Goal: Book appointment/travel/reservation

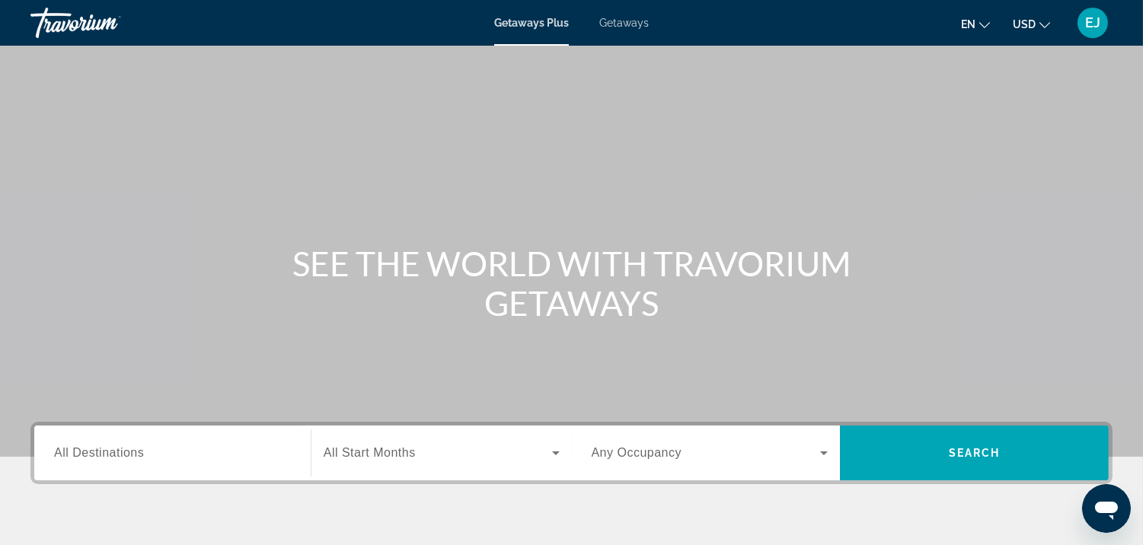
click at [142, 452] on span "All Destinations" at bounding box center [99, 452] width 90 height 13
click at [142, 452] on input "Destination All Destinations" at bounding box center [172, 454] width 237 height 18
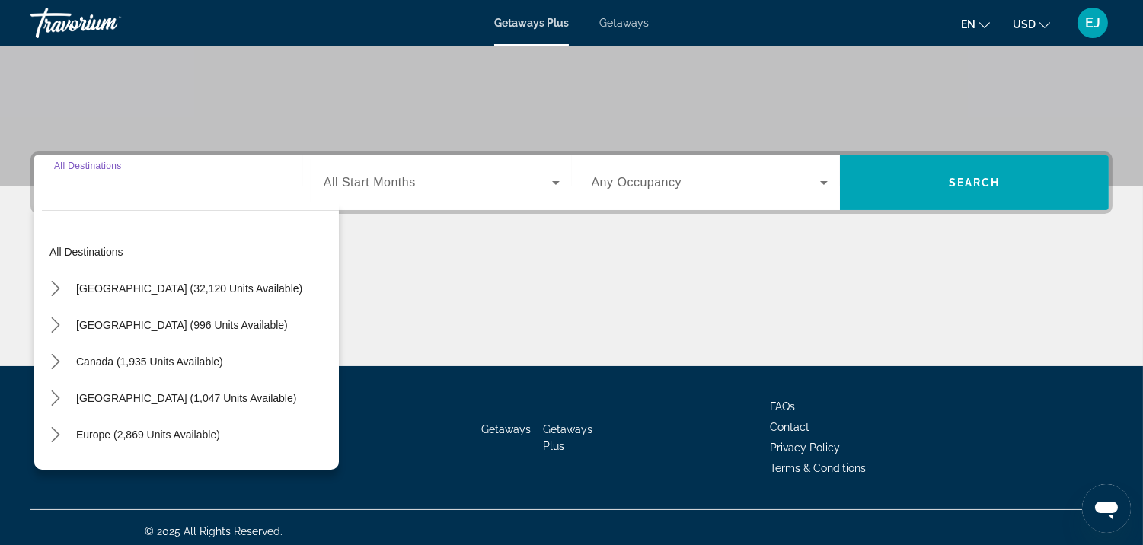
scroll to position [276, 0]
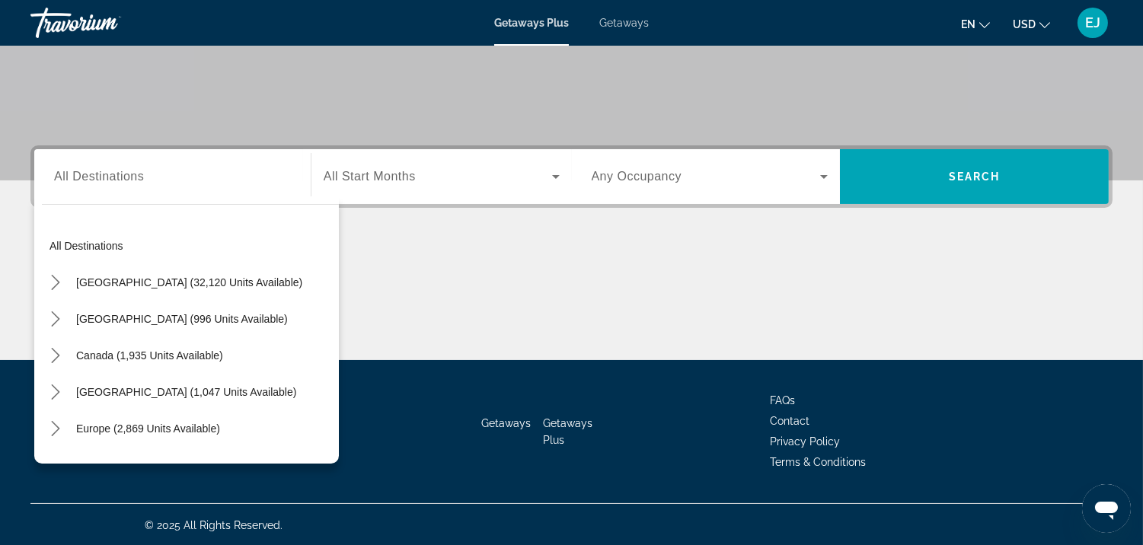
click at [56, 187] on div "Search widget" at bounding box center [172, 176] width 237 height 43
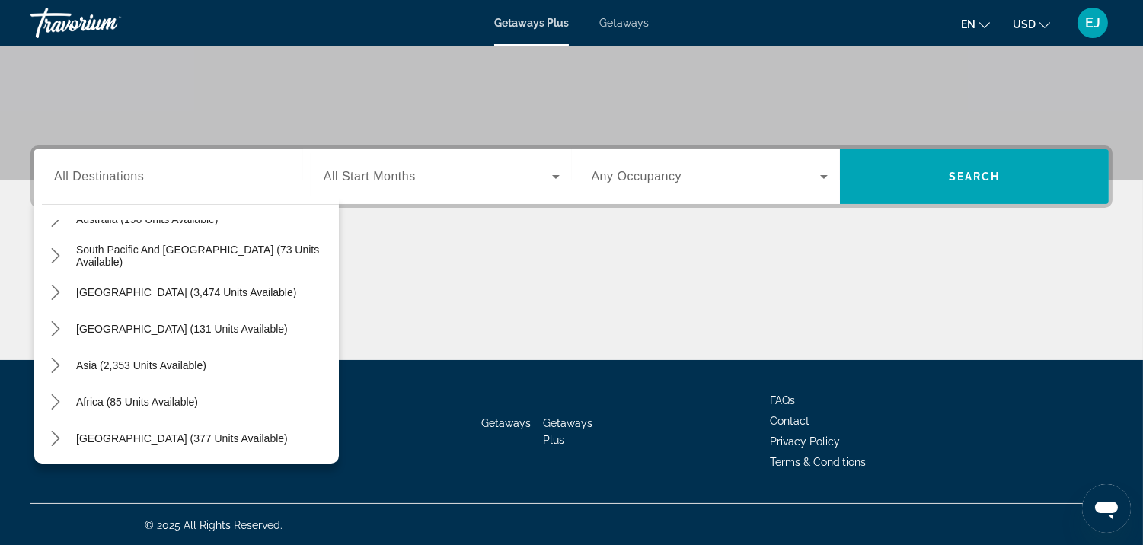
scroll to position [40, 0]
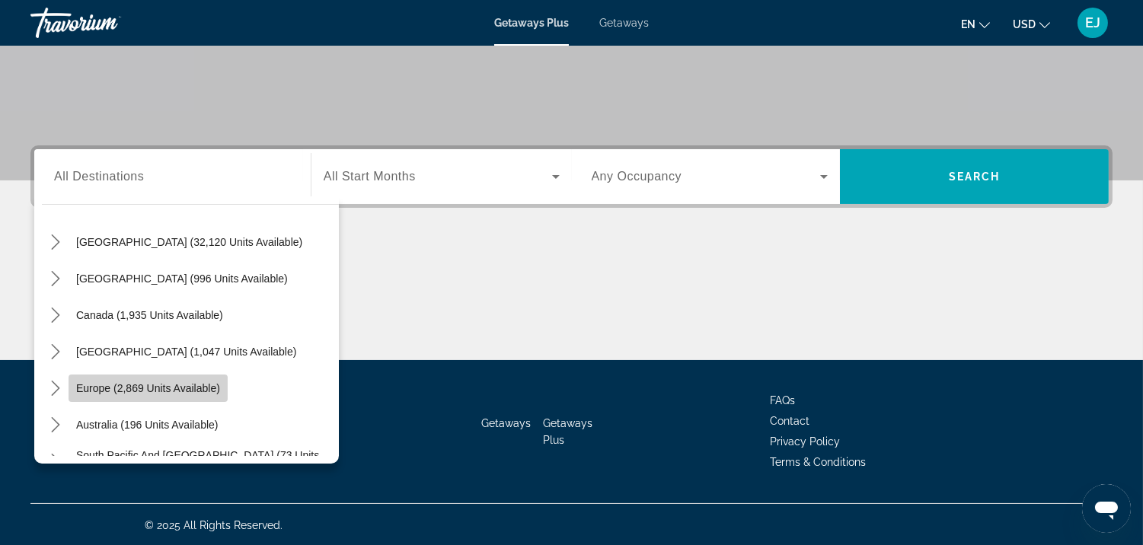
click at [196, 388] on span "Europe (2,869 units available)" at bounding box center [148, 388] width 144 height 12
type input "**********"
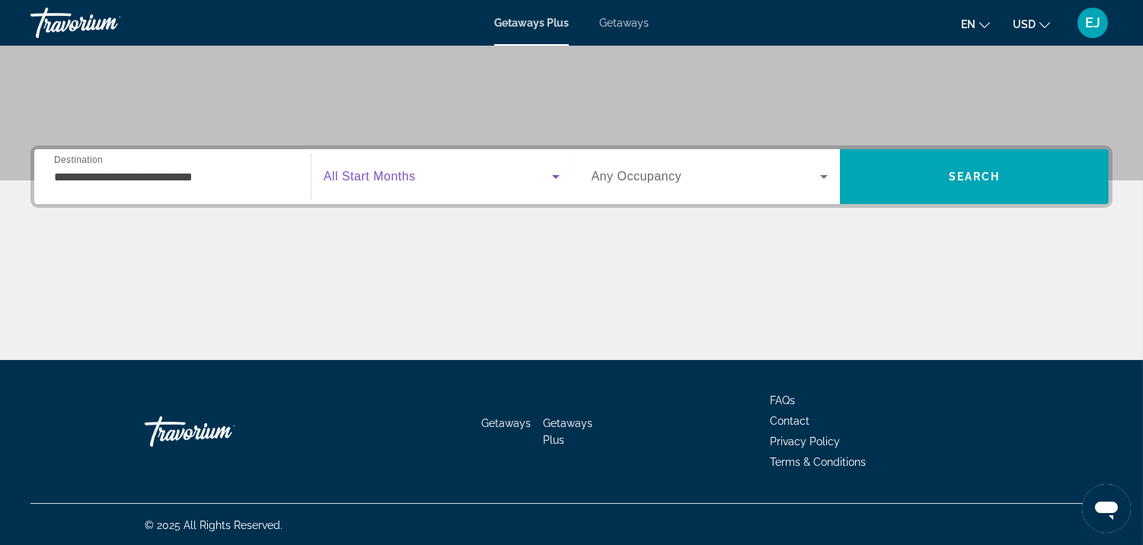
click at [554, 177] on icon "Search widget" at bounding box center [556, 177] width 8 height 4
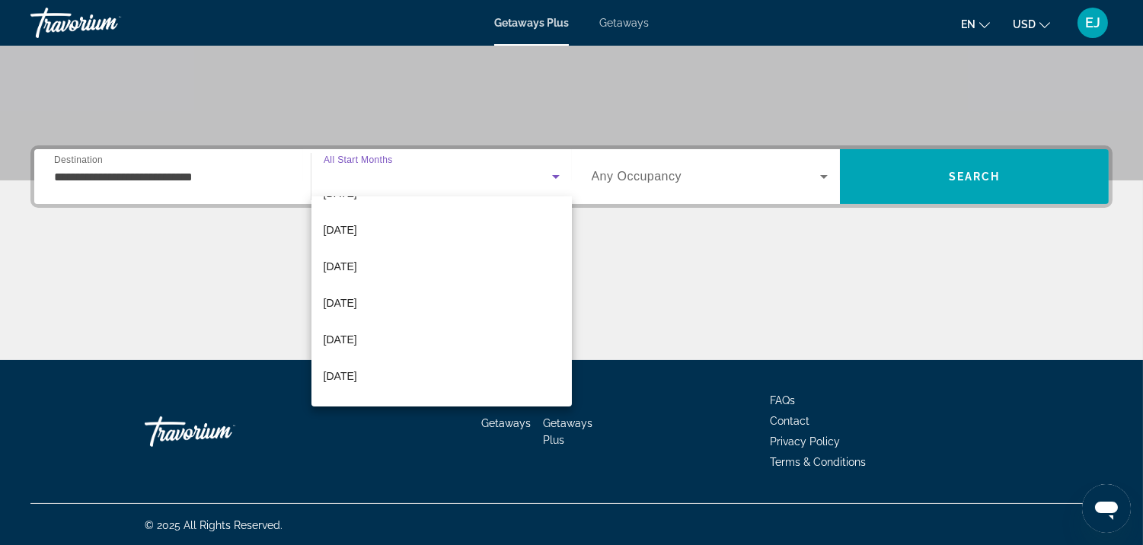
scroll to position [112, 0]
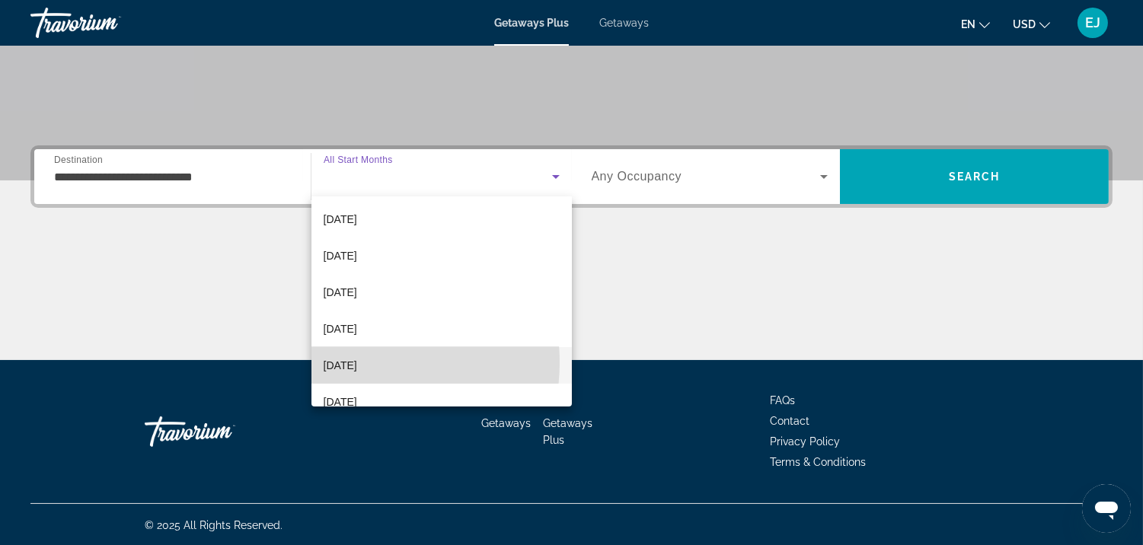
click at [352, 362] on span "[DATE]" at bounding box center [341, 365] width 34 height 18
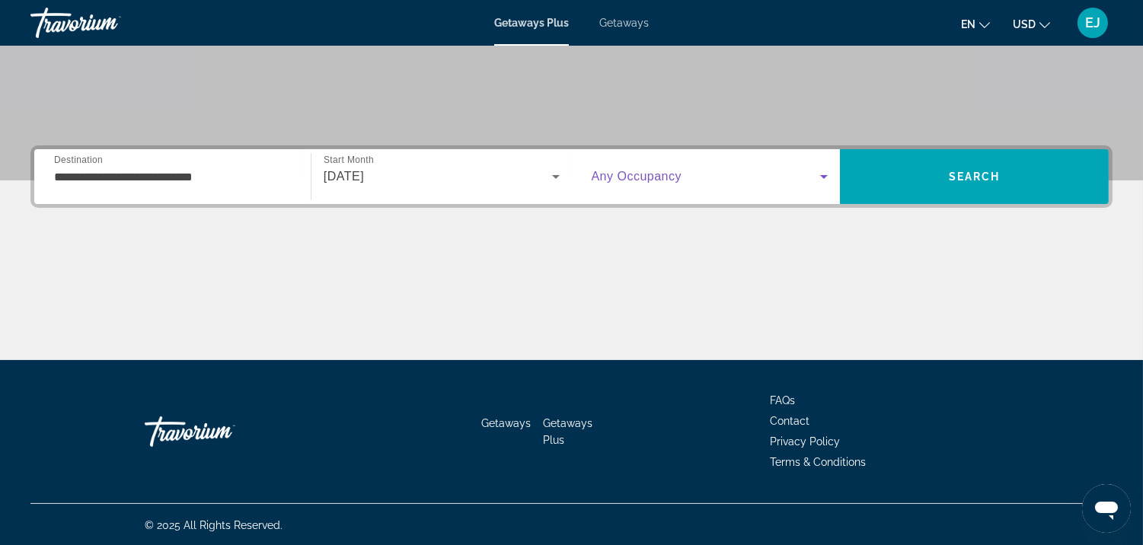
click at [825, 174] on icon "Search widget" at bounding box center [824, 177] width 18 height 18
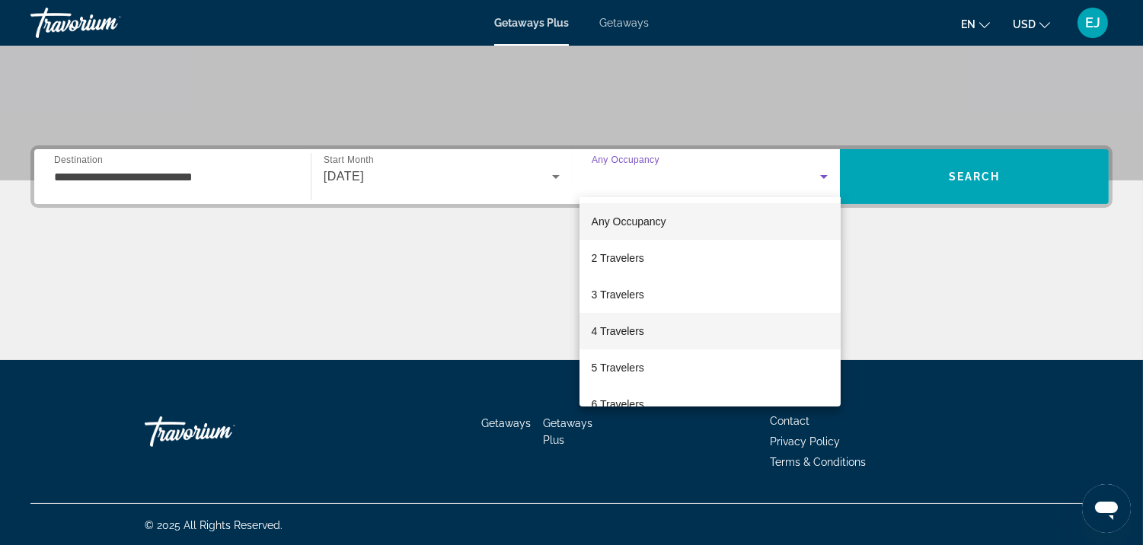
click at [816, 334] on mat-option "4 Travelers" at bounding box center [709, 331] width 261 height 37
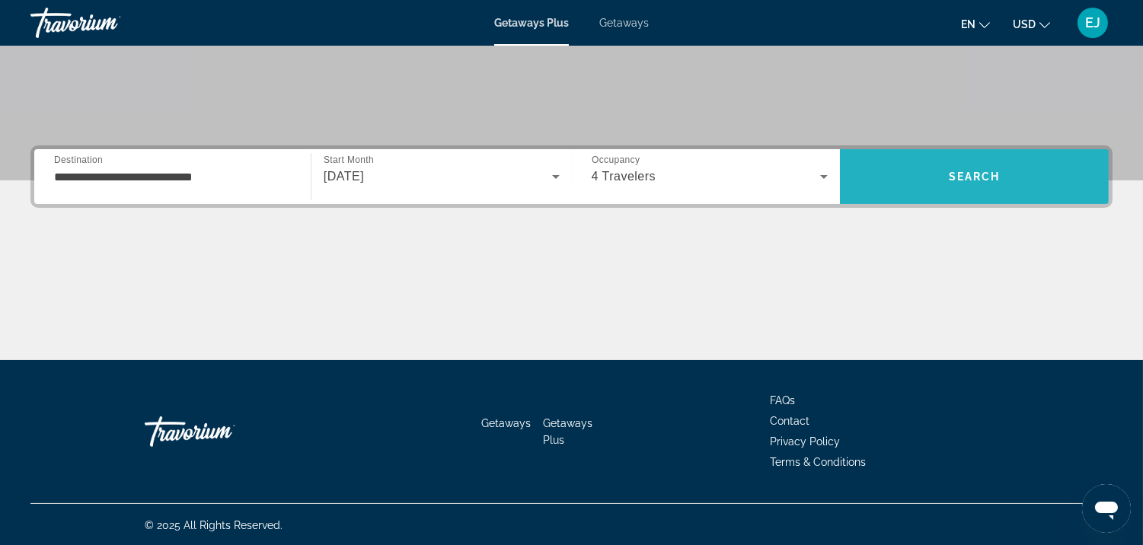
click at [972, 172] on span "Search" at bounding box center [975, 177] width 52 height 12
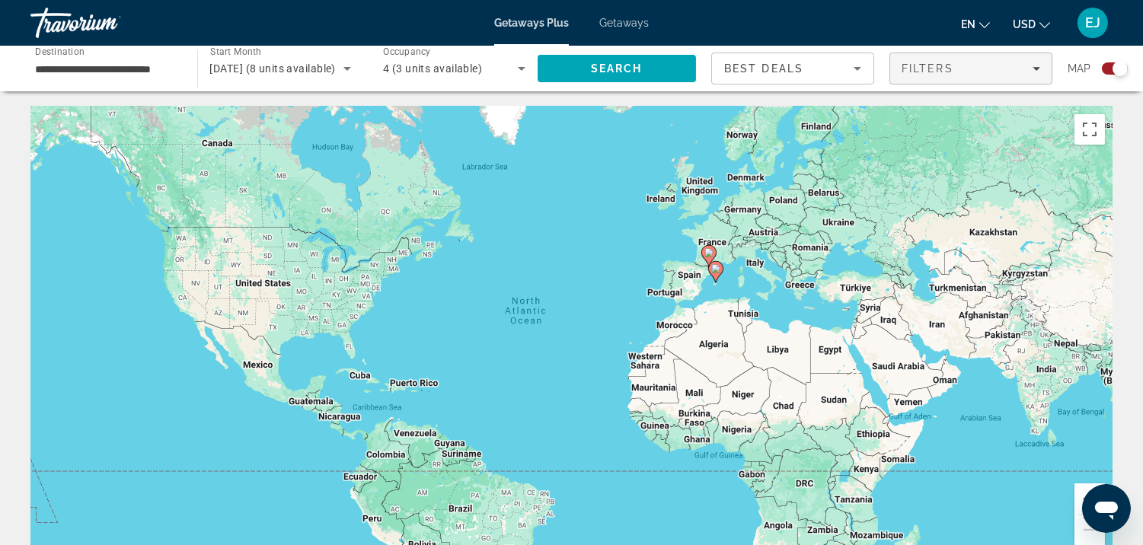
click at [1039, 66] on span "Filters" at bounding box center [970, 68] width 161 height 37
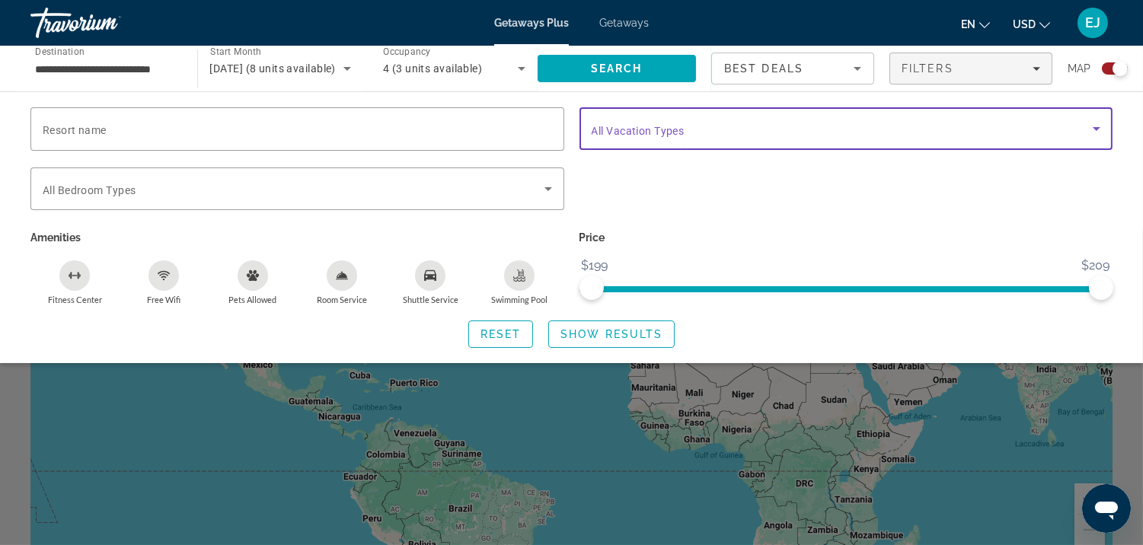
click at [1098, 128] on icon "Search widget" at bounding box center [1097, 129] width 8 height 4
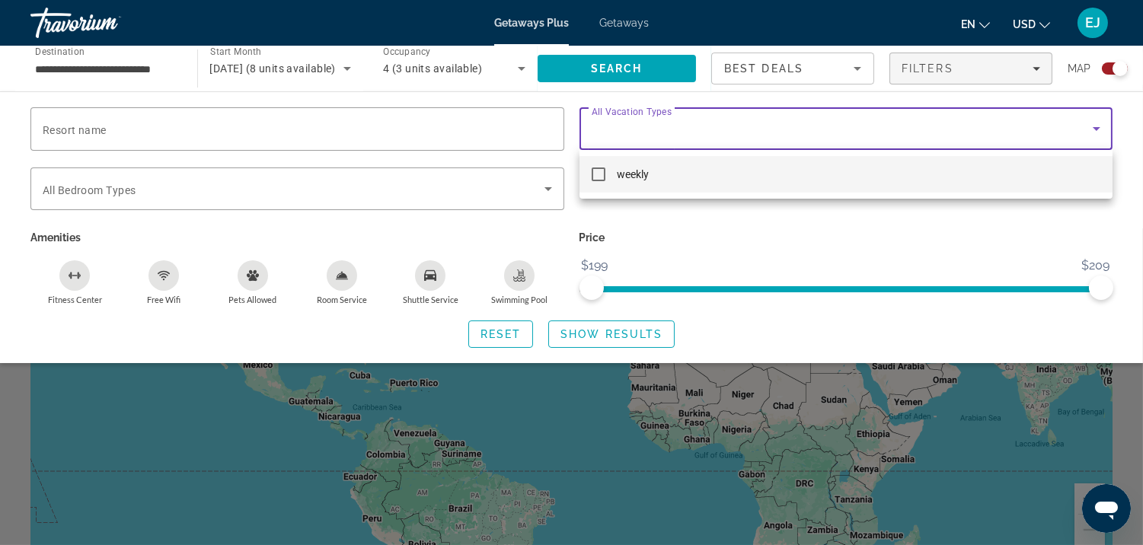
click at [854, 66] on div at bounding box center [571, 272] width 1143 height 545
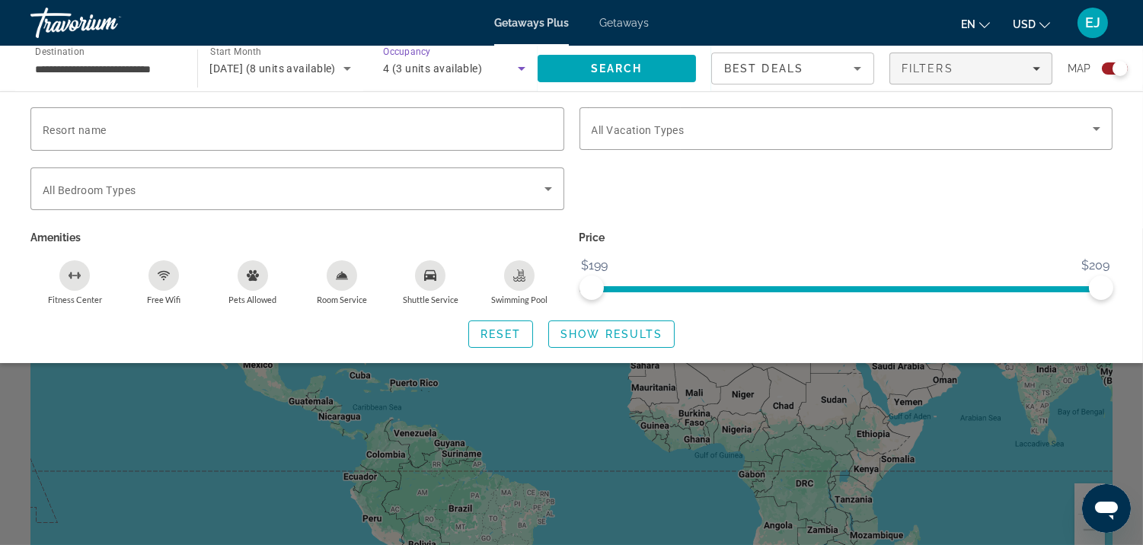
click at [445, 65] on span "4 (3 units available)" at bounding box center [432, 68] width 99 height 12
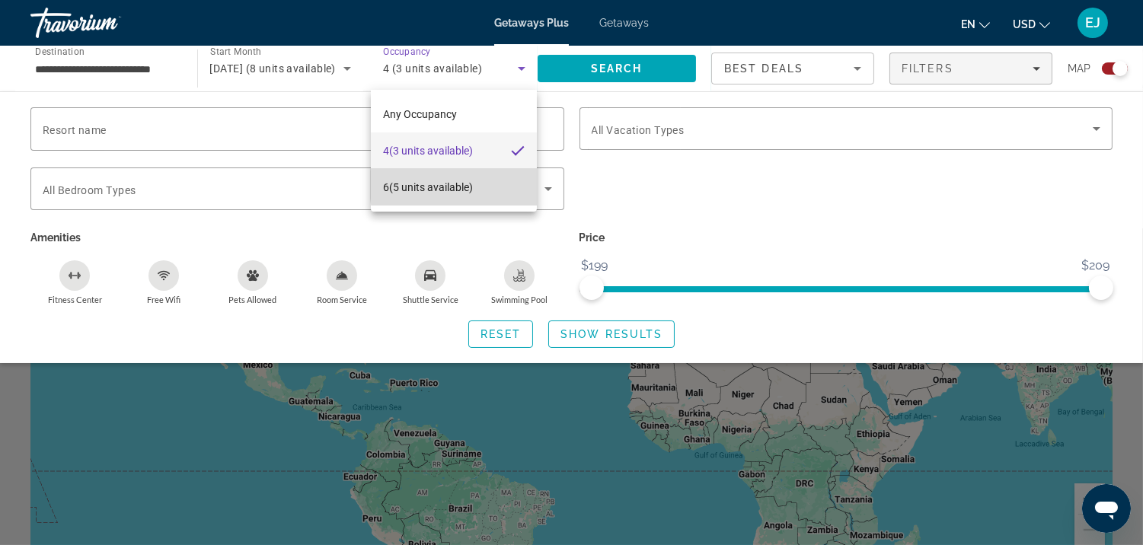
click at [503, 185] on mat-option "6 (5 units available)" at bounding box center [454, 187] width 166 height 37
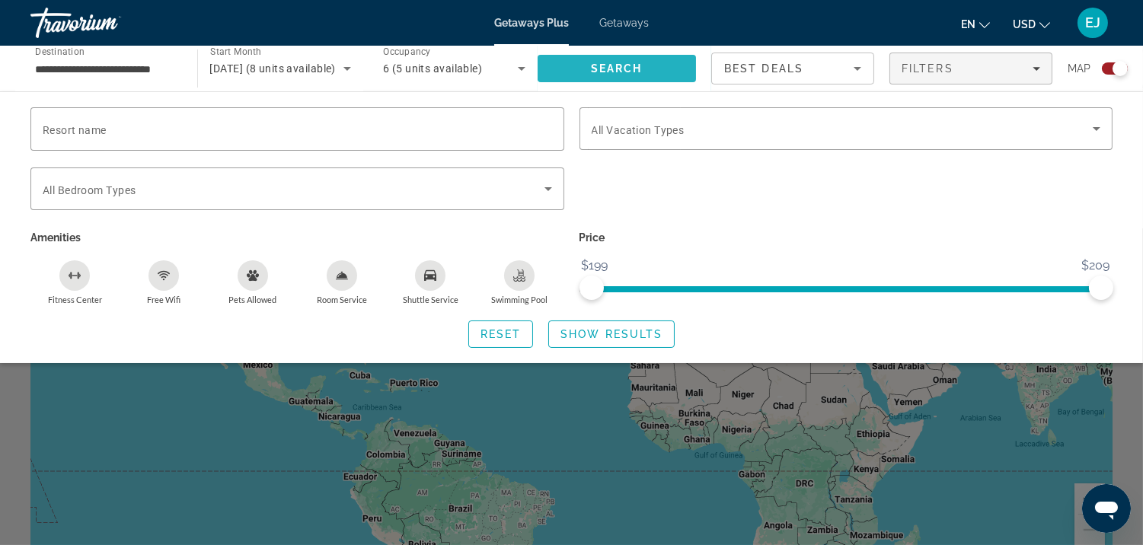
click at [620, 64] on span "Search" at bounding box center [617, 68] width 52 height 12
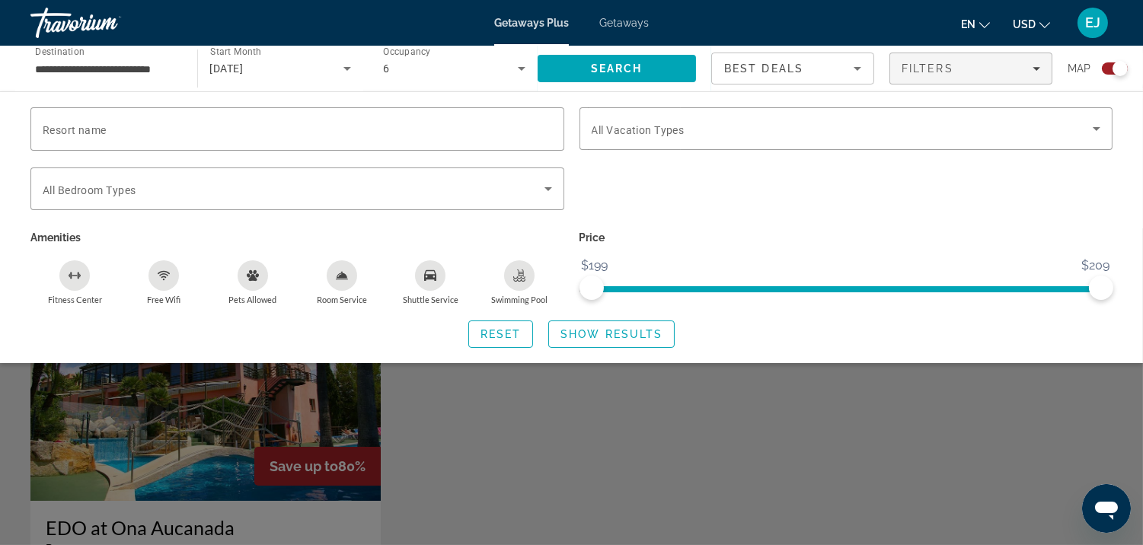
scroll to position [200, 0]
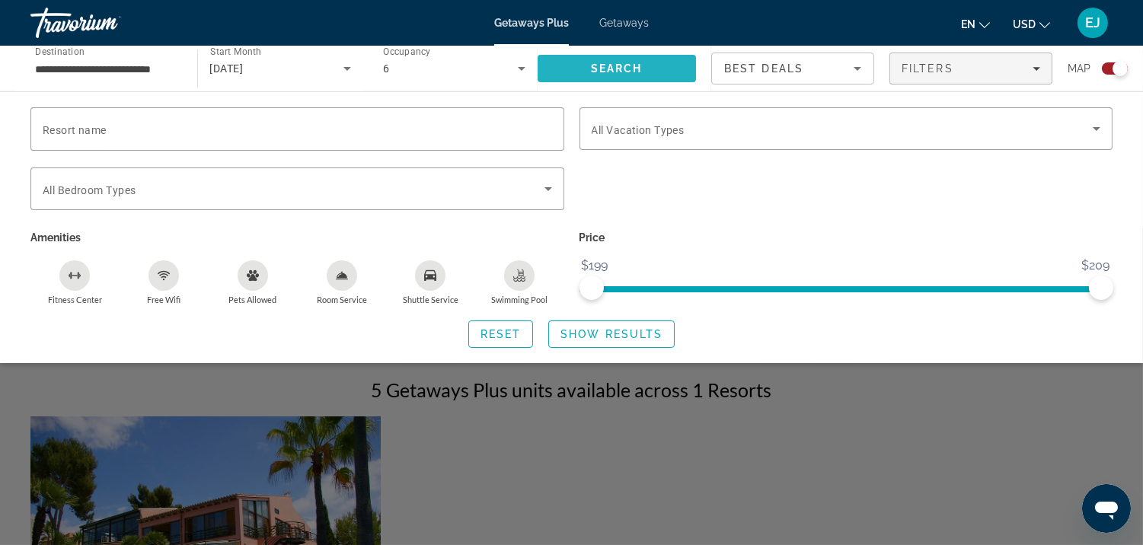
click at [633, 66] on span "Search" at bounding box center [617, 68] width 52 height 12
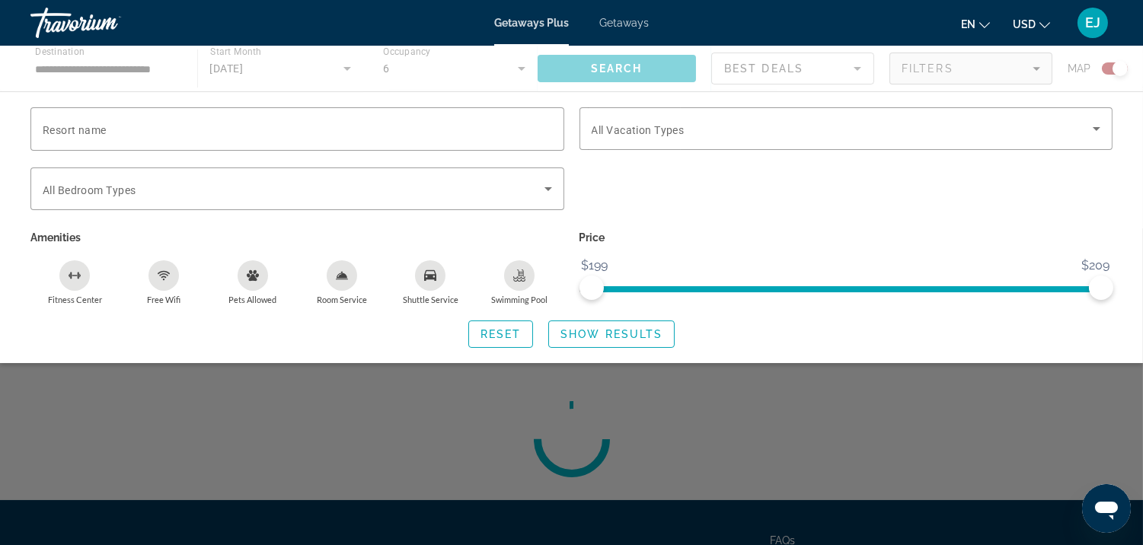
scroll to position [0, 0]
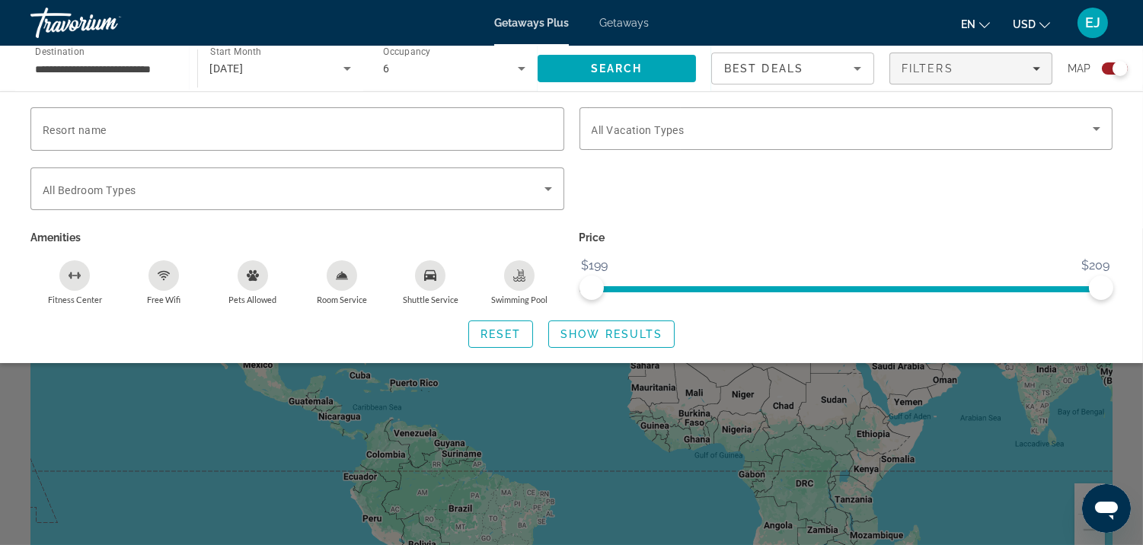
click at [544, 20] on span "Getaways Plus" at bounding box center [531, 23] width 75 height 12
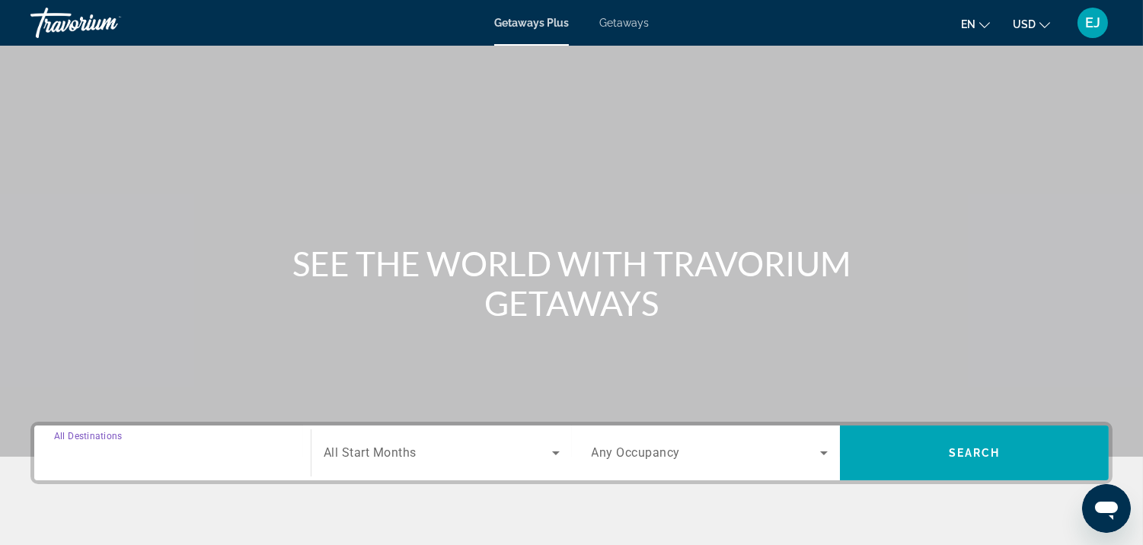
click at [139, 445] on input "Destination All Destinations" at bounding box center [172, 454] width 237 height 18
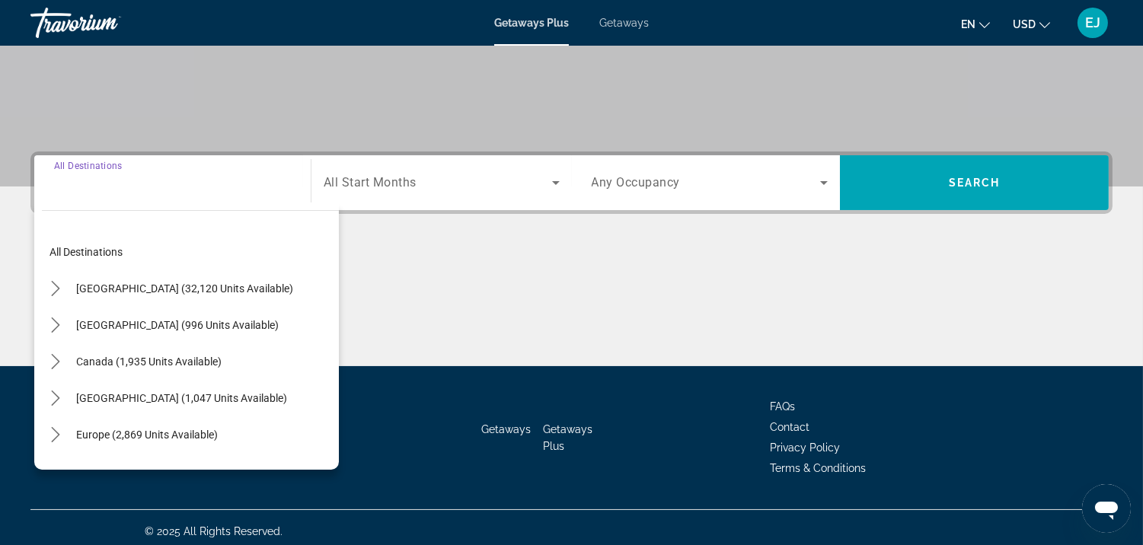
scroll to position [276, 0]
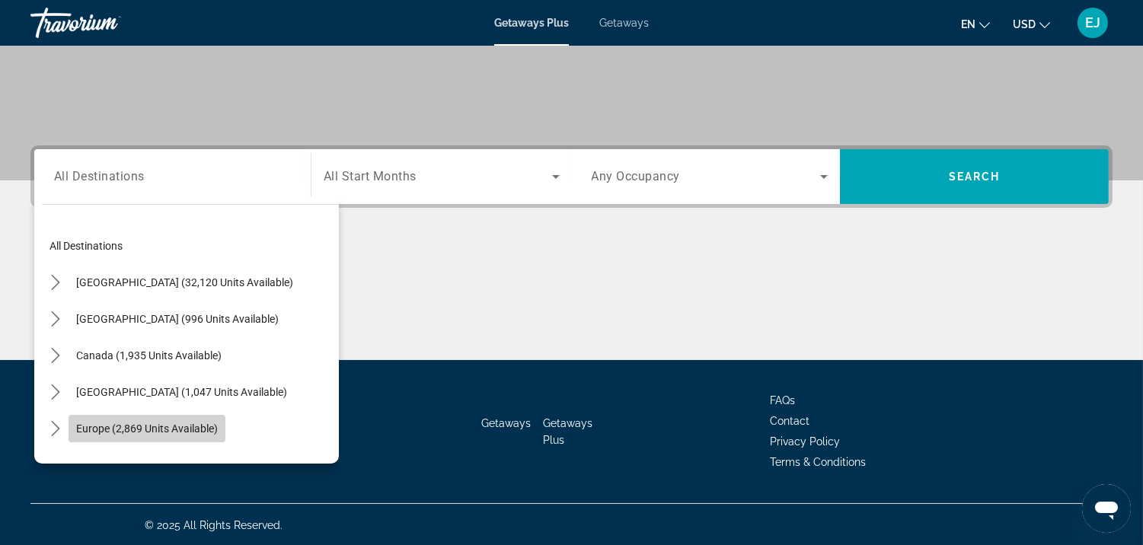
click at [132, 428] on span "Europe (2,869 units available)" at bounding box center [147, 429] width 142 height 12
type input "**********"
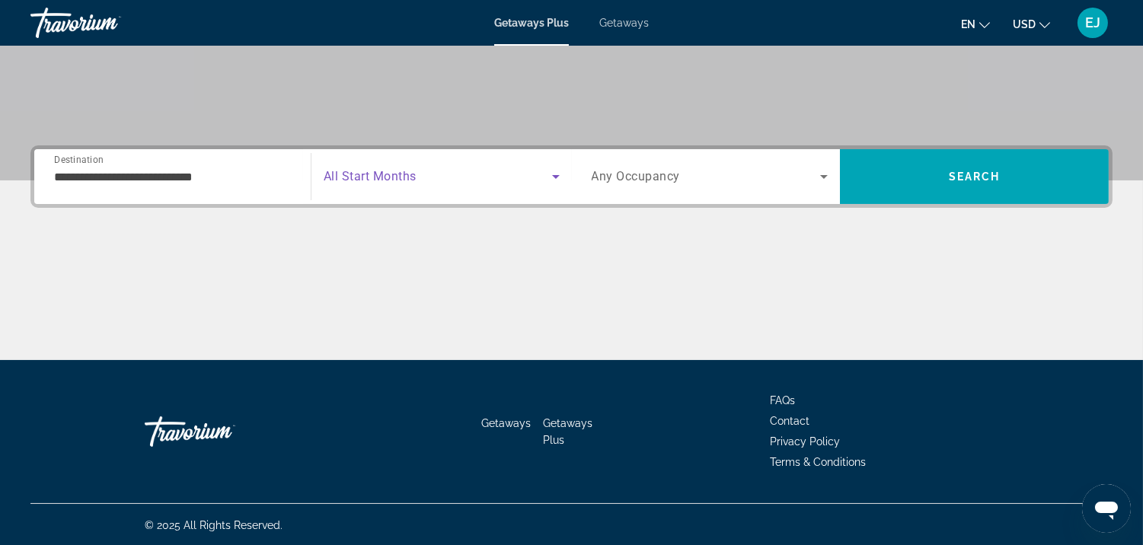
click at [554, 179] on icon "Search widget" at bounding box center [556, 177] width 18 height 18
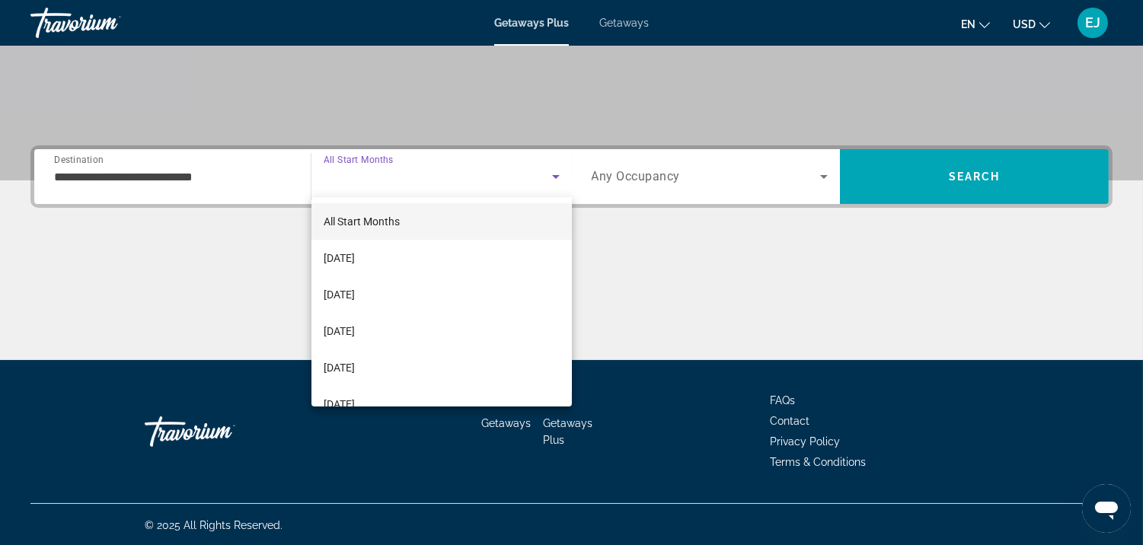
scroll to position [184, 0]
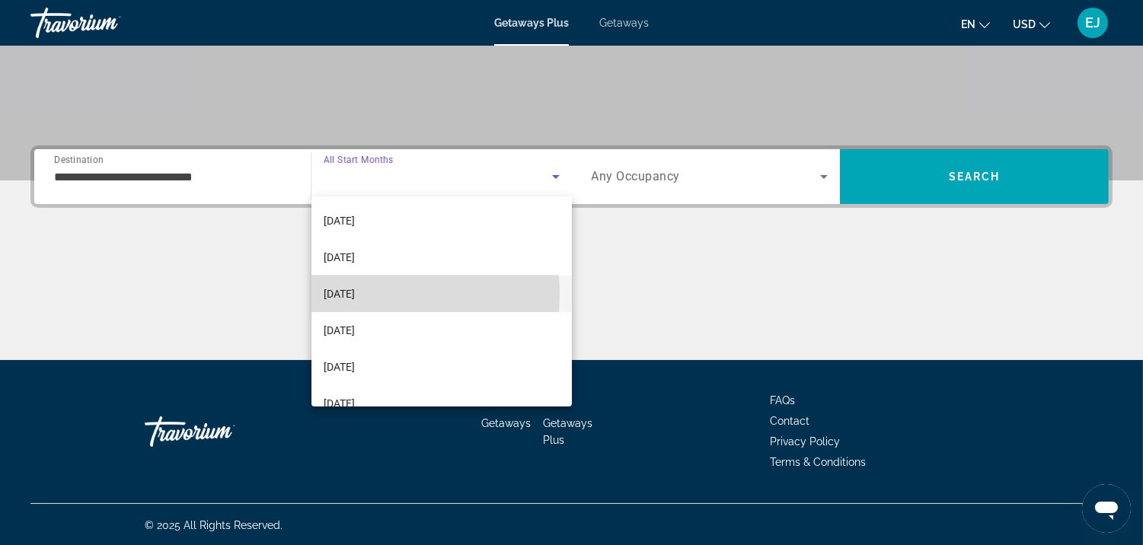
click at [348, 293] on span "[DATE]" at bounding box center [339, 294] width 31 height 18
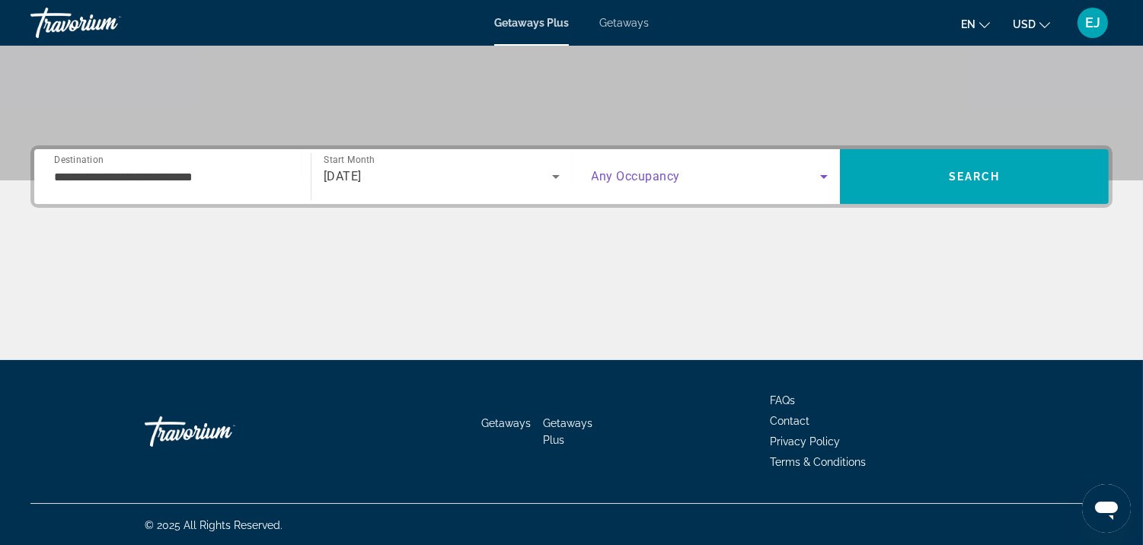
click at [824, 175] on icon "Search widget" at bounding box center [824, 177] width 8 height 4
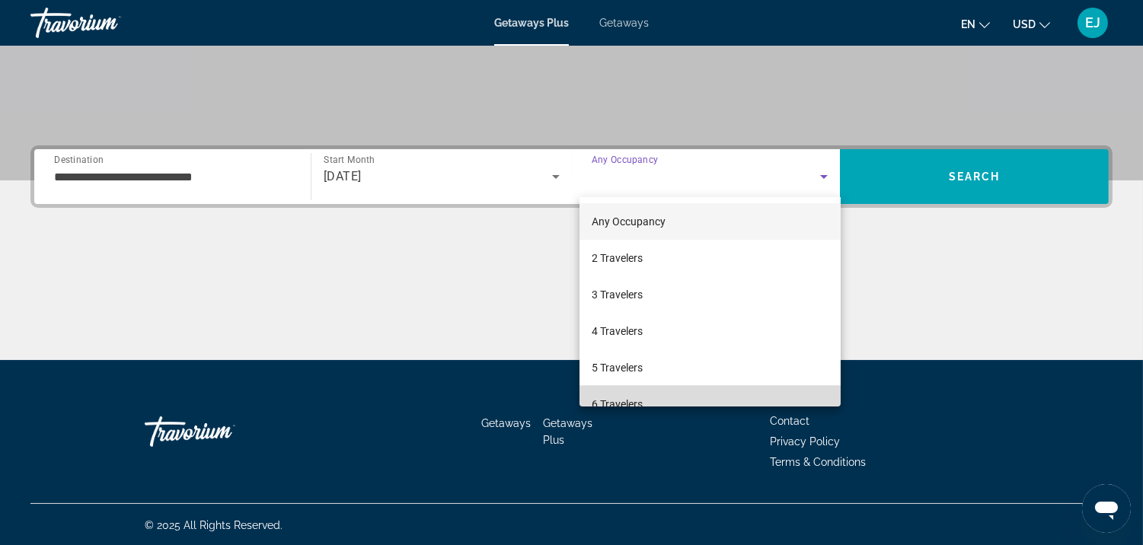
click at [710, 401] on mat-option "6 Travelers" at bounding box center [709, 404] width 261 height 37
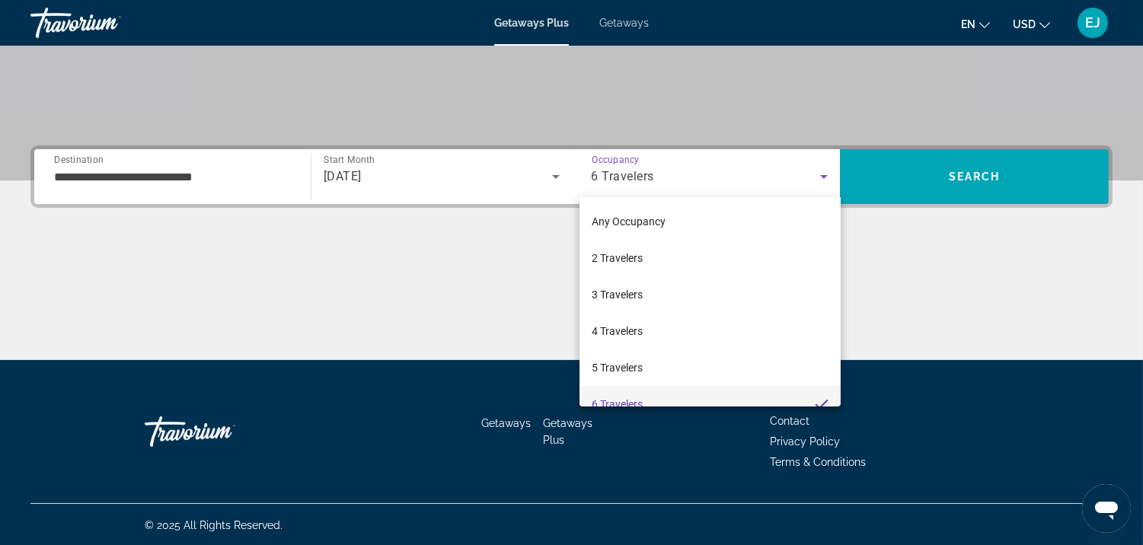
scroll to position [0, 0]
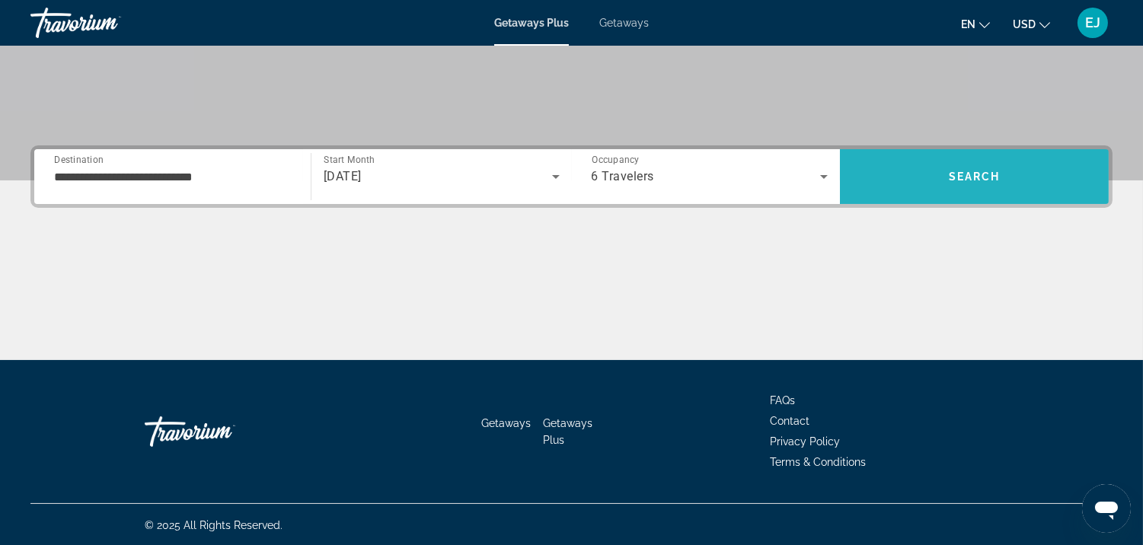
click at [982, 172] on span "Search" at bounding box center [975, 177] width 52 height 12
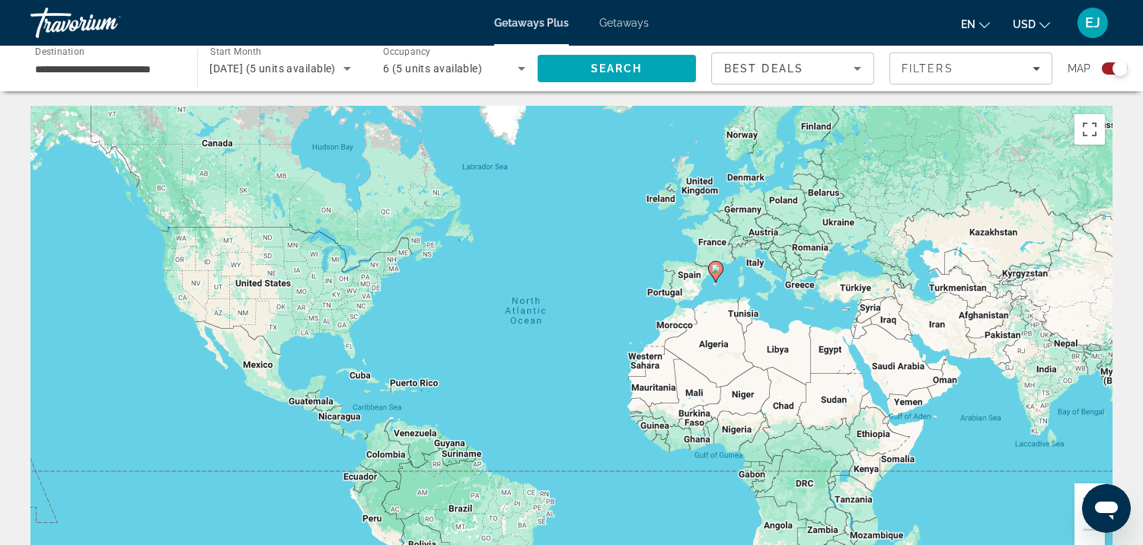
click at [1107, 69] on div "Search widget" at bounding box center [1115, 68] width 26 height 12
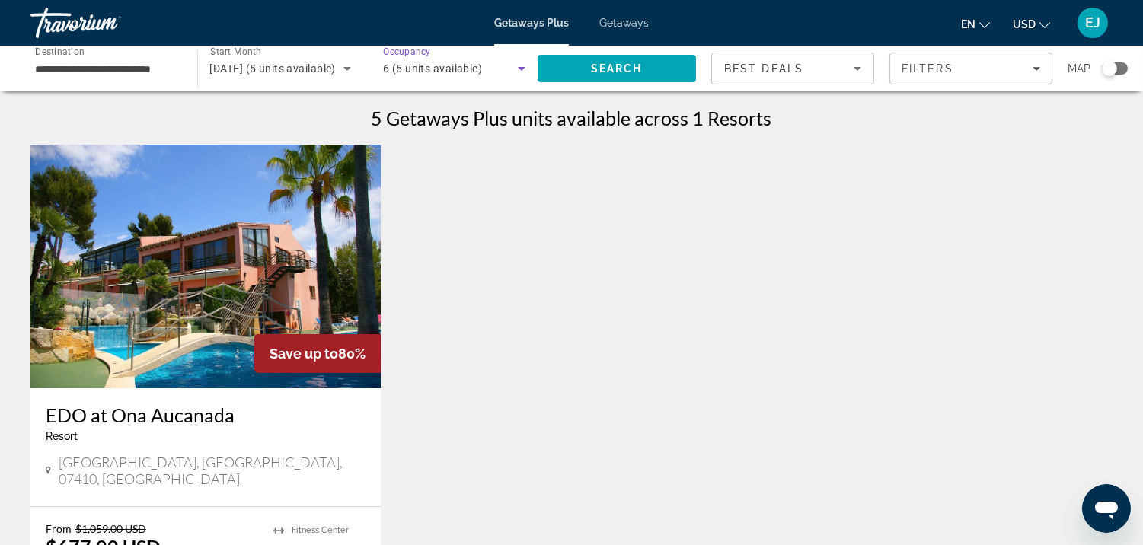
click at [522, 67] on icon "Search widget" at bounding box center [522, 69] width 8 height 4
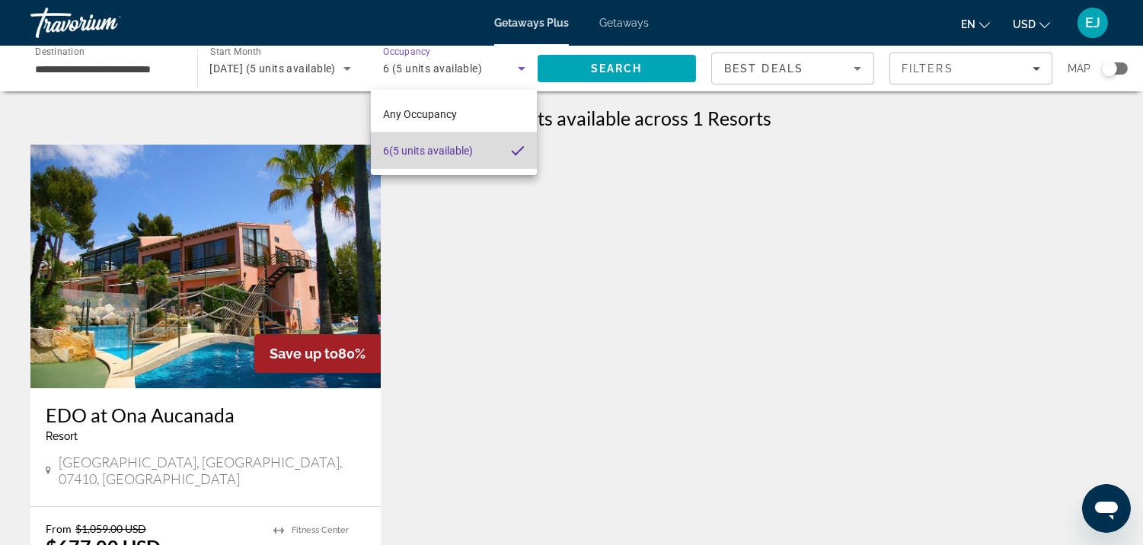
click at [459, 155] on span "6 (5 units available)" at bounding box center [428, 151] width 90 height 18
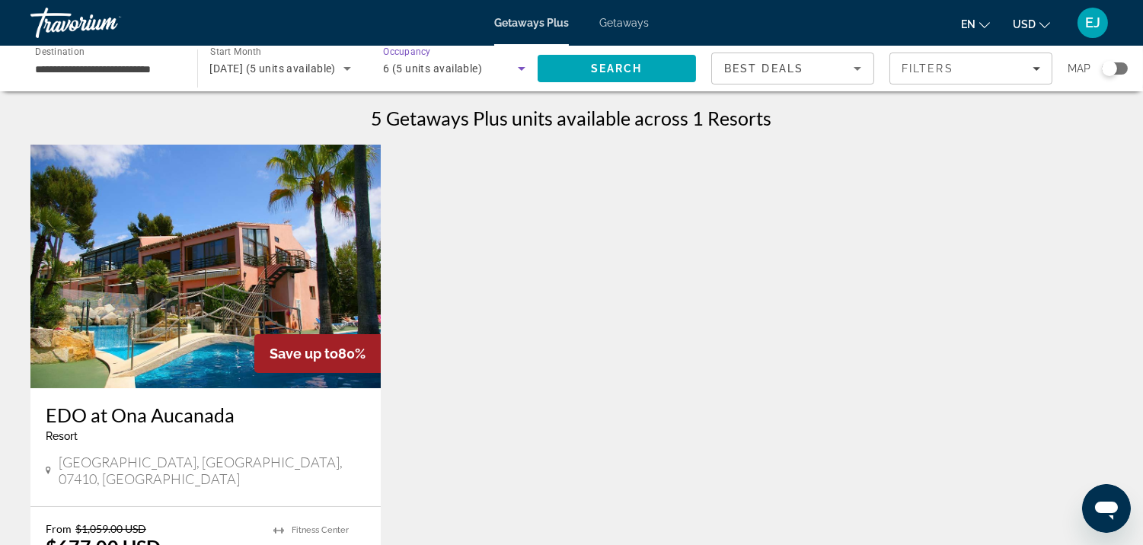
click at [383, 69] on span "6 (5 units available)" at bounding box center [432, 68] width 99 height 12
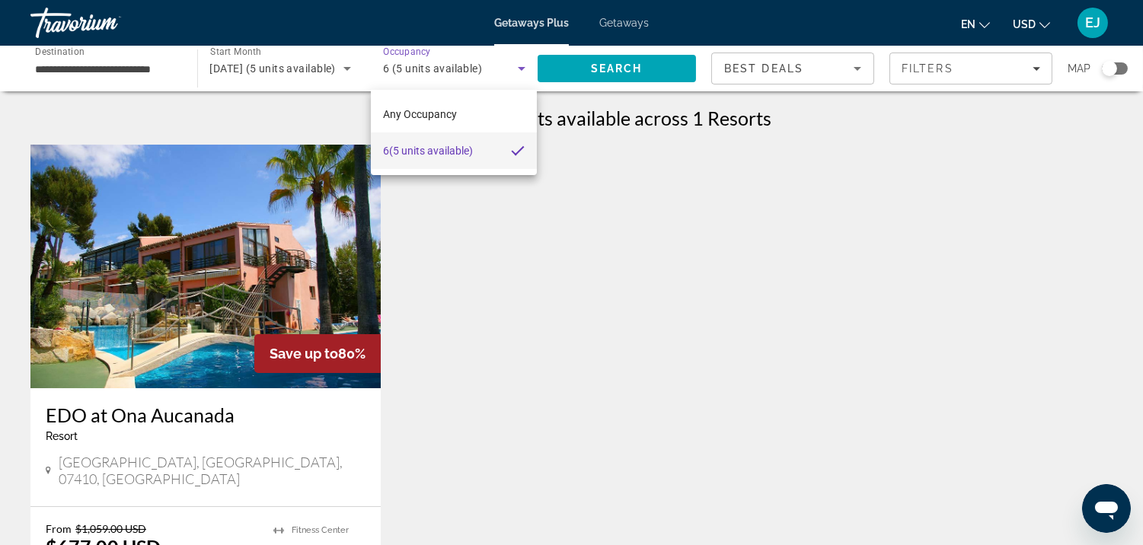
click at [352, 90] on div at bounding box center [571, 272] width 1143 height 545
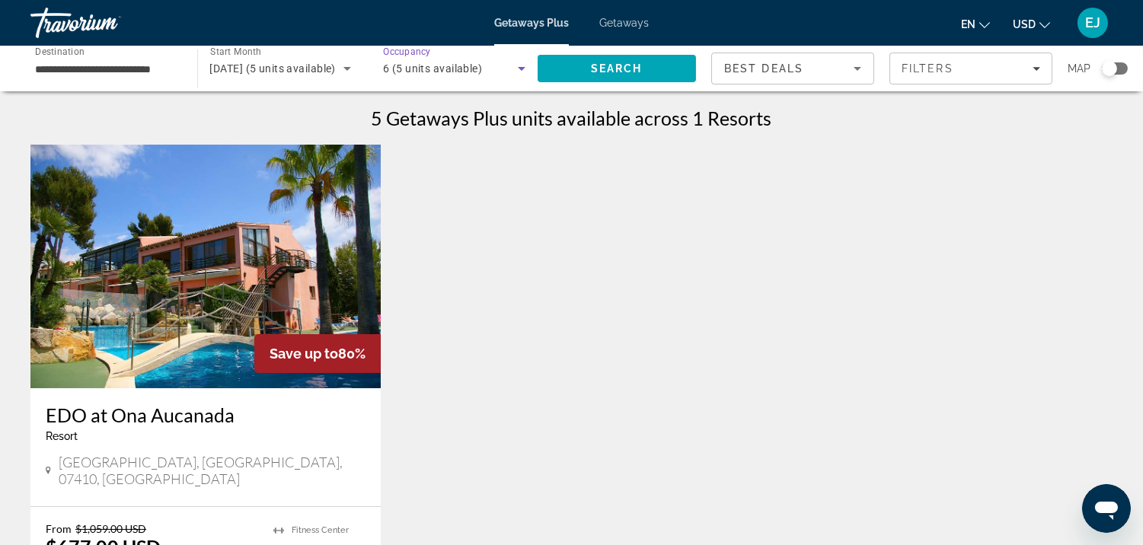
click at [520, 69] on icon "Search widget" at bounding box center [522, 69] width 8 height 4
click at [451, 115] on span "Any Occupancy" at bounding box center [420, 114] width 74 height 12
click at [519, 67] on icon "Search widget" at bounding box center [522, 69] width 8 height 4
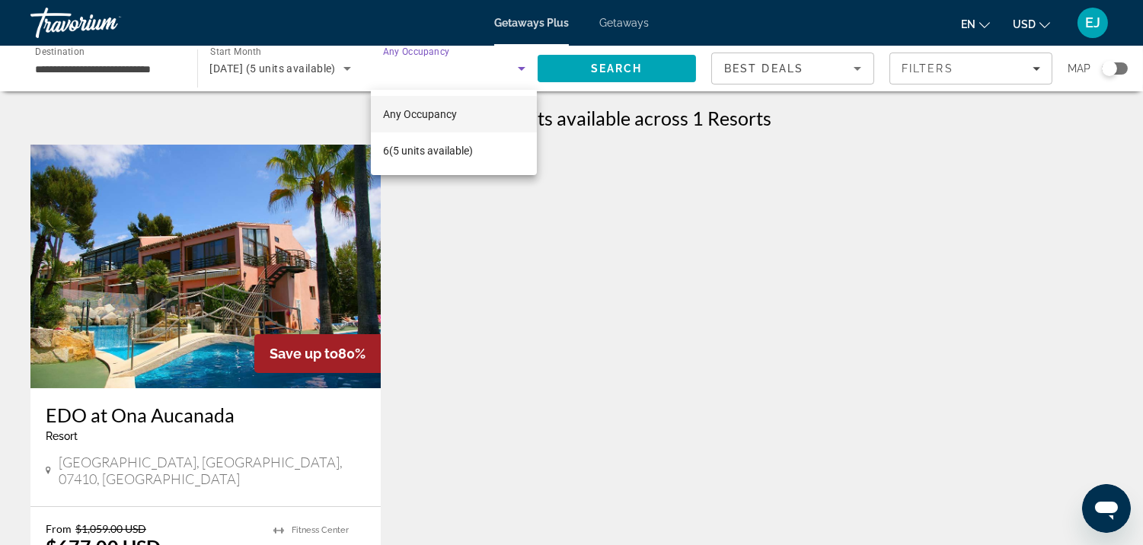
click at [622, 65] on div at bounding box center [571, 272] width 1143 height 545
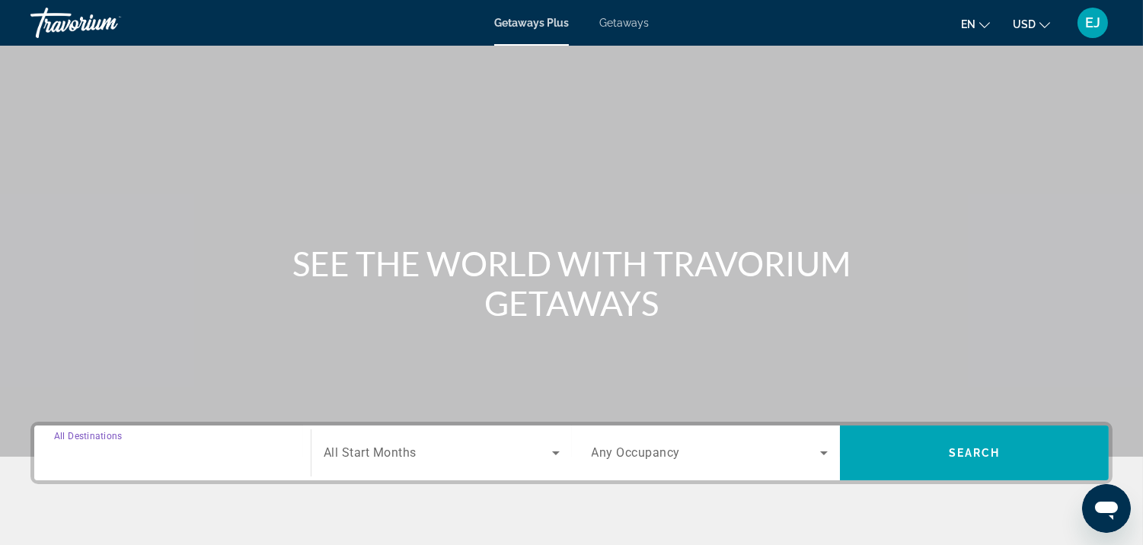
click at [149, 454] on input "Destination All Destinations" at bounding box center [172, 454] width 237 height 18
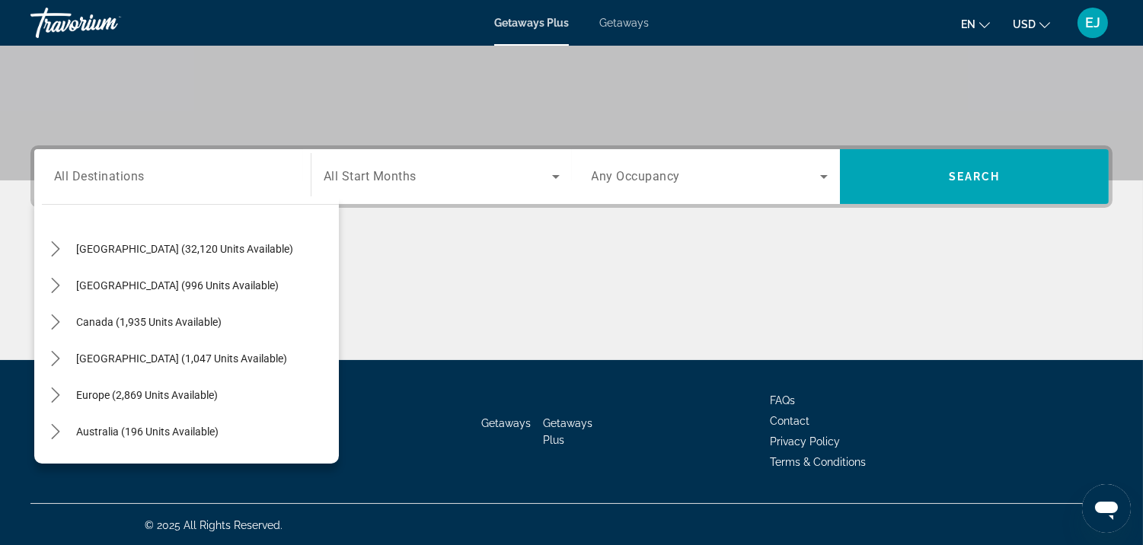
scroll to position [56, 0]
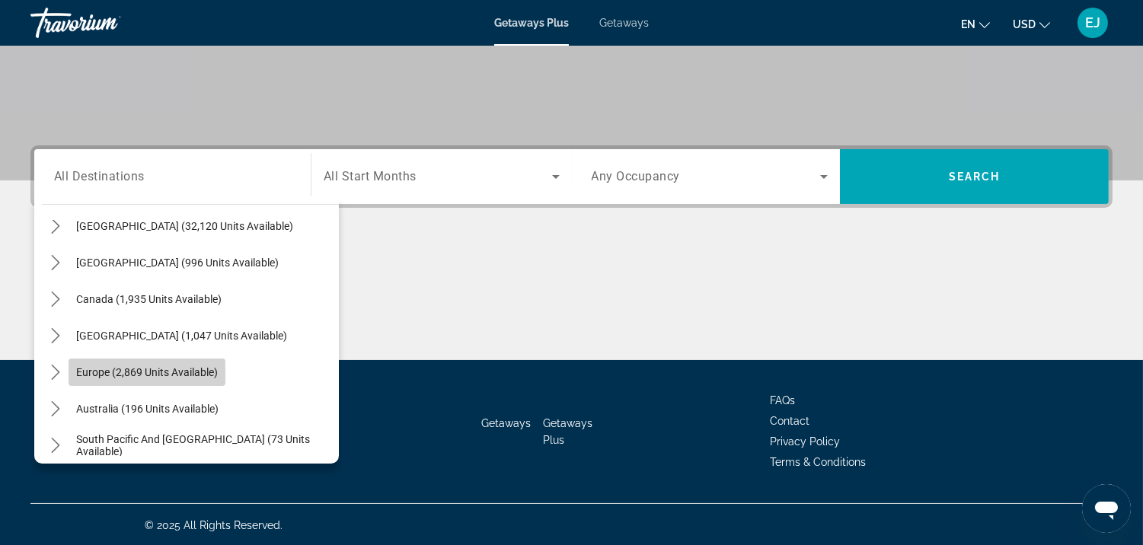
click at [162, 362] on span "Select destination: Europe (2,869 units available)" at bounding box center [147, 372] width 157 height 37
type input "**********"
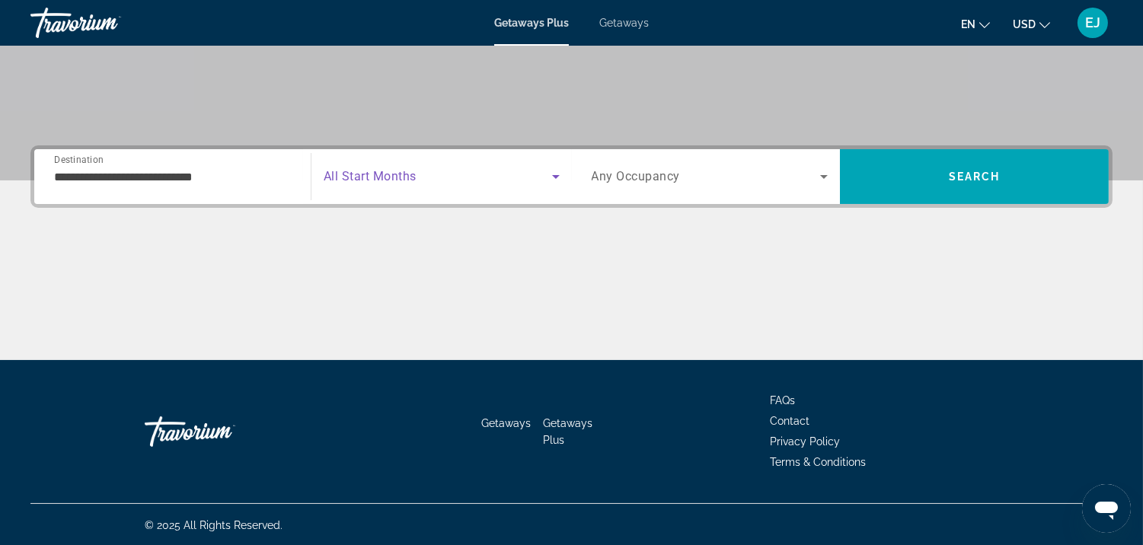
click at [557, 175] on icon "Search widget" at bounding box center [556, 177] width 8 height 4
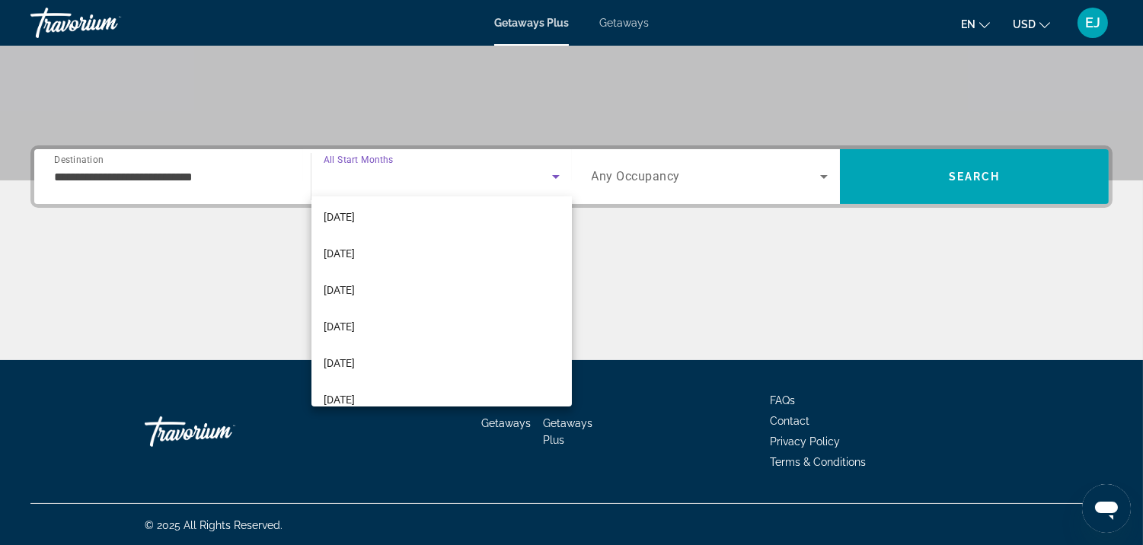
scroll to position [184, 0]
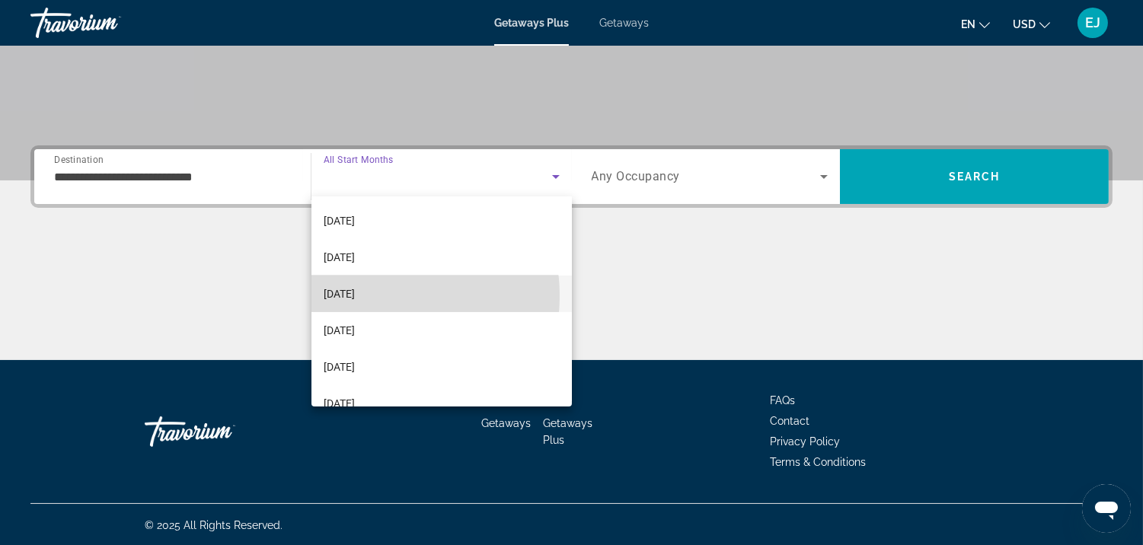
click at [375, 295] on mat-option "[DATE]" at bounding box center [441, 294] width 260 height 37
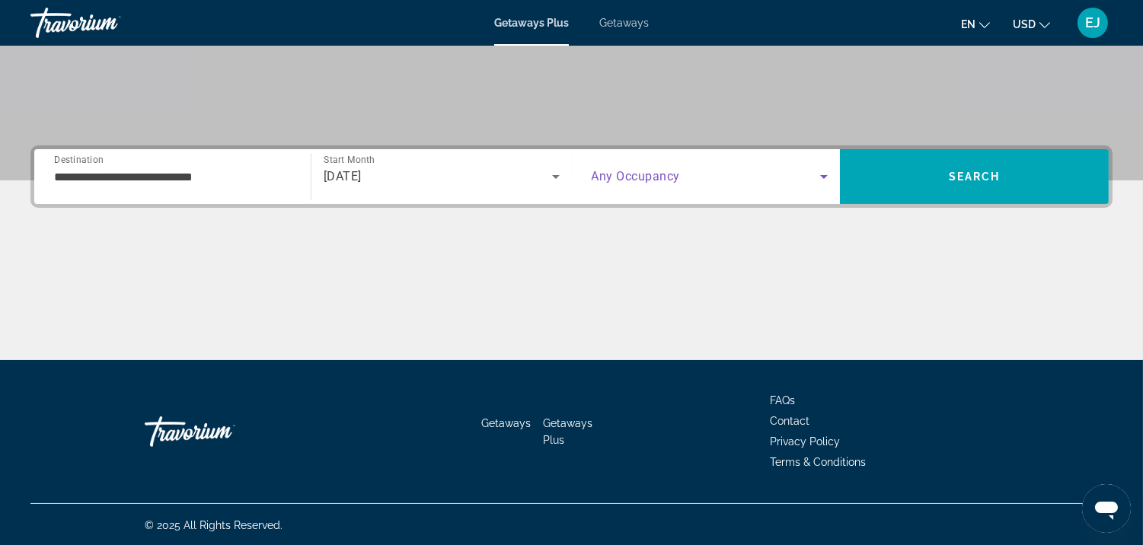
click at [823, 173] on icon "Search widget" at bounding box center [824, 177] width 18 height 18
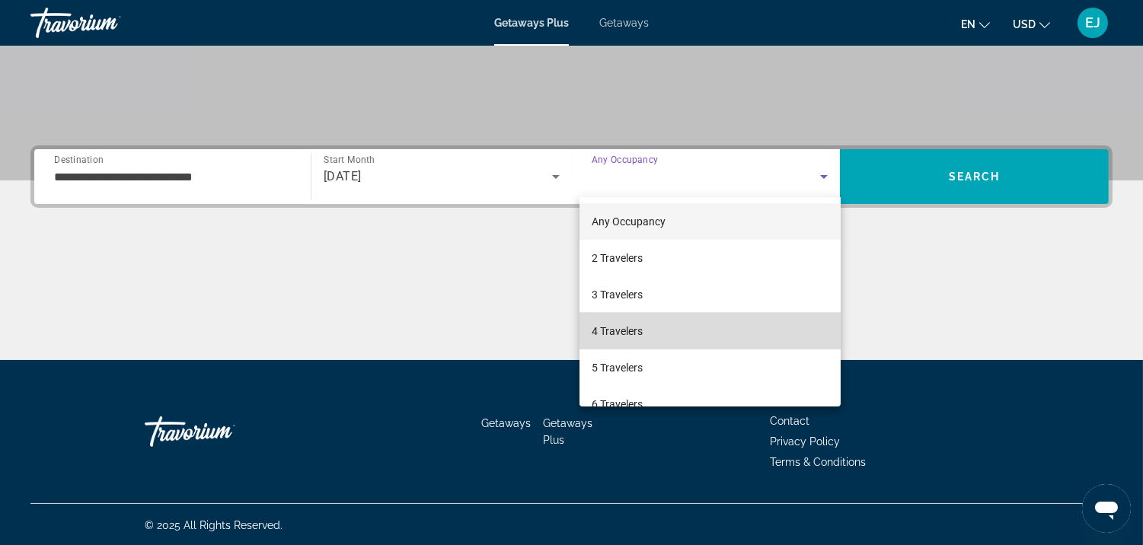
click at [726, 323] on mat-option "4 Travelers" at bounding box center [709, 331] width 261 height 37
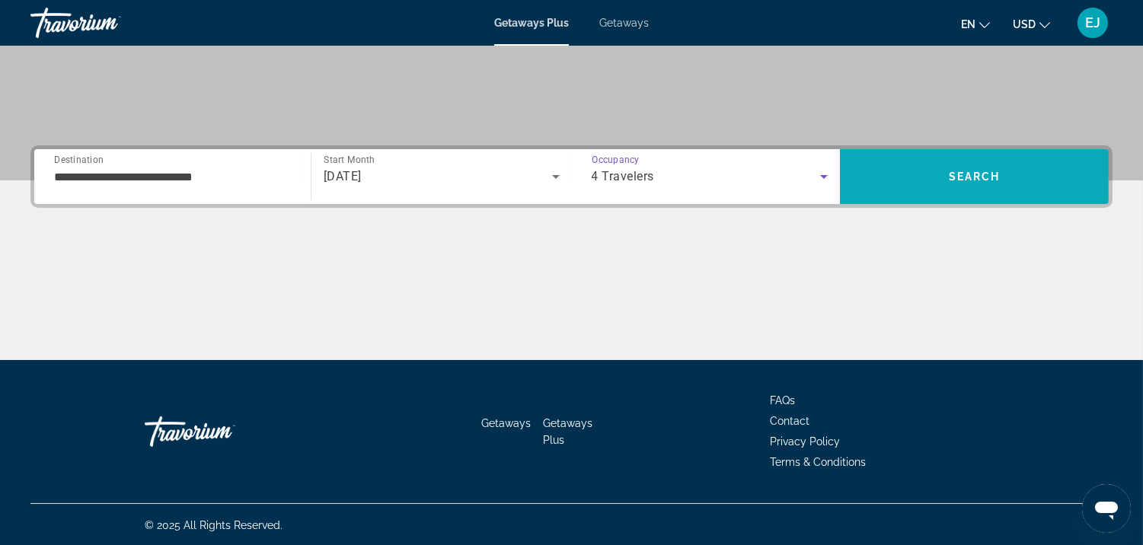
click at [963, 171] on span "Search" at bounding box center [975, 177] width 52 height 12
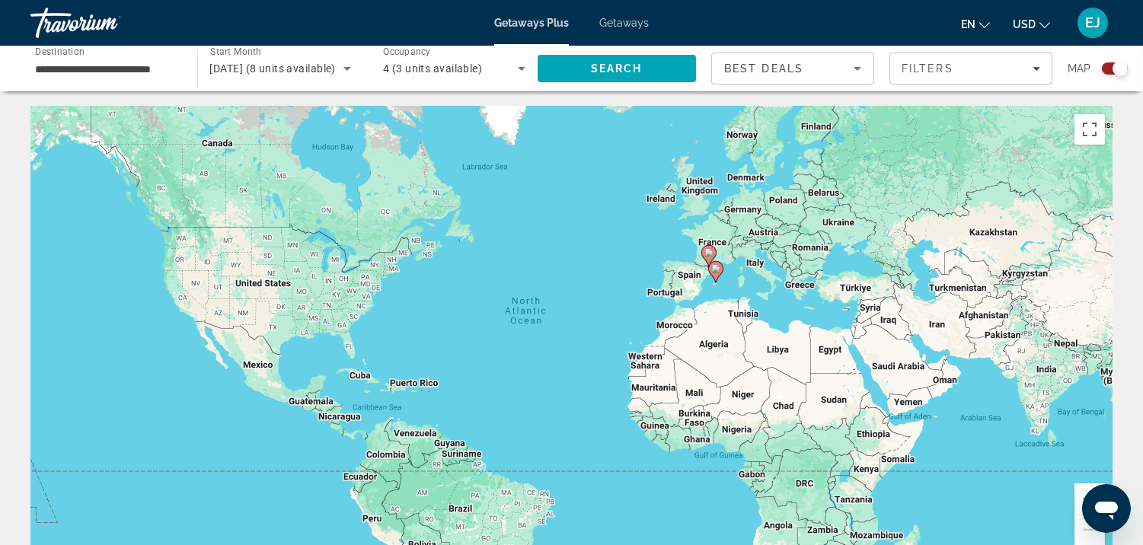
click at [1104, 65] on div "Search widget" at bounding box center [1115, 68] width 26 height 12
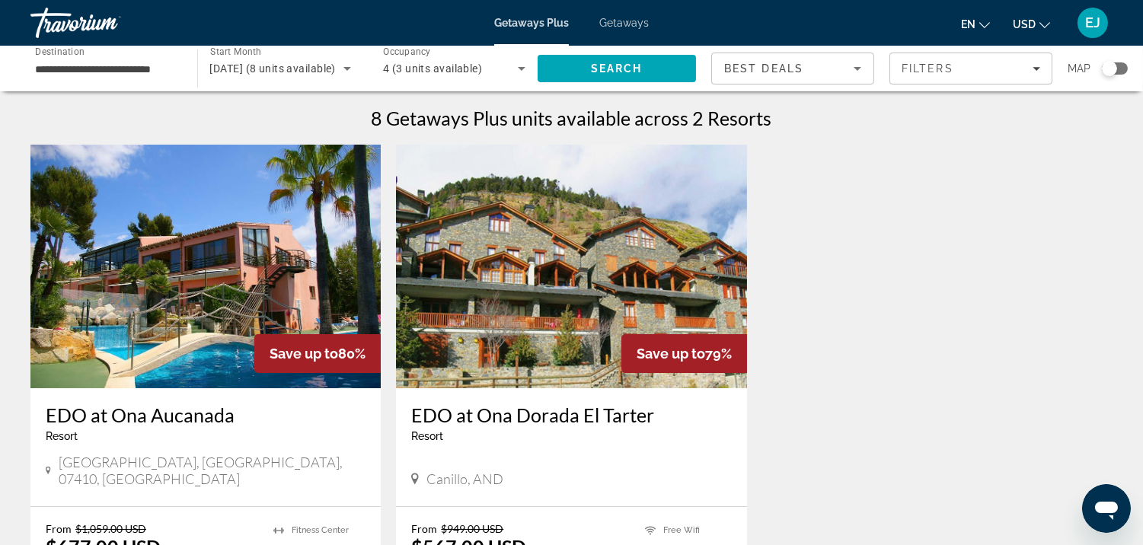
click at [624, 19] on span "Getaways" at bounding box center [623, 23] width 49 height 12
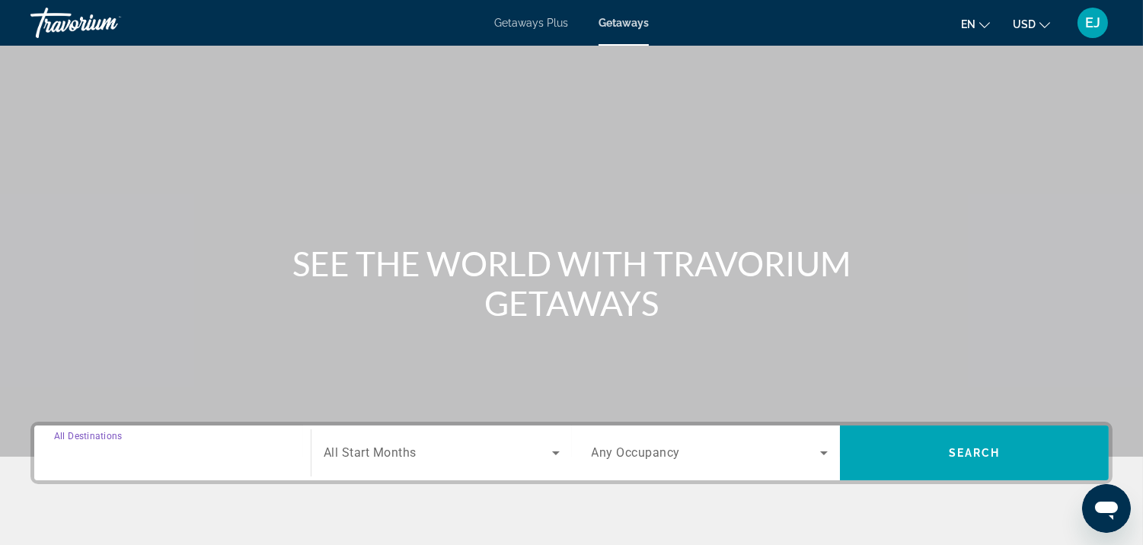
click at [164, 455] on input "Destination All Destinations" at bounding box center [172, 454] width 237 height 18
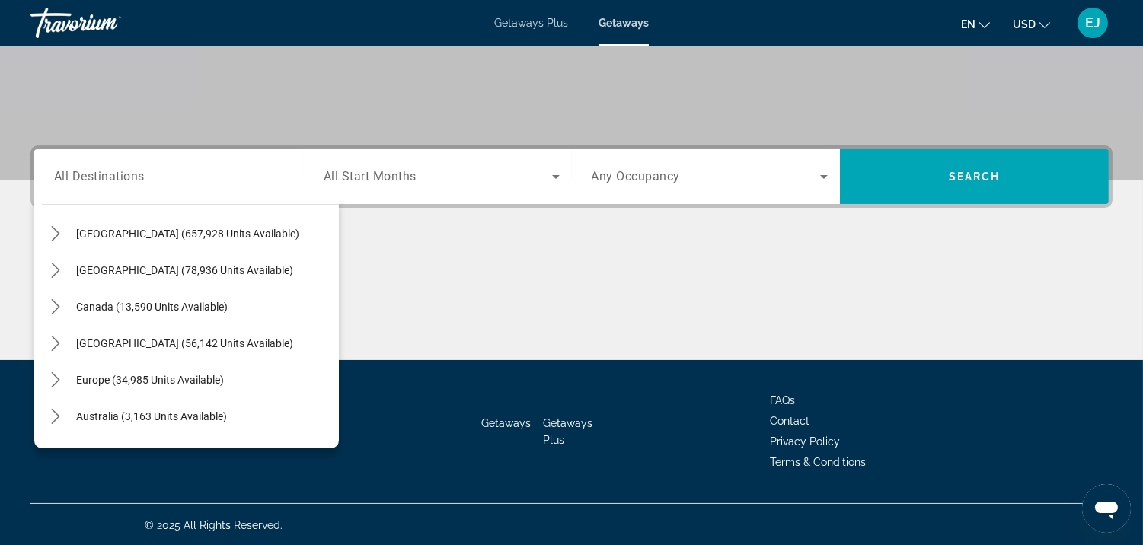
scroll to position [112, 0]
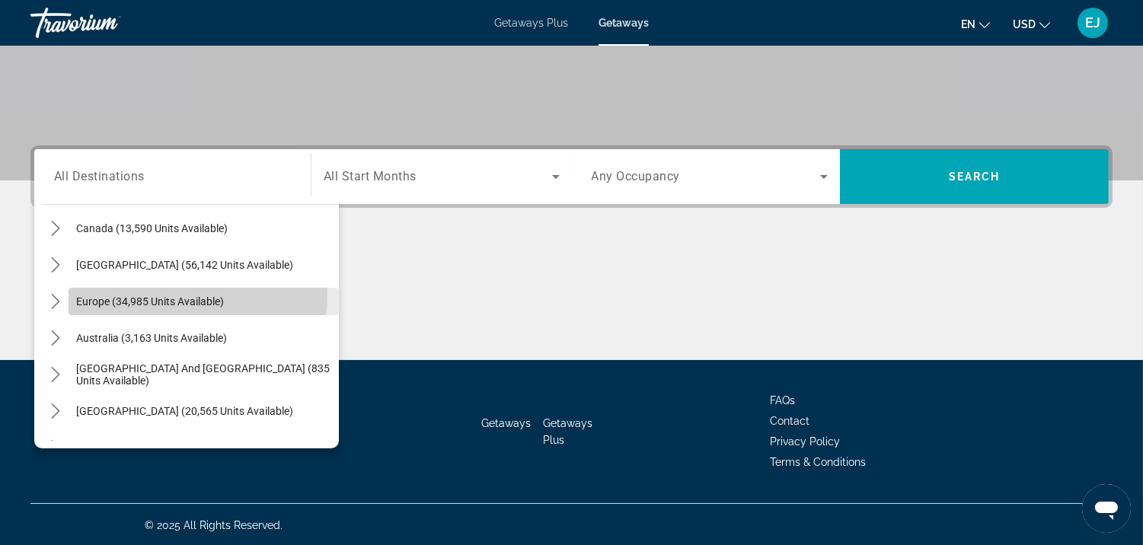
click at [138, 292] on span "Select destination: Europe (34,985 units available)" at bounding box center [204, 301] width 270 height 37
type input "**********"
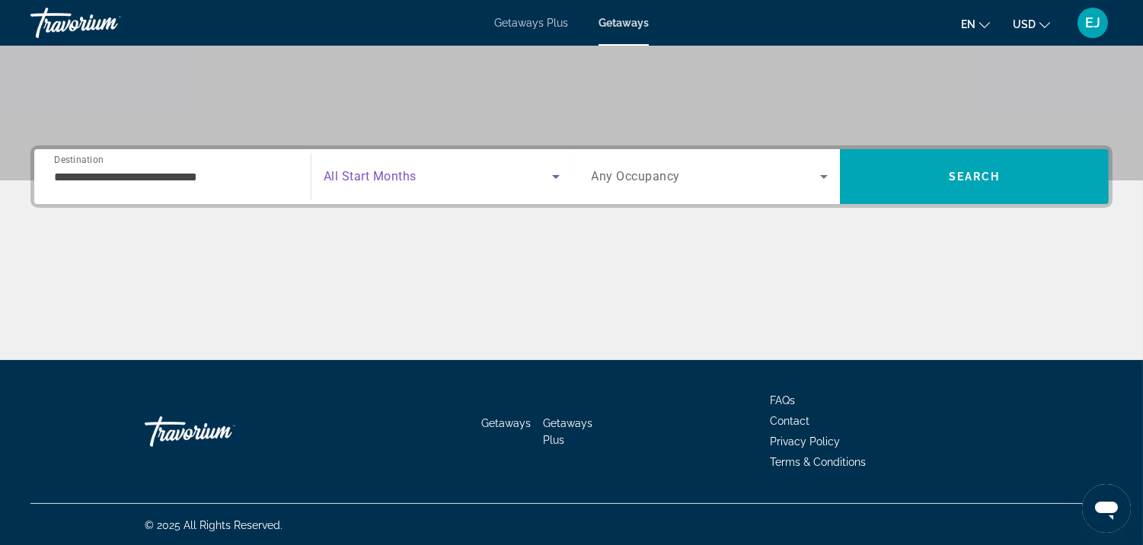
click at [554, 176] on icon "Search widget" at bounding box center [556, 177] width 8 height 4
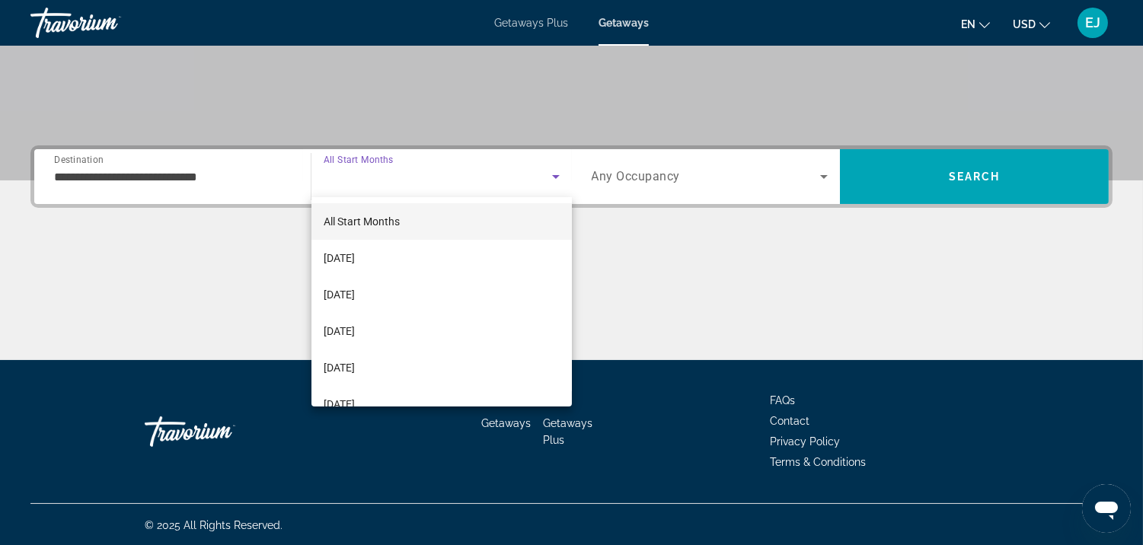
scroll to position [184, 0]
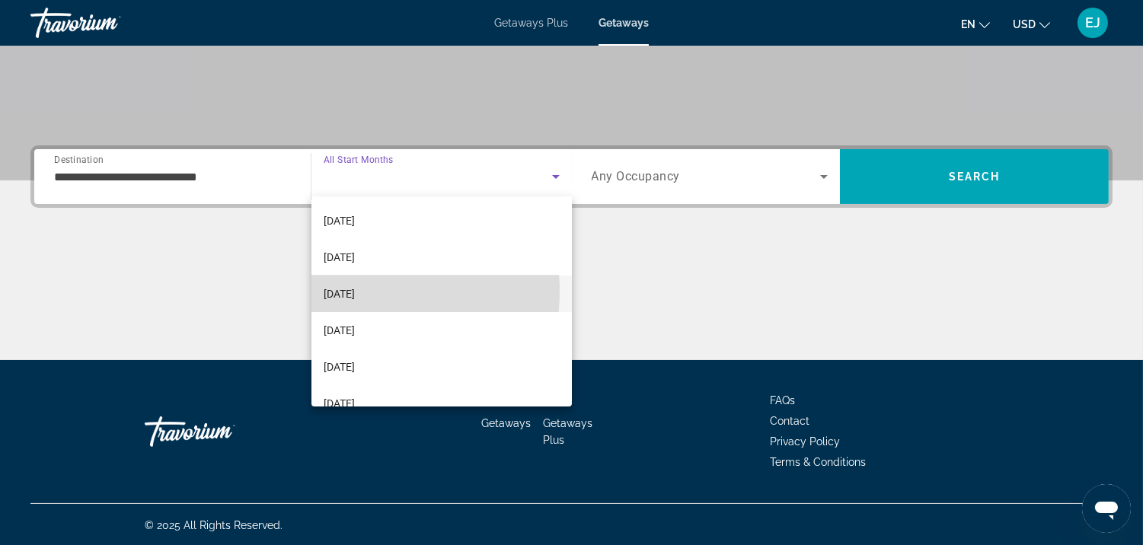
click at [355, 291] on span "[DATE]" at bounding box center [339, 294] width 31 height 18
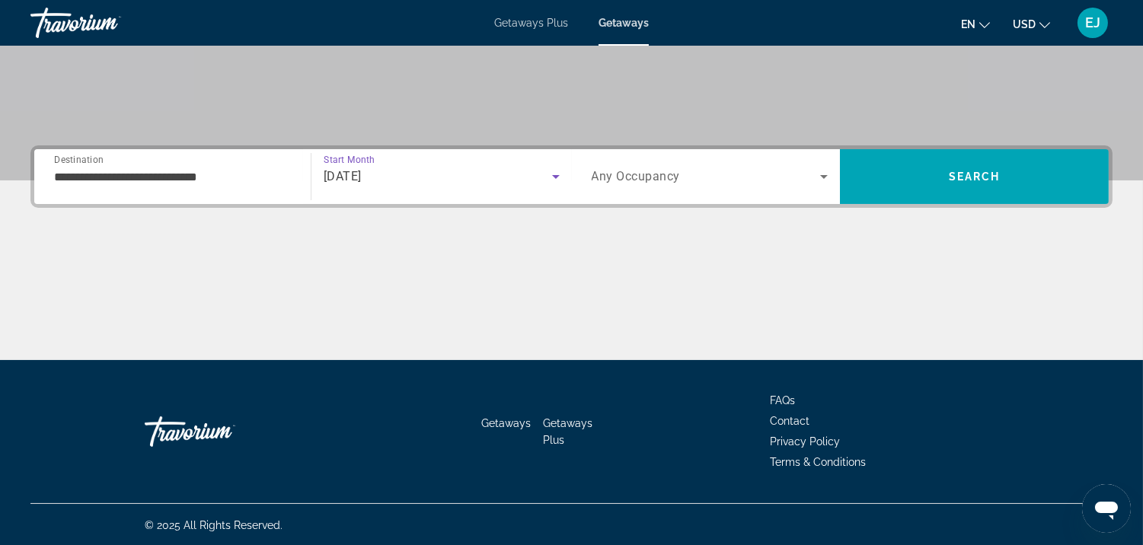
click at [824, 179] on icon "Search widget" at bounding box center [824, 177] width 18 height 18
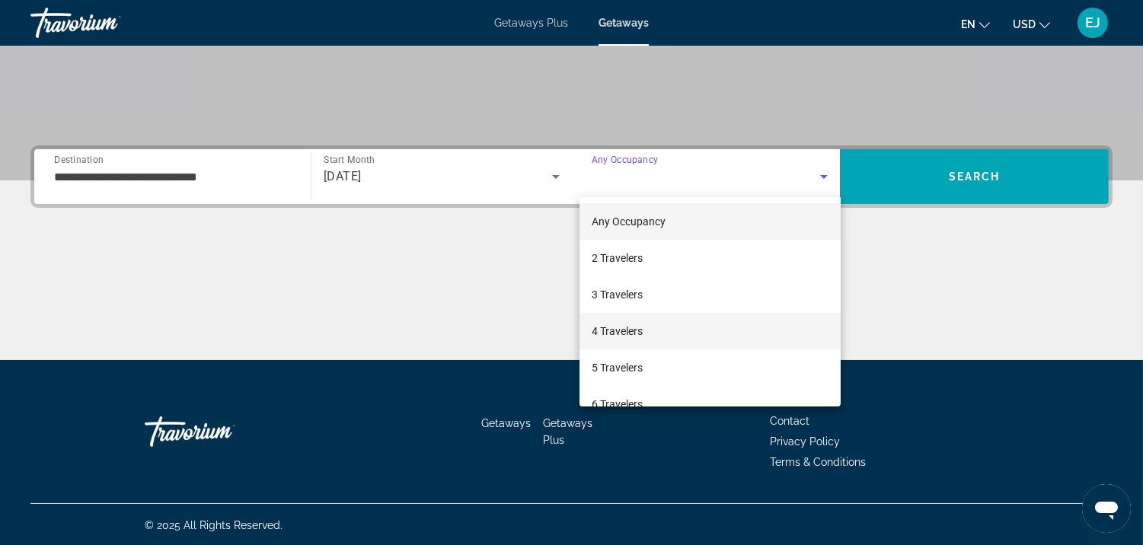
click at [759, 325] on mat-option "4 Travelers" at bounding box center [709, 331] width 261 height 37
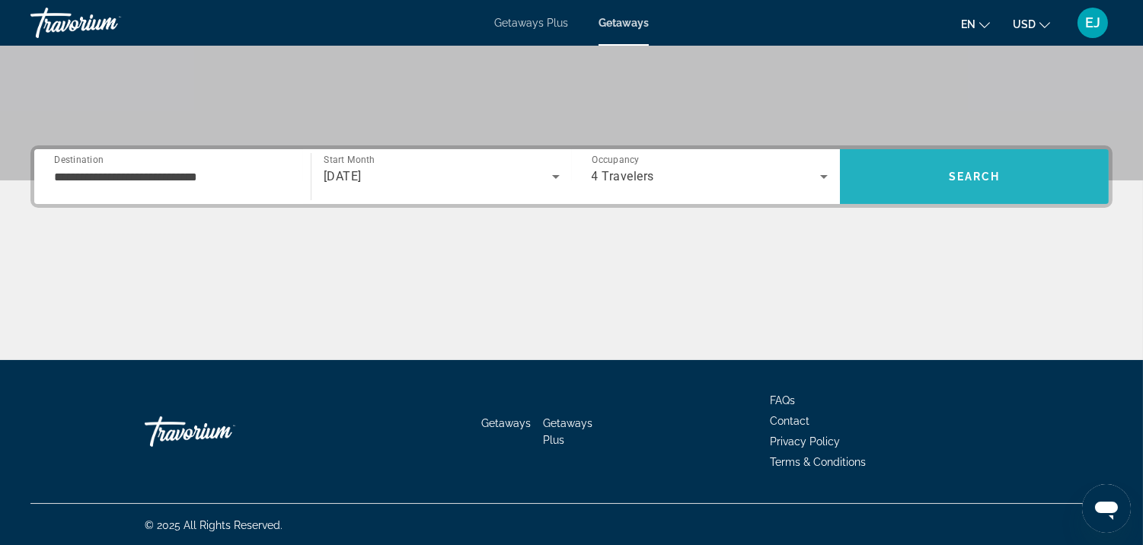
click at [979, 174] on span "Search" at bounding box center [975, 177] width 52 height 12
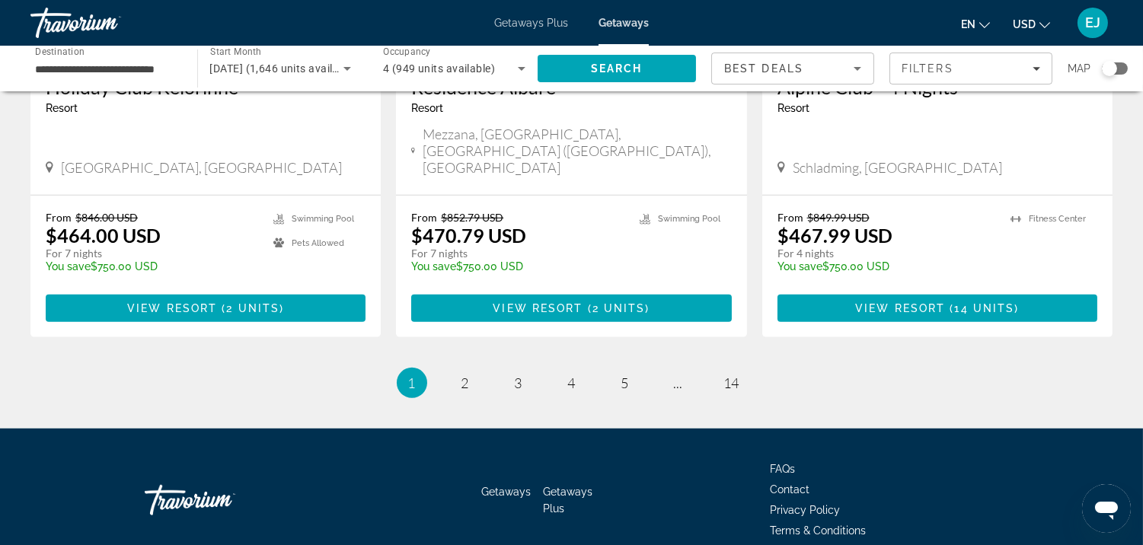
scroll to position [1940, 0]
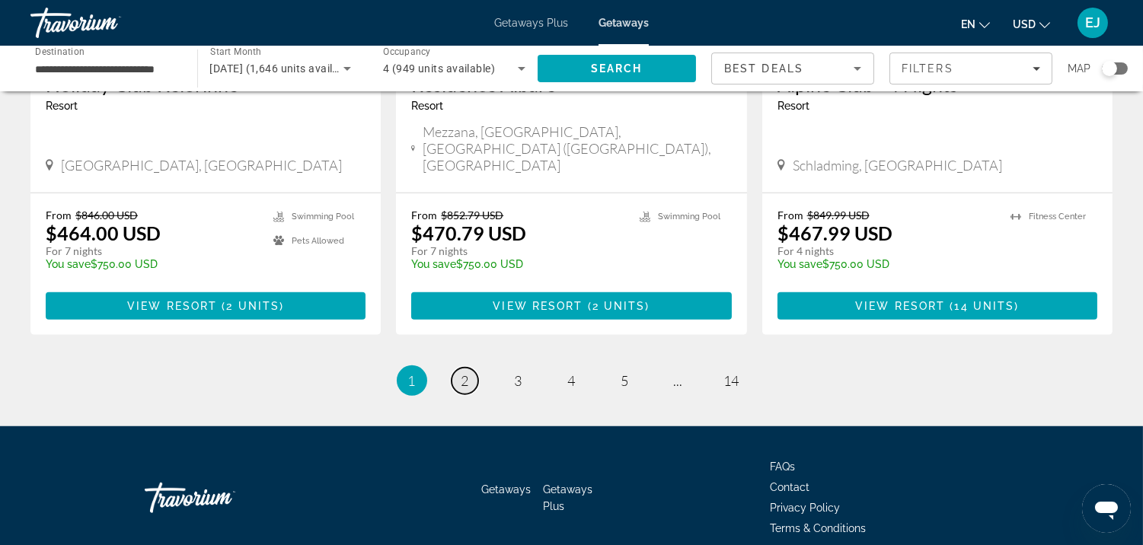
click at [462, 372] on span "2" at bounding box center [465, 380] width 8 height 17
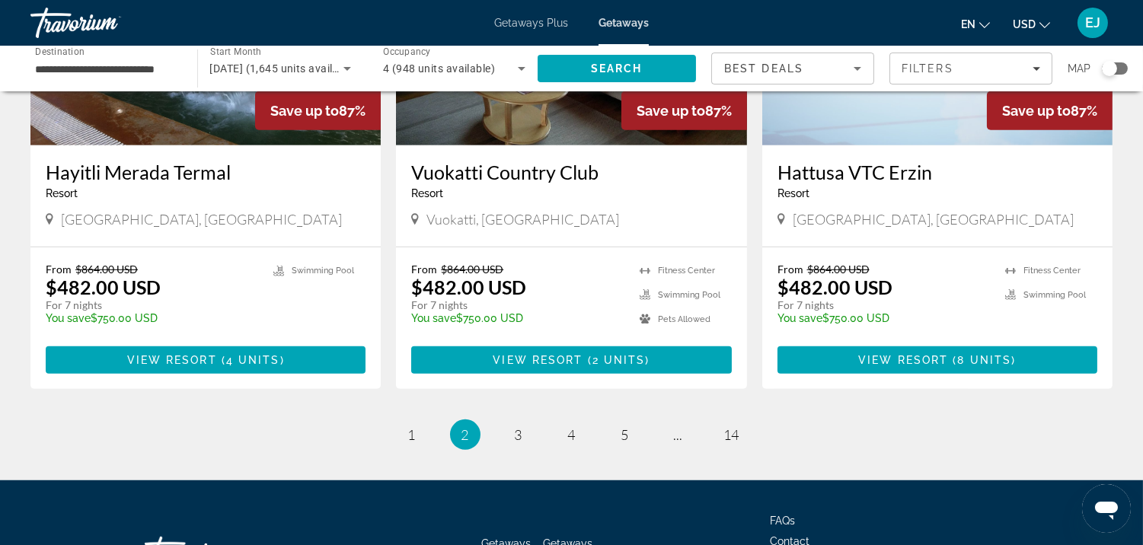
scroll to position [1917, 0]
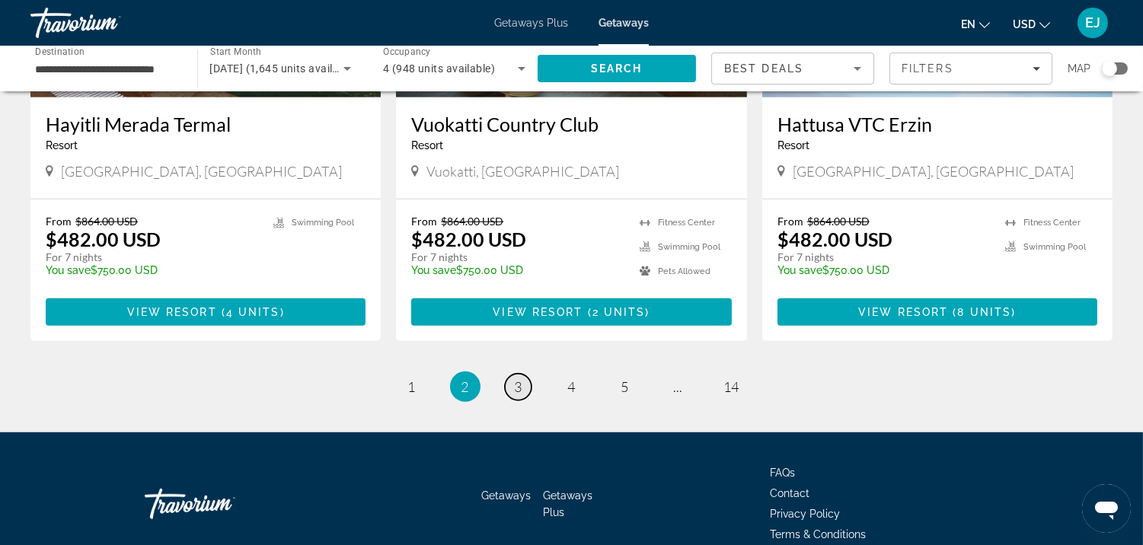
click at [515, 378] on span "3" at bounding box center [519, 386] width 8 height 17
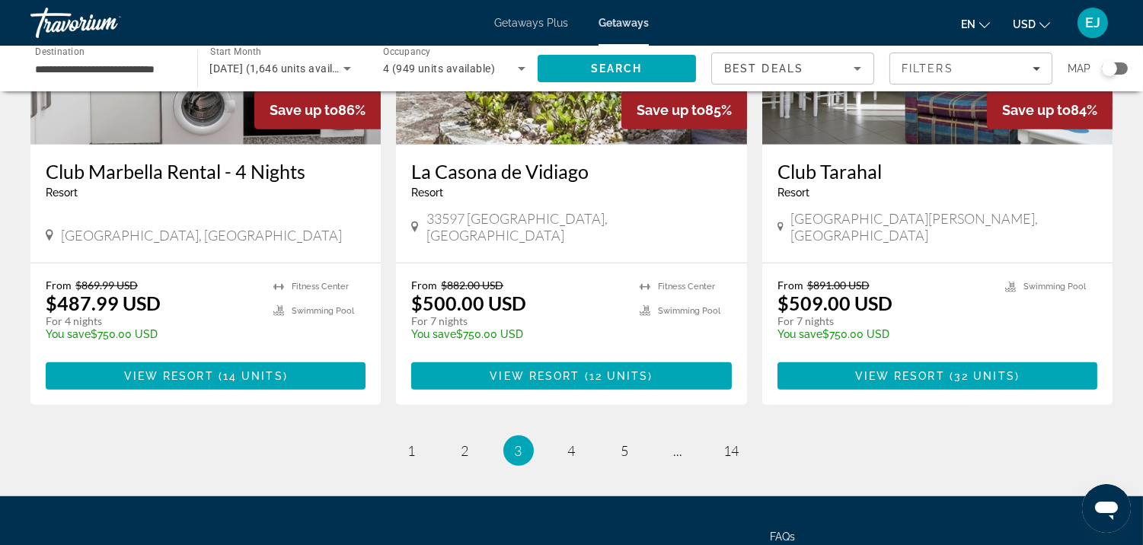
scroll to position [1847, 0]
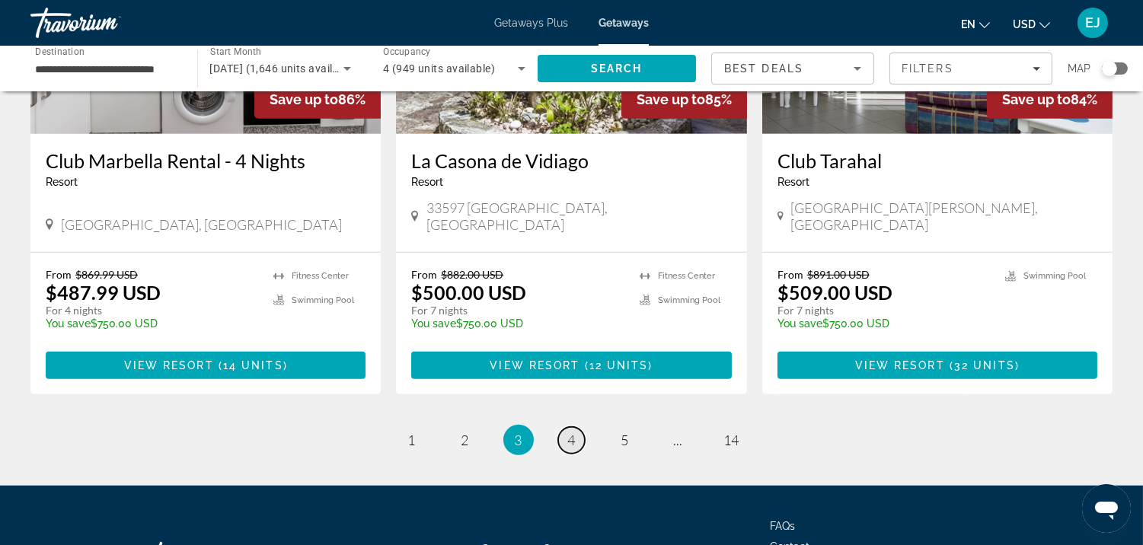
click at [574, 432] on span "4" at bounding box center [572, 440] width 8 height 17
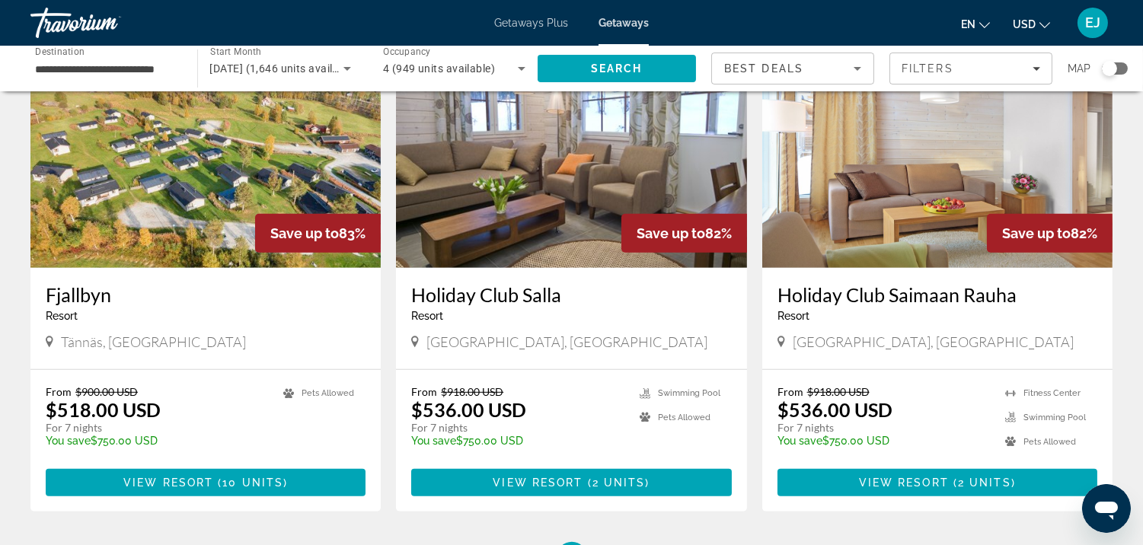
scroll to position [1882, 0]
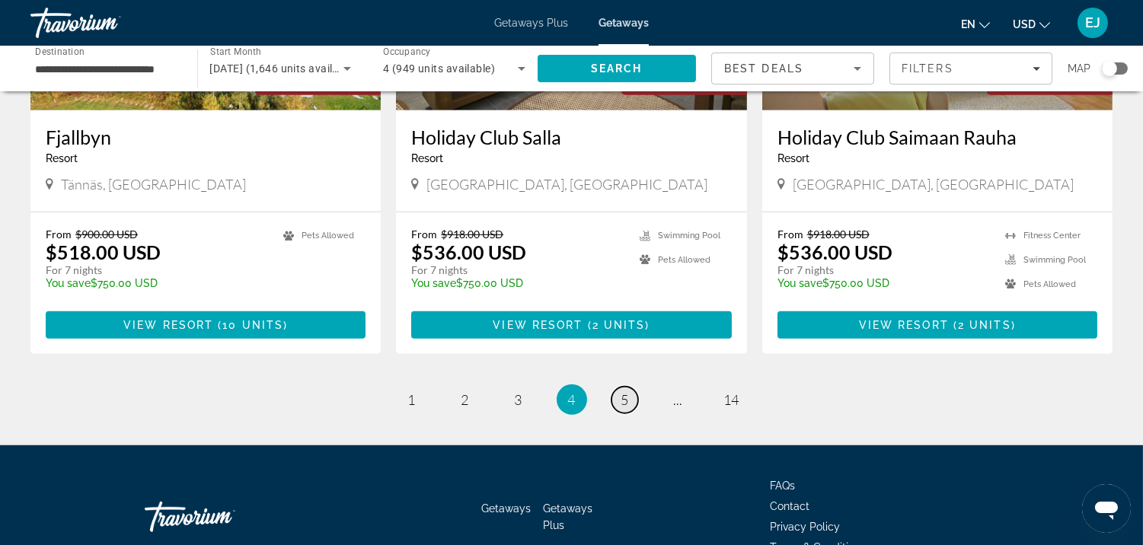
click at [623, 391] on span "5" at bounding box center [625, 399] width 8 height 17
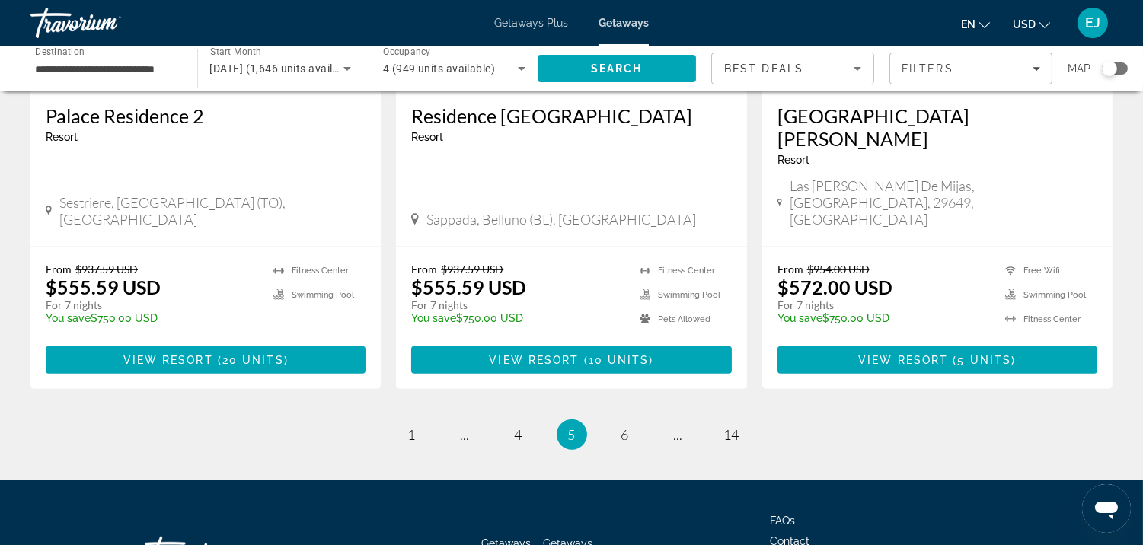
scroll to position [1940, 0]
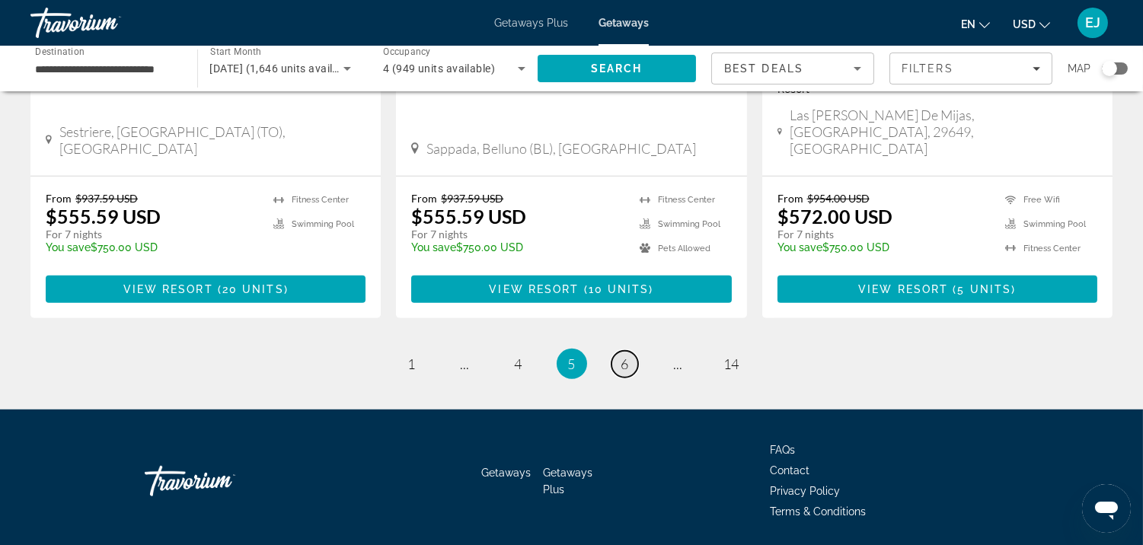
click at [623, 356] on span "6" at bounding box center [625, 364] width 8 height 17
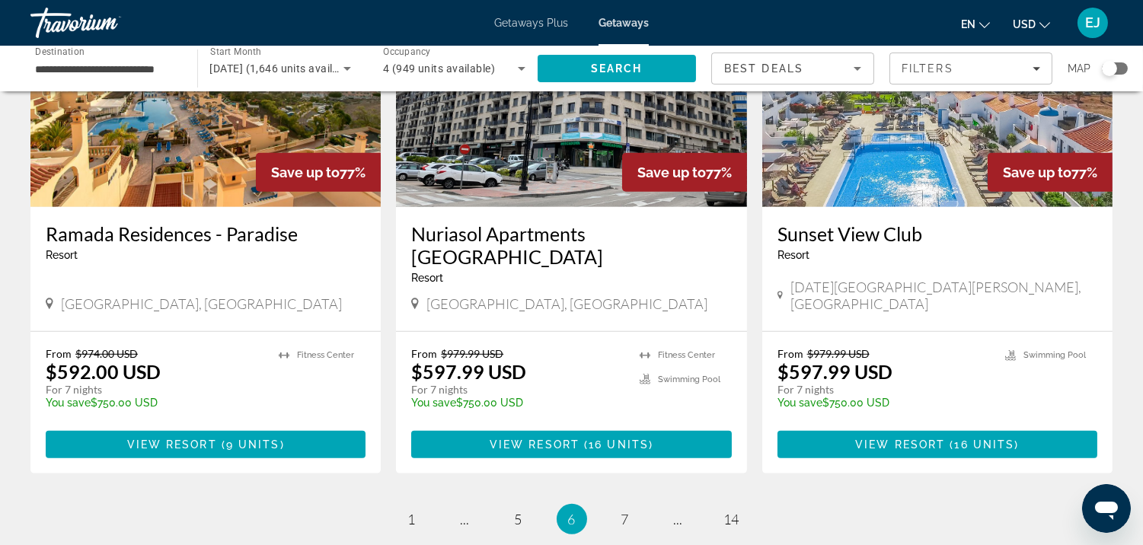
scroll to position [1847, 0]
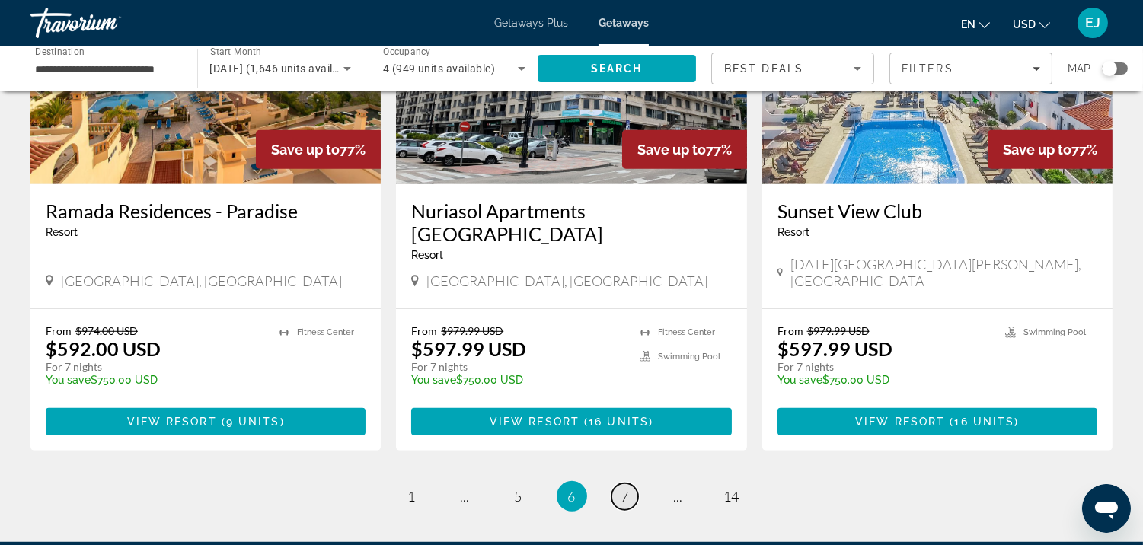
click at [622, 488] on span "7" at bounding box center [625, 496] width 8 height 17
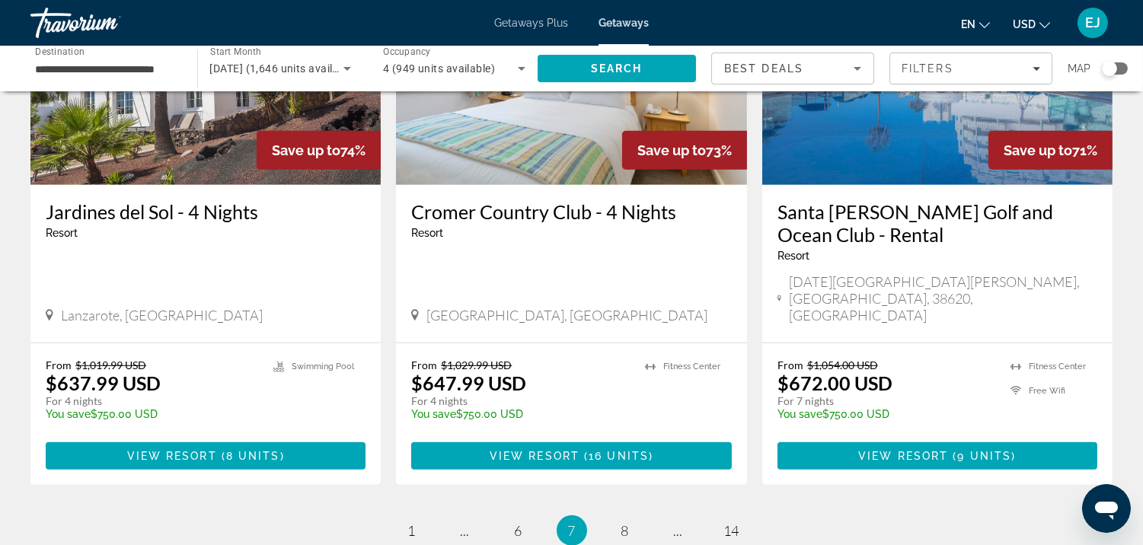
scroll to position [1881, 0]
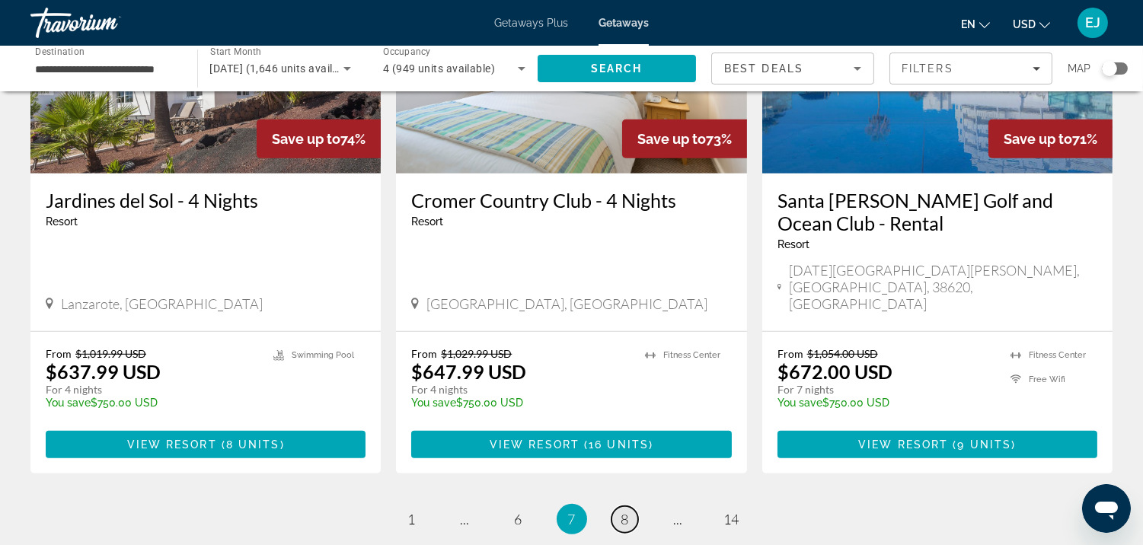
click at [624, 511] on span "8" at bounding box center [625, 519] width 8 height 17
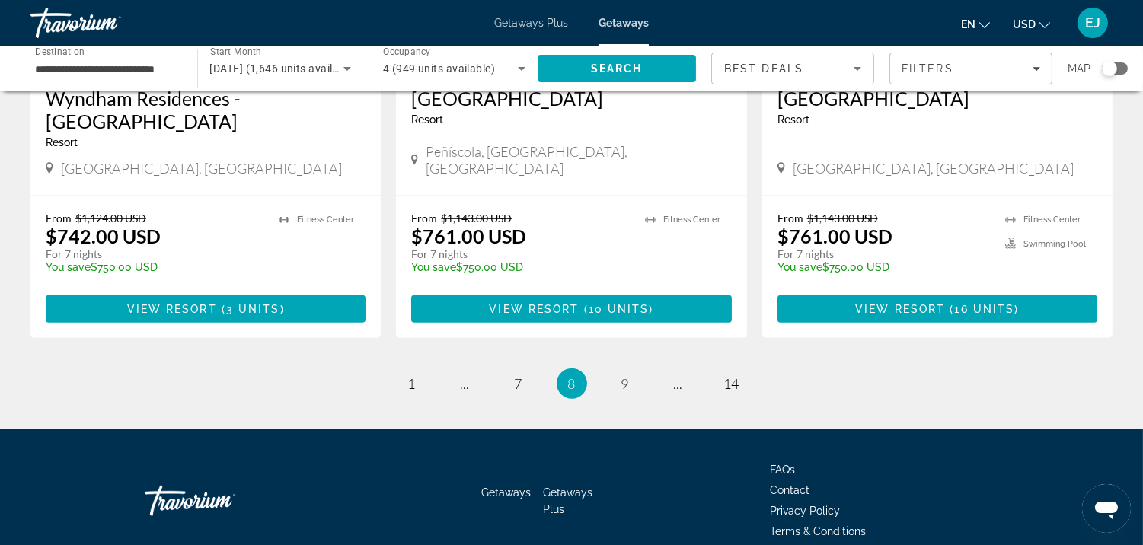
scroll to position [1963, 0]
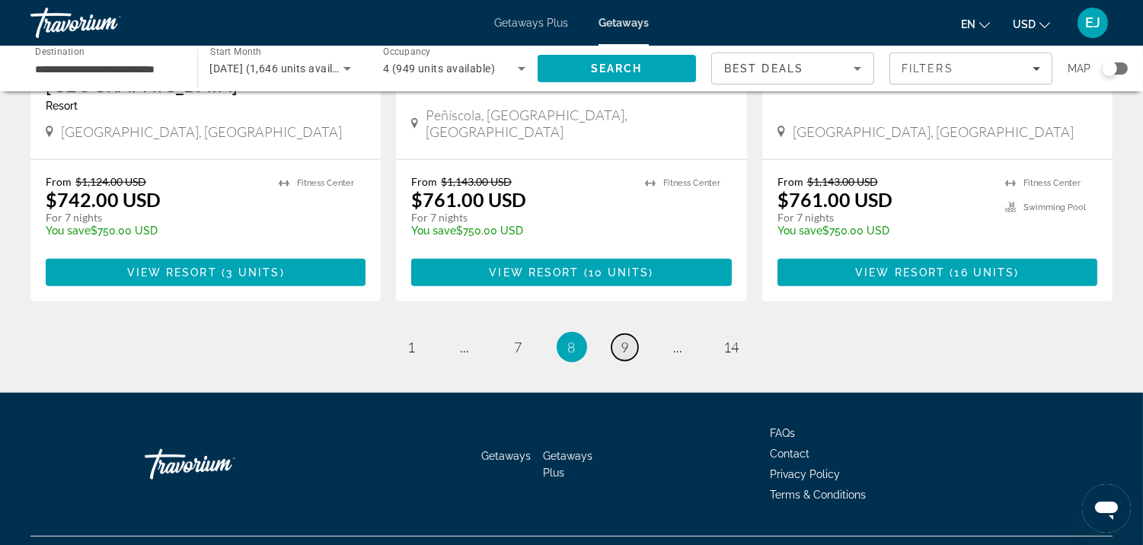
click at [621, 339] on span "9" at bounding box center [625, 347] width 8 height 17
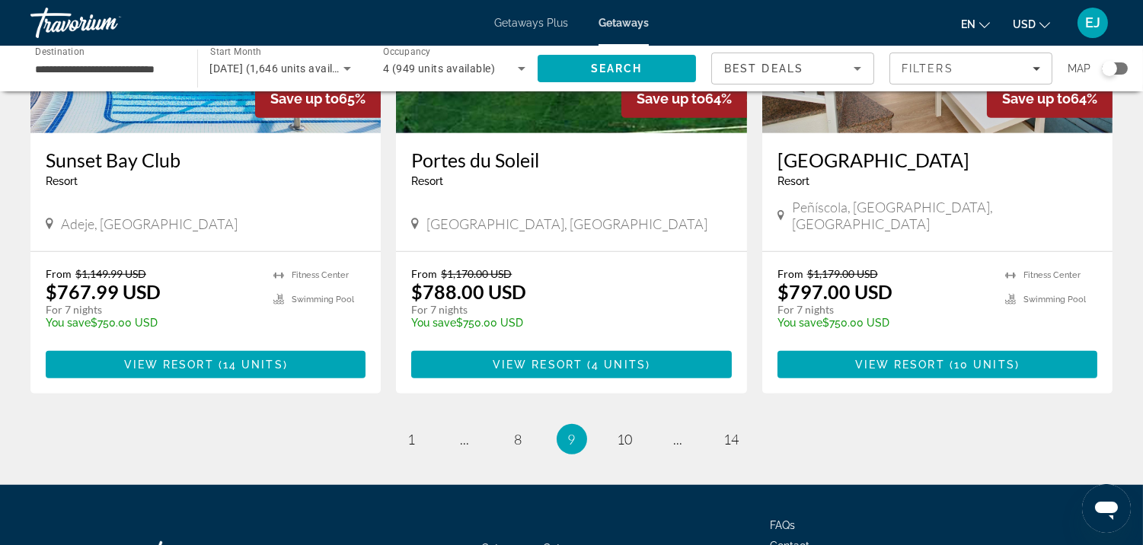
scroll to position [1917, 0]
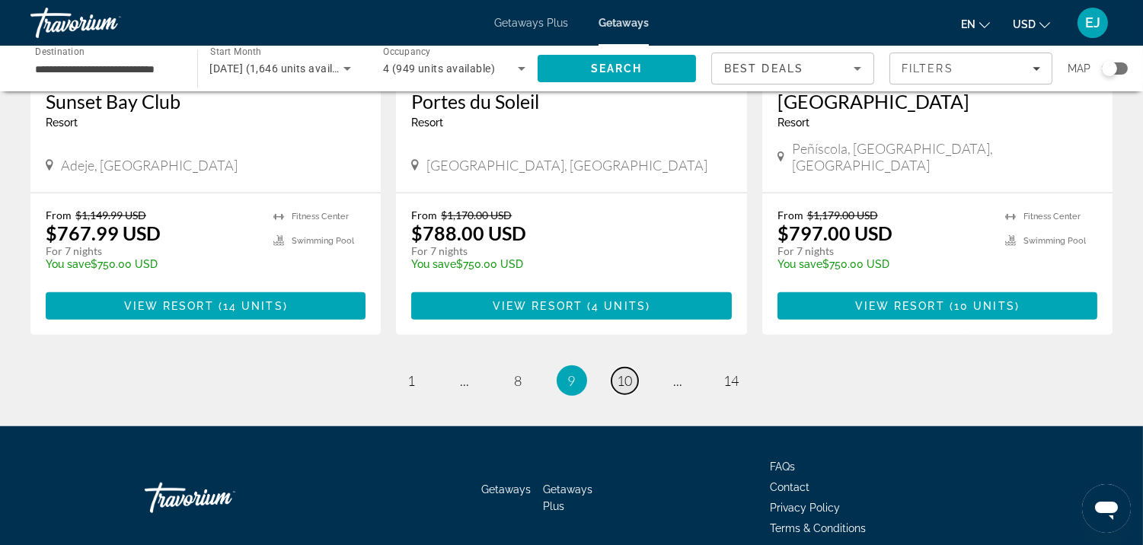
click at [626, 372] on span "10" at bounding box center [625, 380] width 15 height 17
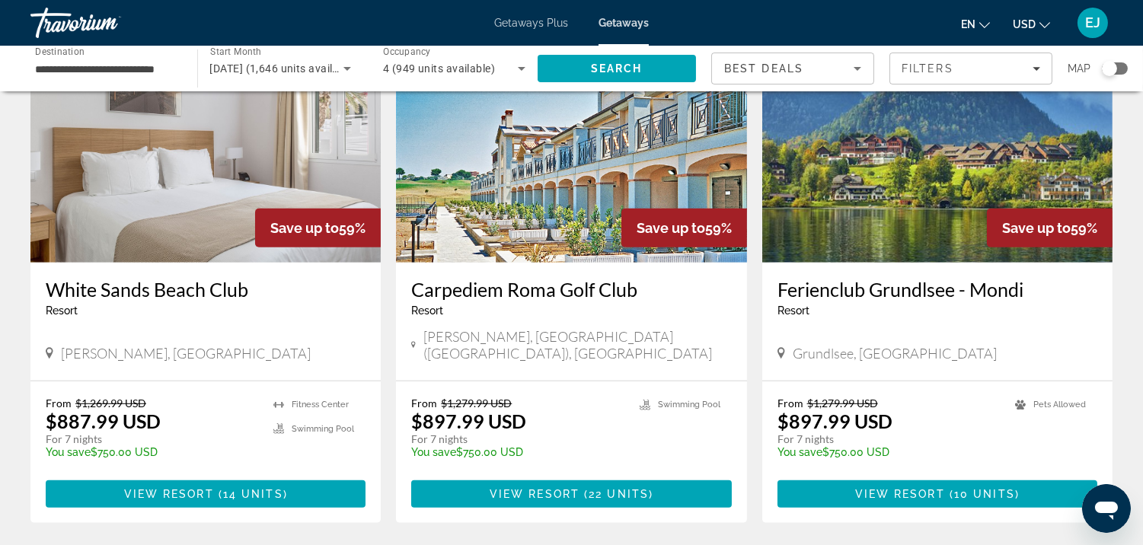
scroll to position [1813, 0]
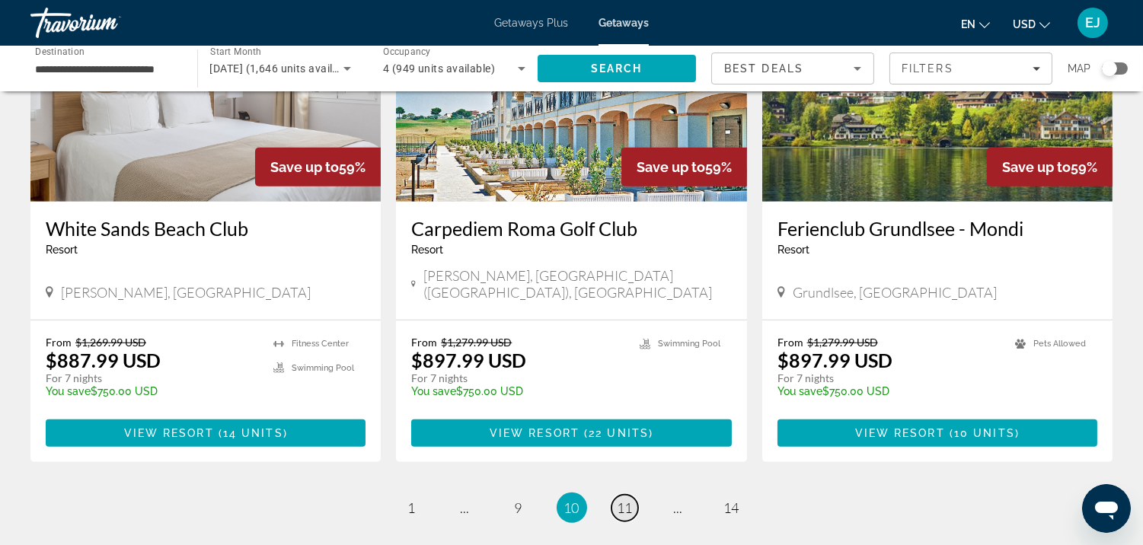
click at [618, 500] on span "11" at bounding box center [625, 508] width 15 height 17
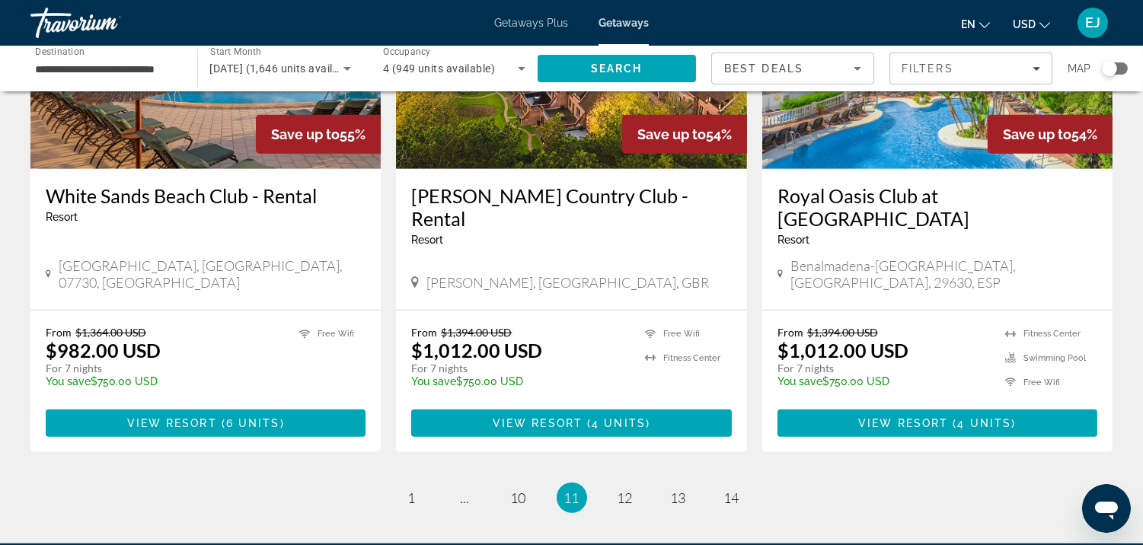
scroll to position [2032, 0]
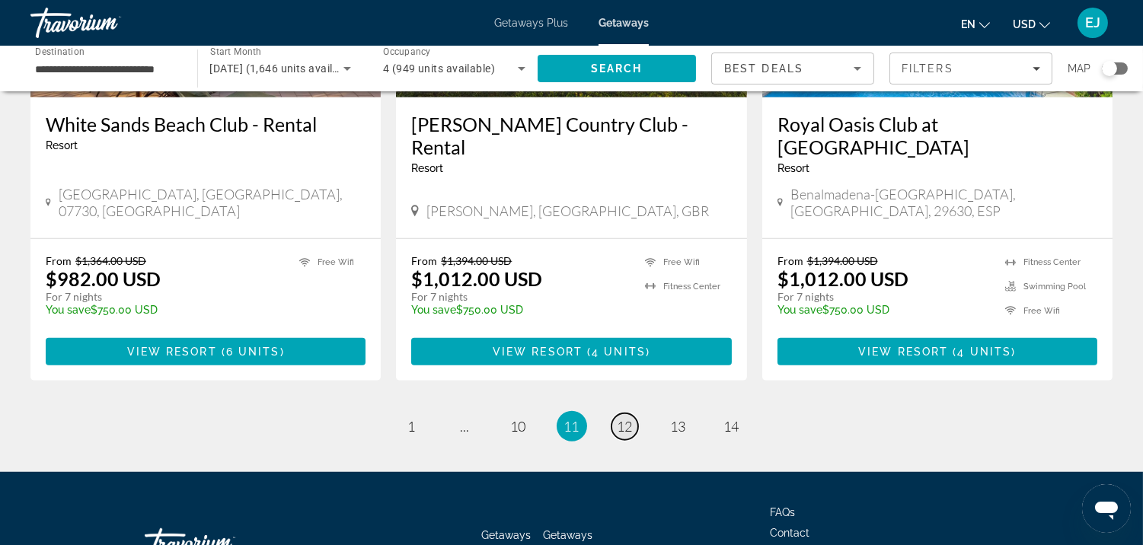
click at [625, 418] on span "12" at bounding box center [625, 426] width 15 height 17
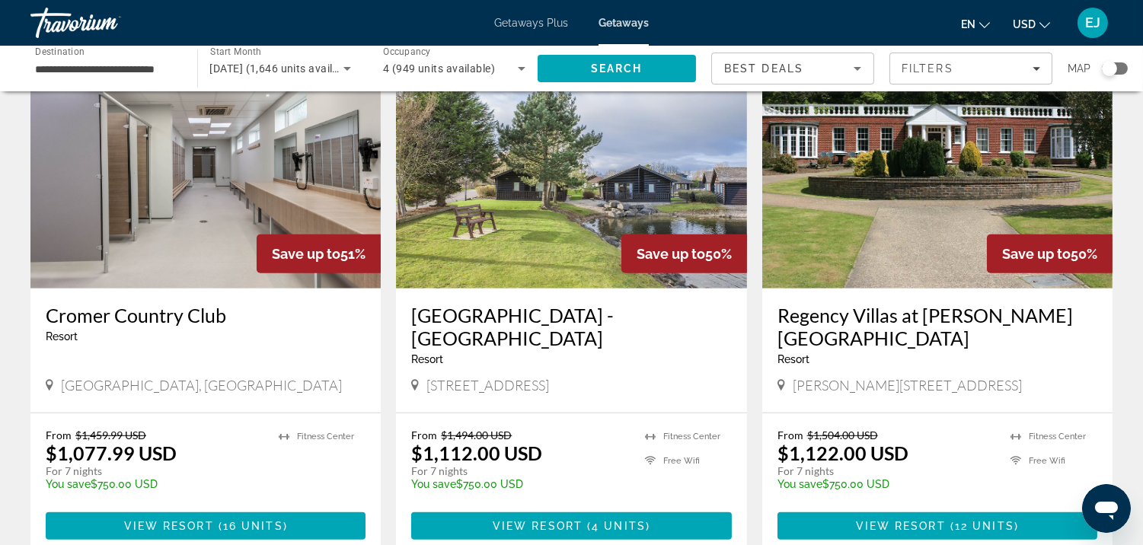
scroll to position [1925, 0]
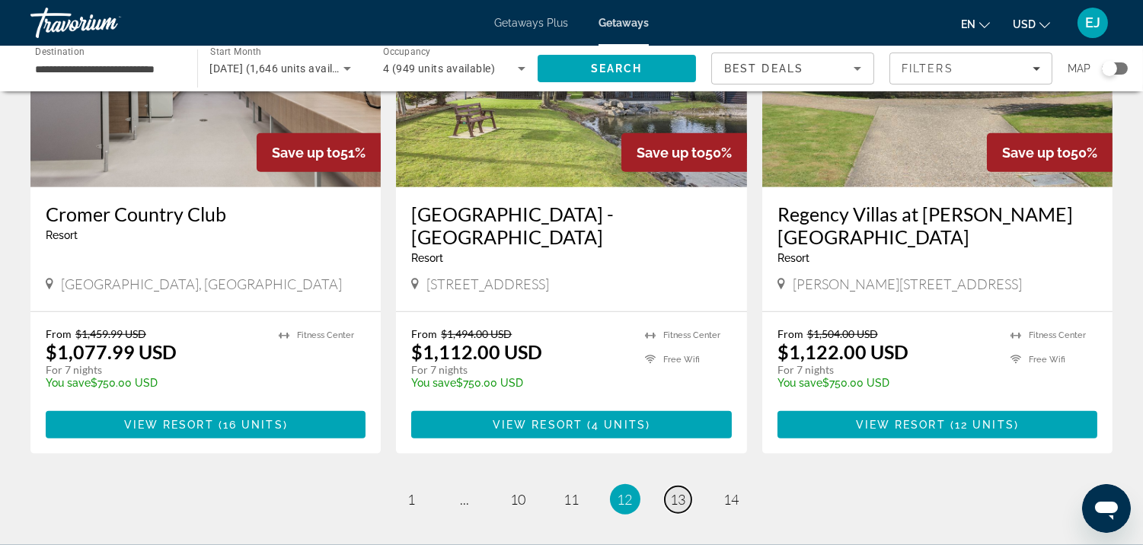
click at [674, 491] on span "13" at bounding box center [678, 499] width 15 height 17
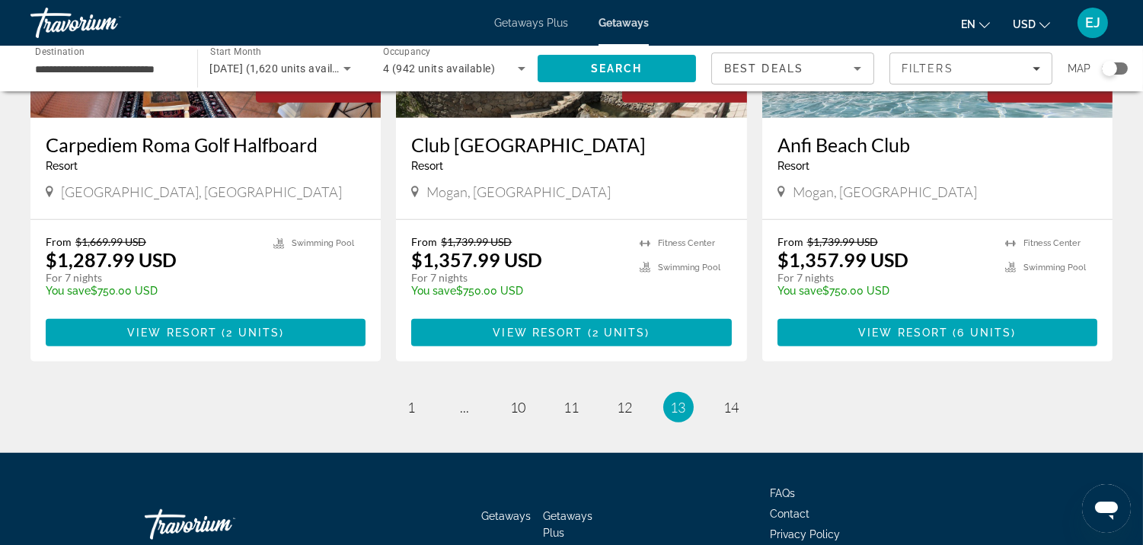
scroll to position [1940, 0]
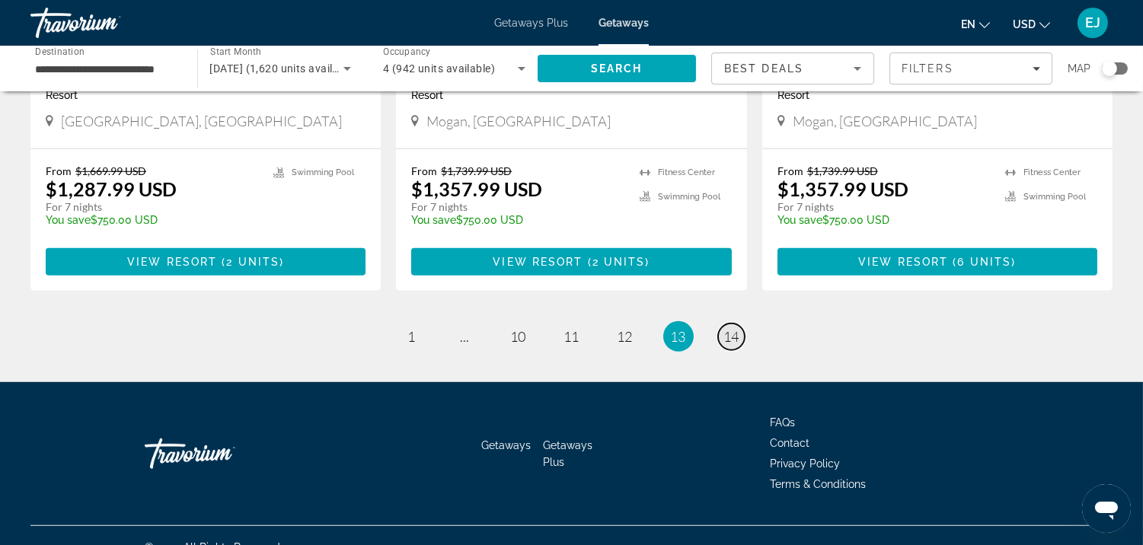
click at [728, 328] on span "14" at bounding box center [731, 336] width 15 height 17
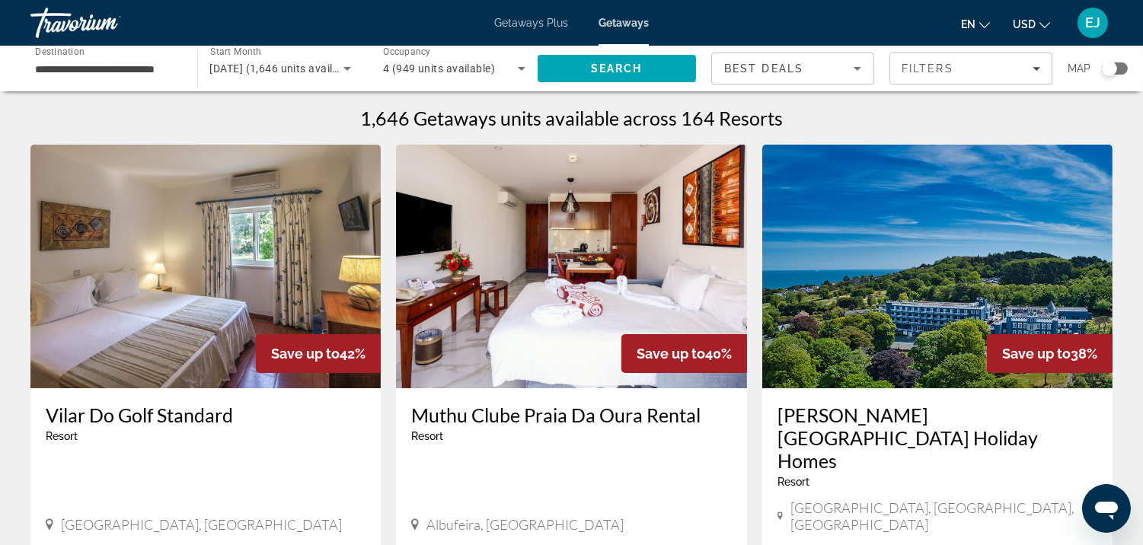
click at [615, 18] on span "Getaways" at bounding box center [624, 23] width 50 height 12
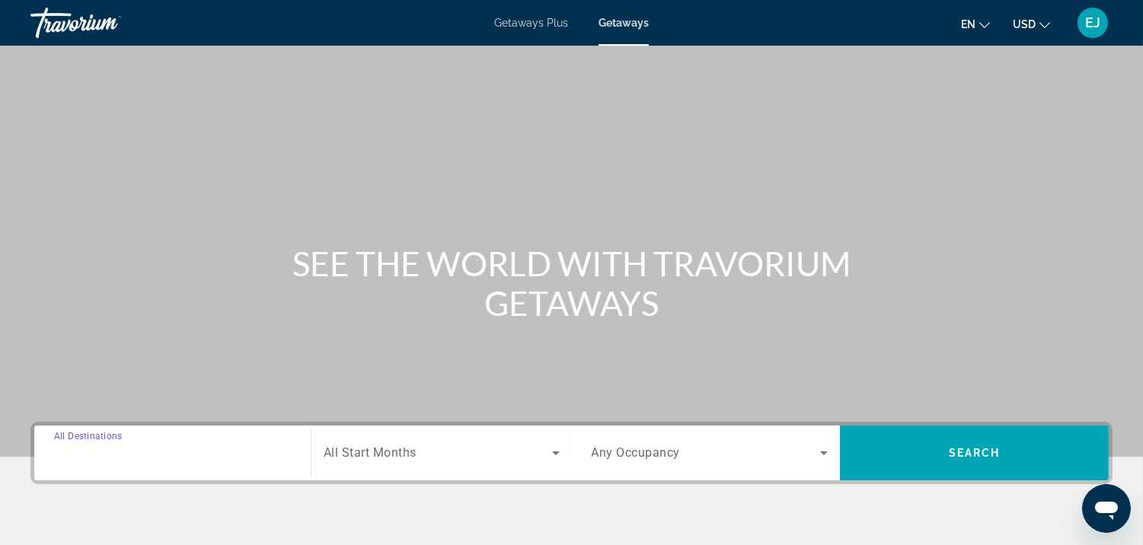
click at [168, 451] on input "Destination All Destinations" at bounding box center [172, 454] width 237 height 18
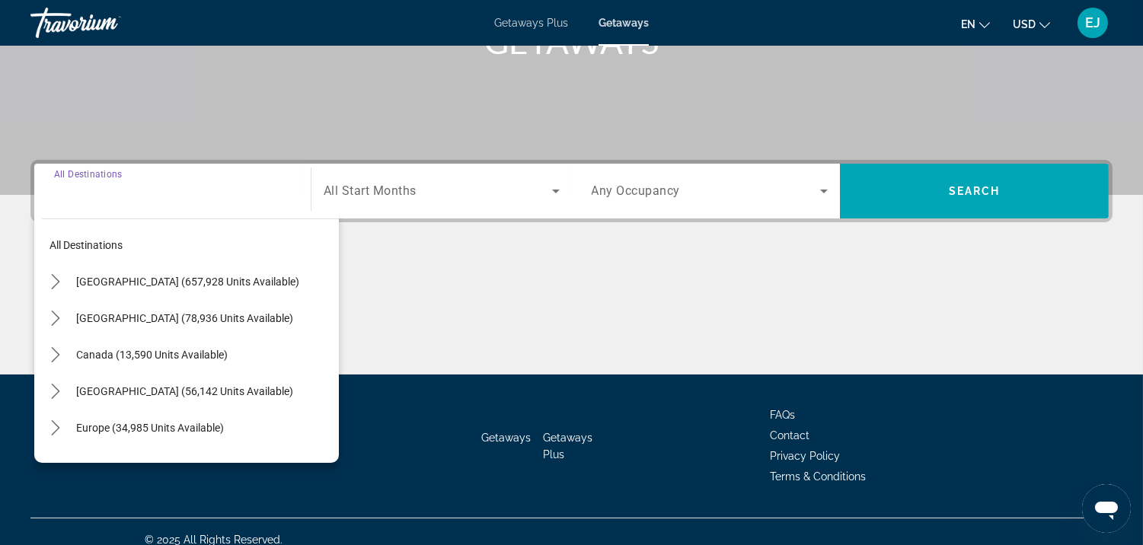
scroll to position [276, 0]
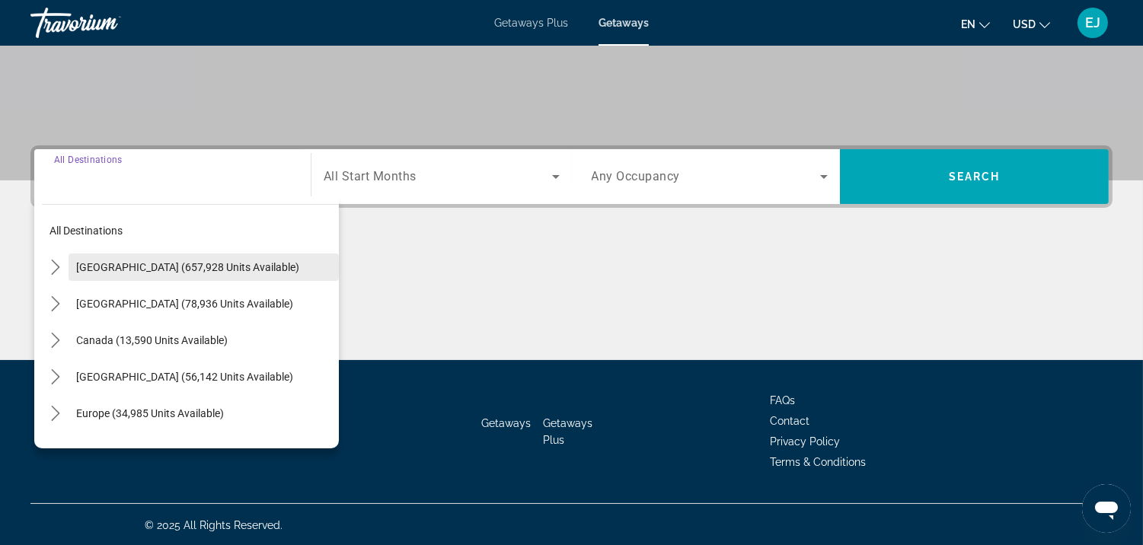
click at [185, 261] on span "[GEOGRAPHIC_DATA] (657,928 units available)" at bounding box center [187, 267] width 223 height 12
type input "**********"
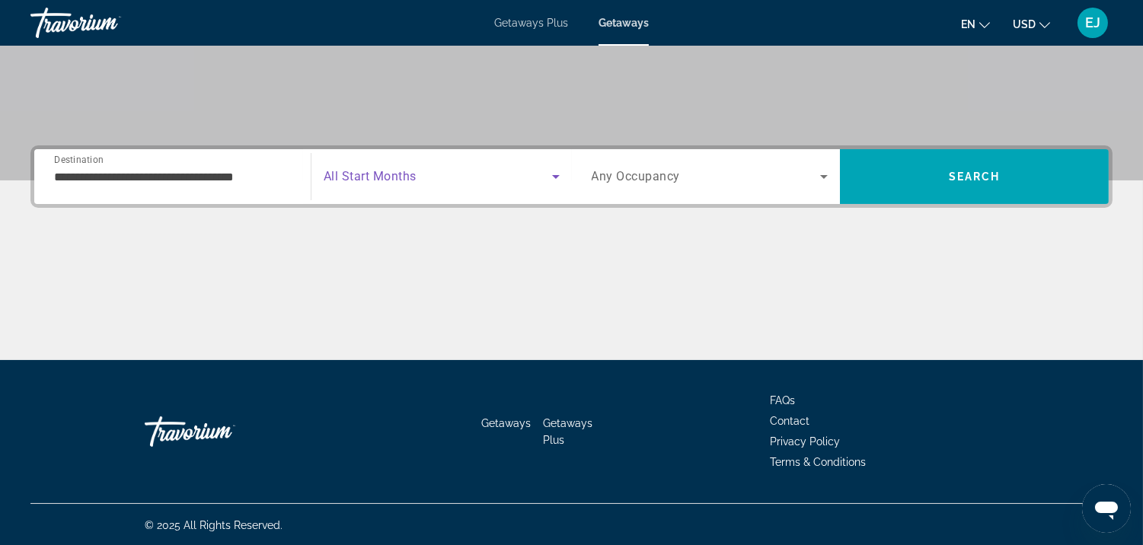
click at [556, 176] on icon "Search widget" at bounding box center [556, 177] width 8 height 4
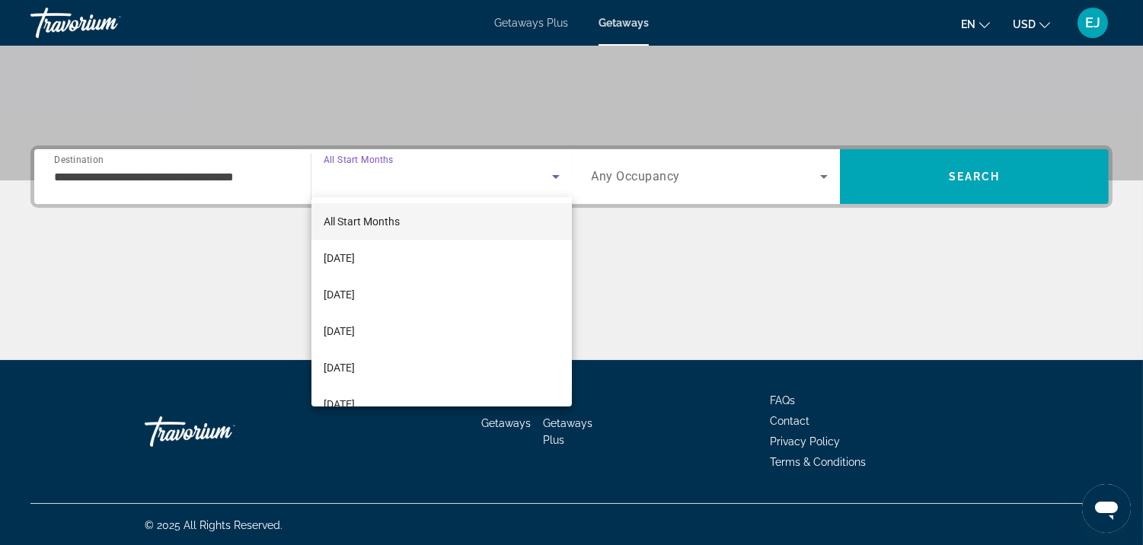
scroll to position [184, 0]
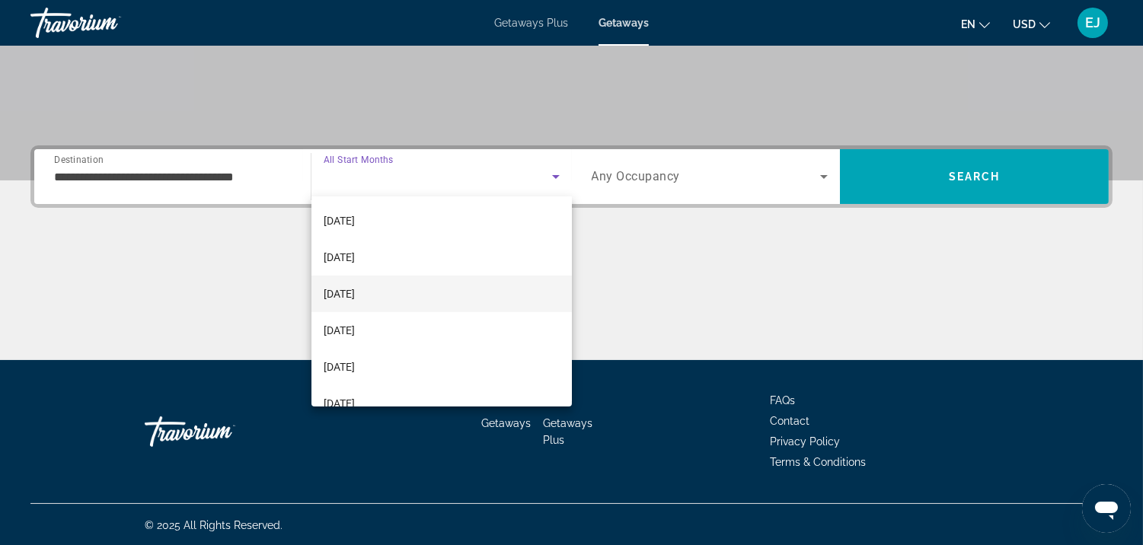
click at [346, 292] on span "[DATE]" at bounding box center [339, 294] width 31 height 18
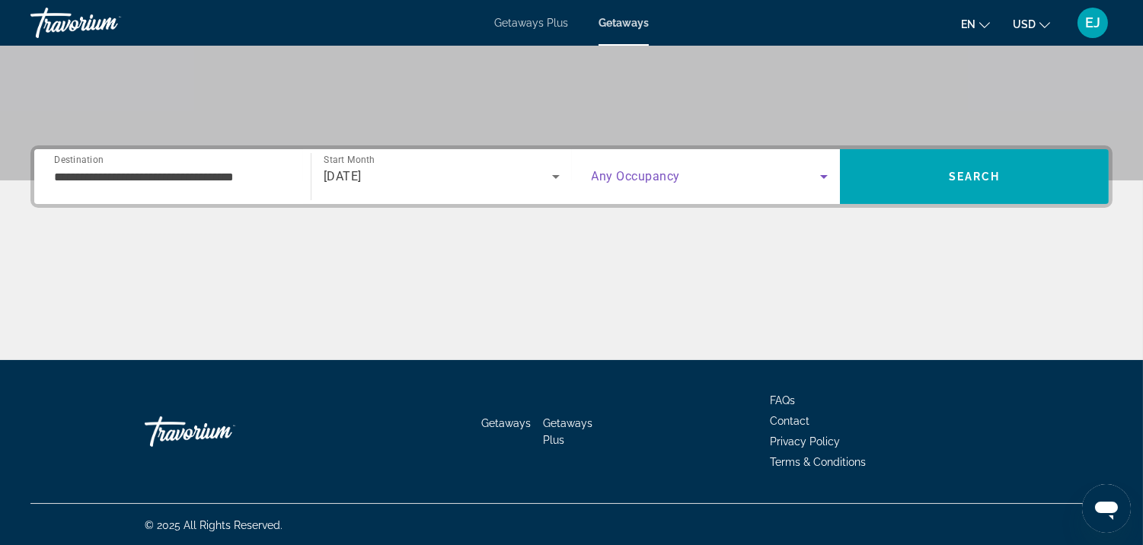
click at [825, 176] on icon "Search widget" at bounding box center [824, 177] width 8 height 4
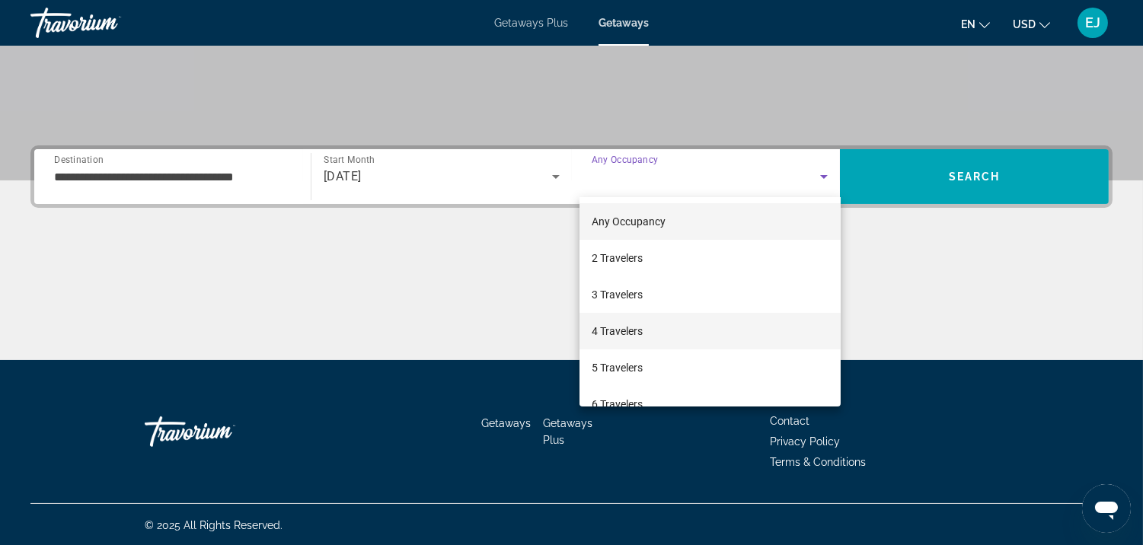
click at [777, 335] on mat-option "4 Travelers" at bounding box center [709, 331] width 261 height 37
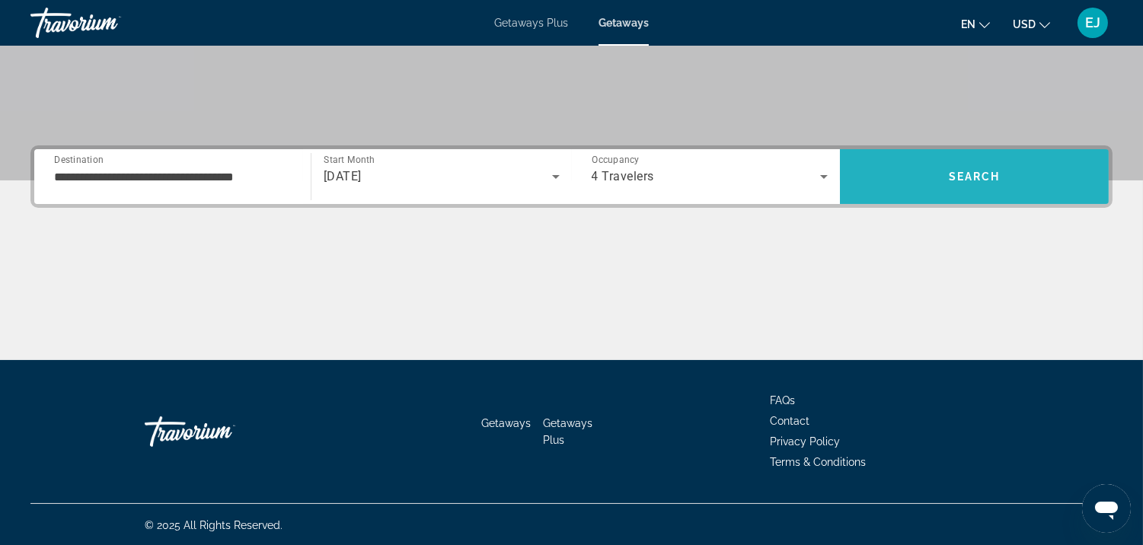
click at [975, 177] on span "Search" at bounding box center [975, 177] width 52 height 12
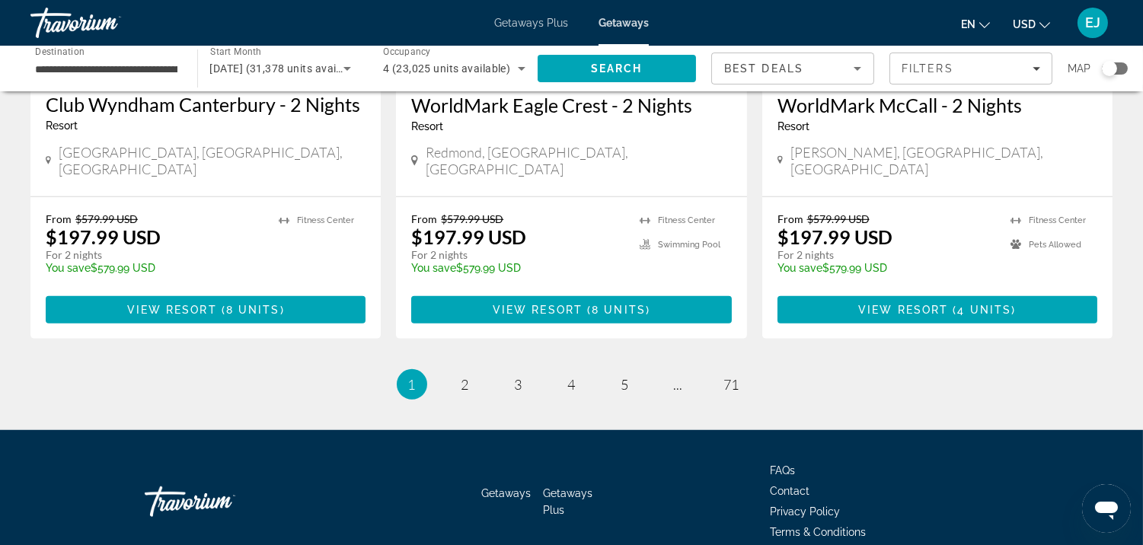
scroll to position [1965, 0]
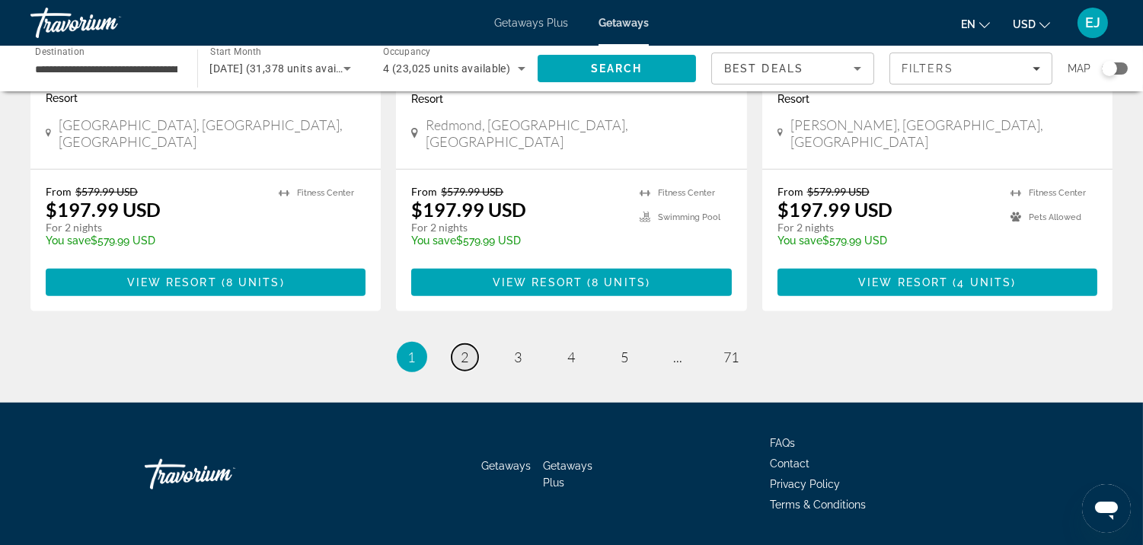
click at [461, 349] on span "2" at bounding box center [465, 357] width 8 height 17
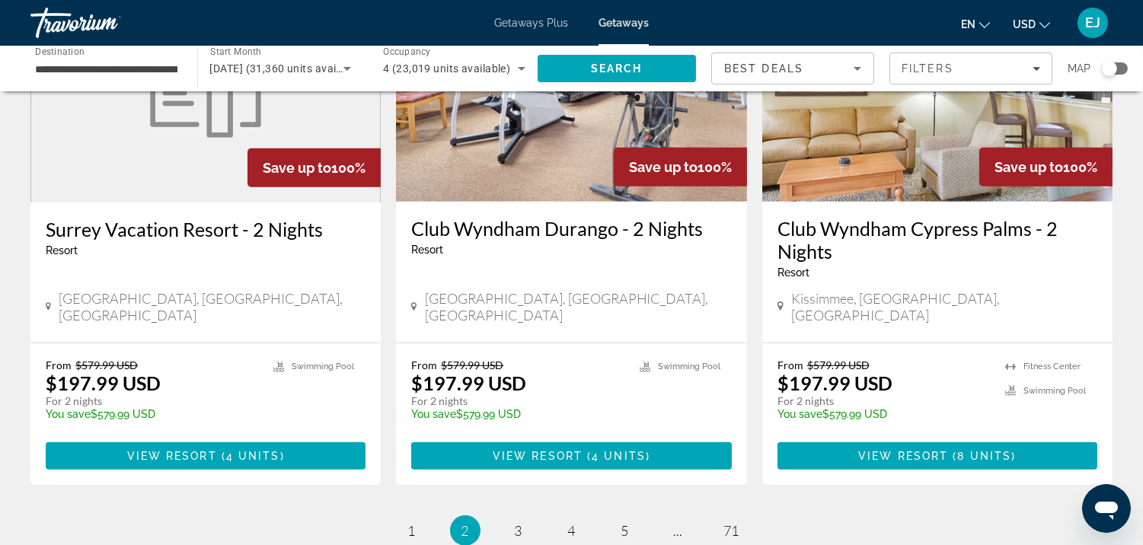
scroll to position [1847, 0]
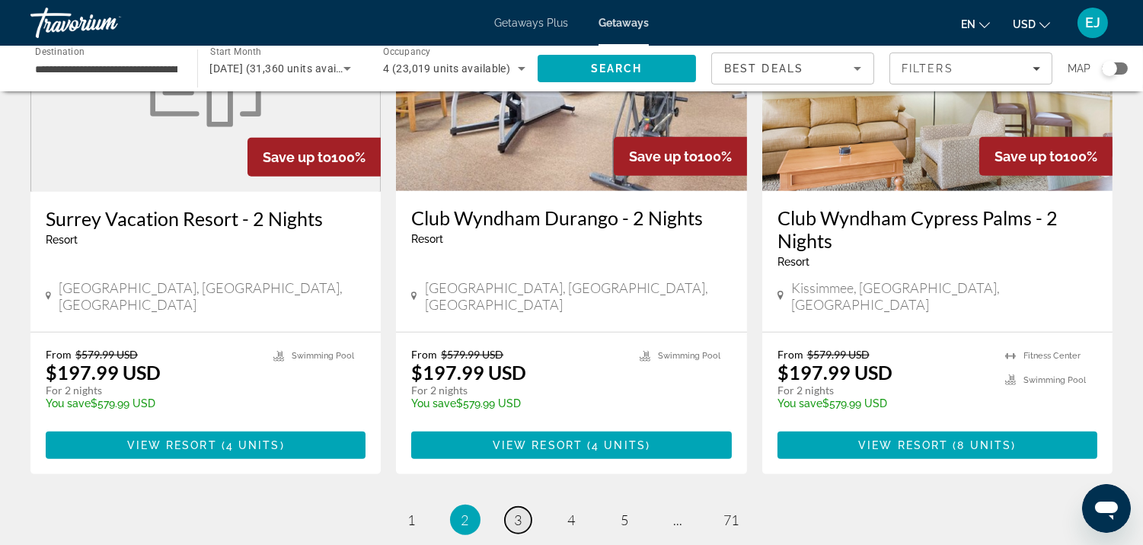
click at [516, 512] on span "3" at bounding box center [519, 520] width 8 height 17
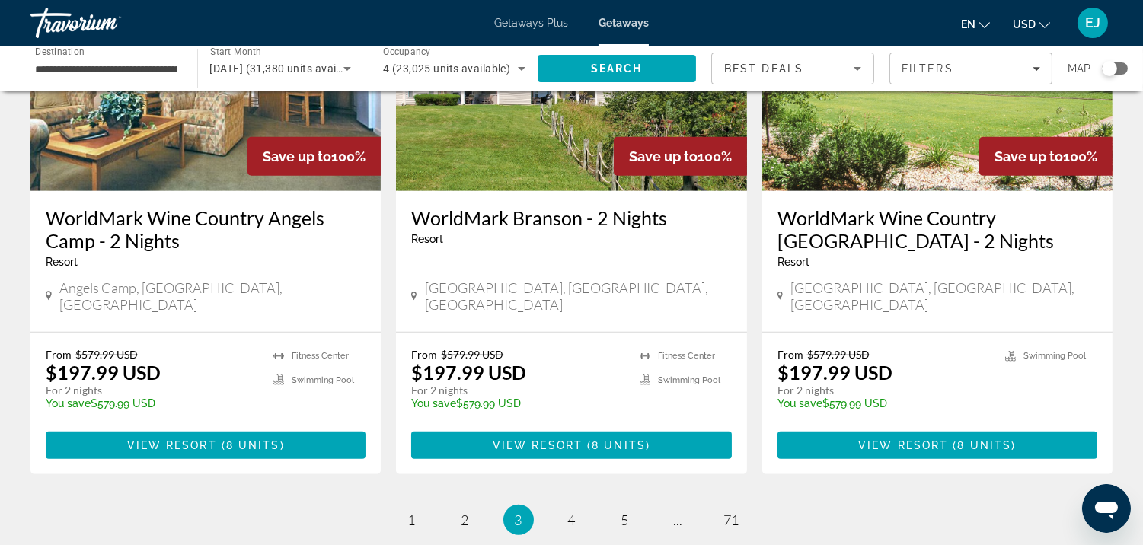
scroll to position [1986, 0]
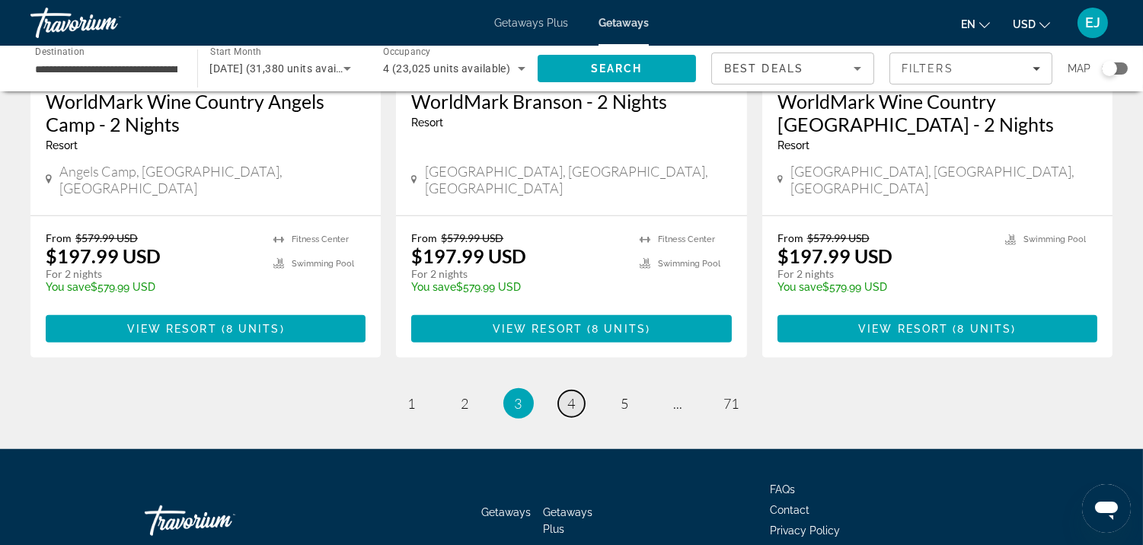
click at [574, 395] on span "4" at bounding box center [572, 403] width 8 height 17
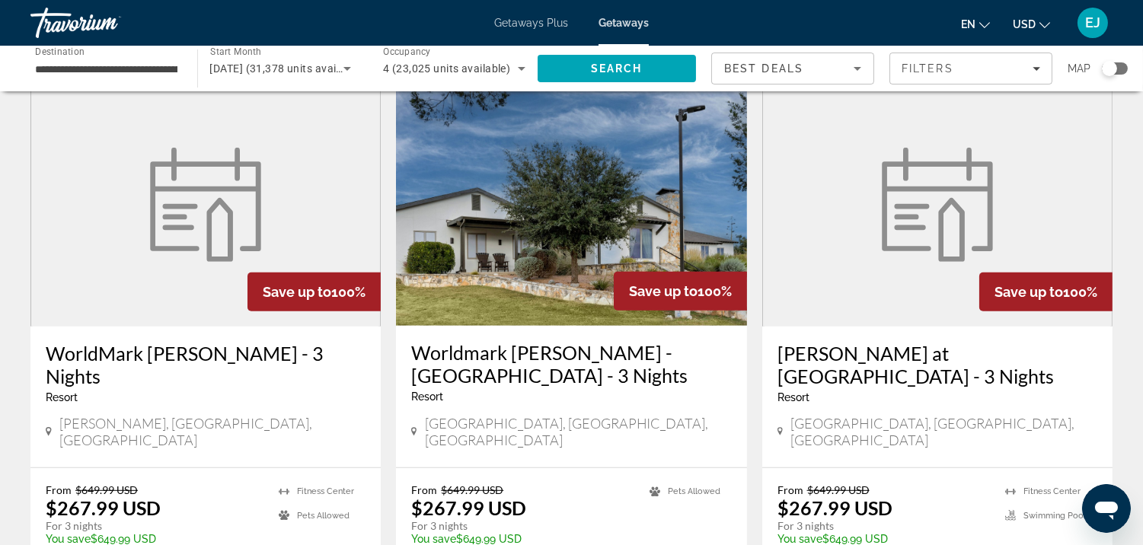
scroll to position [1825, 0]
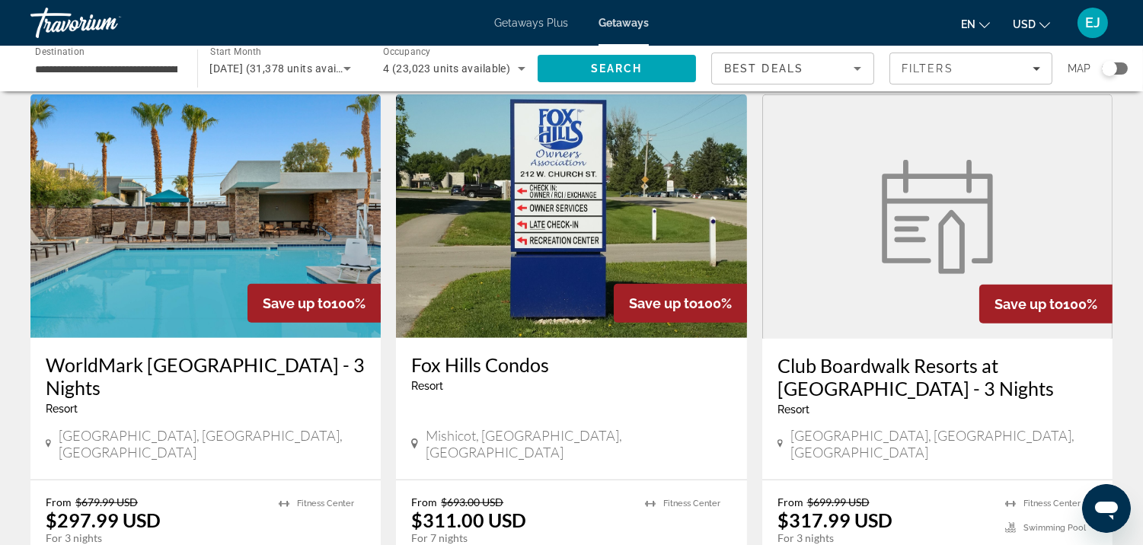
scroll to position [1780, 0]
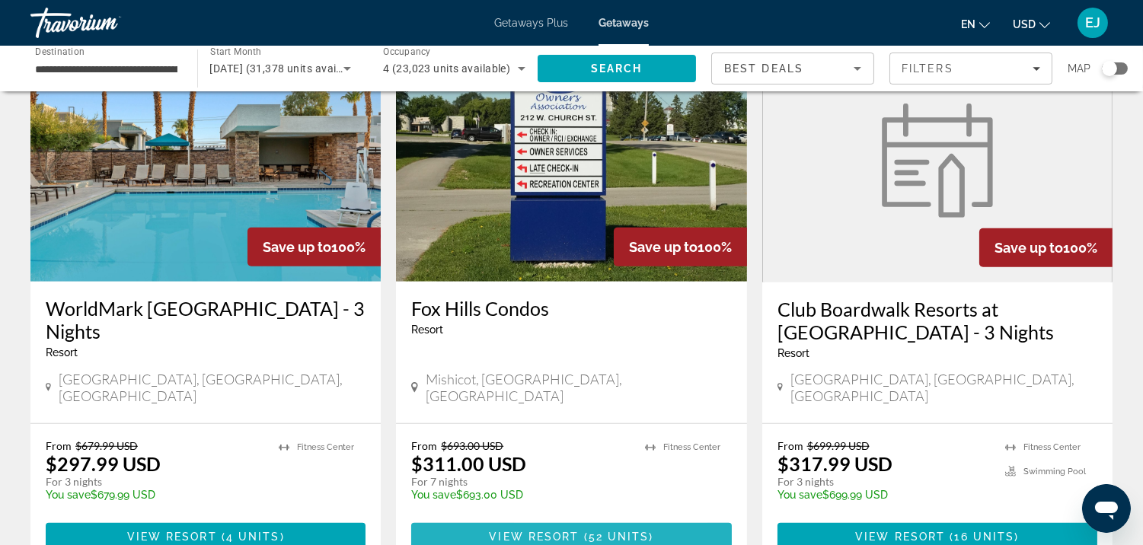
click at [526, 531] on span "View Resort" at bounding box center [534, 537] width 90 height 12
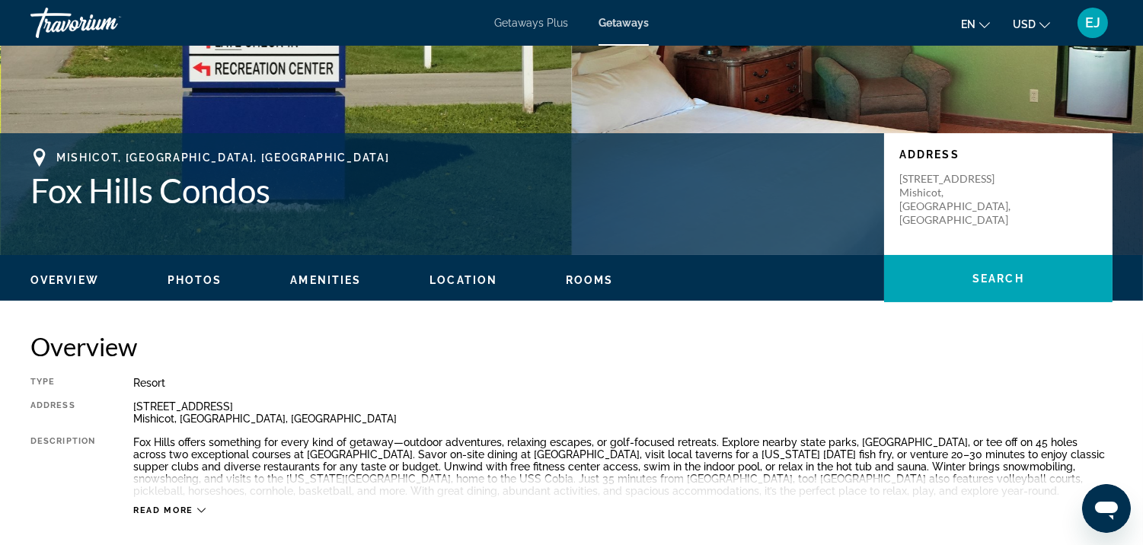
scroll to position [383, 0]
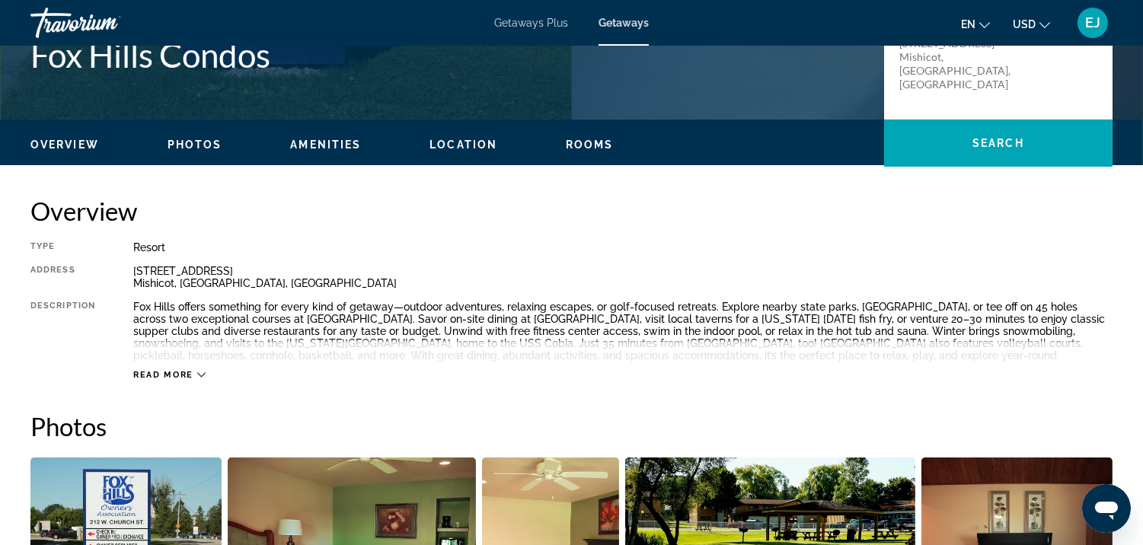
click at [201, 377] on icon "Main content" at bounding box center [201, 375] width 8 height 8
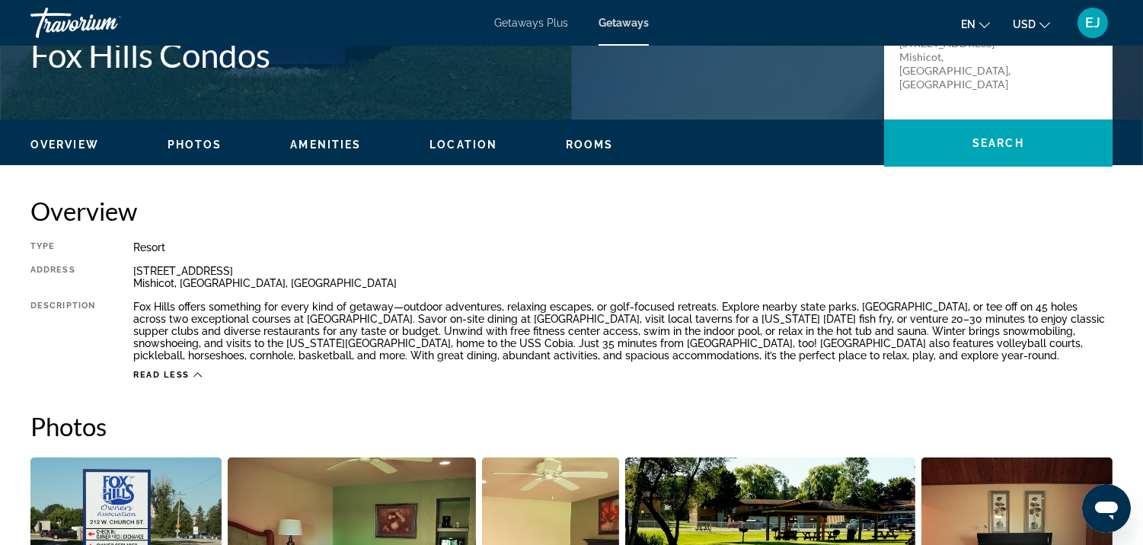
click at [323, 142] on span "Amenities" at bounding box center [325, 145] width 71 height 12
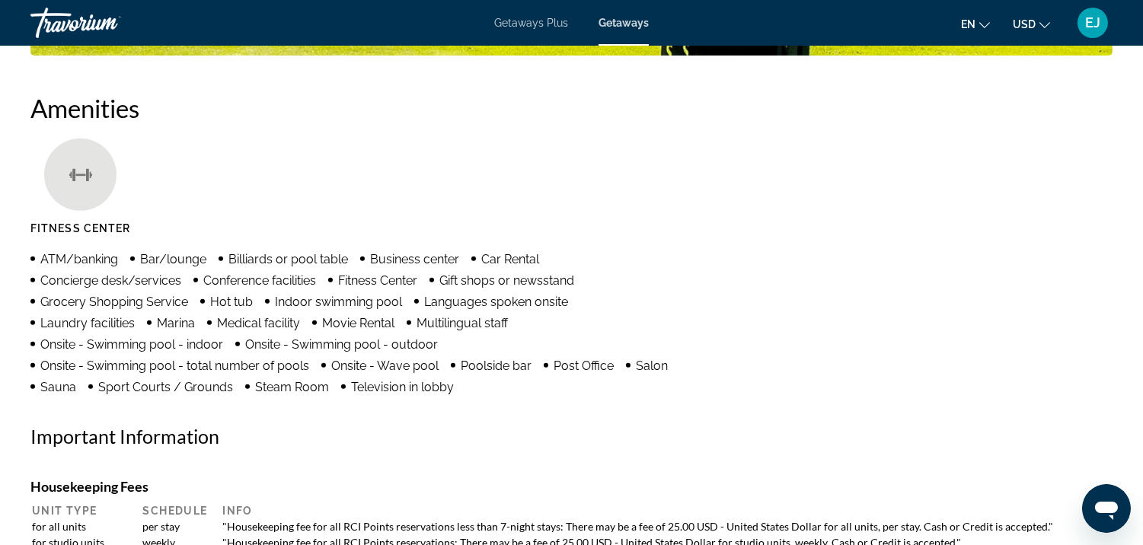
scroll to position [1648, 0]
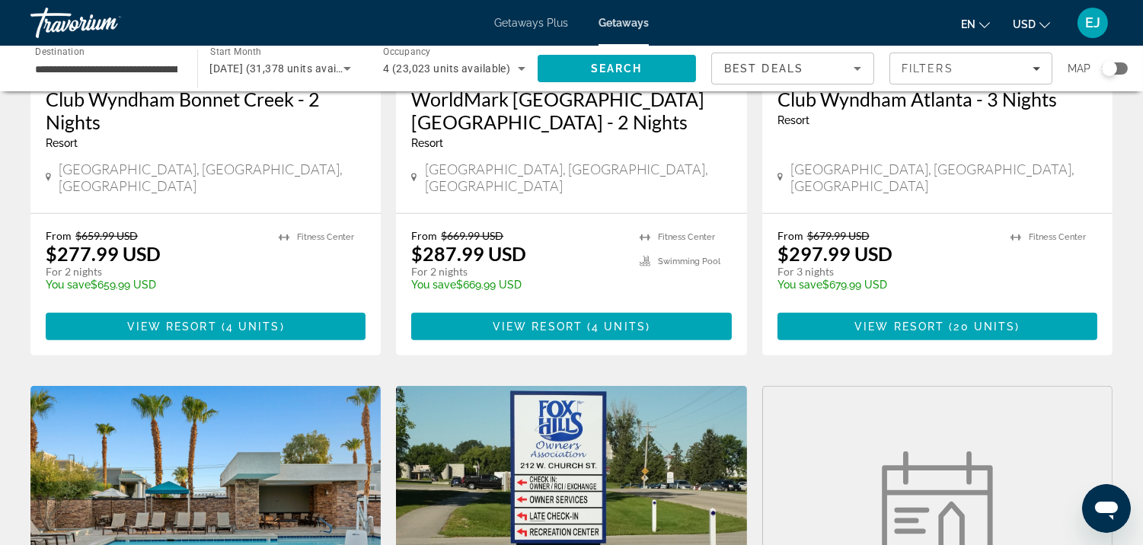
scroll to position [1908, 0]
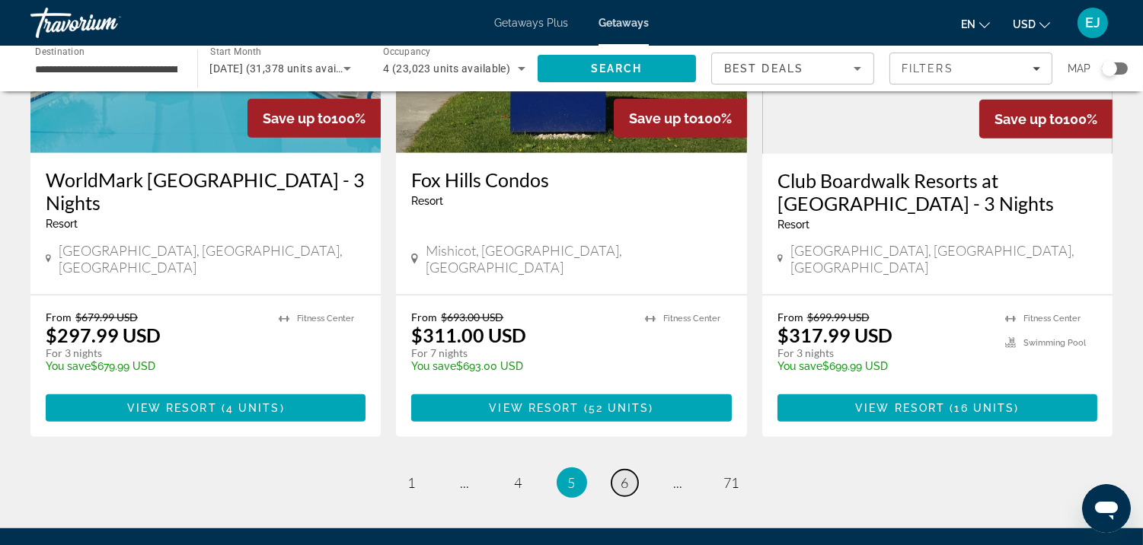
click at [621, 474] on span "6" at bounding box center [625, 482] width 8 height 17
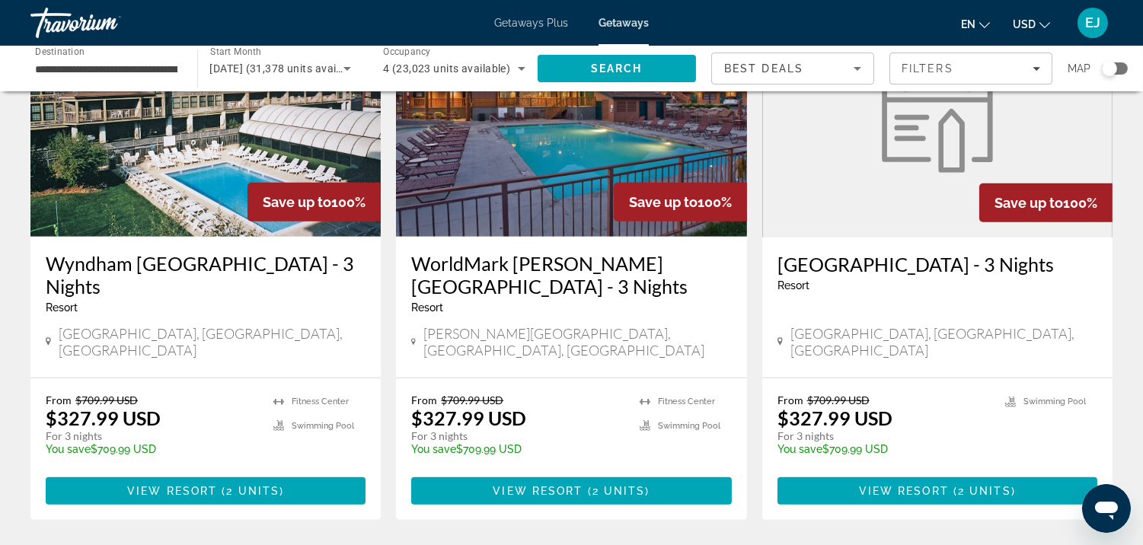
scroll to position [1904, 0]
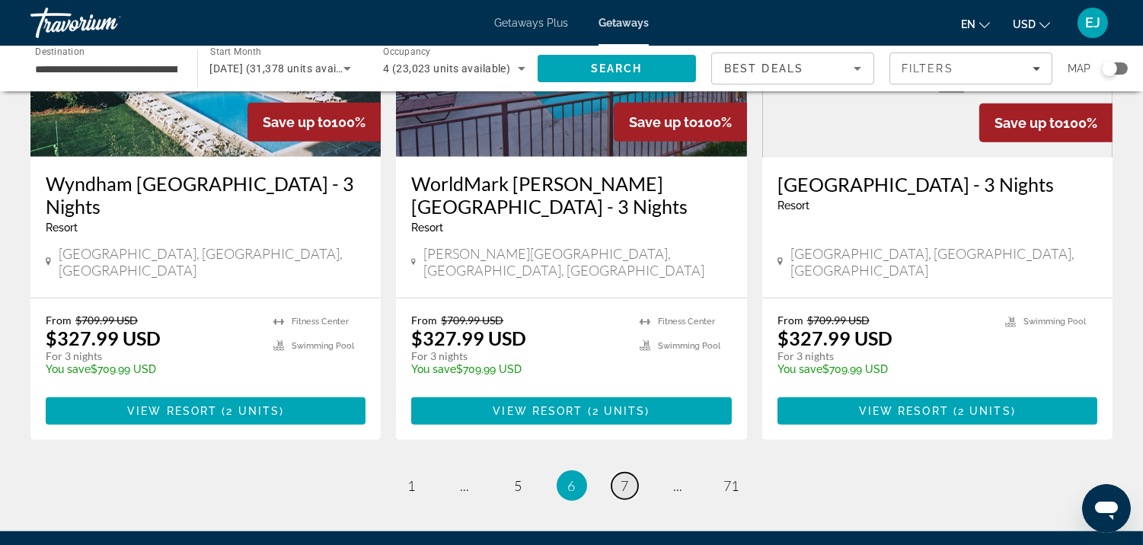
click at [627, 477] on span "7" at bounding box center [625, 485] width 8 height 17
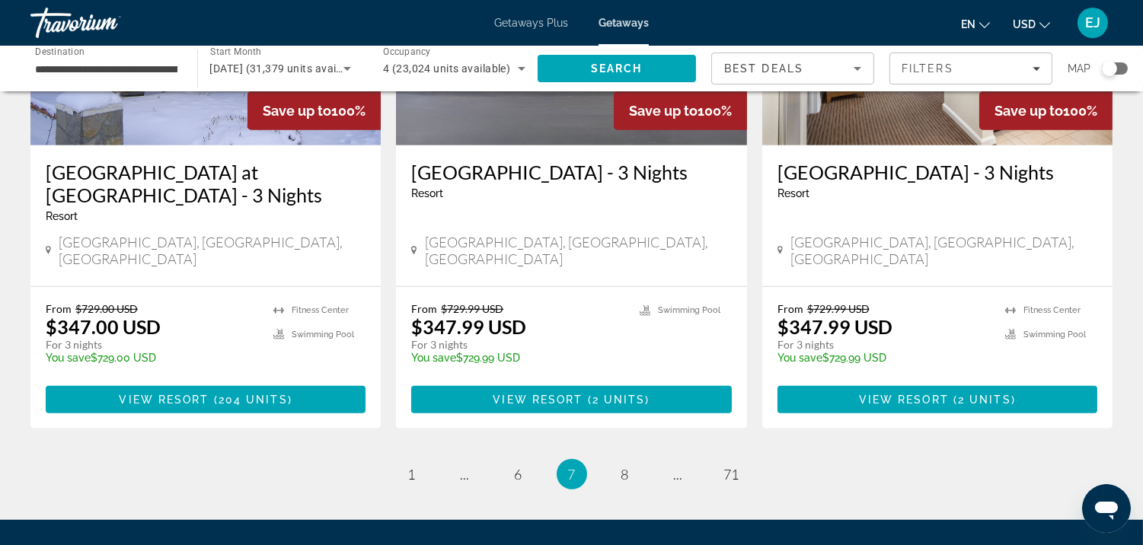
scroll to position [2009, 0]
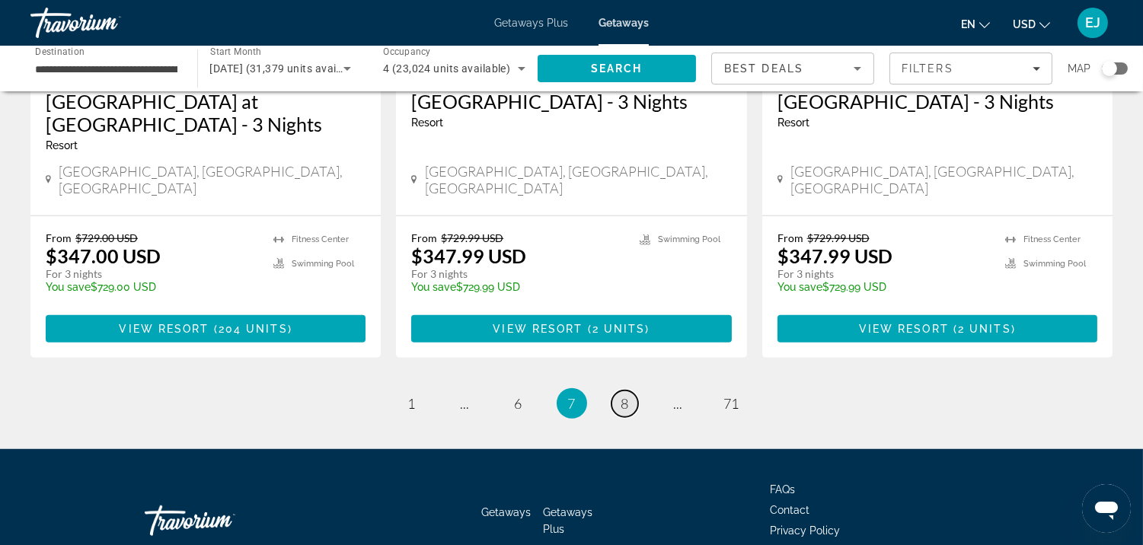
click at [627, 395] on span "8" at bounding box center [625, 403] width 8 height 17
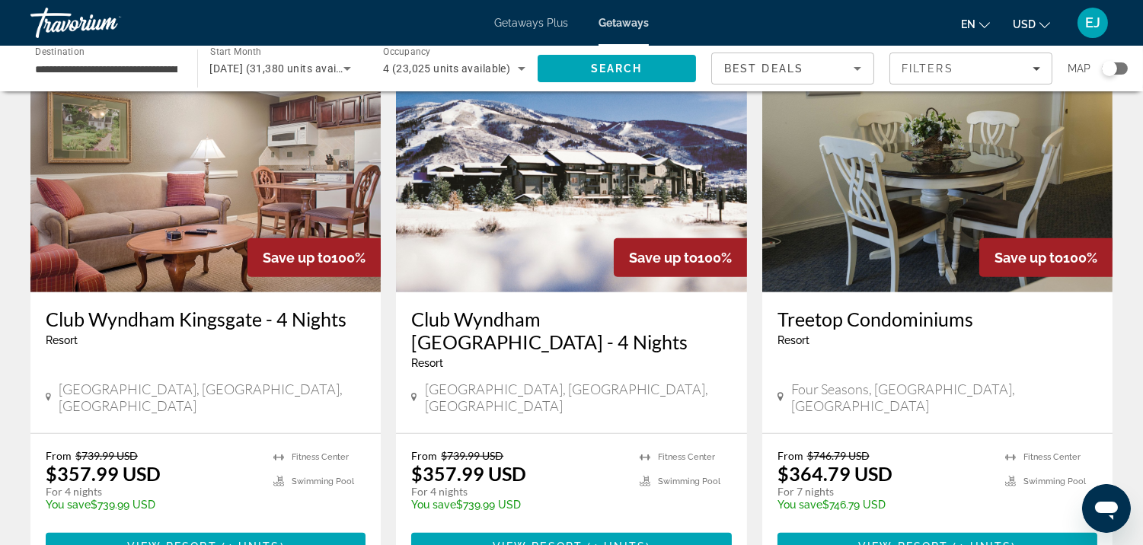
scroll to position [1847, 0]
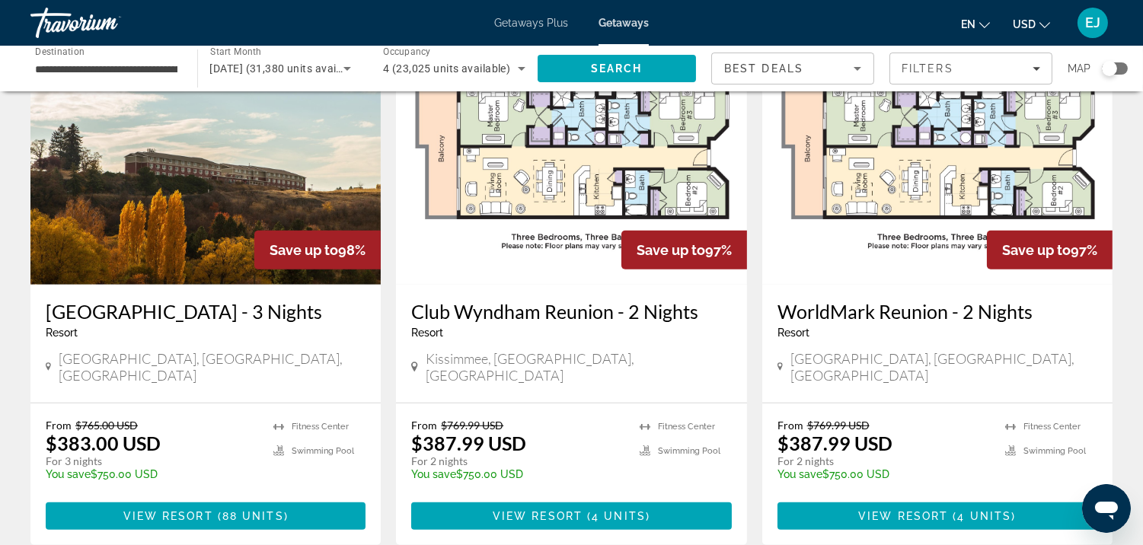
scroll to position [1854, 0]
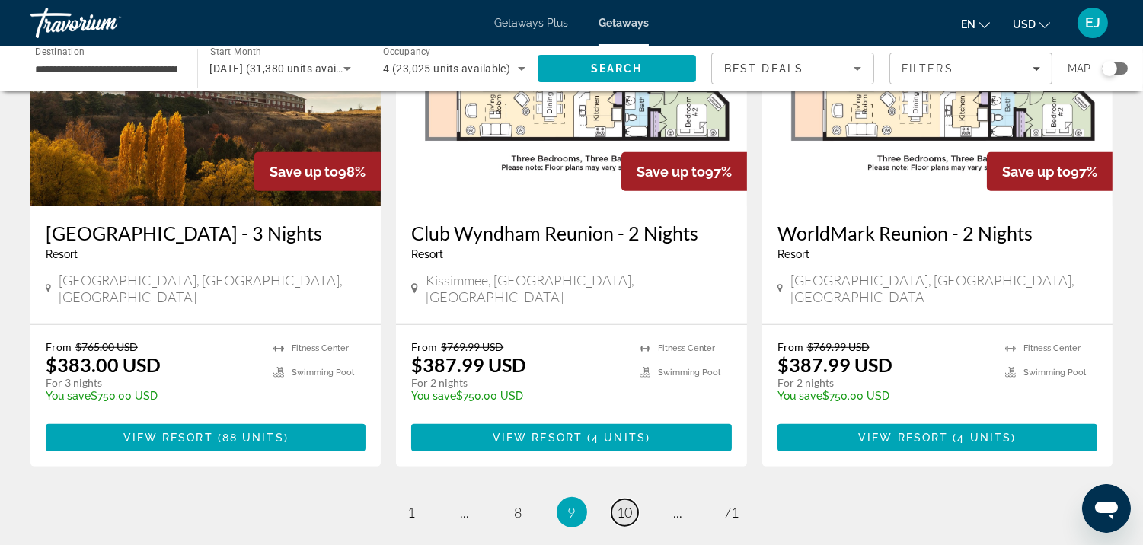
click at [627, 504] on span "10" at bounding box center [625, 512] width 15 height 17
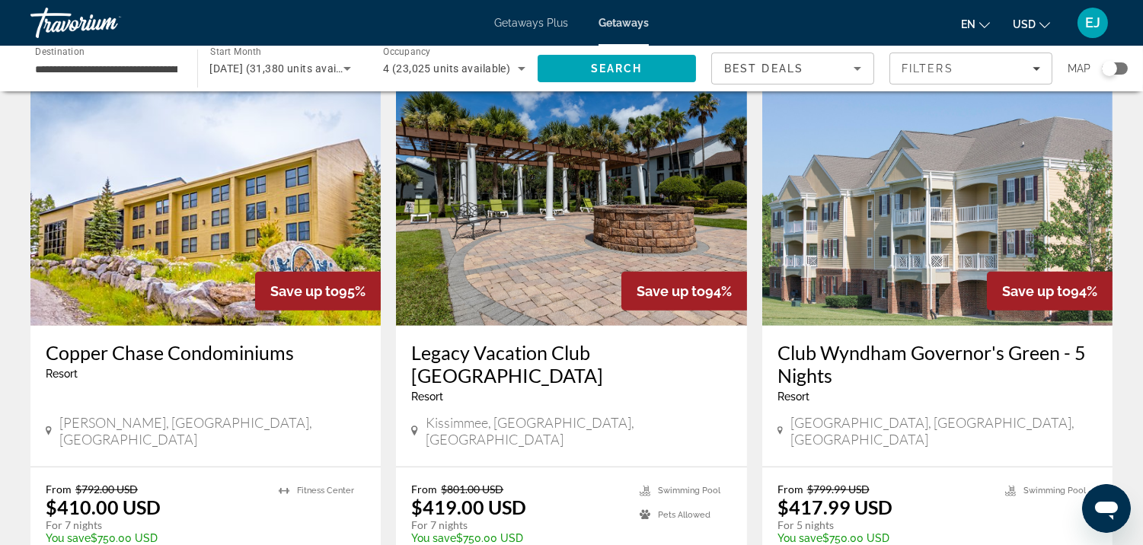
scroll to position [1769, 0]
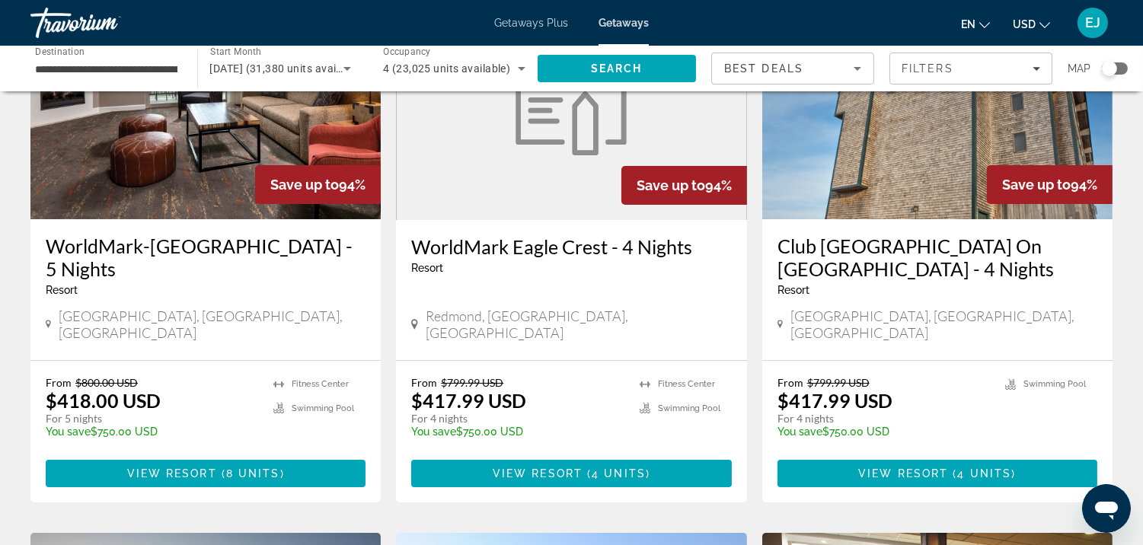
scroll to position [225, 0]
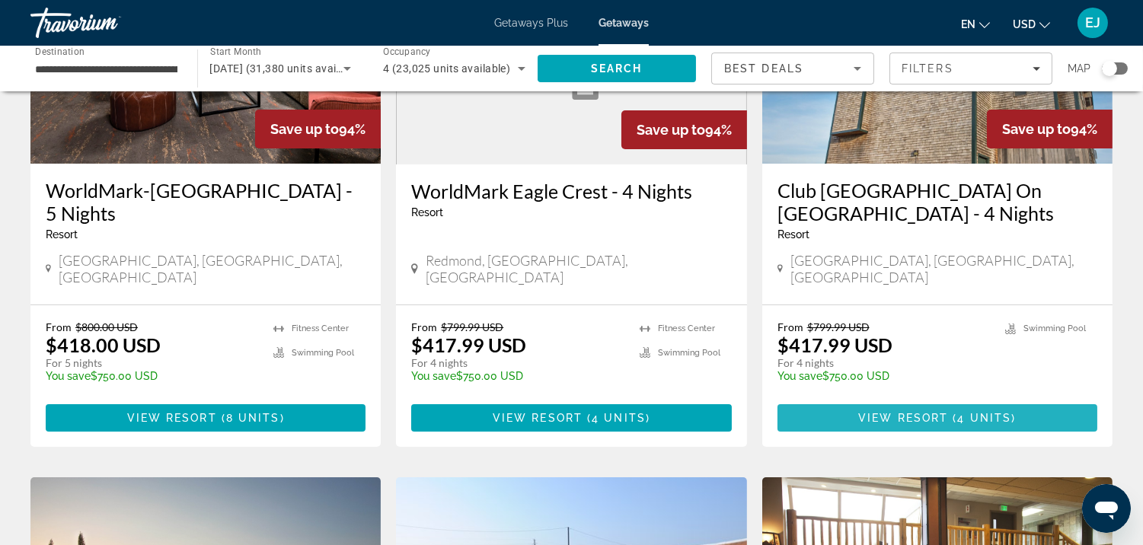
click at [918, 412] on span "View Resort" at bounding box center [903, 418] width 90 height 12
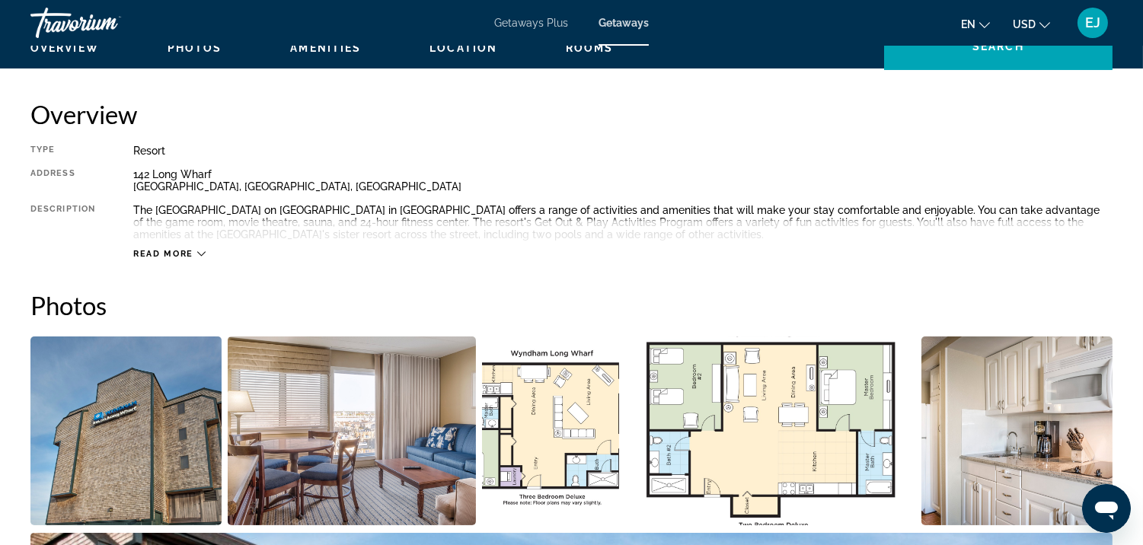
scroll to position [2, 0]
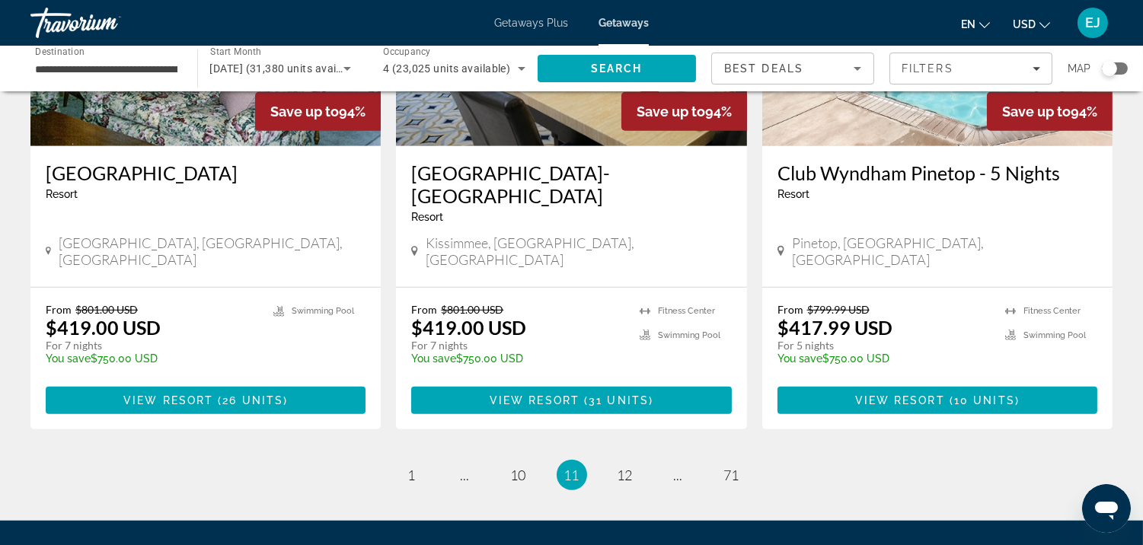
scroll to position [1982, 0]
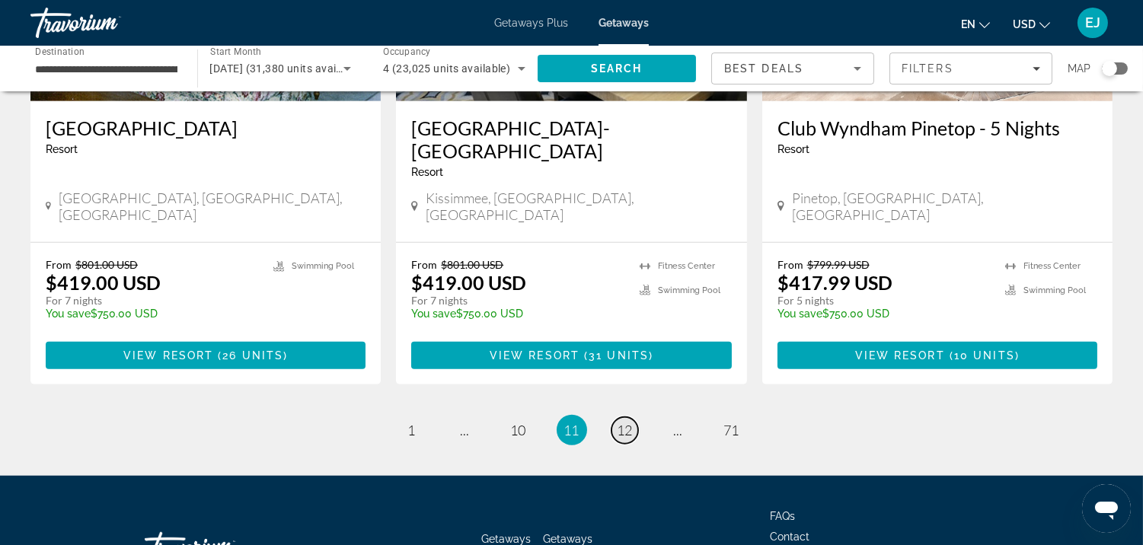
click at [632, 422] on span "12" at bounding box center [625, 430] width 15 height 17
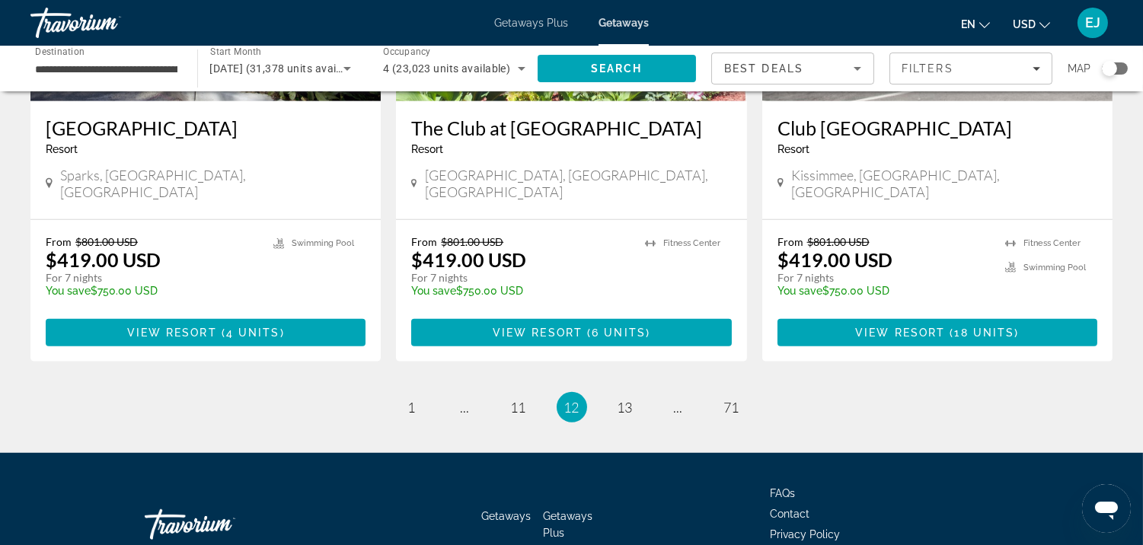
scroll to position [1965, 0]
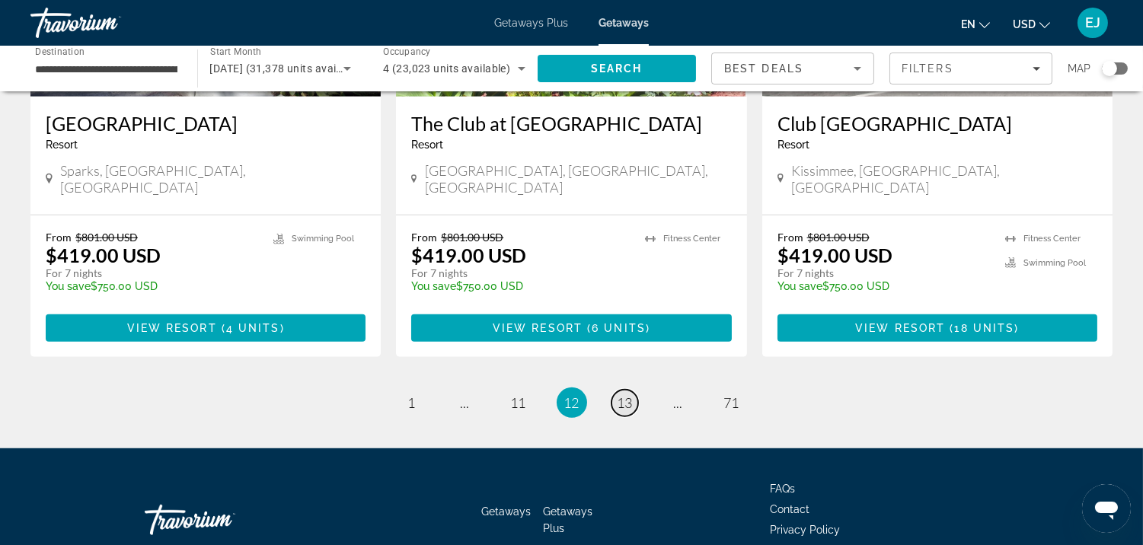
click at [624, 394] on span "13" at bounding box center [625, 402] width 15 height 17
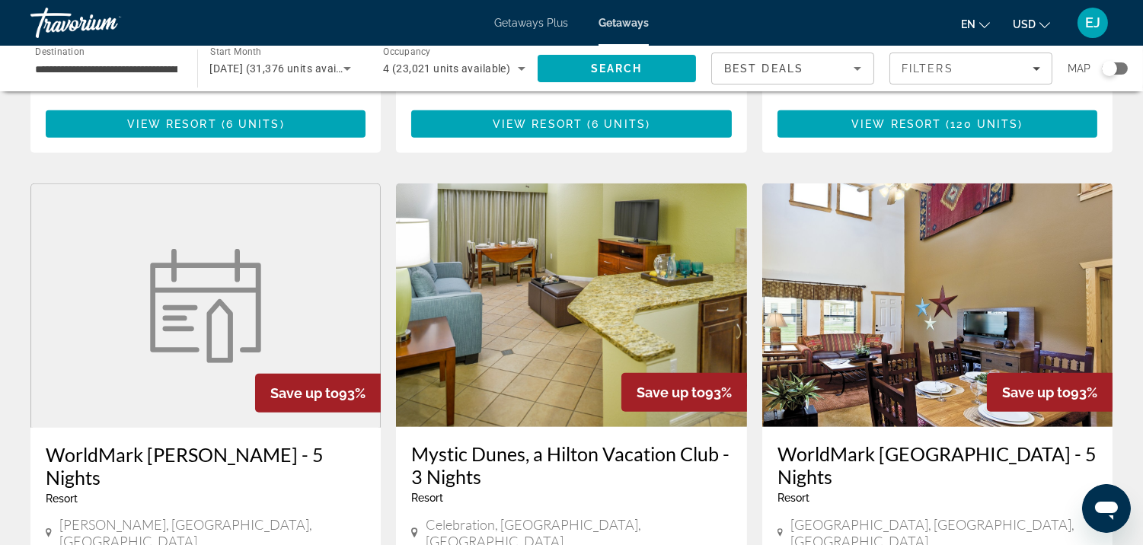
scroll to position [1769, 0]
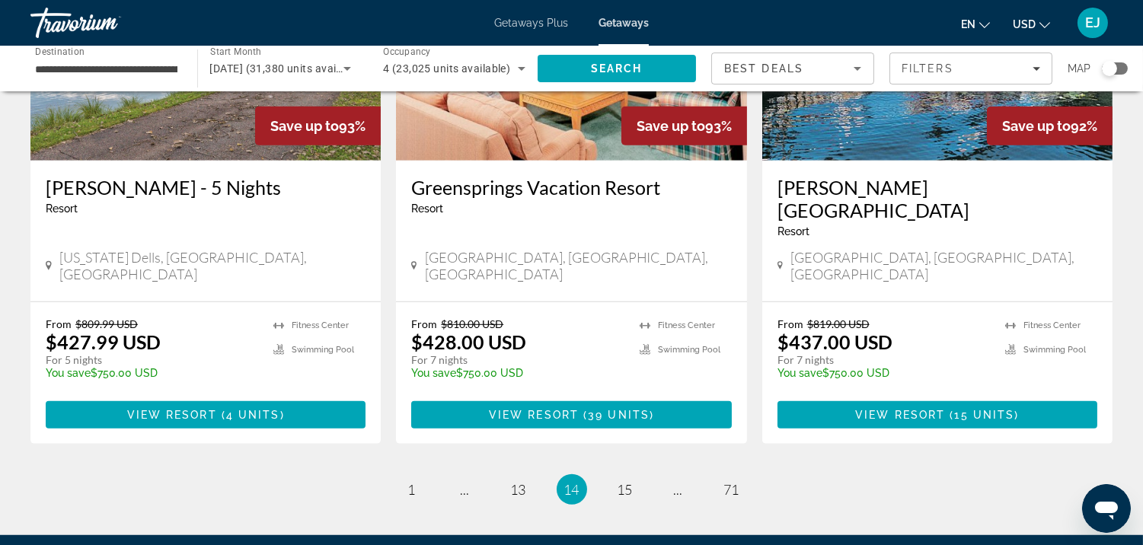
scroll to position [1986, 0]
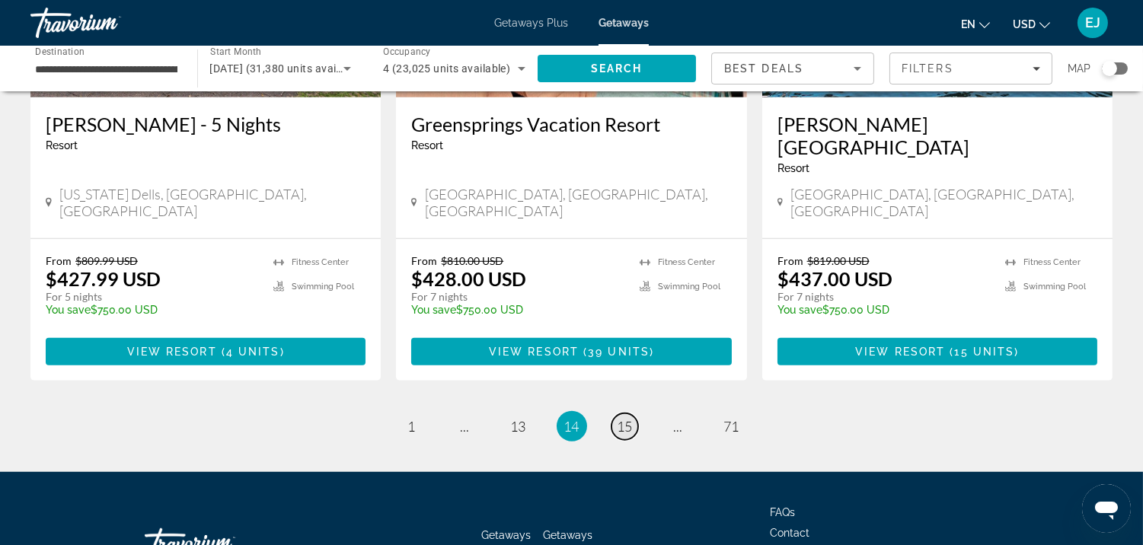
click at [633, 413] on link "page 15" at bounding box center [624, 426] width 27 height 27
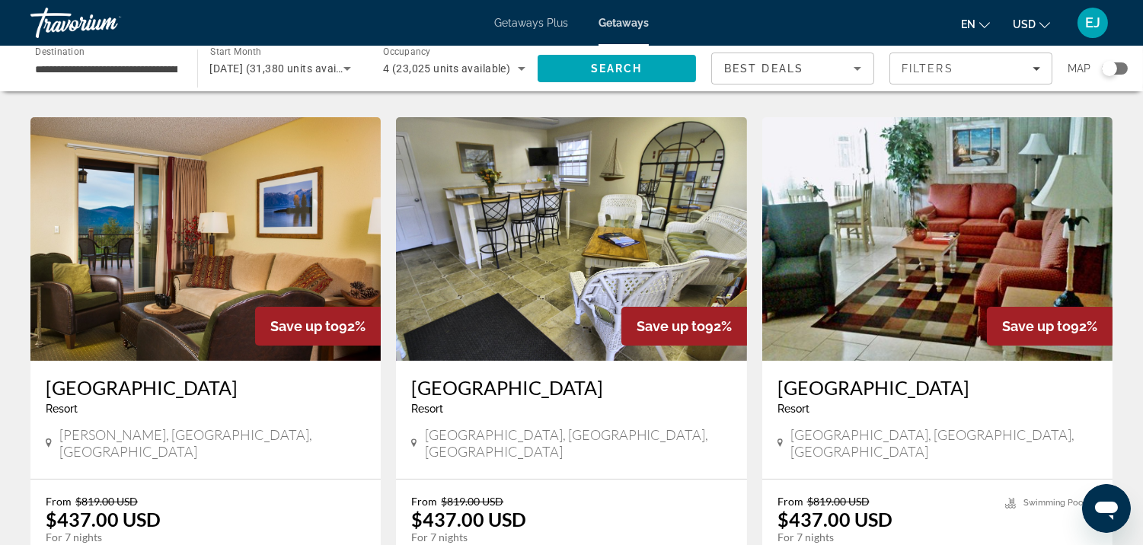
scroll to position [608, 0]
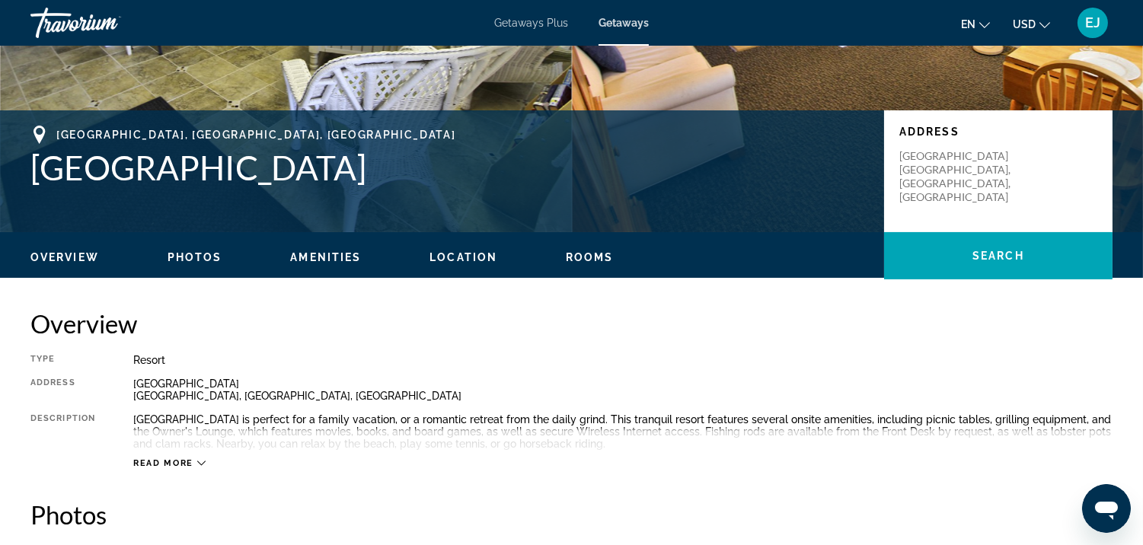
scroll to position [337, 0]
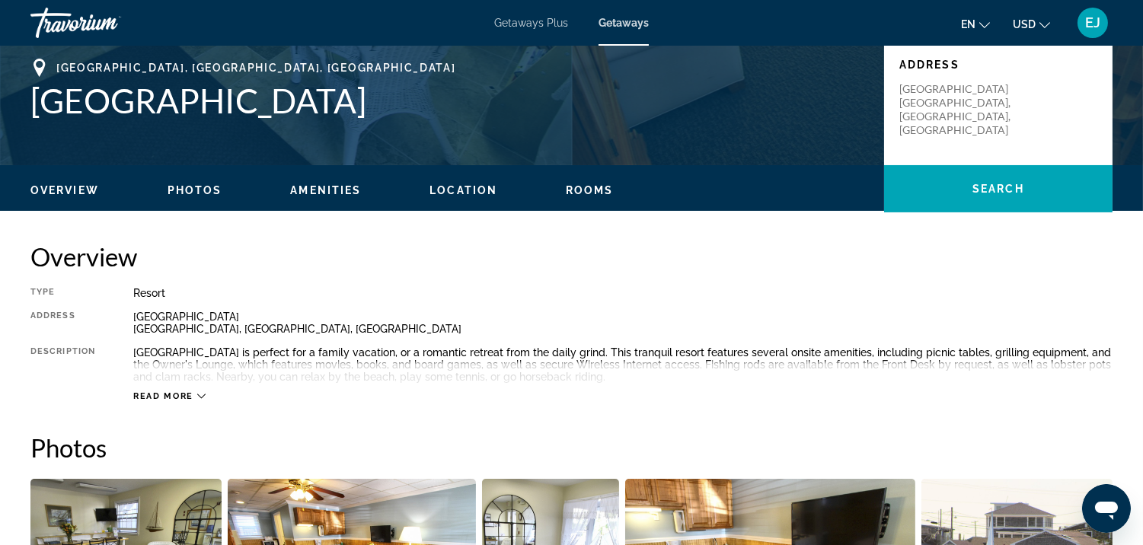
click at [177, 393] on span "Read more" at bounding box center [163, 396] width 60 height 10
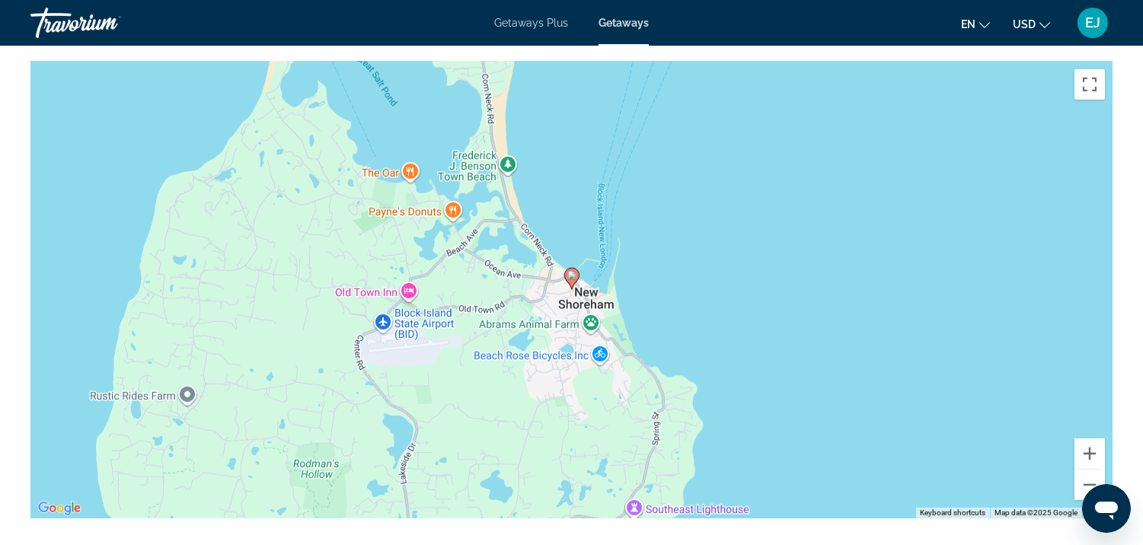
scroll to position [2005, 0]
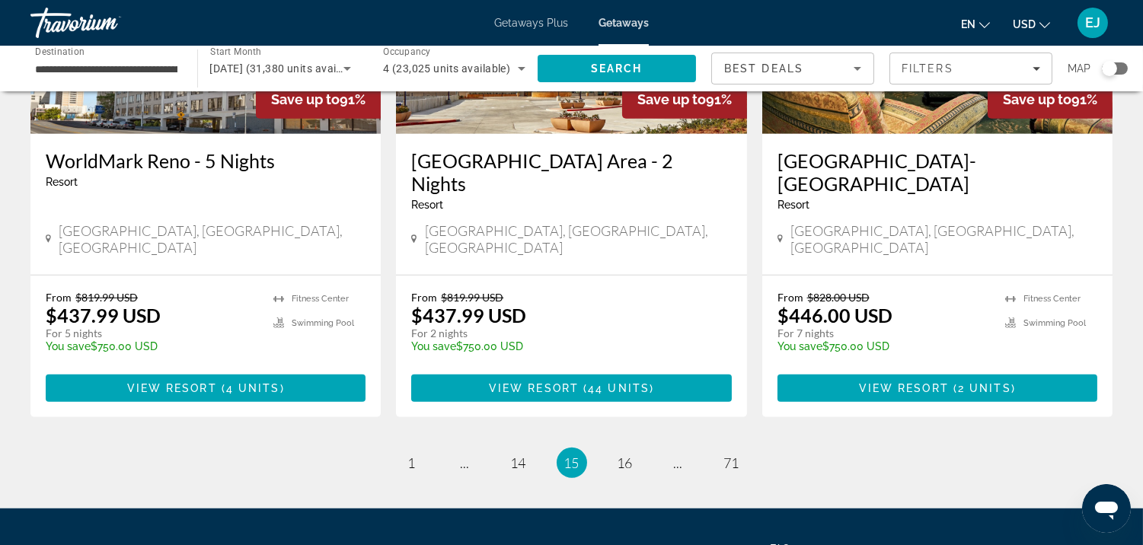
scroll to position [1965, 0]
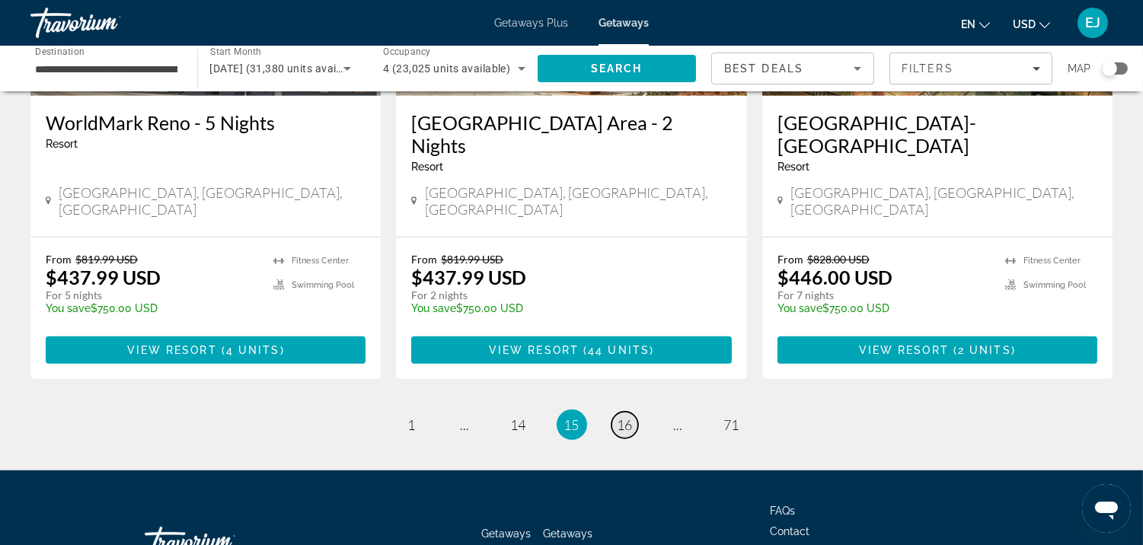
click at [627, 417] on span "16" at bounding box center [625, 425] width 15 height 17
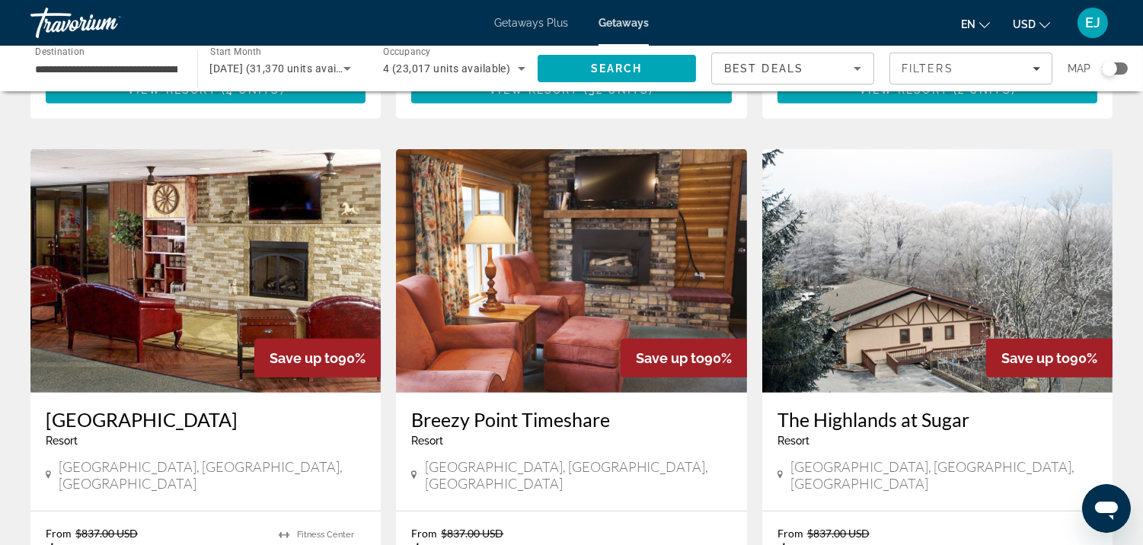
scroll to position [1735, 0]
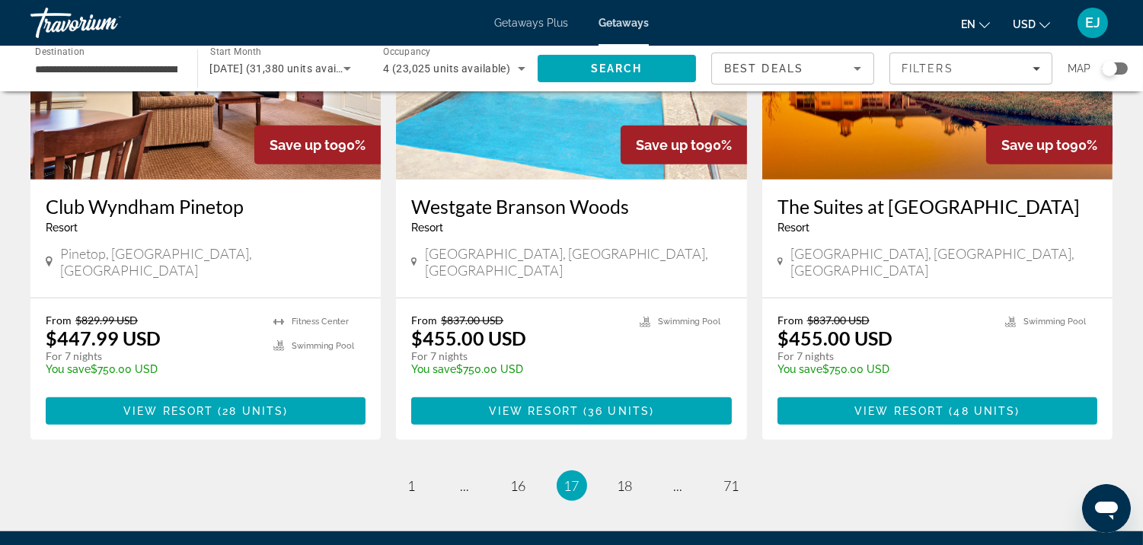
scroll to position [1940, 0]
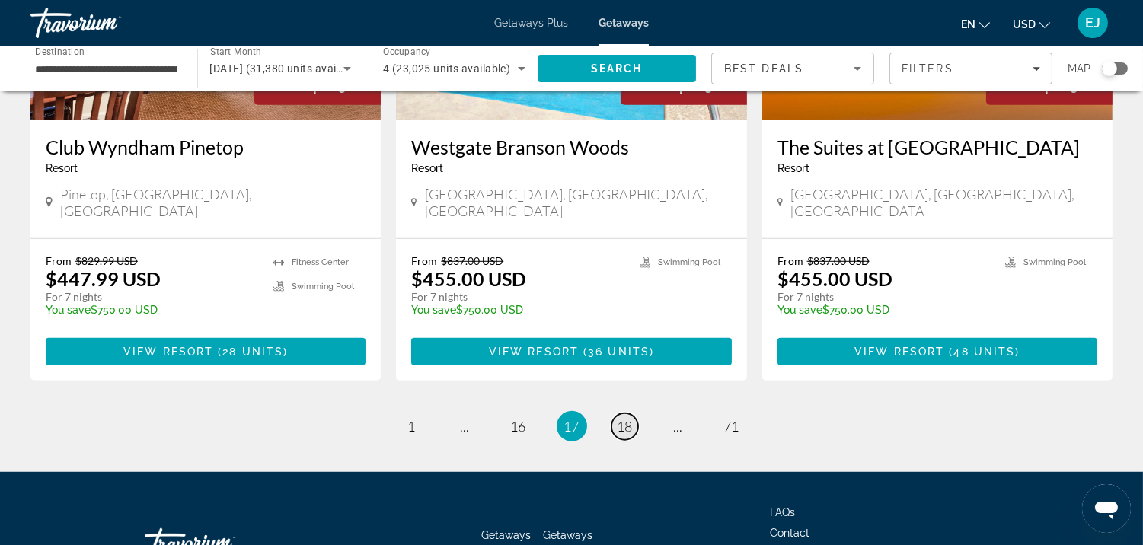
click at [623, 418] on span "18" at bounding box center [625, 426] width 15 height 17
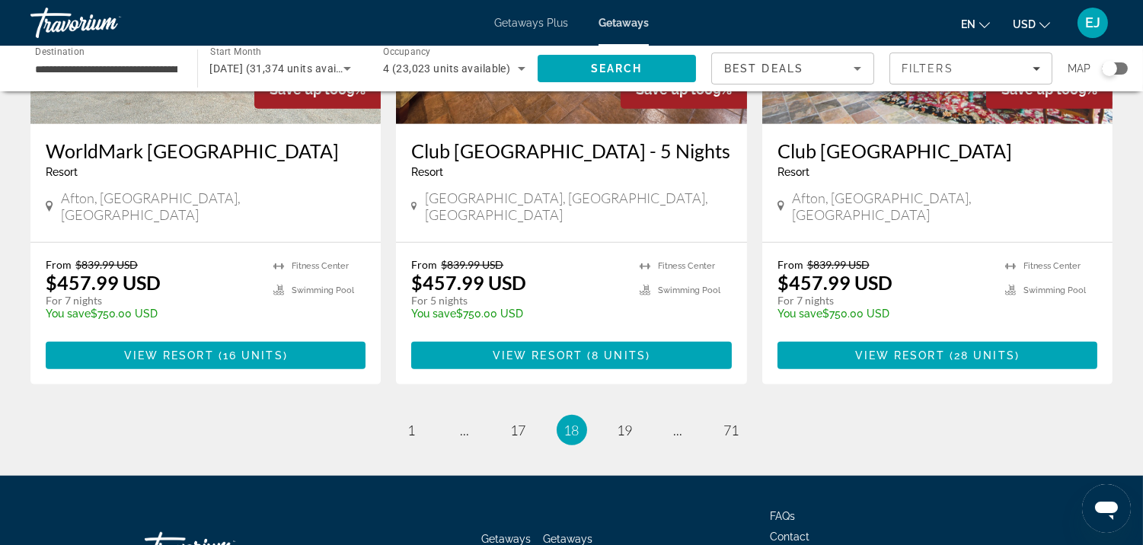
scroll to position [1987, 0]
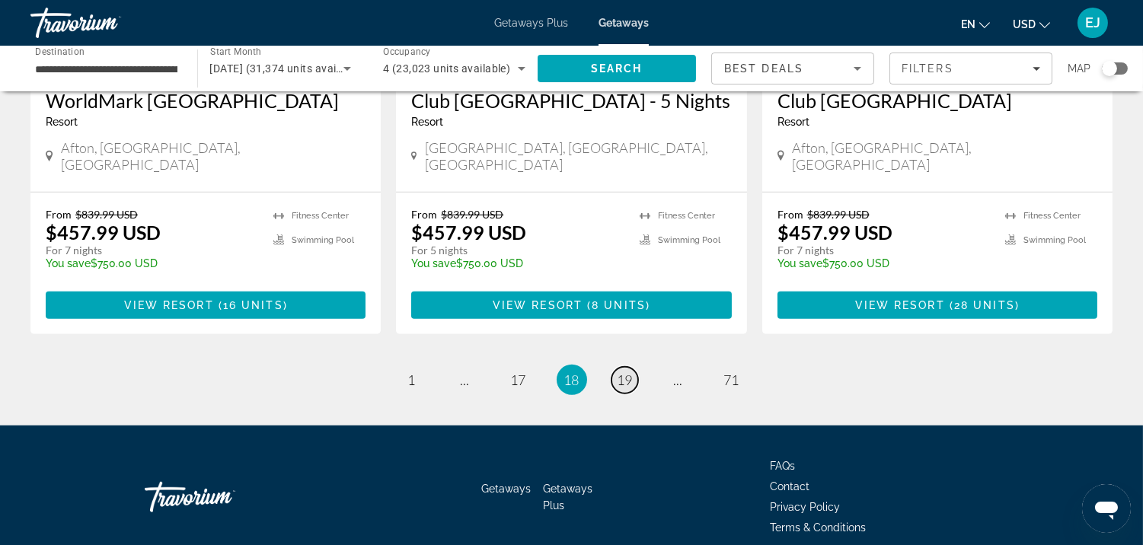
click at [626, 372] on span "19" at bounding box center [625, 380] width 15 height 17
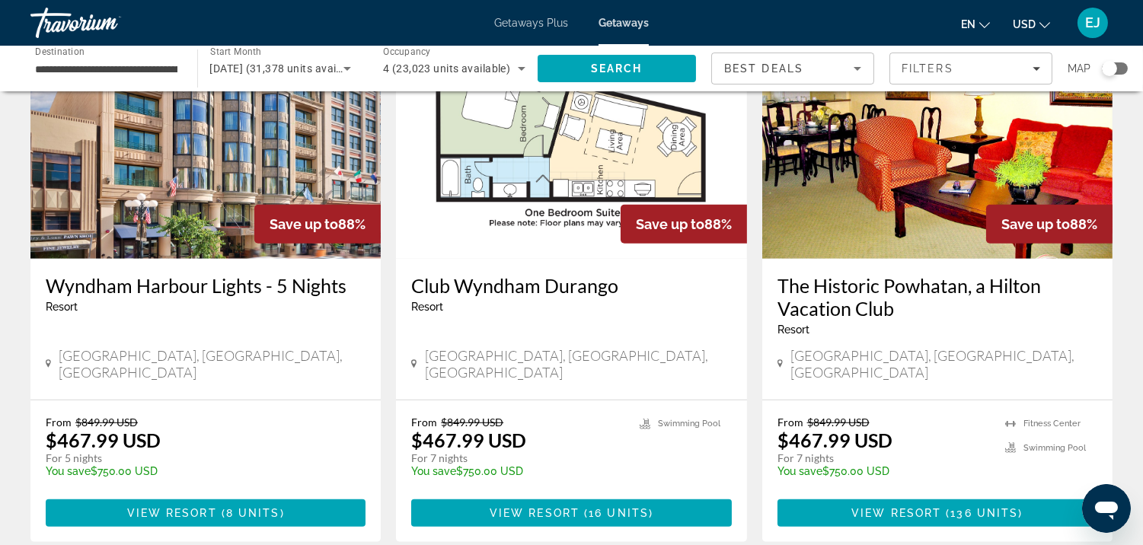
scroll to position [1836, 0]
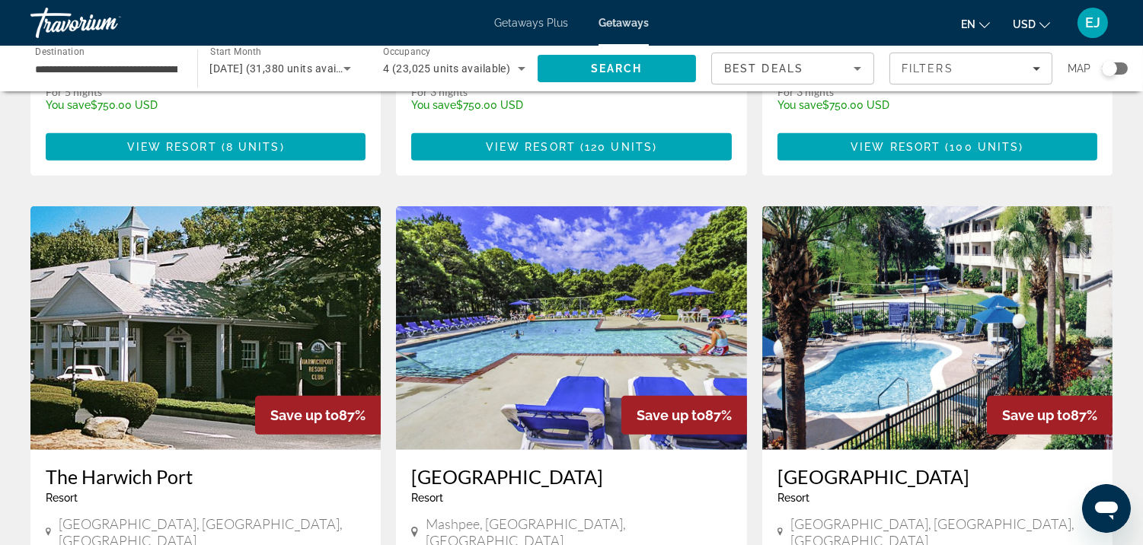
scroll to position [1780, 0]
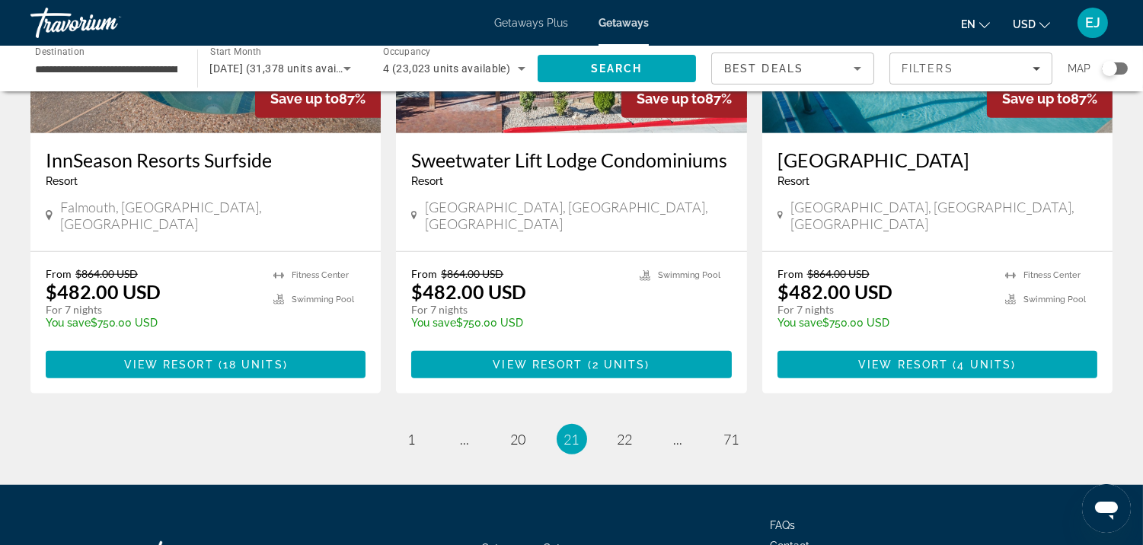
scroll to position [1963, 0]
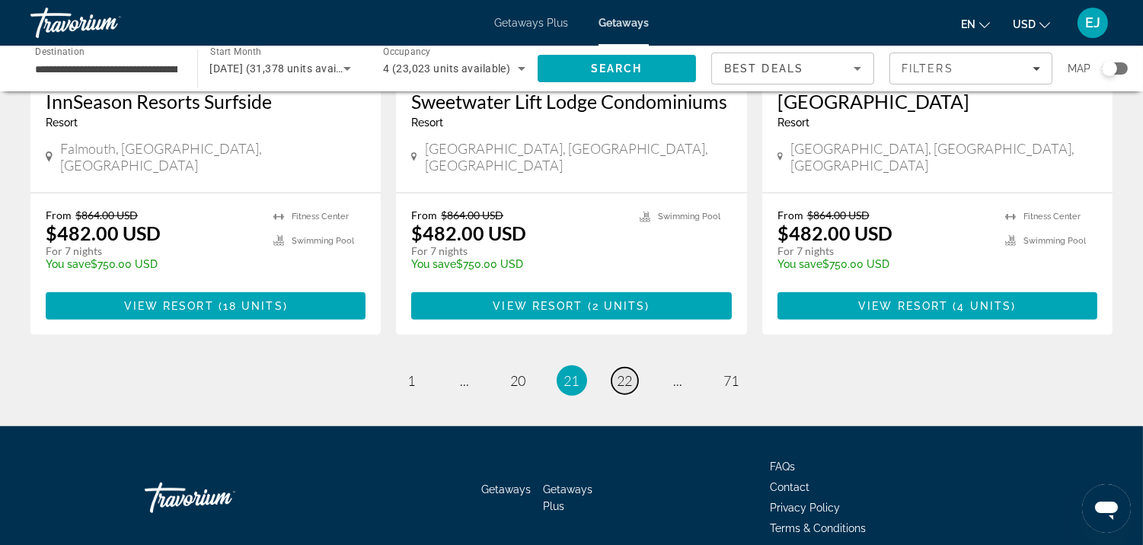
click at [622, 372] on span "22" at bounding box center [625, 380] width 15 height 17
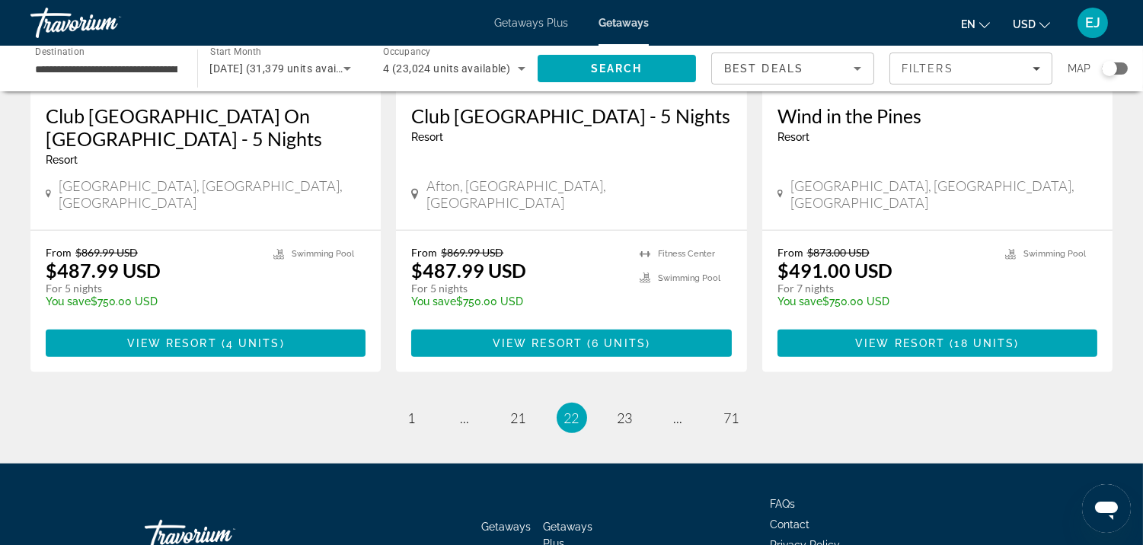
scroll to position [2010, 0]
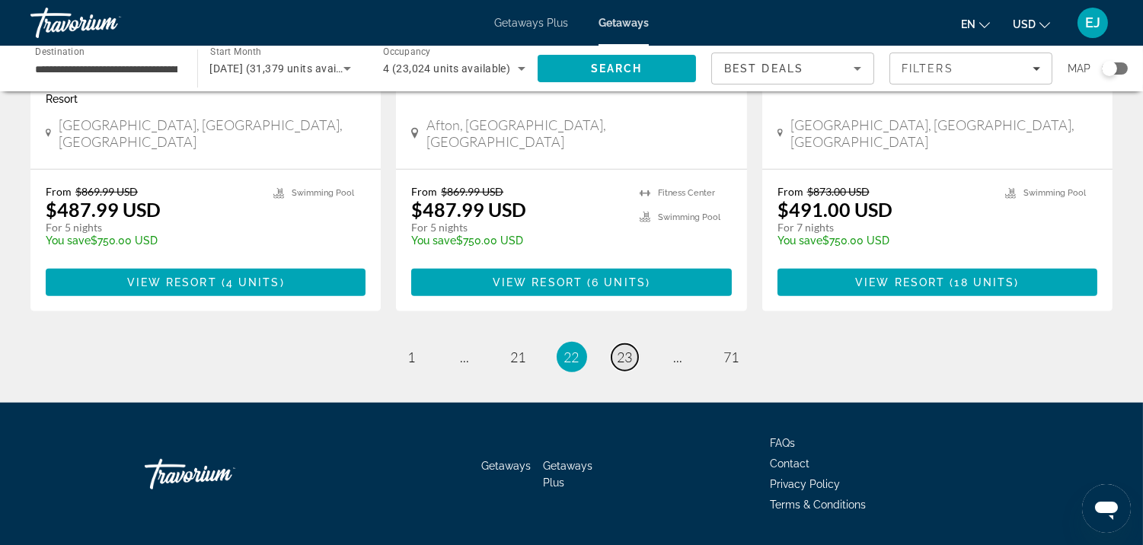
click at [627, 349] on span "23" at bounding box center [625, 357] width 15 height 17
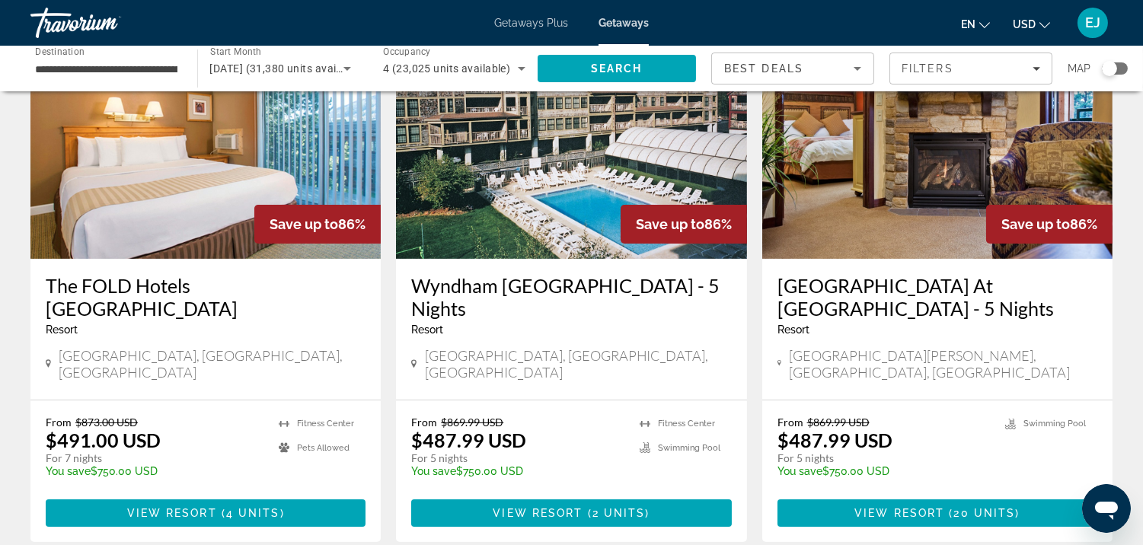
scroll to position [733, 0]
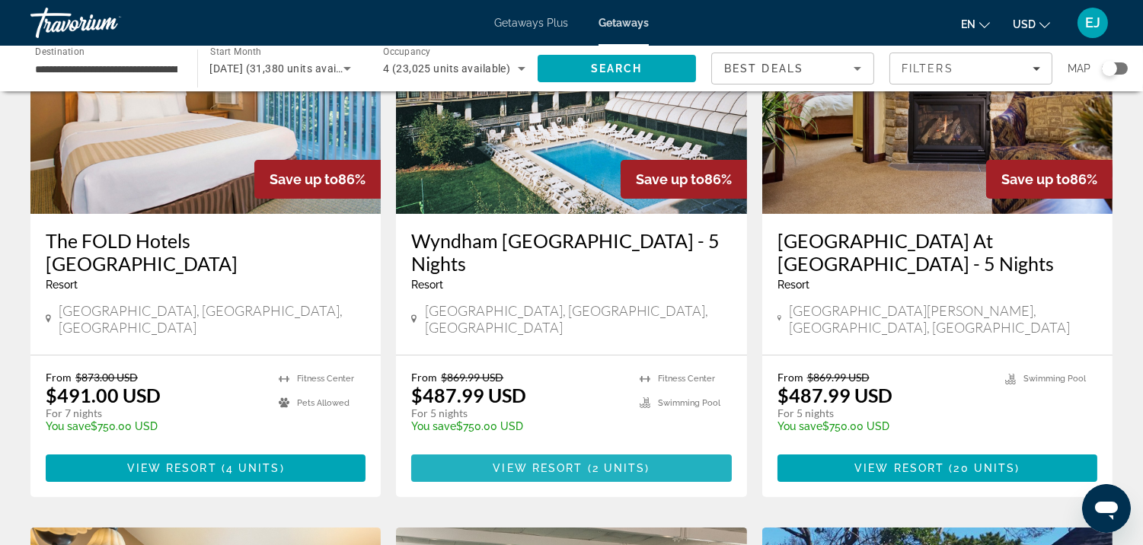
click at [528, 462] on span "View Resort" at bounding box center [538, 468] width 90 height 12
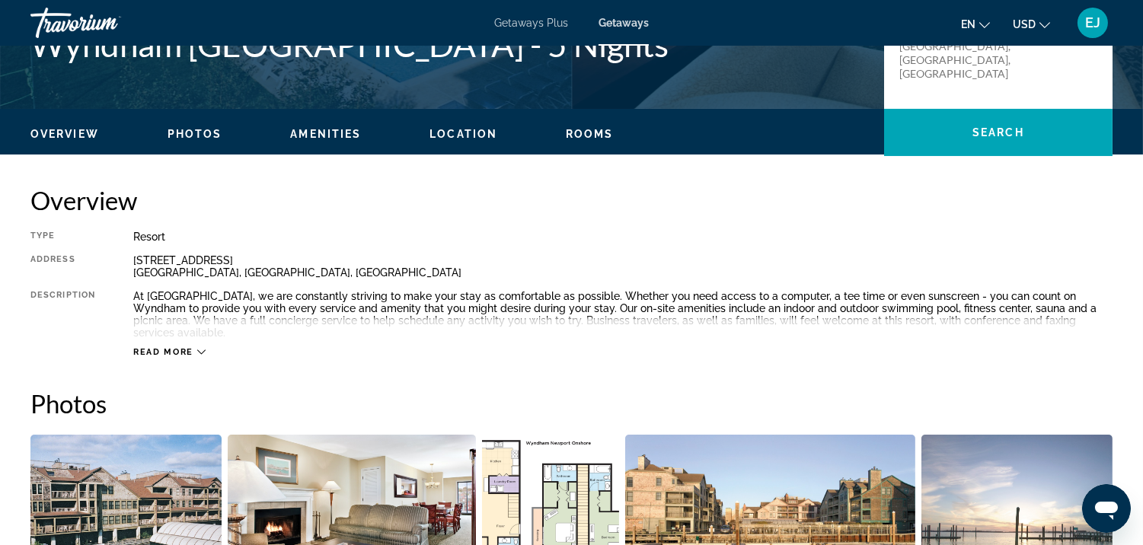
scroll to position [451, 0]
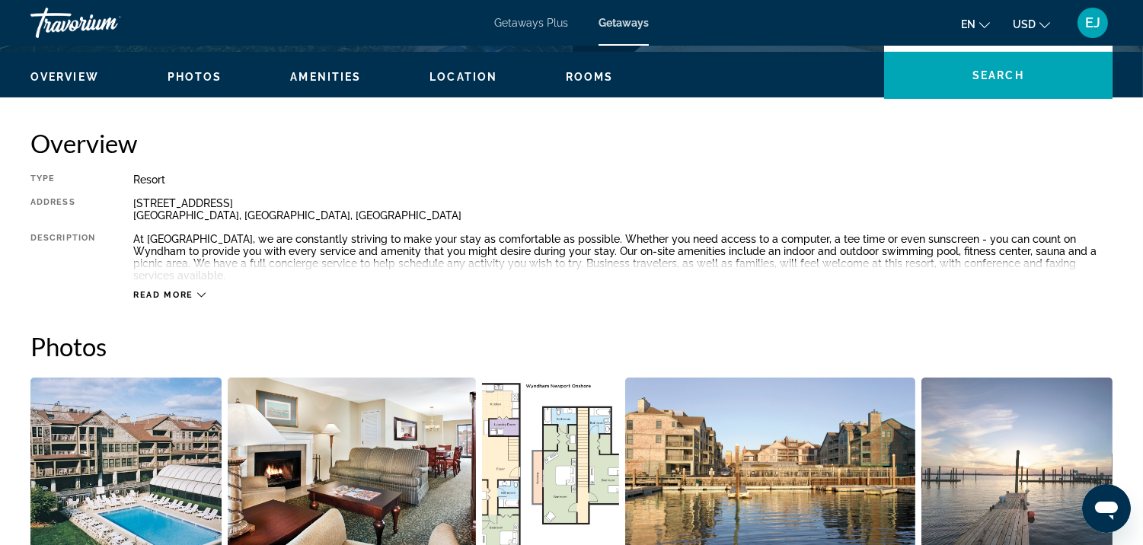
click at [197, 293] on icon "Main content" at bounding box center [201, 295] width 8 height 5
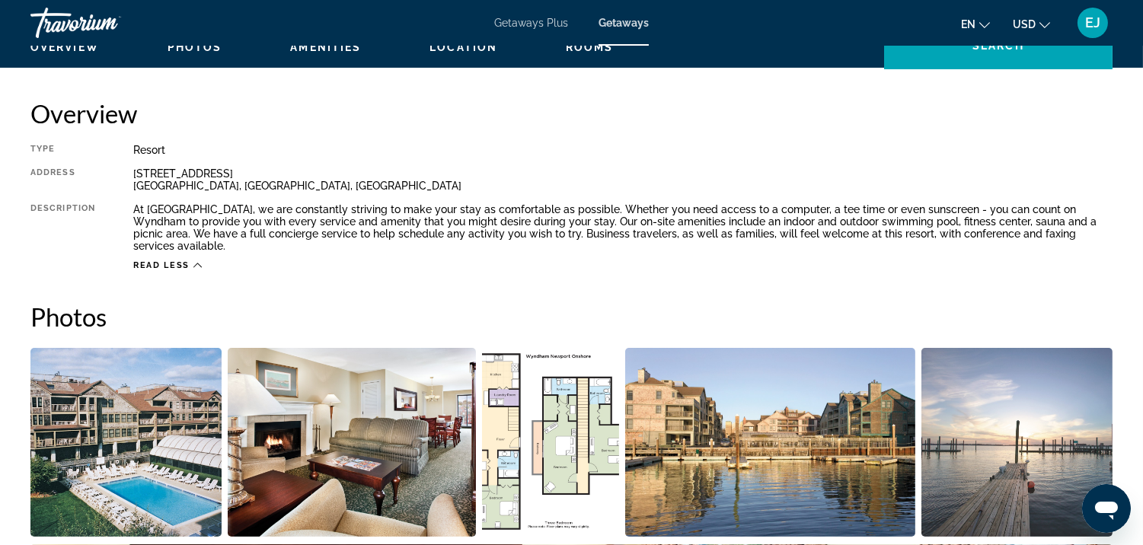
scroll to position [321, 0]
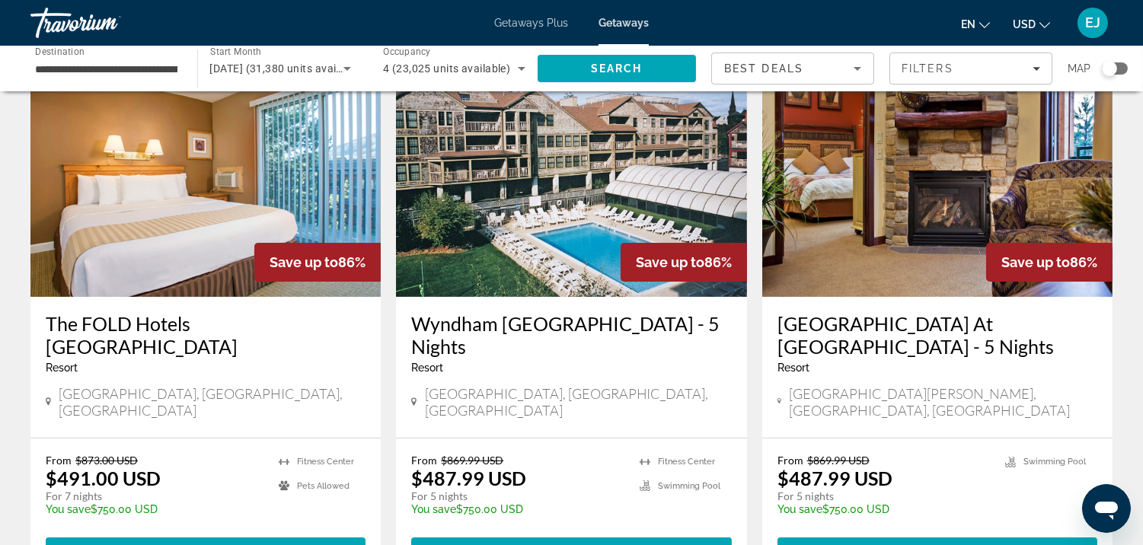
scroll to position [660, 0]
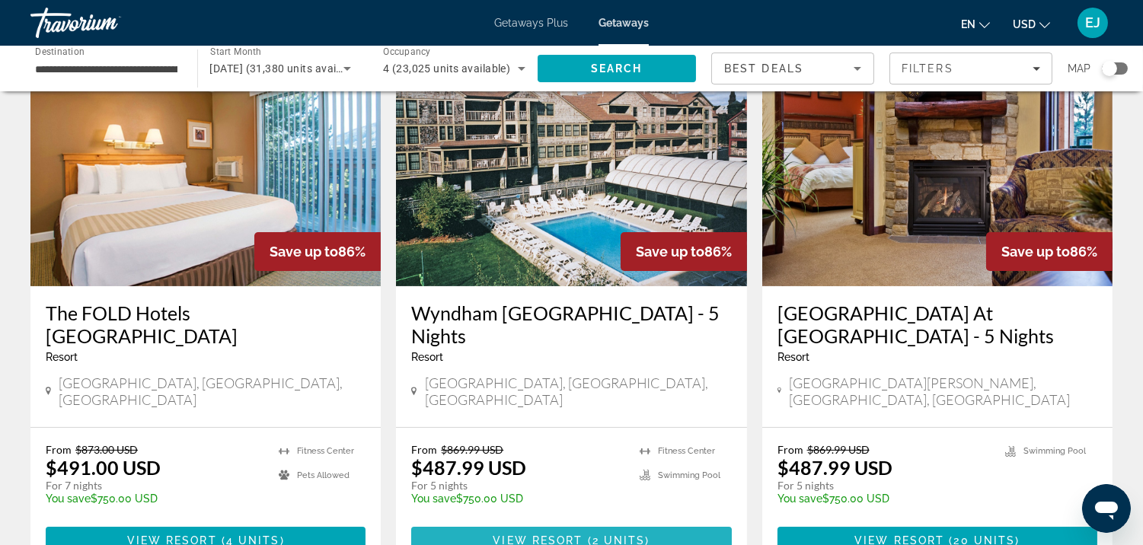
click at [538, 535] on span "View Resort" at bounding box center [538, 541] width 90 height 12
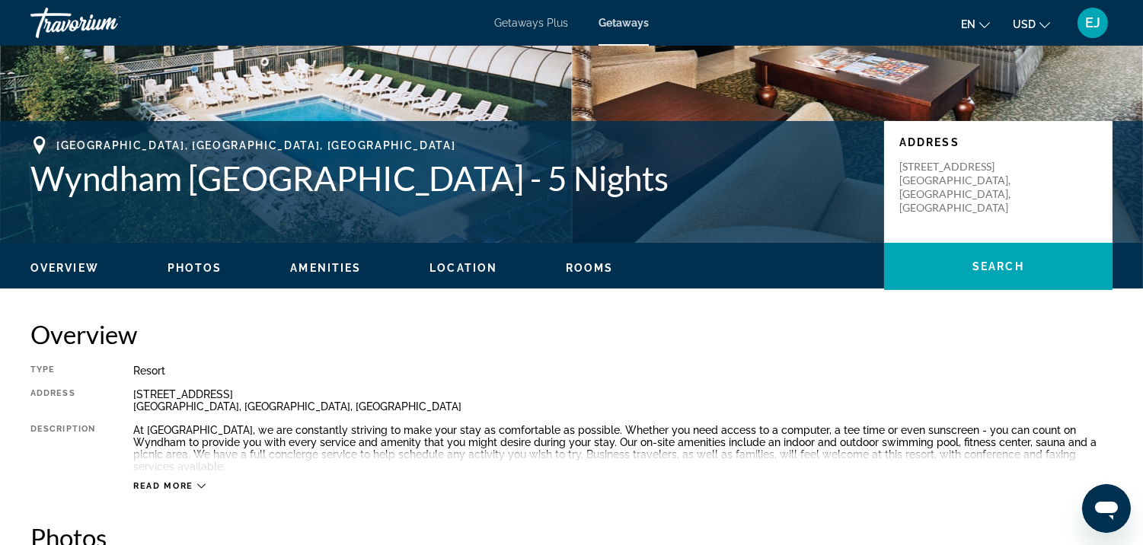
scroll to position [270, 0]
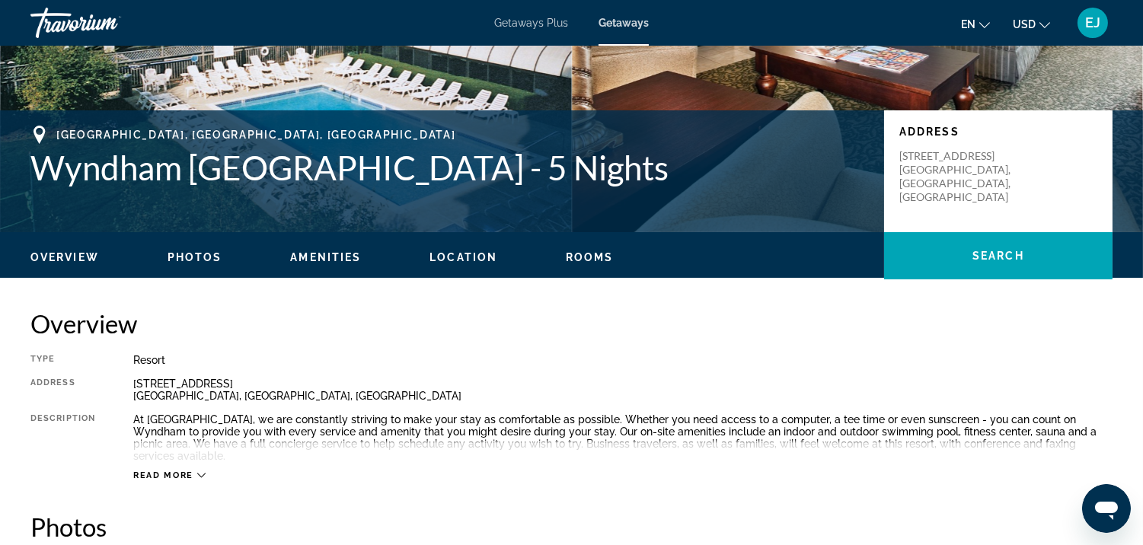
click at [168, 472] on span "Read more" at bounding box center [163, 476] width 60 height 10
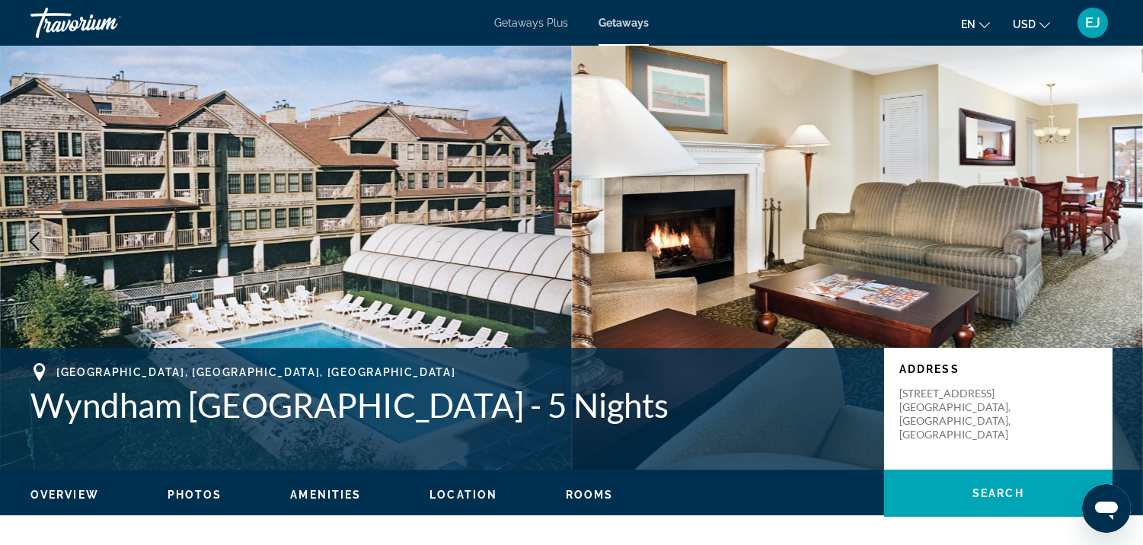
scroll to position [0, 0]
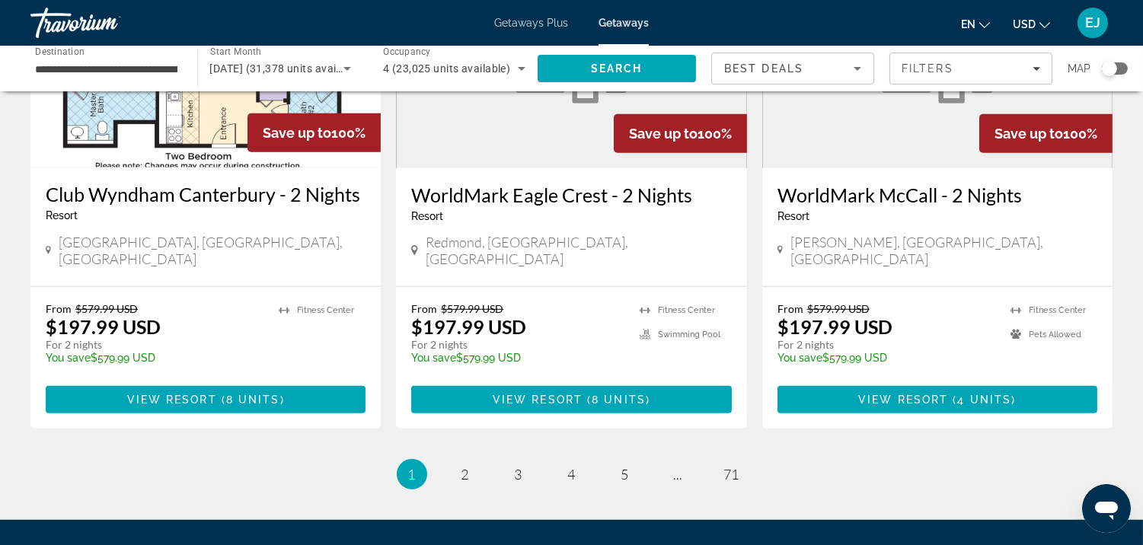
scroll to position [1882, 0]
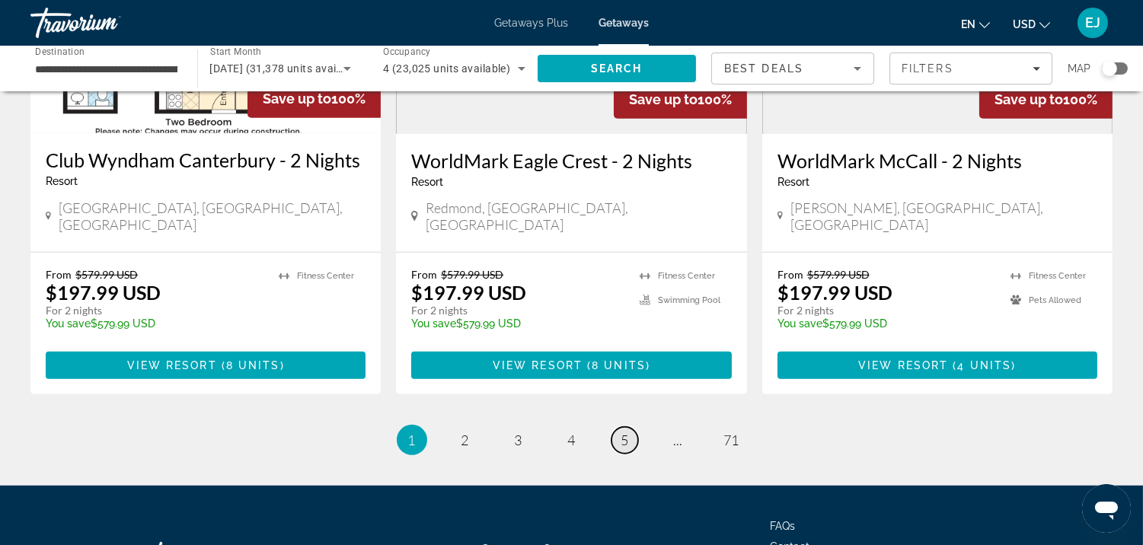
click at [626, 432] on span "5" at bounding box center [625, 440] width 8 height 17
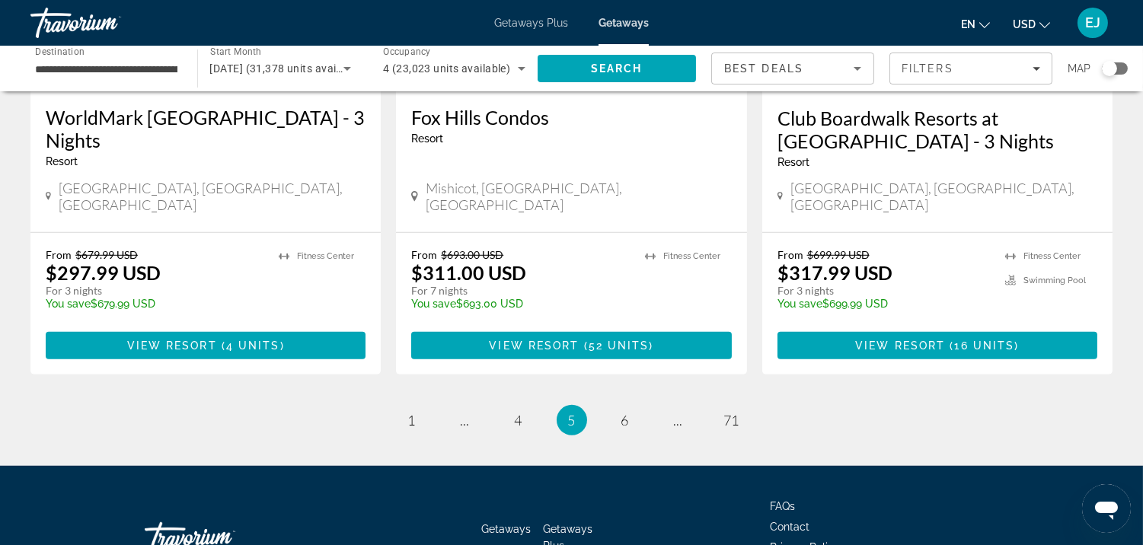
scroll to position [2011, 0]
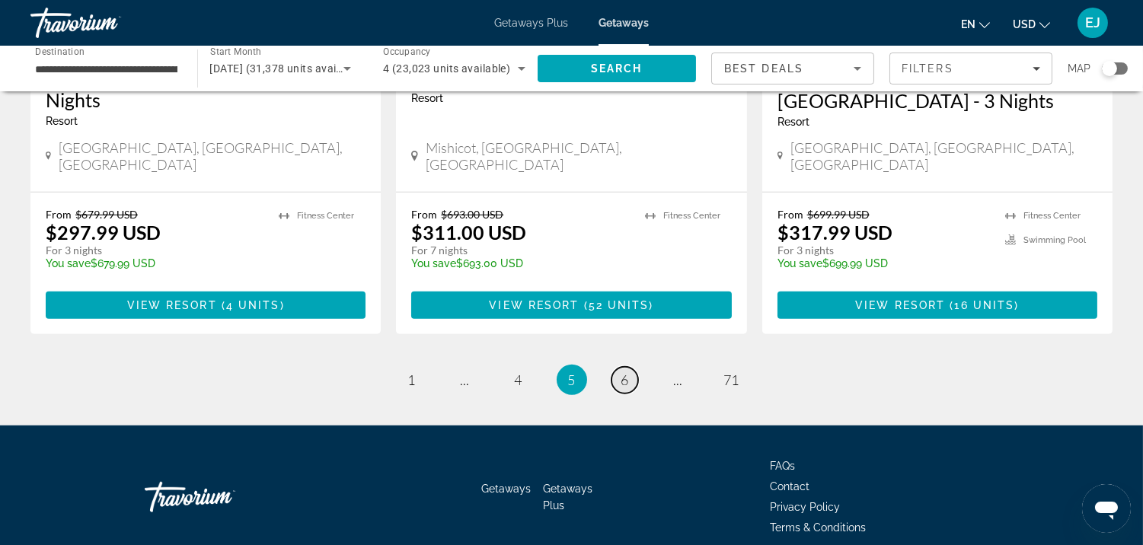
click at [621, 372] on span "6" at bounding box center [625, 380] width 8 height 17
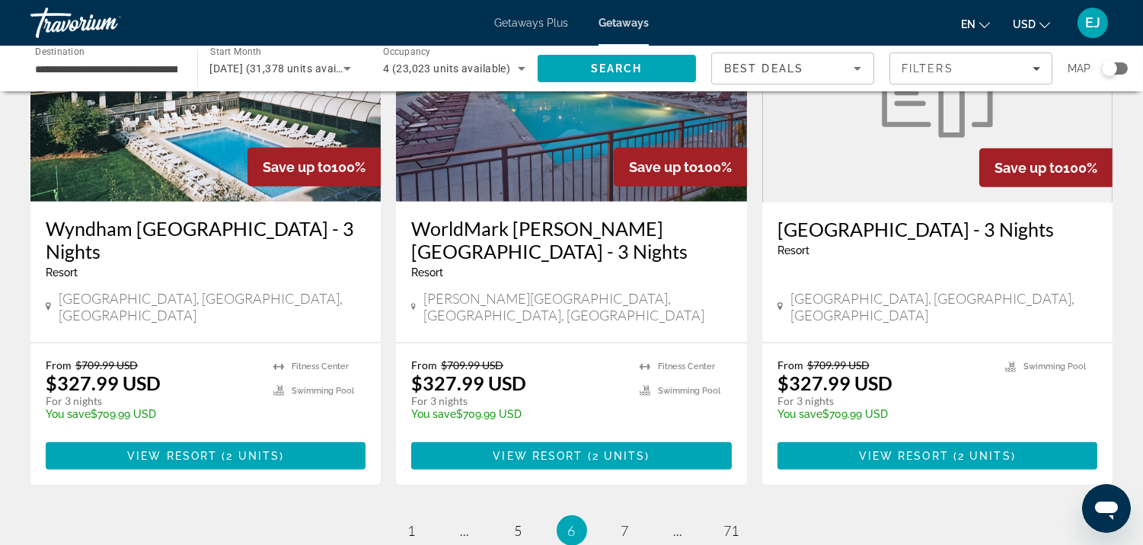
scroll to position [1986, 0]
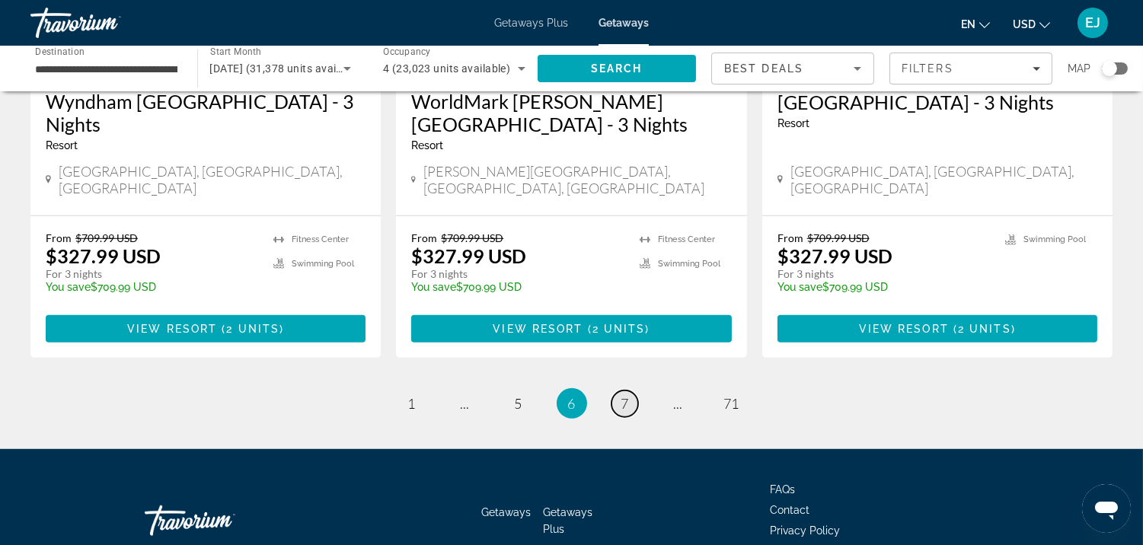
click at [627, 395] on span "7" at bounding box center [625, 403] width 8 height 17
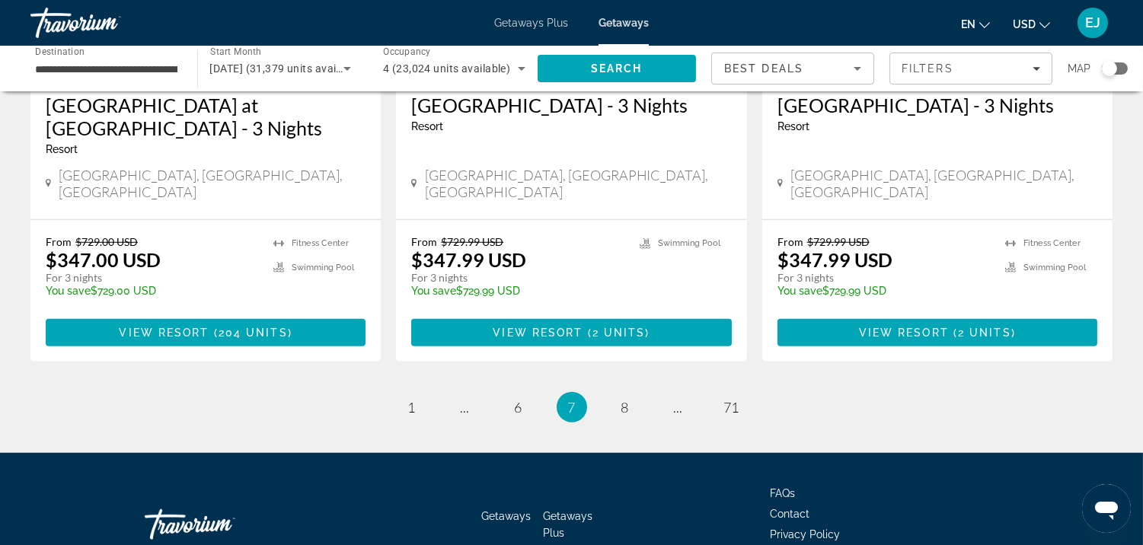
scroll to position [2009, 0]
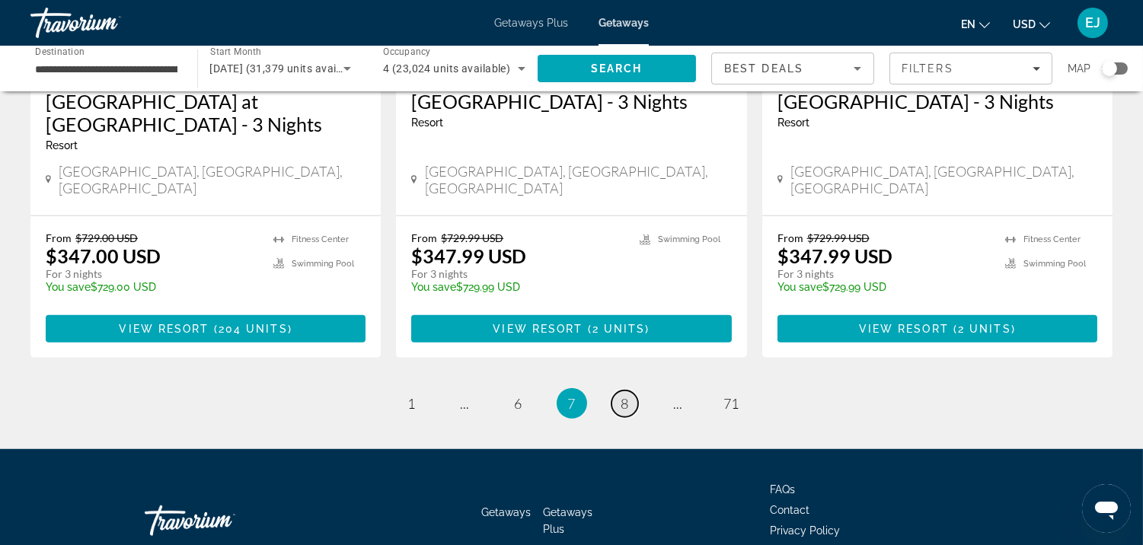
click at [623, 395] on span "8" at bounding box center [625, 403] width 8 height 17
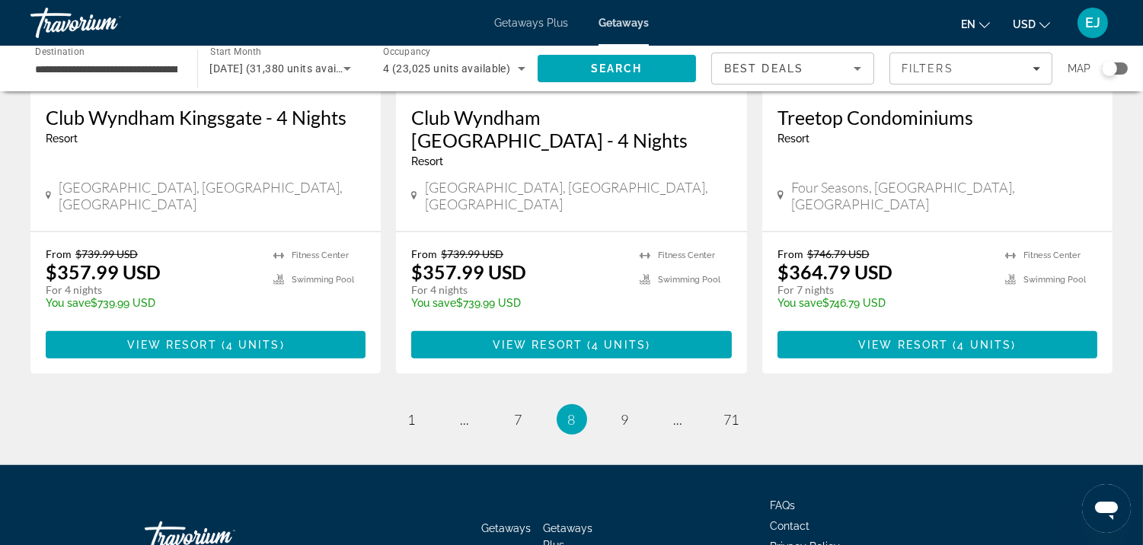
scroll to position [2032, 0]
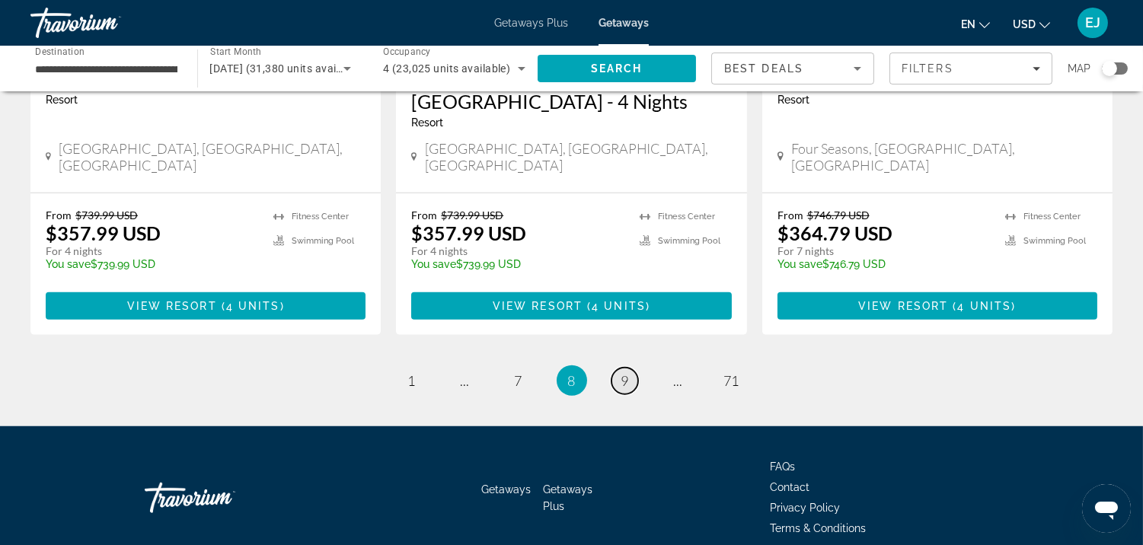
click at [624, 372] on span "9" at bounding box center [625, 380] width 8 height 17
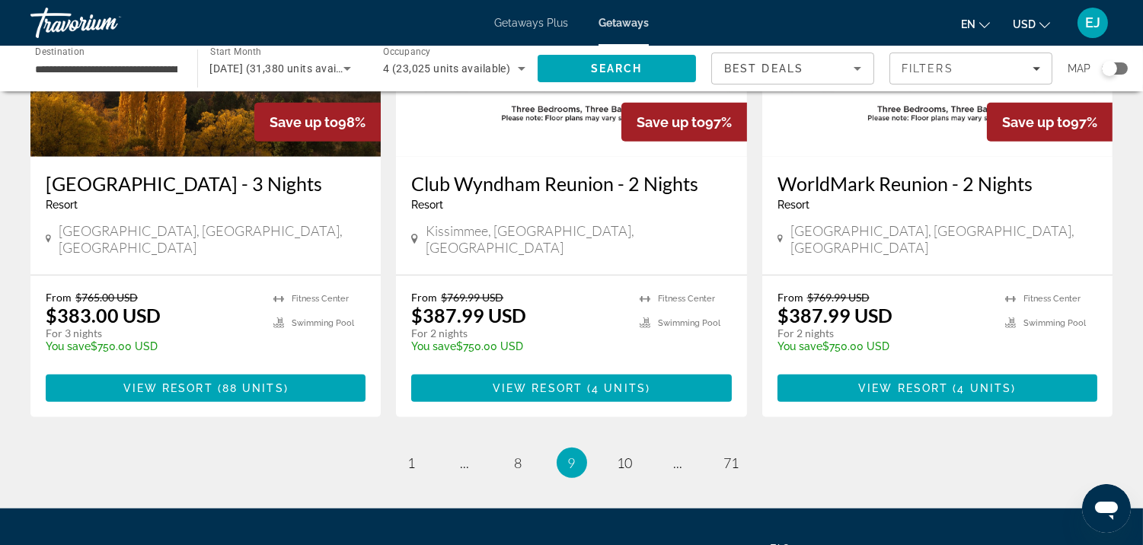
scroll to position [1927, 0]
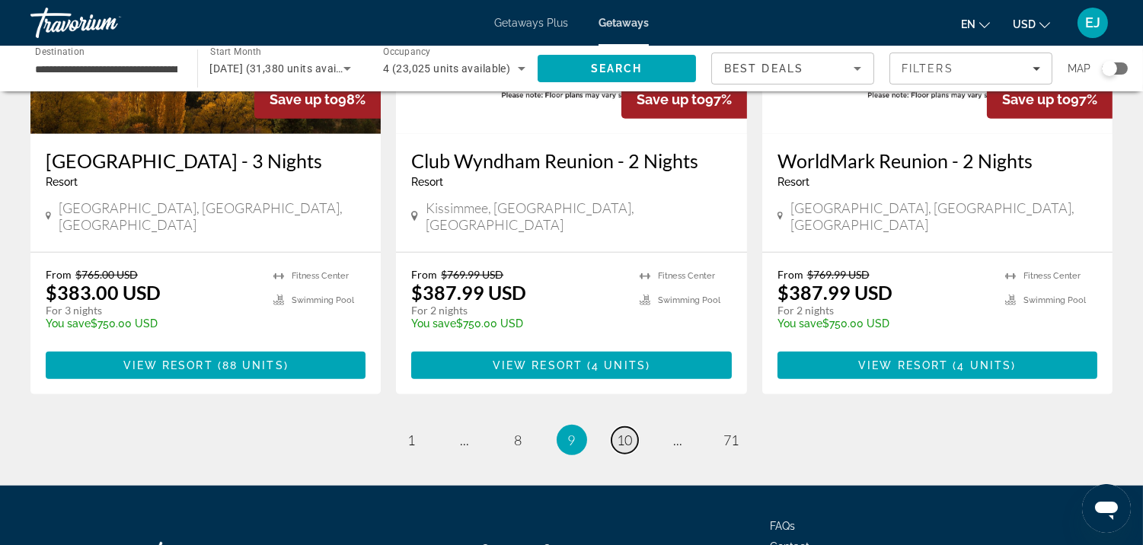
click at [625, 432] on span "10" at bounding box center [625, 440] width 15 height 17
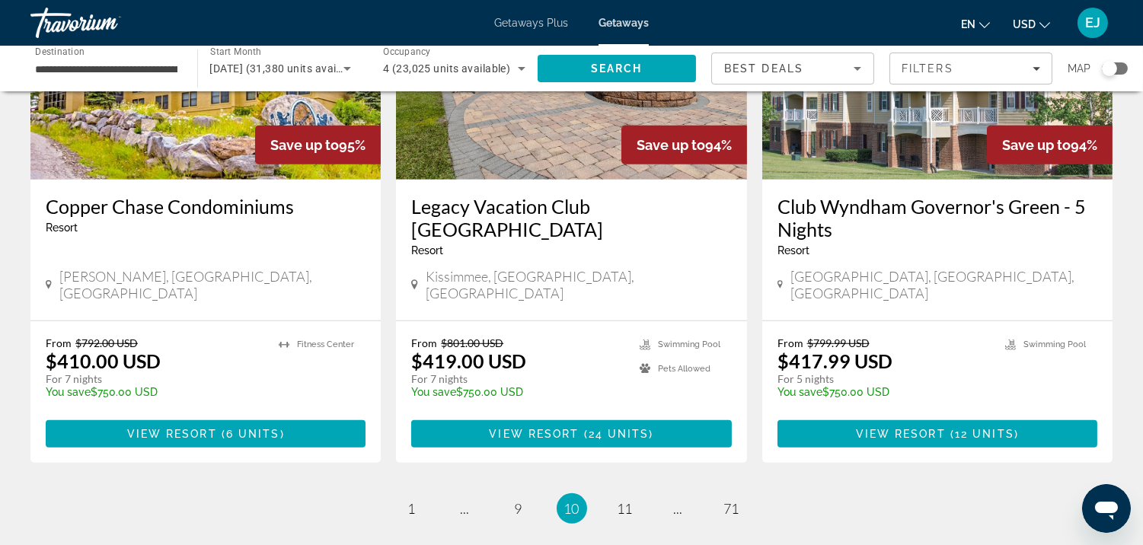
scroll to position [1986, 0]
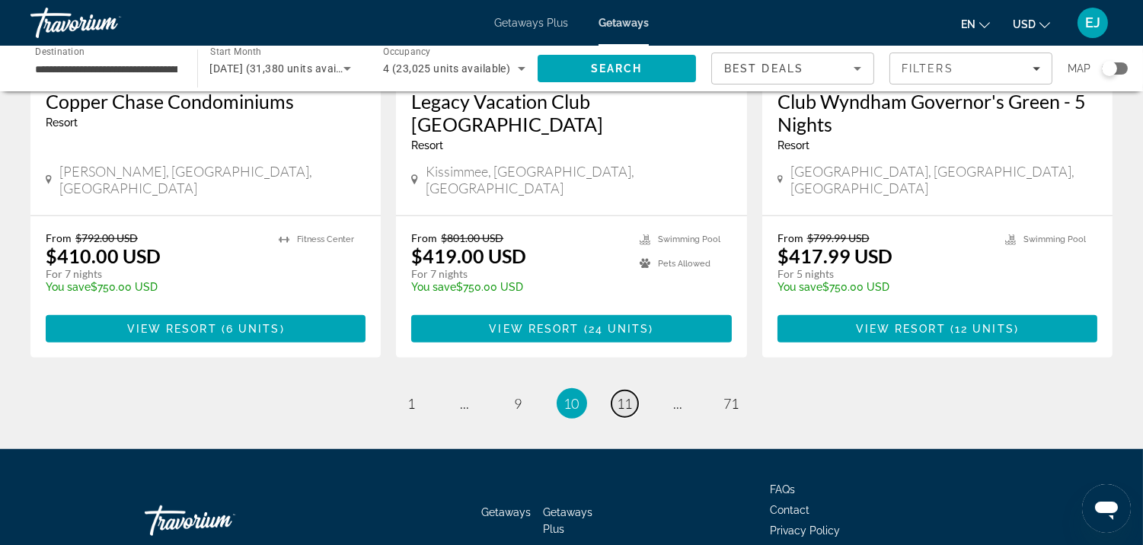
click at [626, 395] on span "11" at bounding box center [625, 403] width 15 height 17
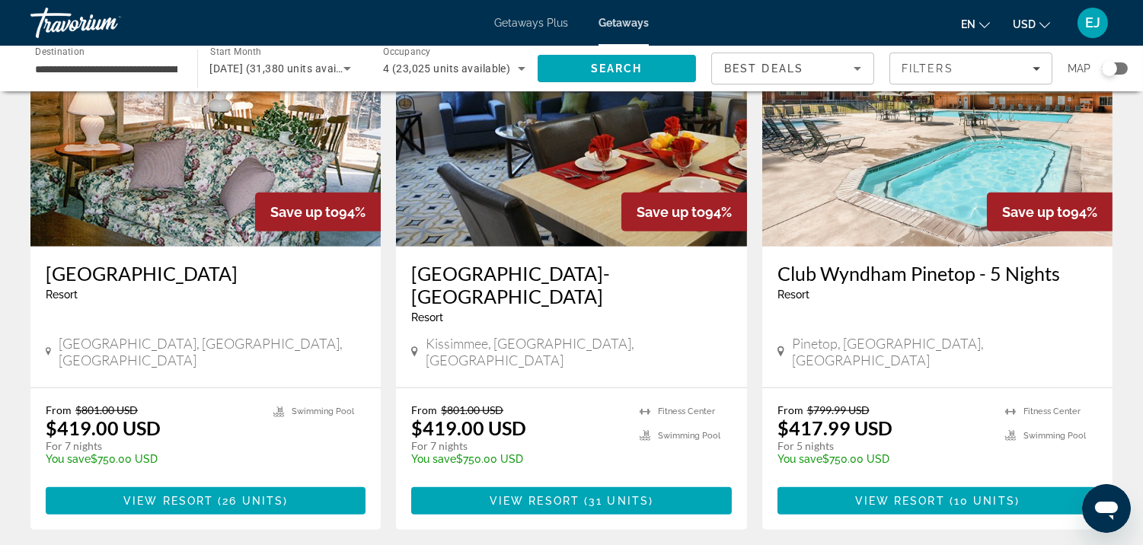
scroll to position [1882, 0]
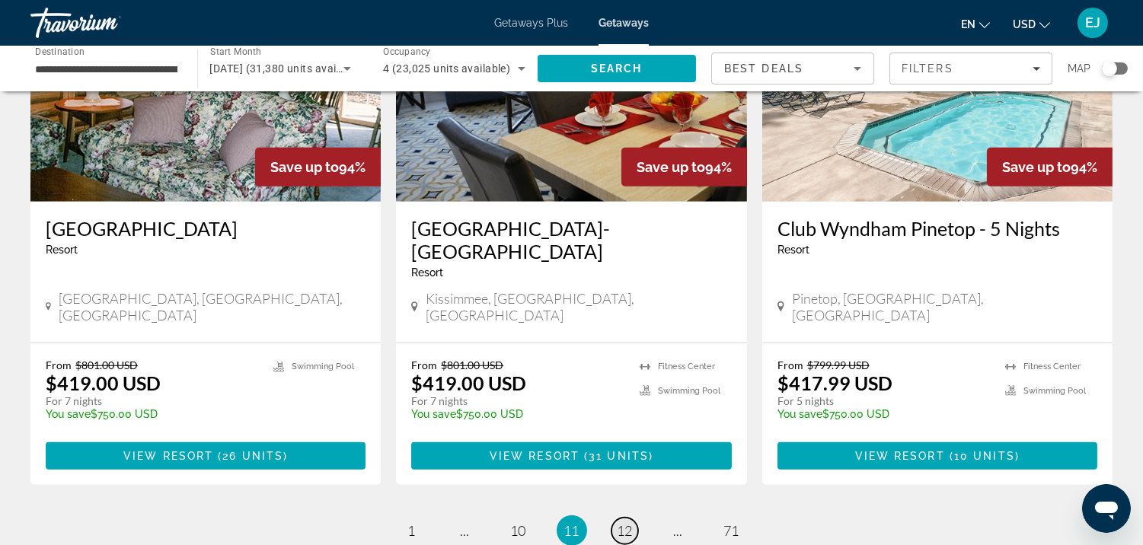
click at [630, 522] on span "12" at bounding box center [625, 530] width 15 height 17
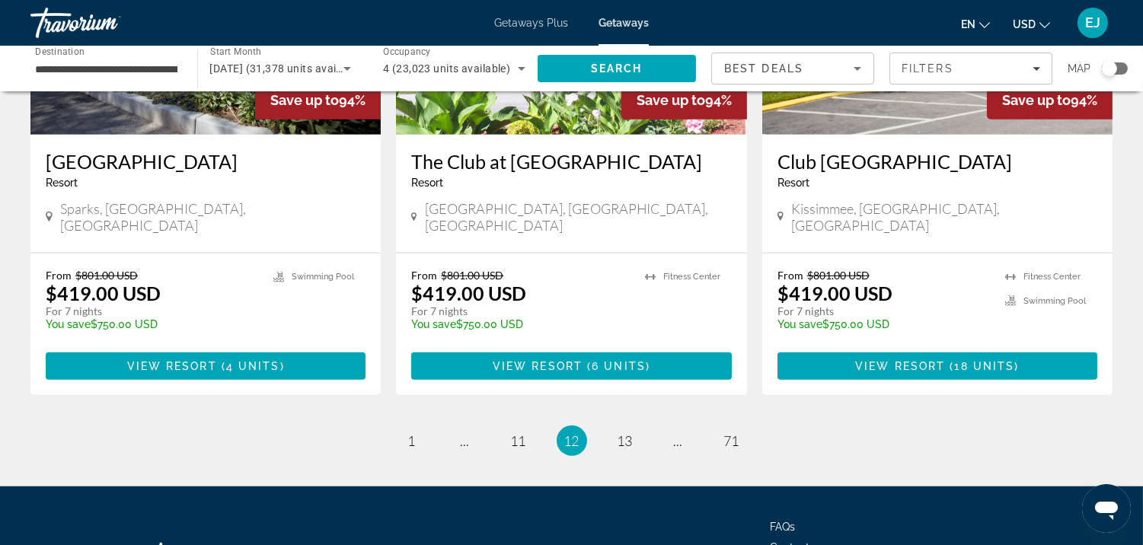
scroll to position [1965, 0]
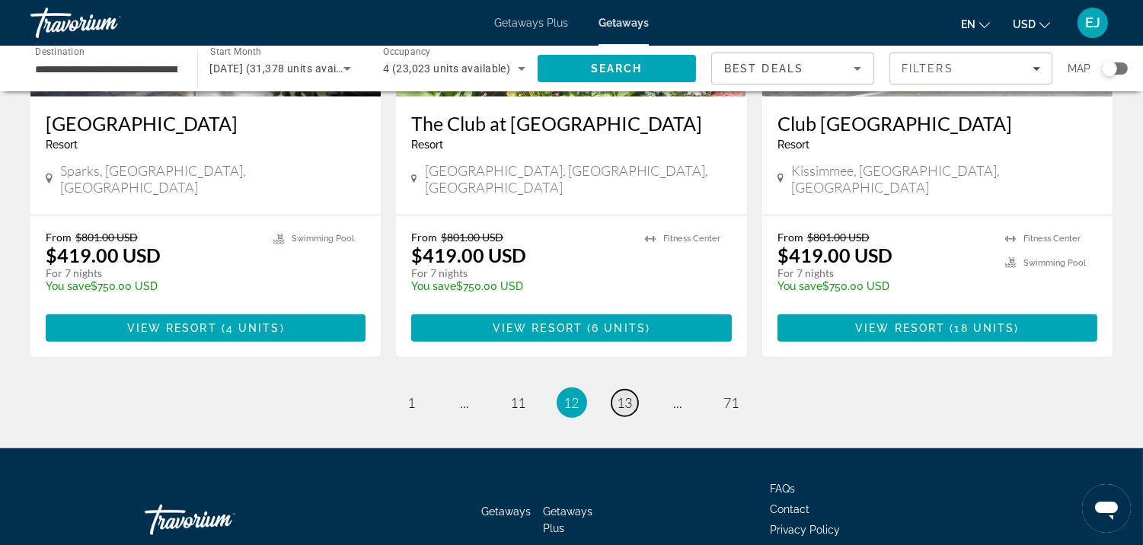
click at [630, 394] on span "13" at bounding box center [625, 402] width 15 height 17
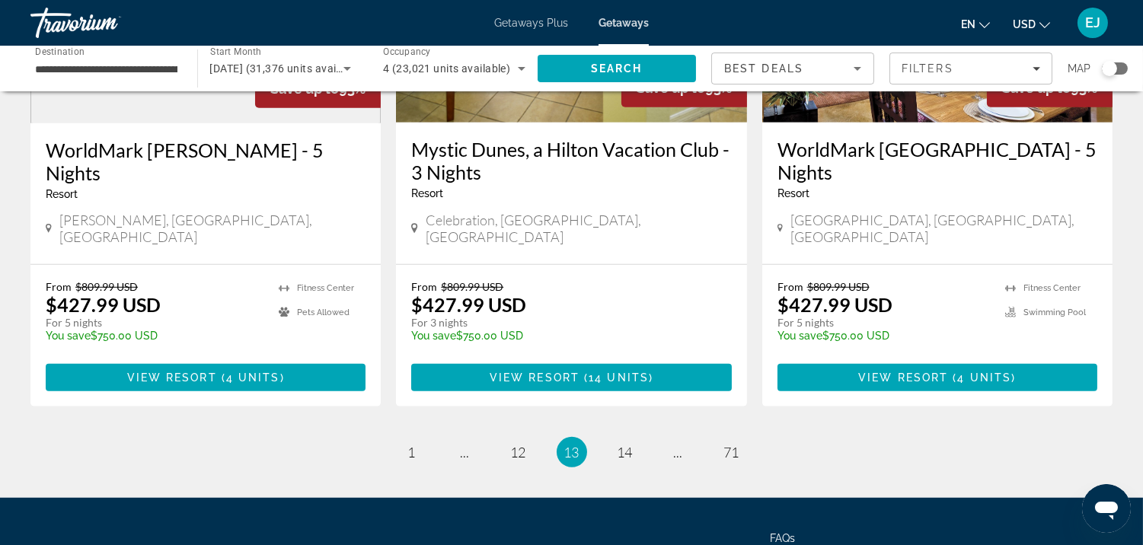
scroll to position [1960, 0]
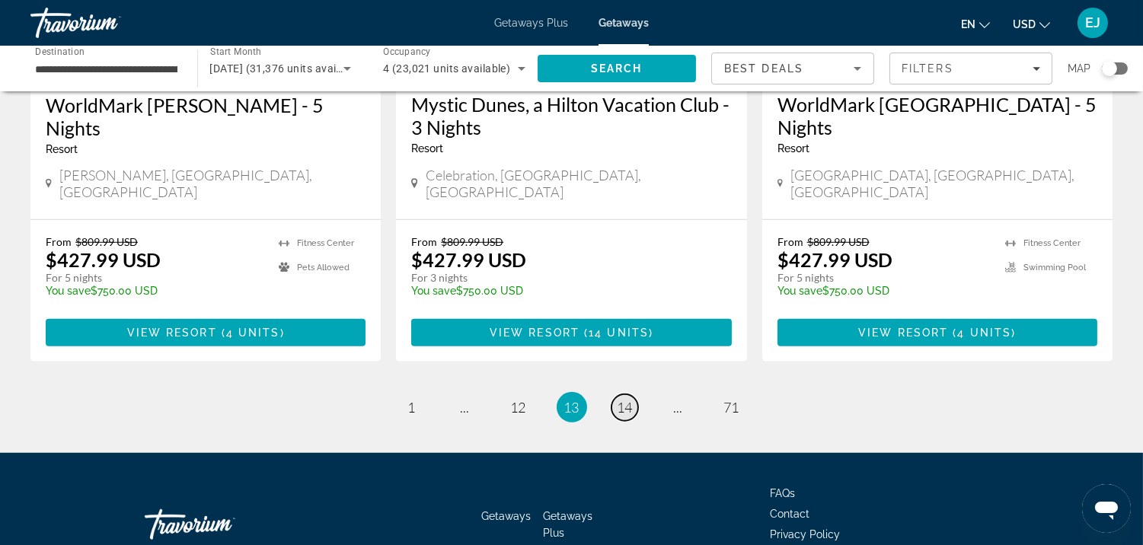
click at [625, 399] on span "14" at bounding box center [625, 407] width 15 height 17
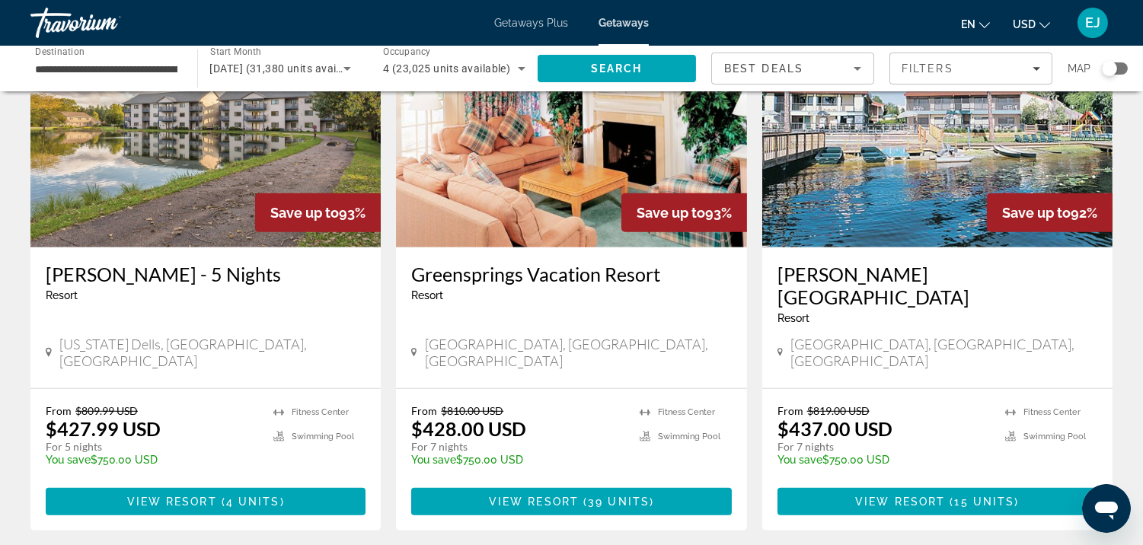
scroll to position [1986, 0]
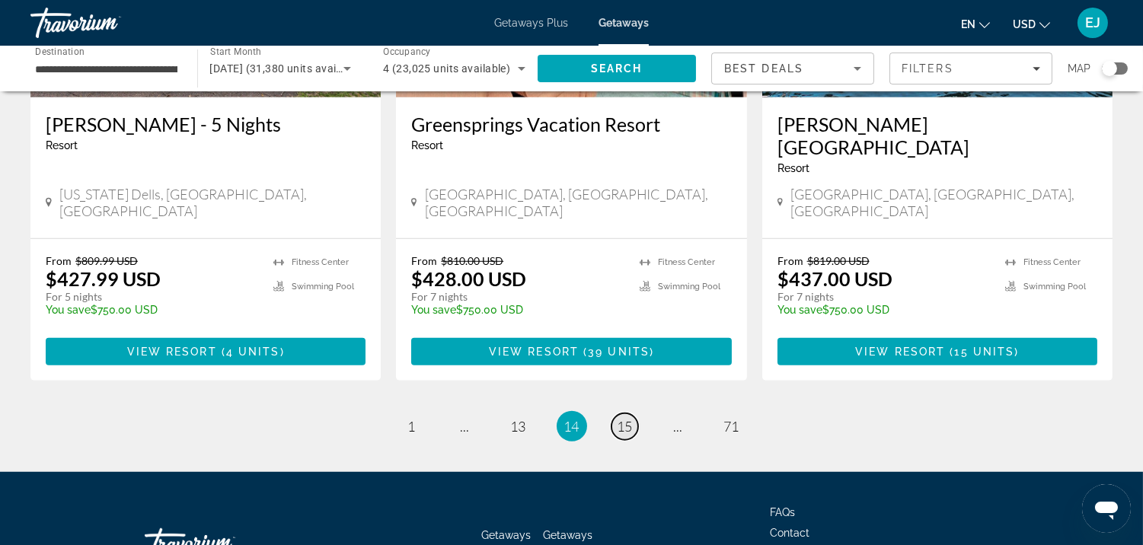
click at [626, 418] on span "15" at bounding box center [625, 426] width 15 height 17
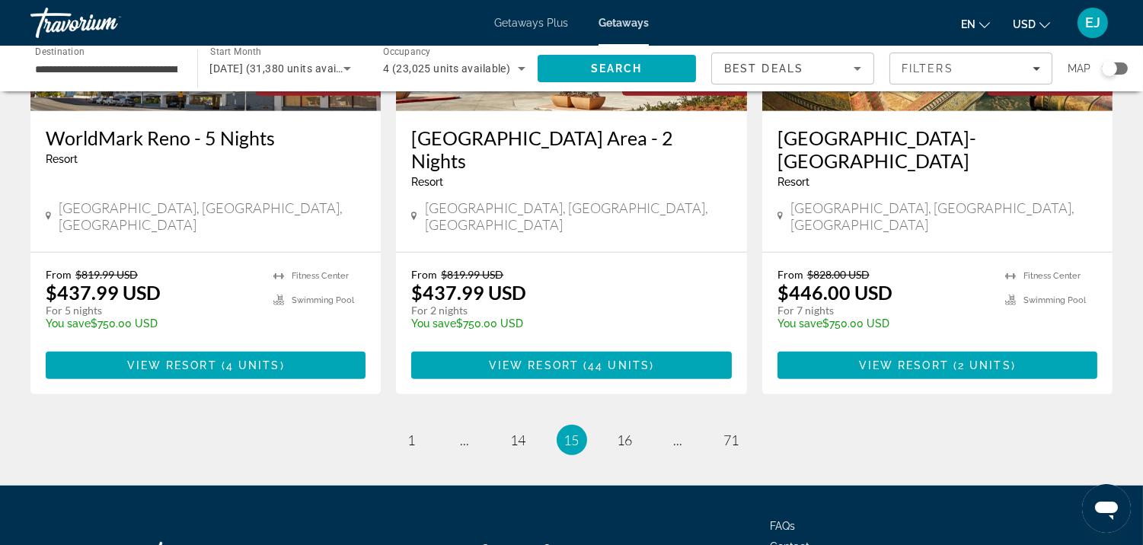
scroll to position [1965, 0]
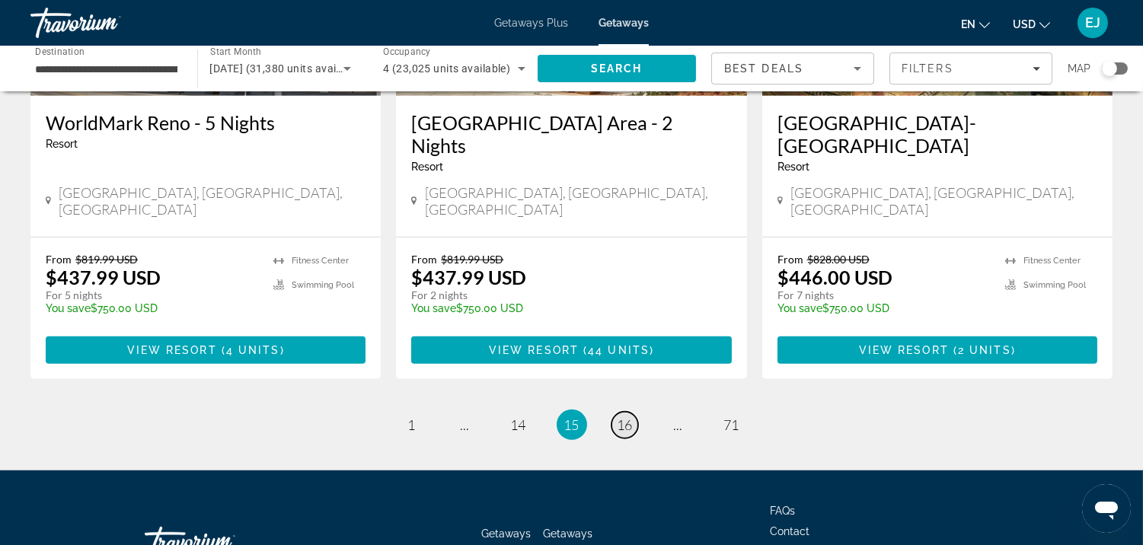
click at [626, 417] on span "16" at bounding box center [625, 425] width 15 height 17
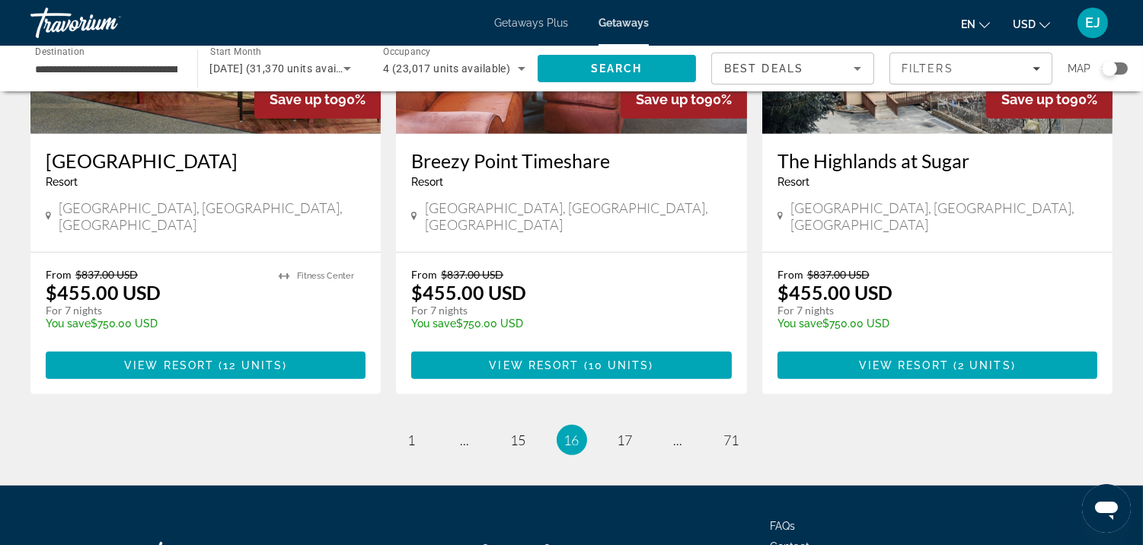
scroll to position [1940, 0]
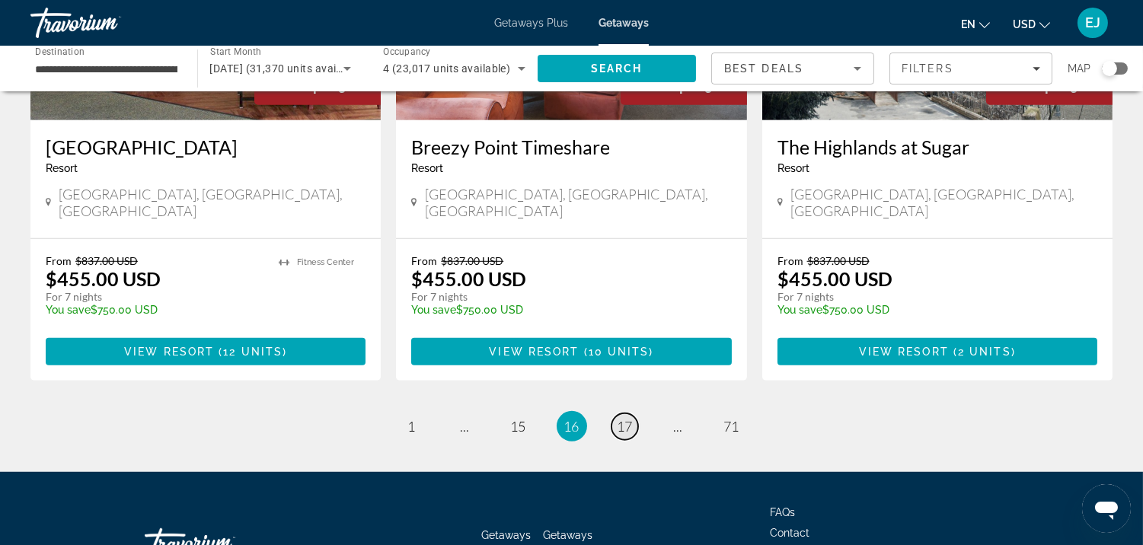
click at [622, 418] on span "17" at bounding box center [625, 426] width 15 height 17
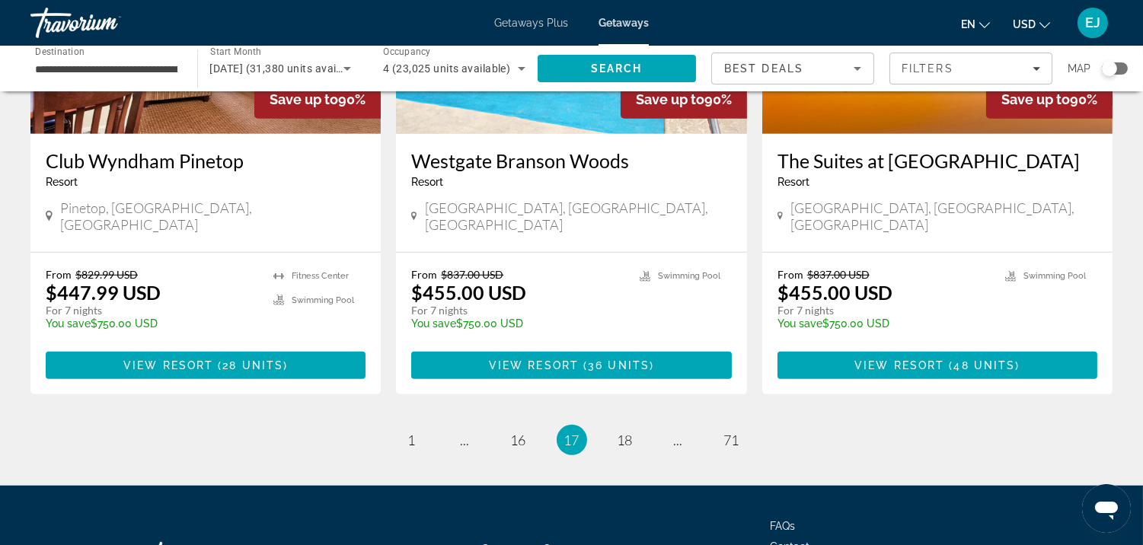
scroll to position [1940, 0]
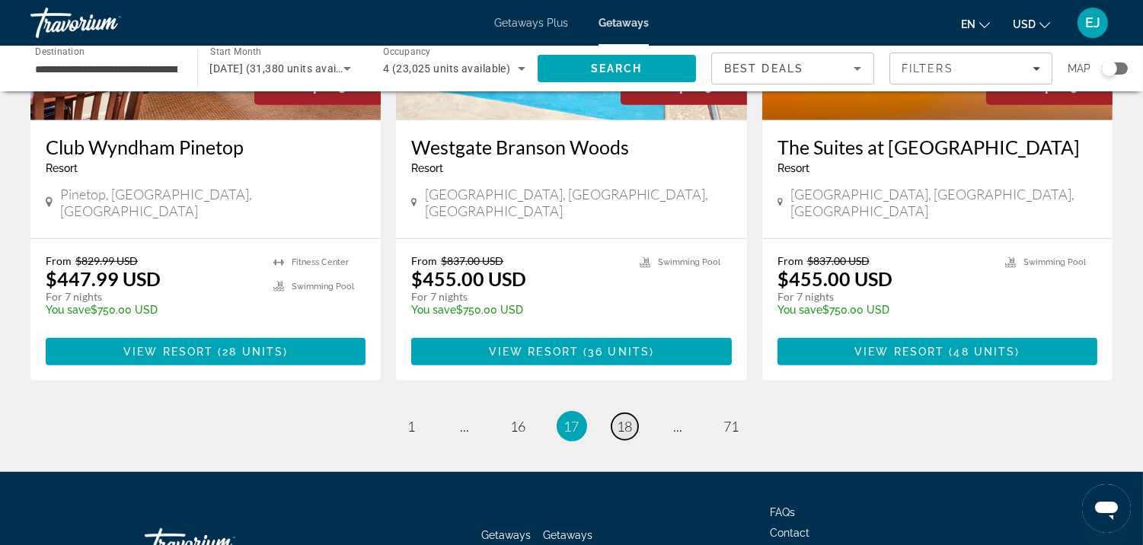
click at [631, 418] on span "18" at bounding box center [625, 426] width 15 height 17
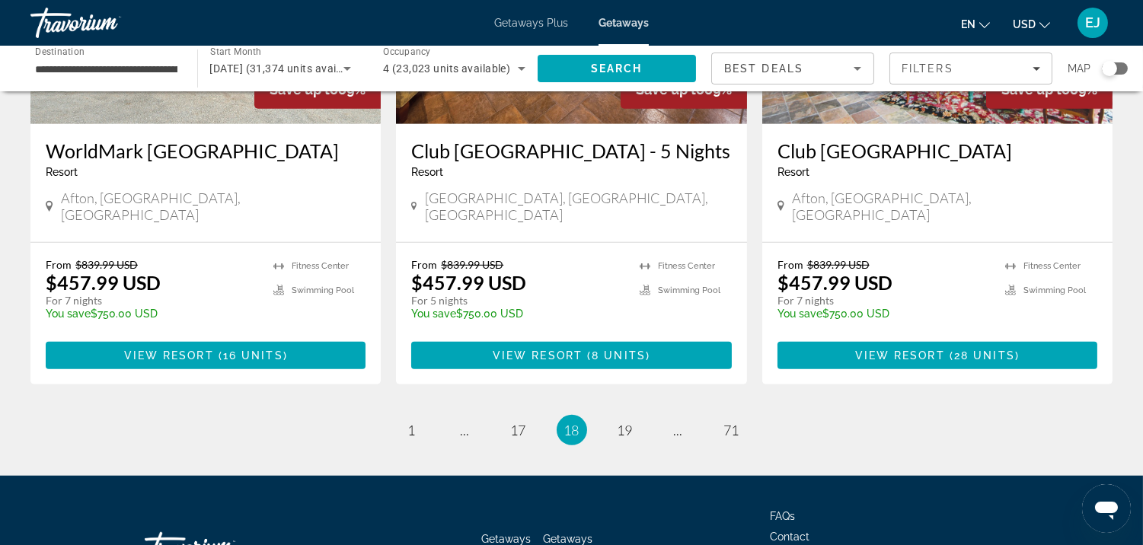
scroll to position [1987, 0]
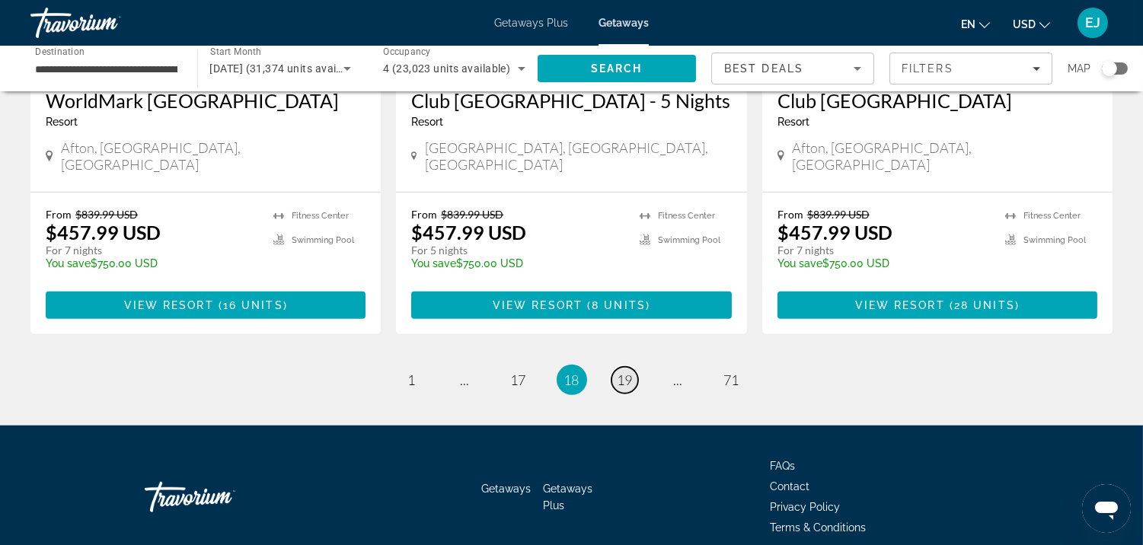
click at [626, 372] on span "19" at bounding box center [625, 380] width 15 height 17
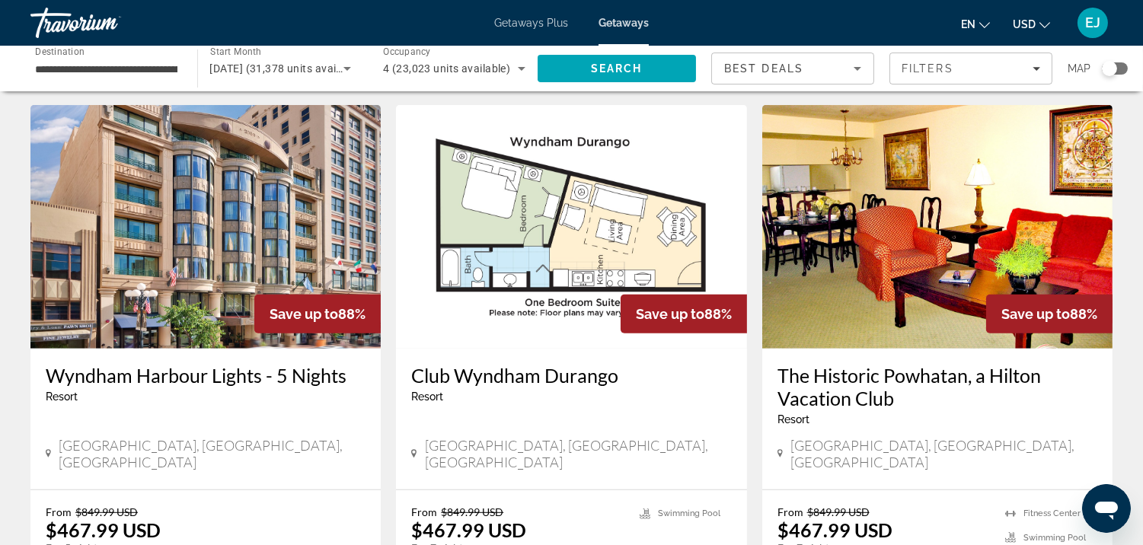
scroll to position [1847, 0]
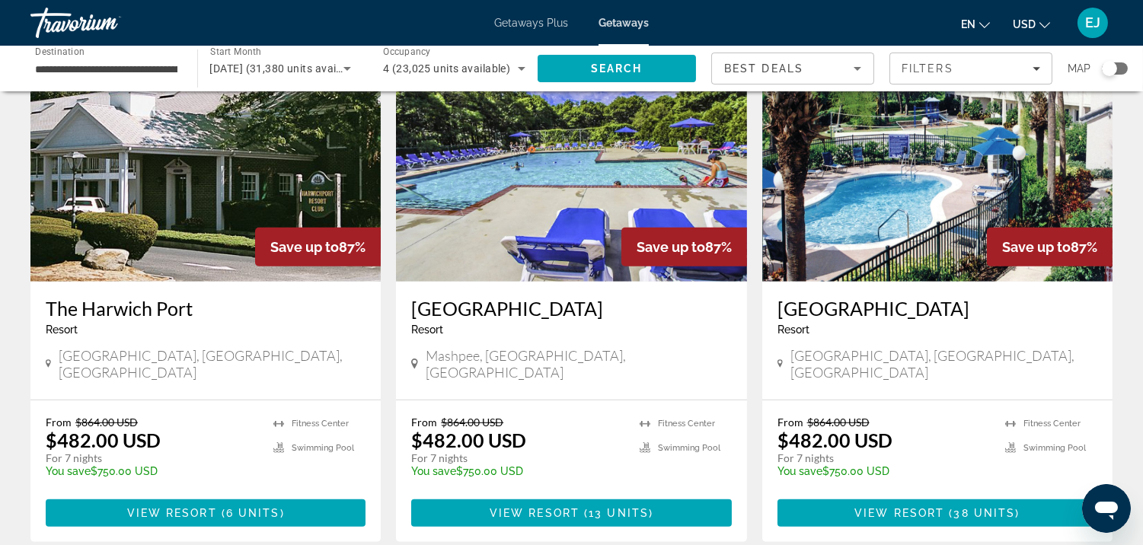
scroll to position [1859, 0]
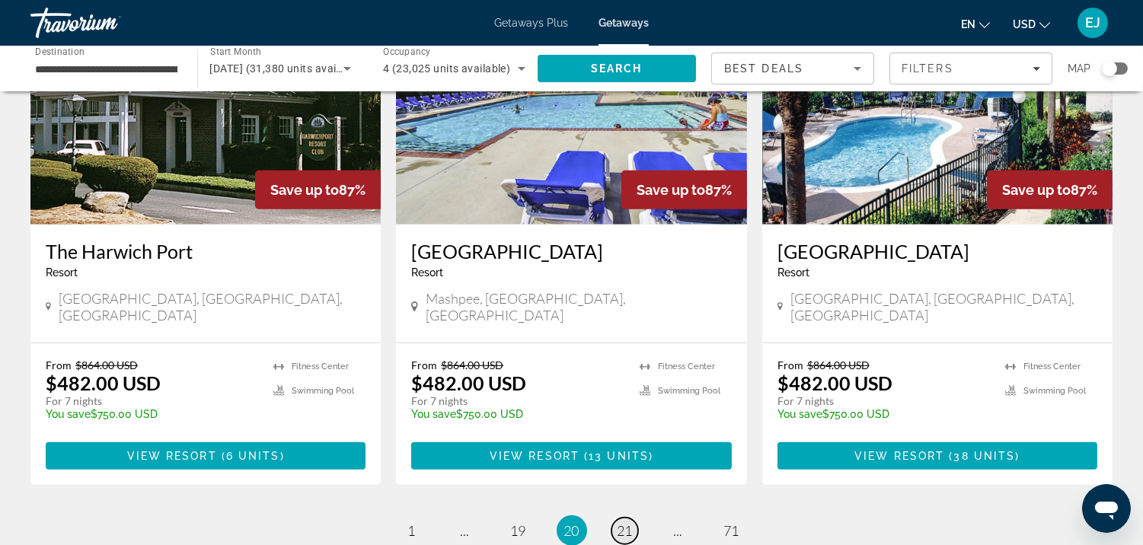
click at [627, 522] on span "21" at bounding box center [625, 530] width 15 height 17
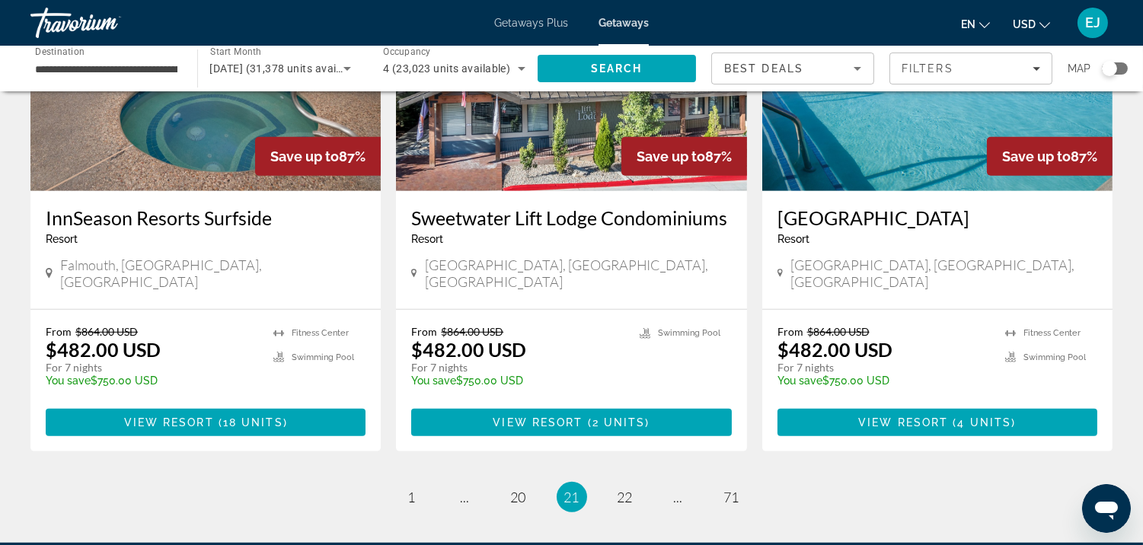
scroll to position [1963, 0]
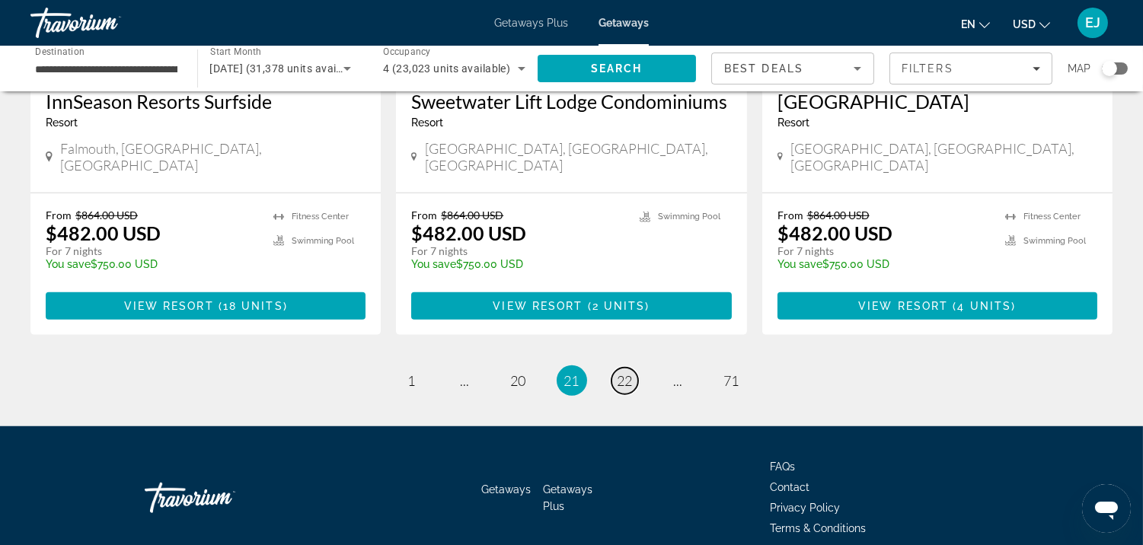
click at [627, 372] on span "22" at bounding box center [625, 380] width 15 height 17
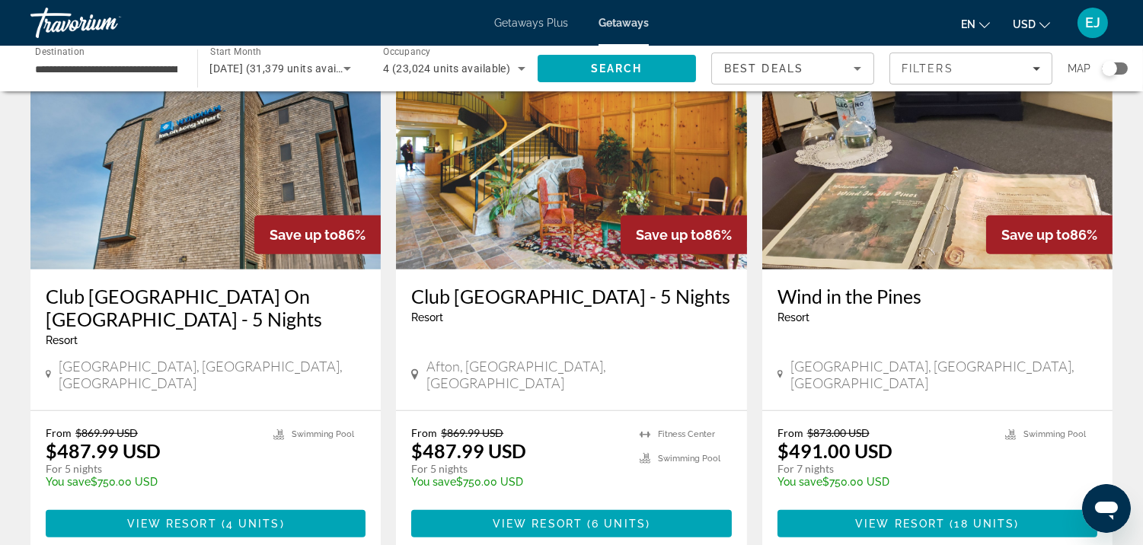
scroll to position [1847, 0]
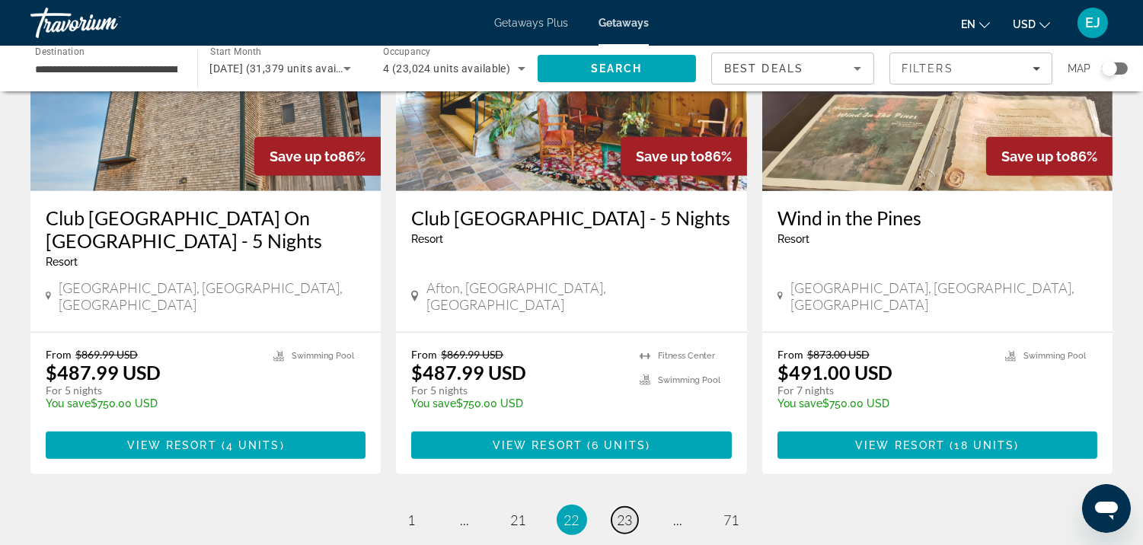
click at [625, 512] on span "23" at bounding box center [625, 520] width 15 height 17
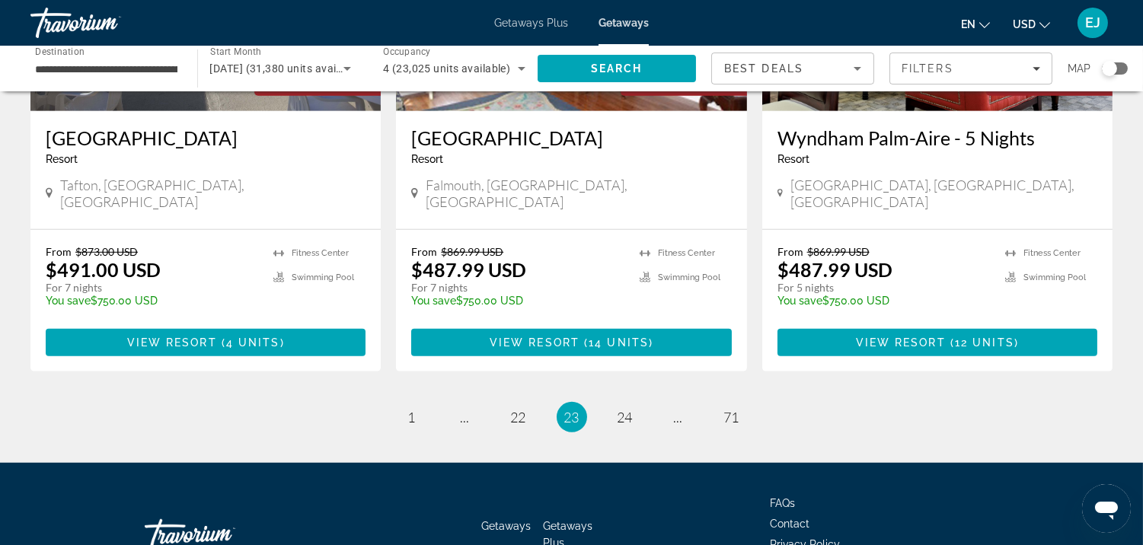
scroll to position [1949, 0]
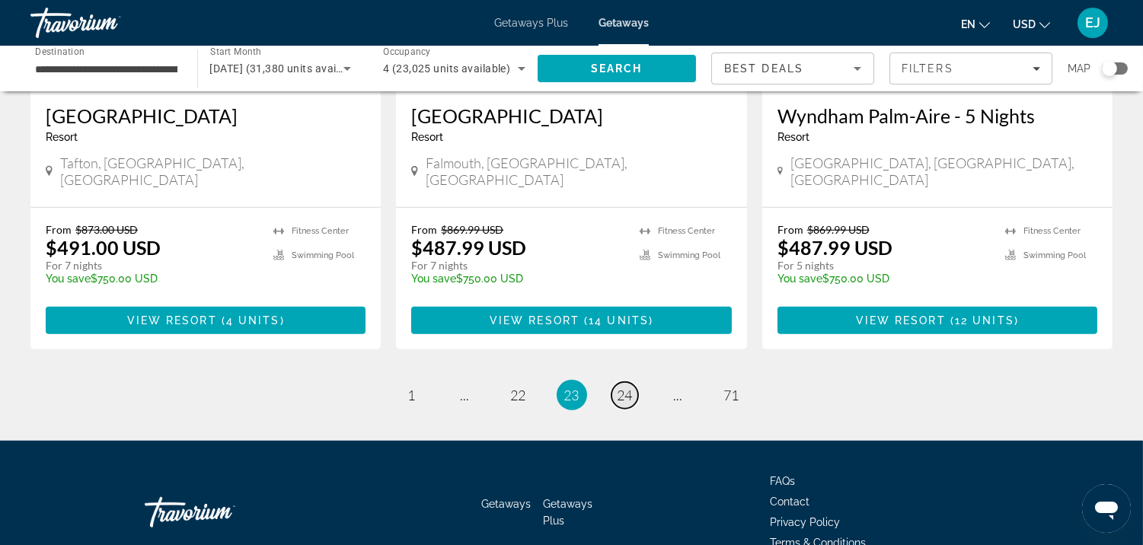
click at [623, 387] on span "24" at bounding box center [625, 395] width 15 height 17
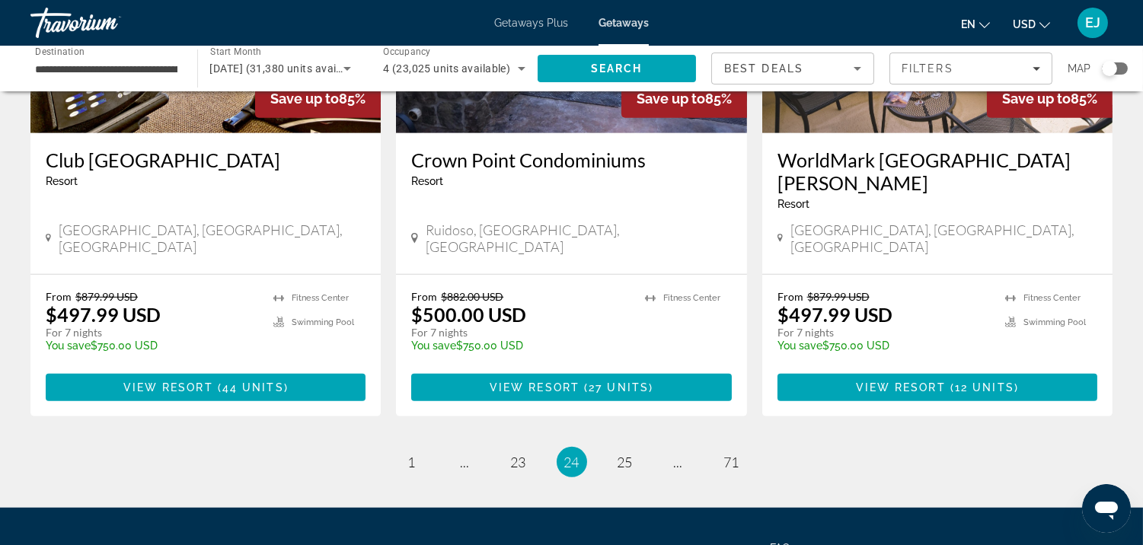
scroll to position [1983, 0]
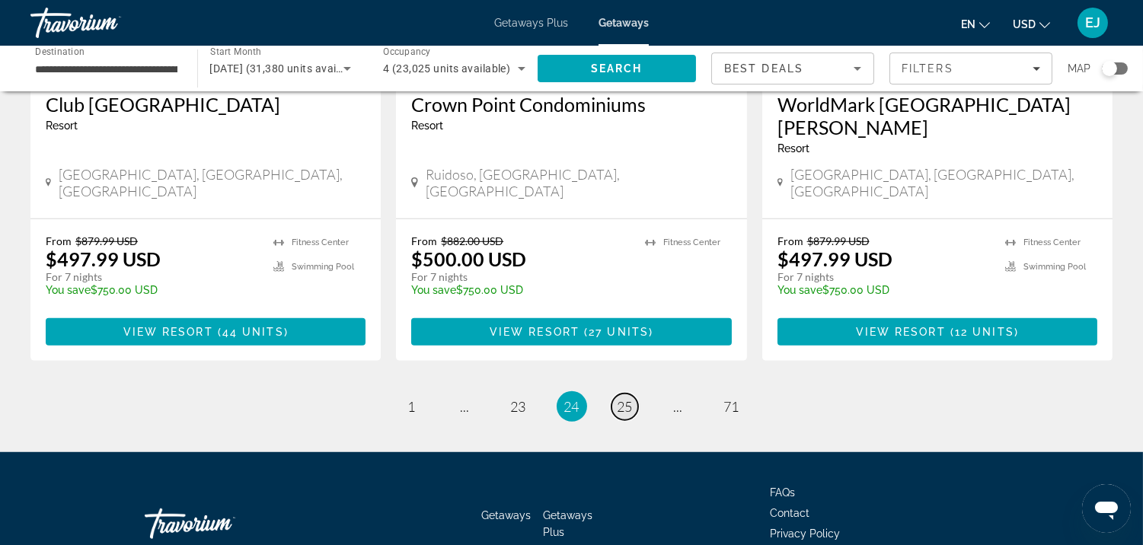
click at [625, 398] on span "25" at bounding box center [625, 406] width 15 height 17
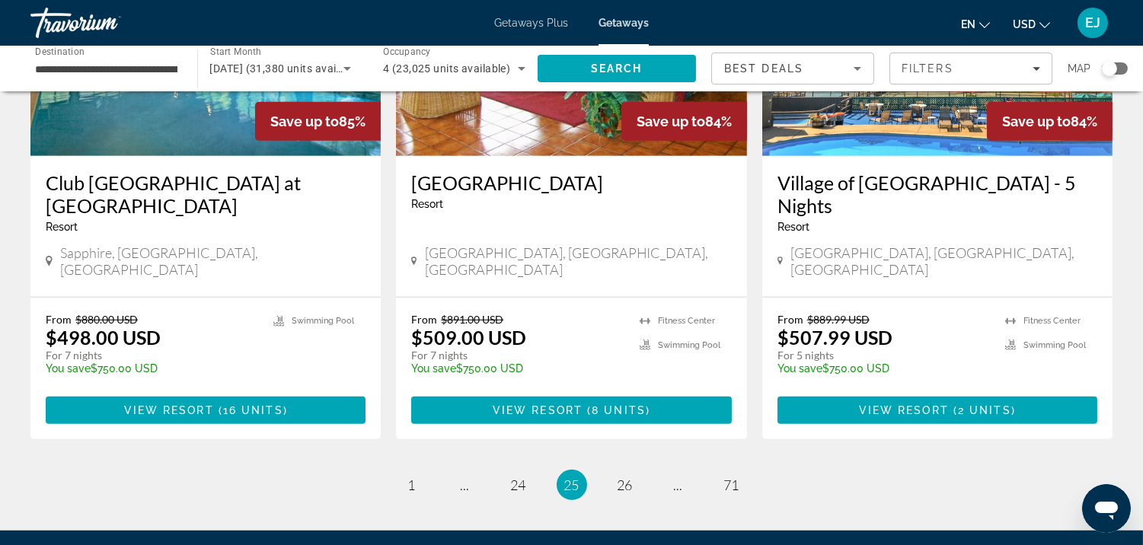
scroll to position [1915, 0]
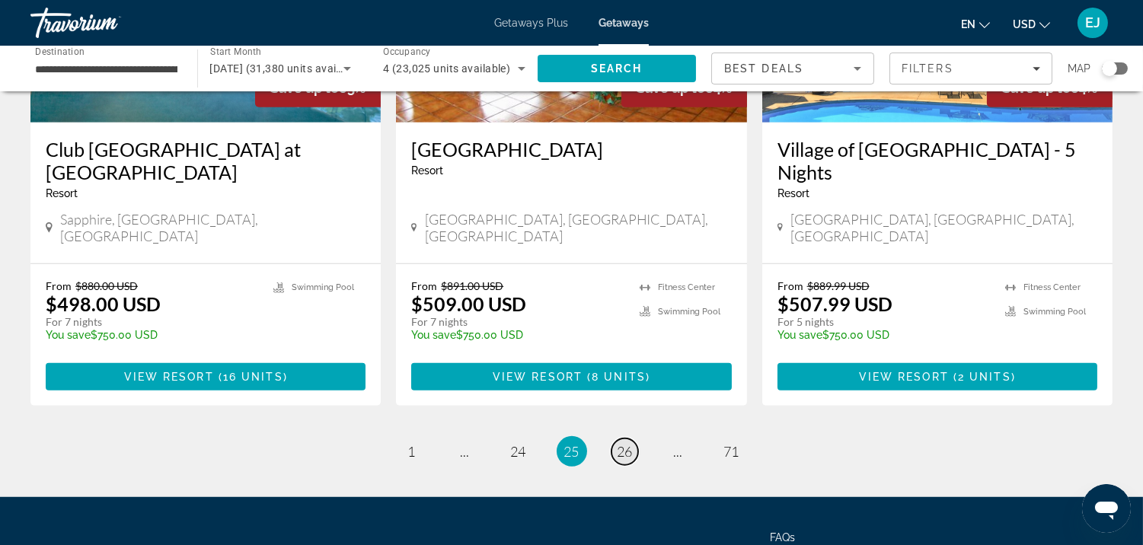
click at [627, 443] on span "26" at bounding box center [625, 451] width 15 height 17
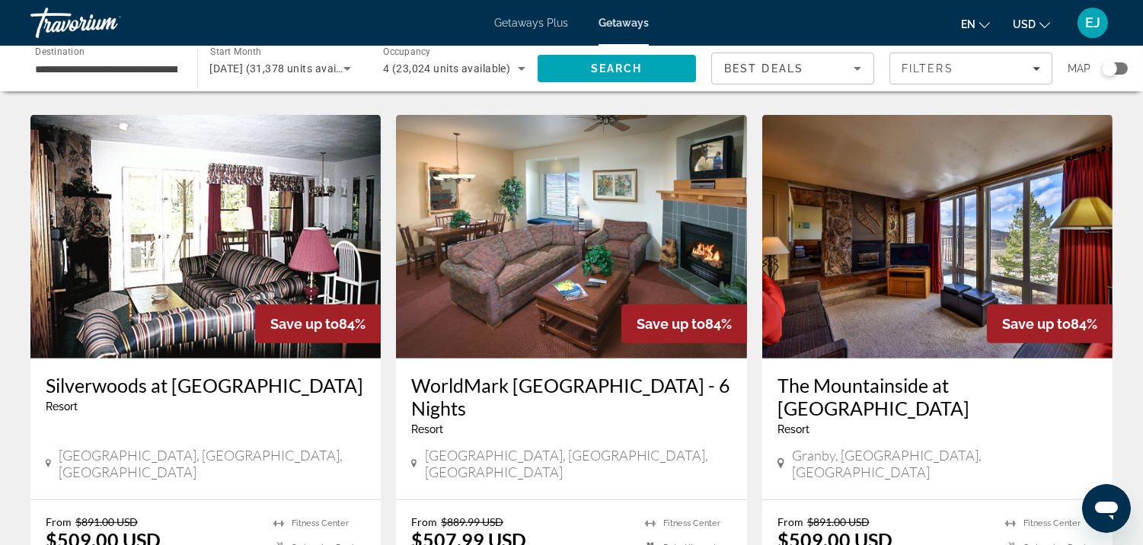
scroll to position [1837, 0]
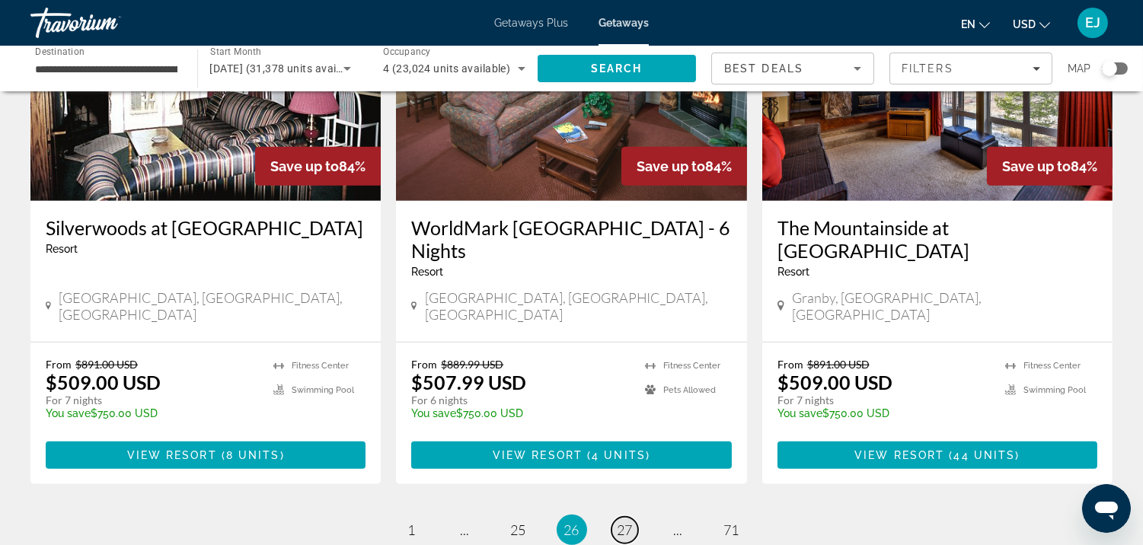
click at [623, 522] on span "27" at bounding box center [625, 530] width 15 height 17
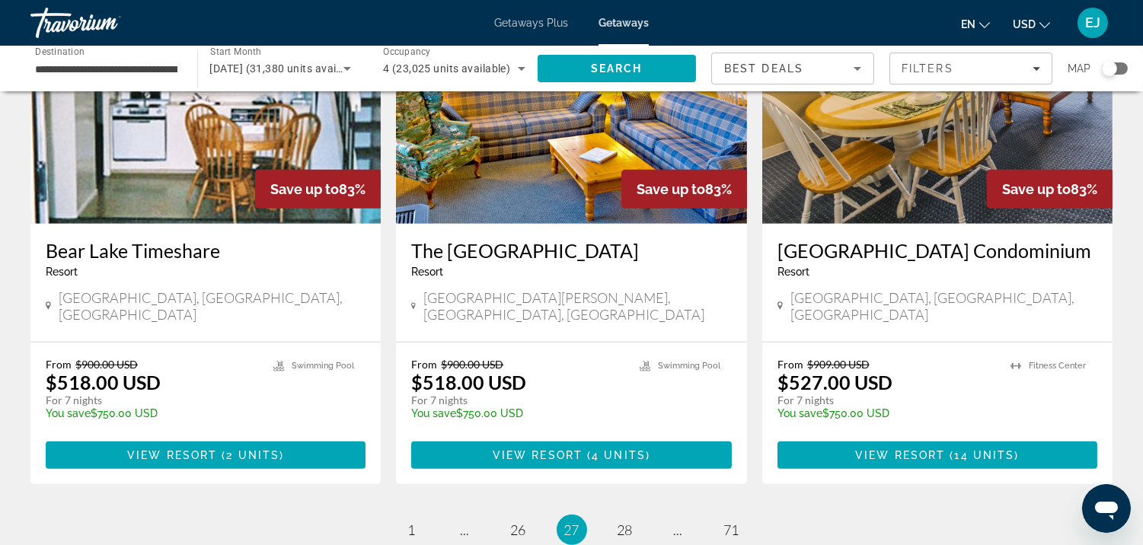
scroll to position [1986, 0]
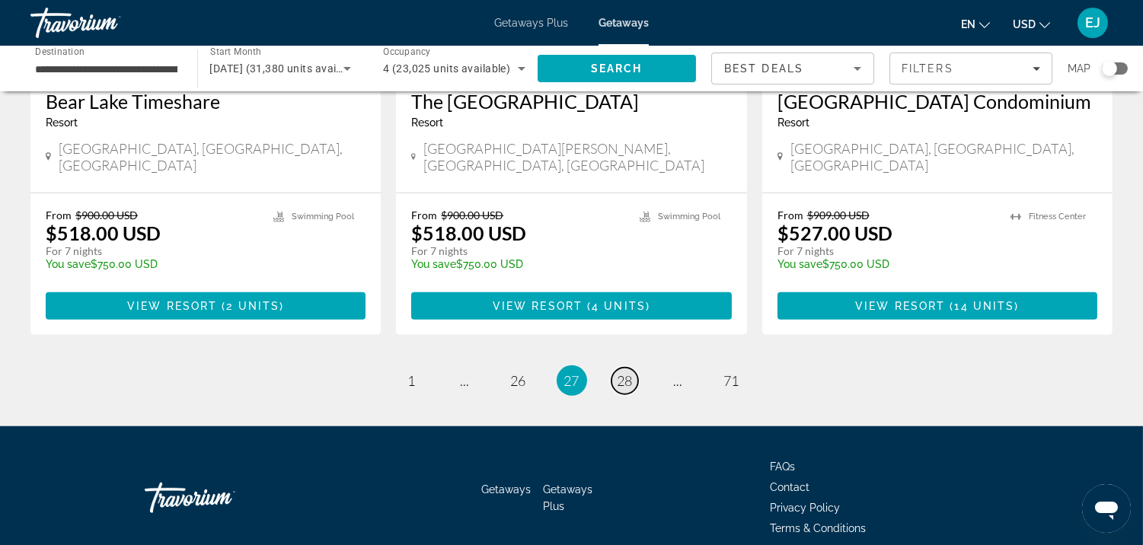
click at [624, 372] on span "28" at bounding box center [625, 380] width 15 height 17
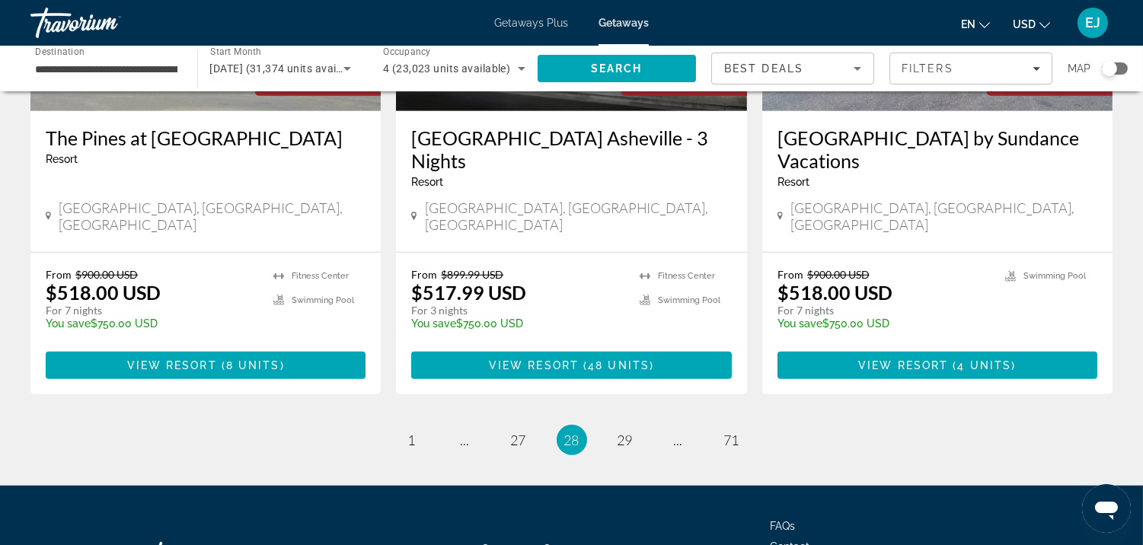
scroll to position [1963, 0]
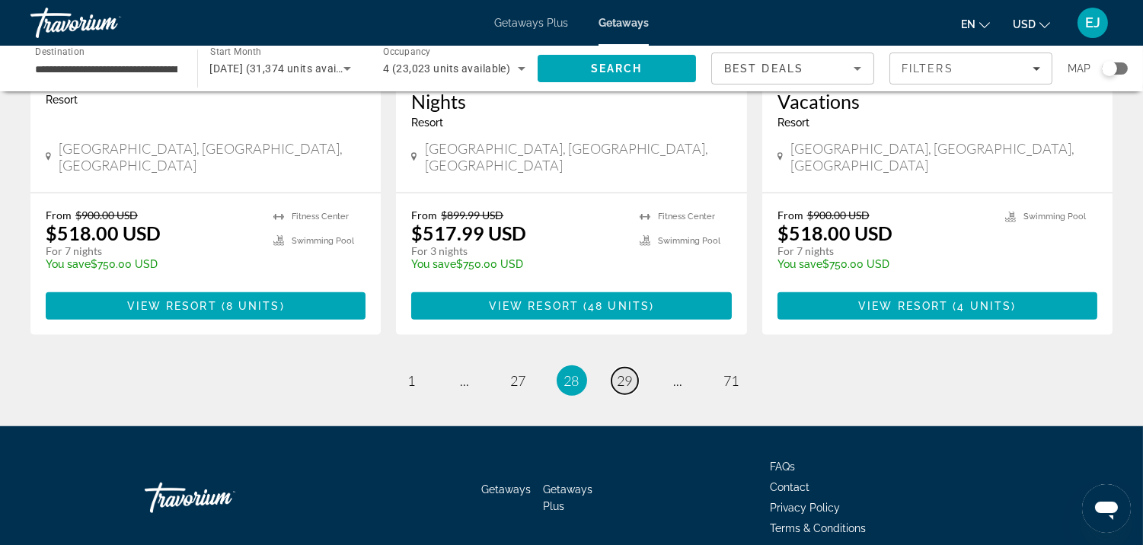
click at [627, 372] on span "29" at bounding box center [625, 380] width 15 height 17
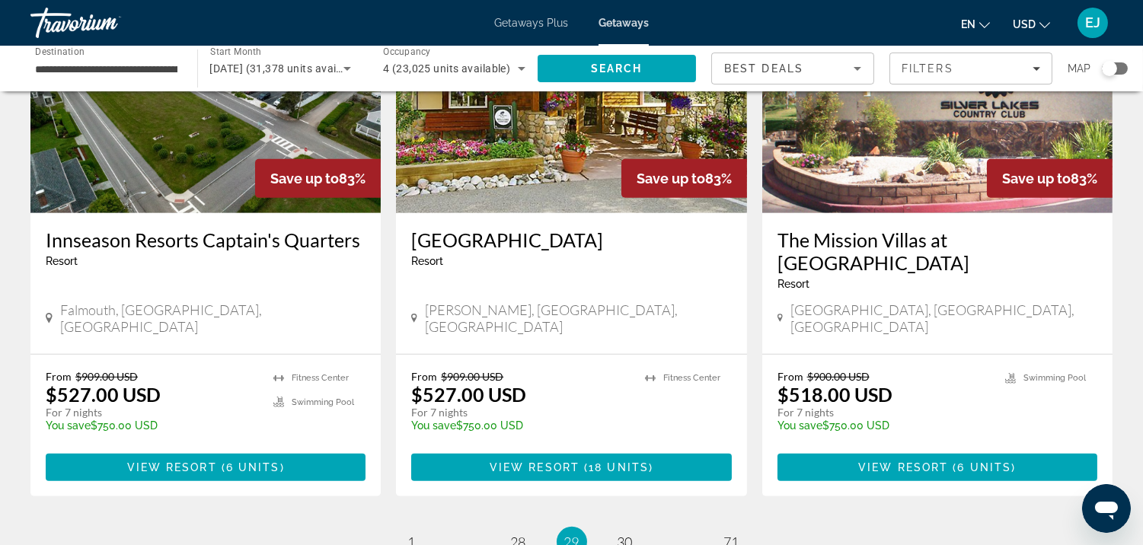
scroll to position [1837, 0]
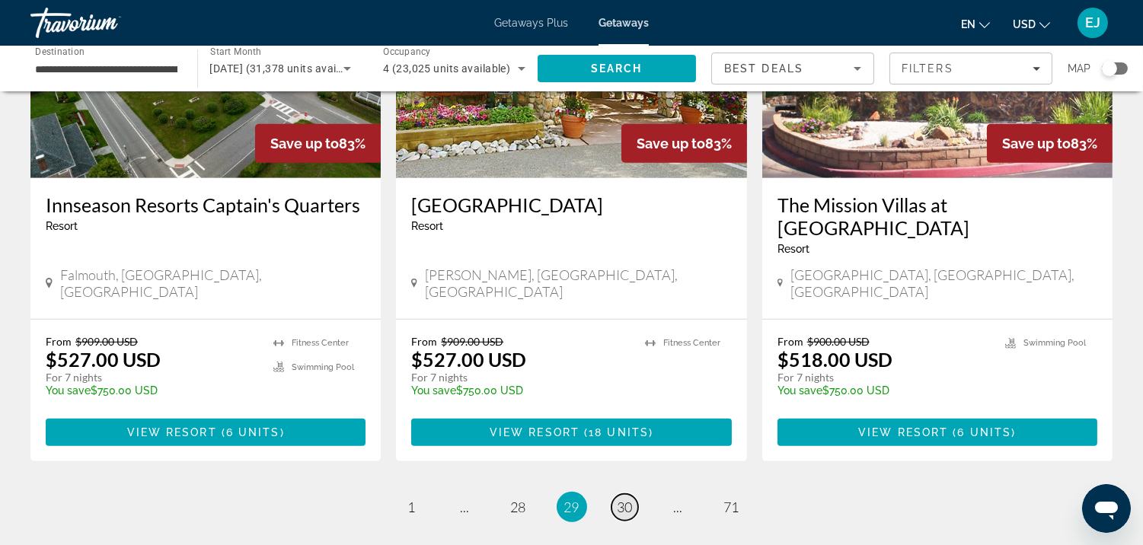
click at [630, 499] on span "30" at bounding box center [625, 507] width 15 height 17
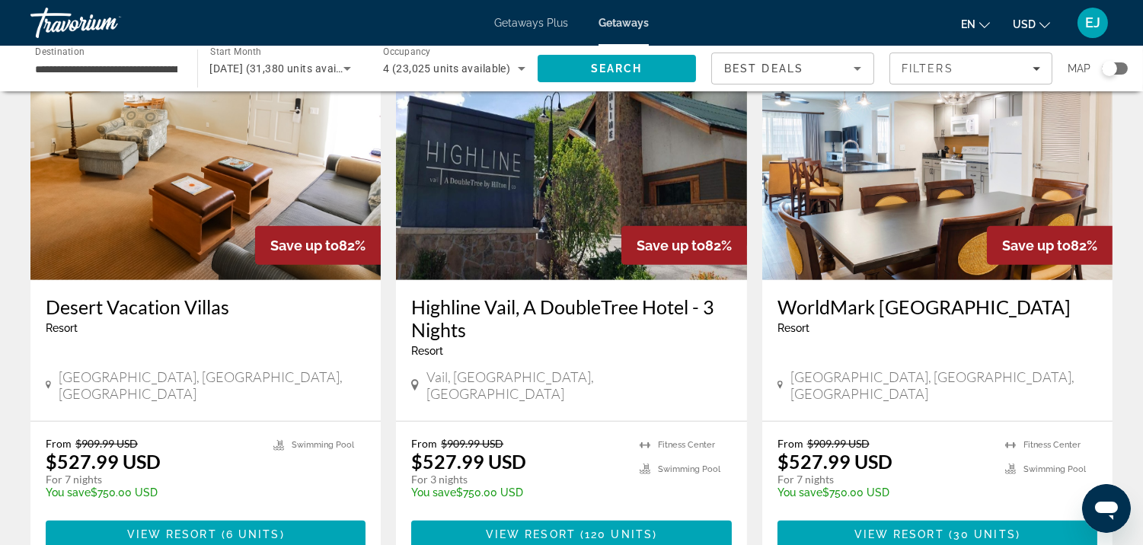
scroll to position [1881, 0]
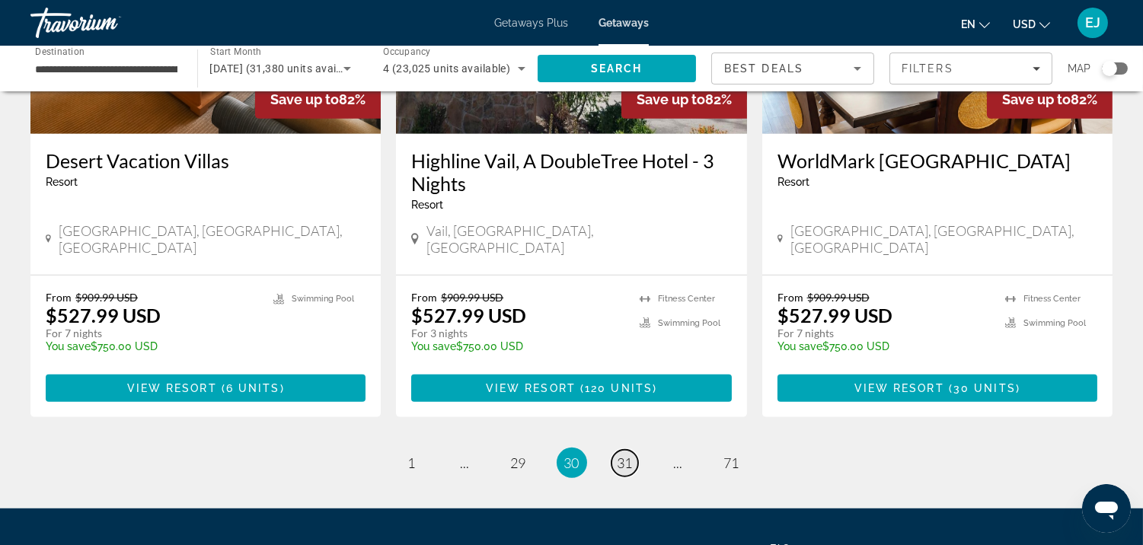
click at [629, 455] on span "31" at bounding box center [625, 463] width 15 height 17
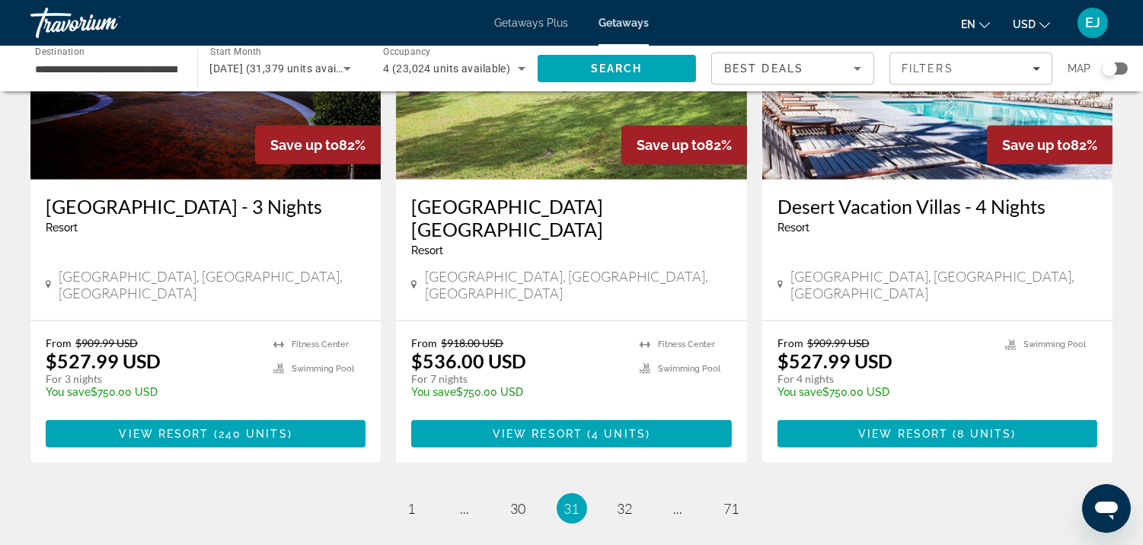
scroll to position [1927, 0]
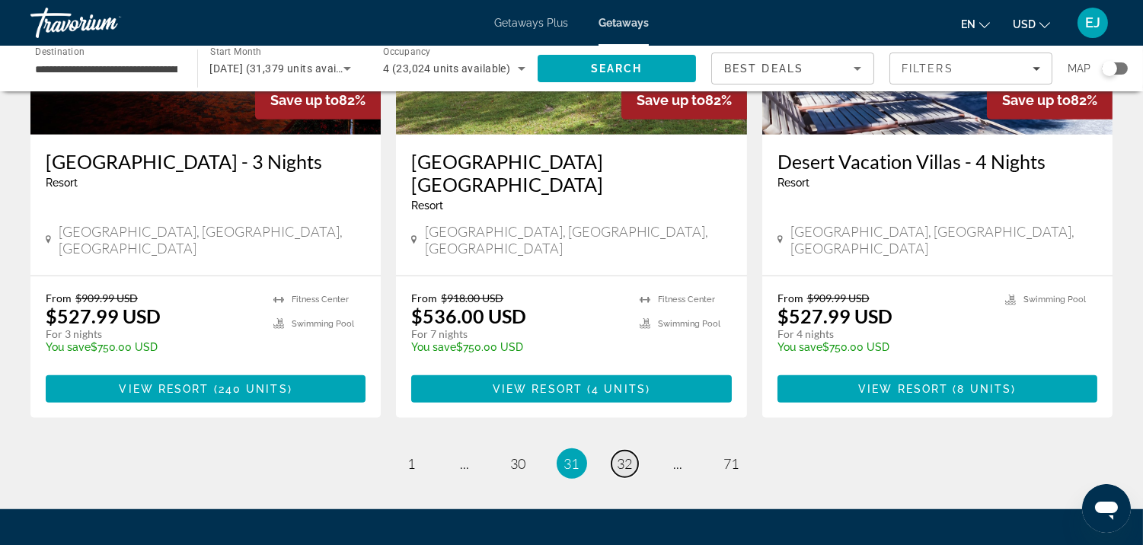
click at [629, 455] on span "32" at bounding box center [625, 463] width 15 height 17
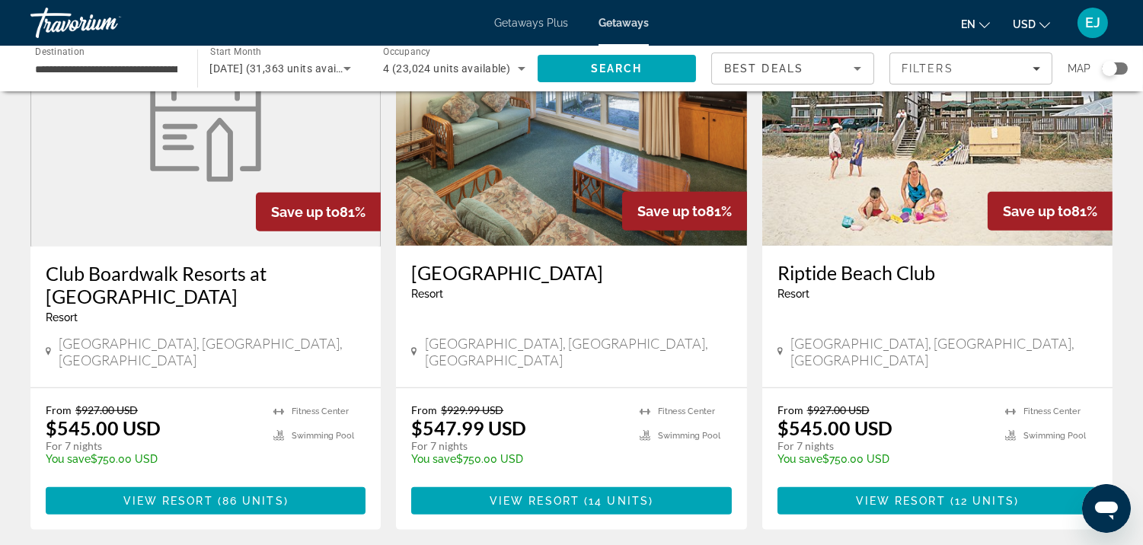
scroll to position [1814, 0]
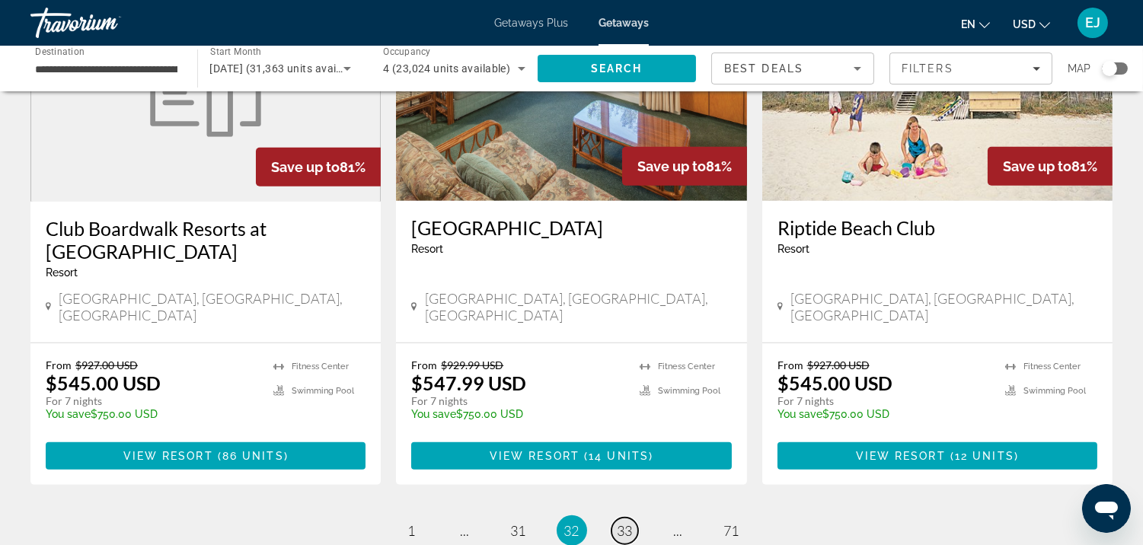
click at [629, 522] on span "33" at bounding box center [625, 530] width 15 height 17
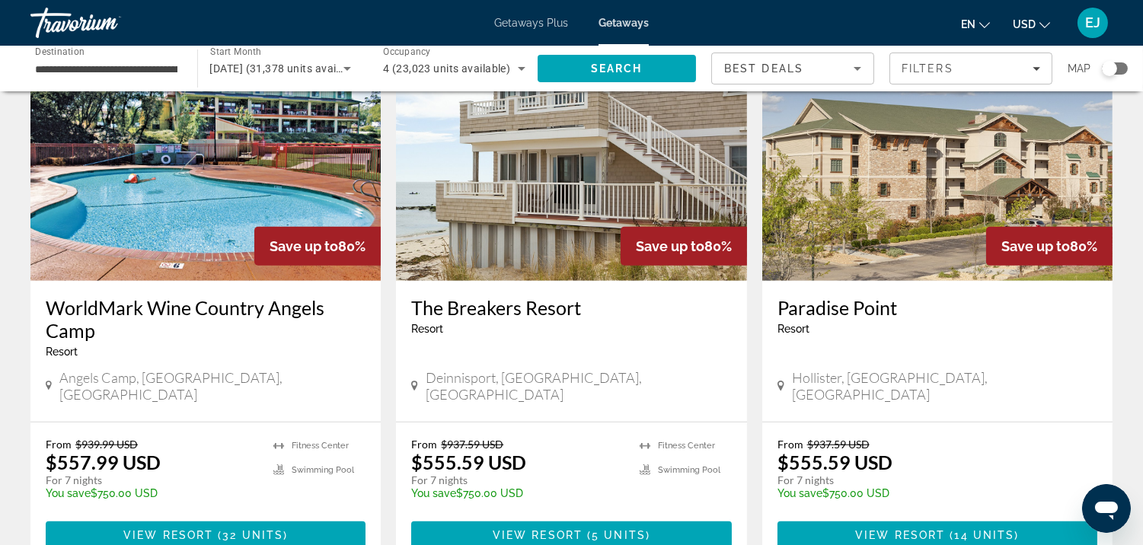
scroll to position [1780, 0]
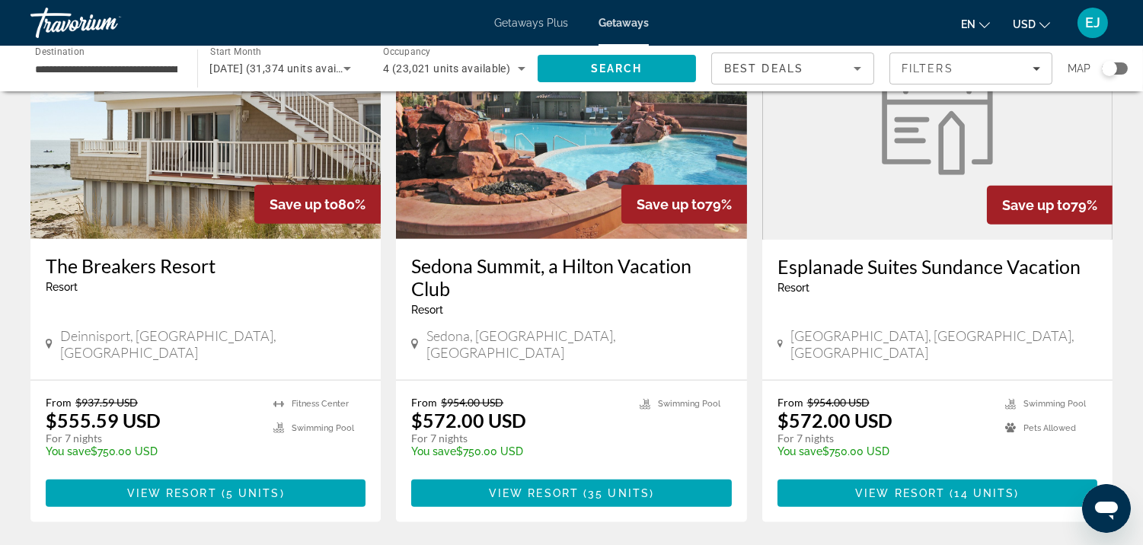
scroll to position [1968, 0]
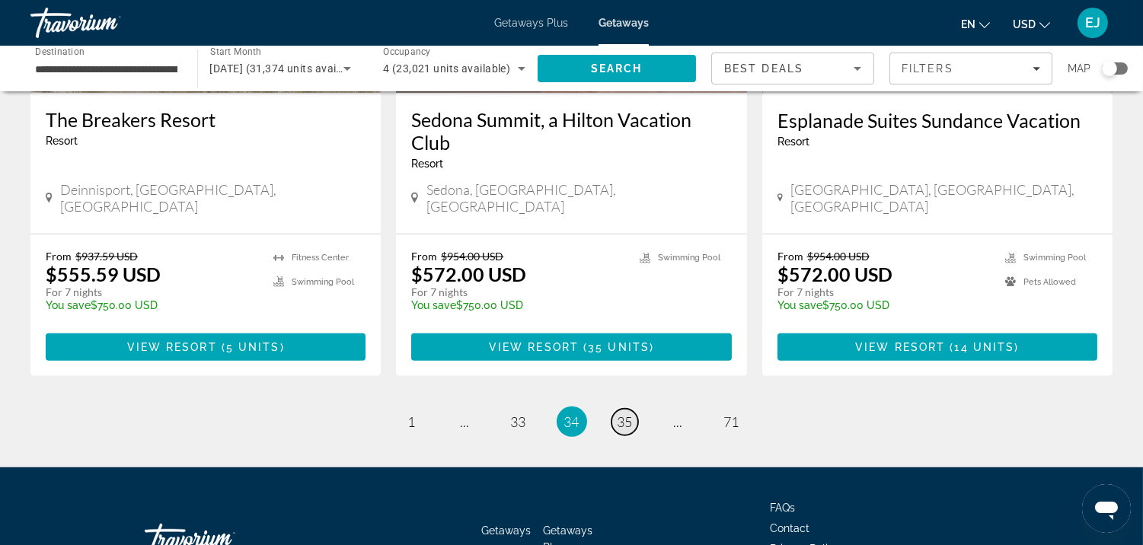
click at [626, 413] on span "35" at bounding box center [625, 421] width 15 height 17
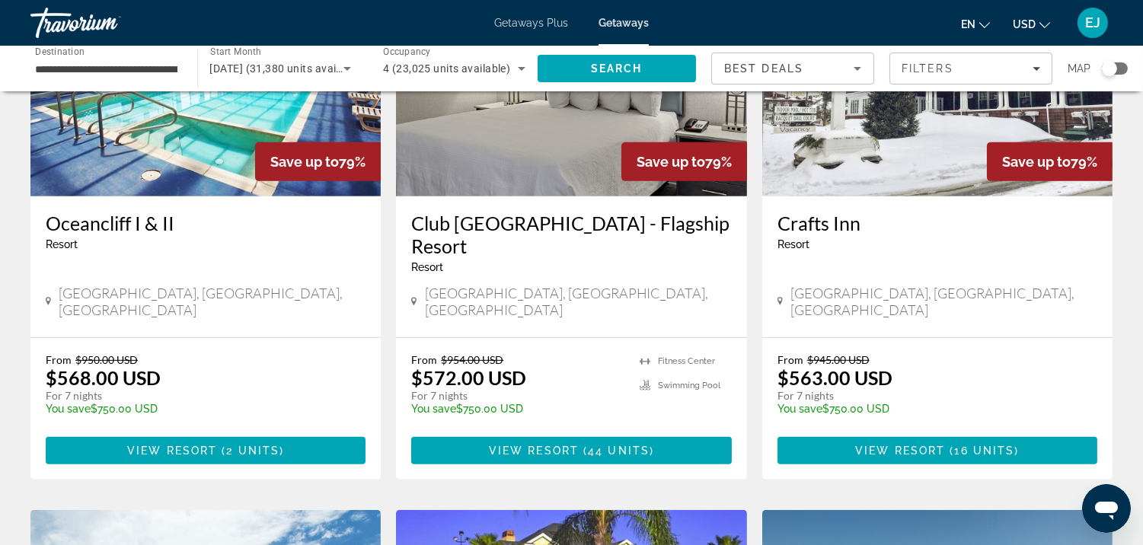
scroll to position [1330, 0]
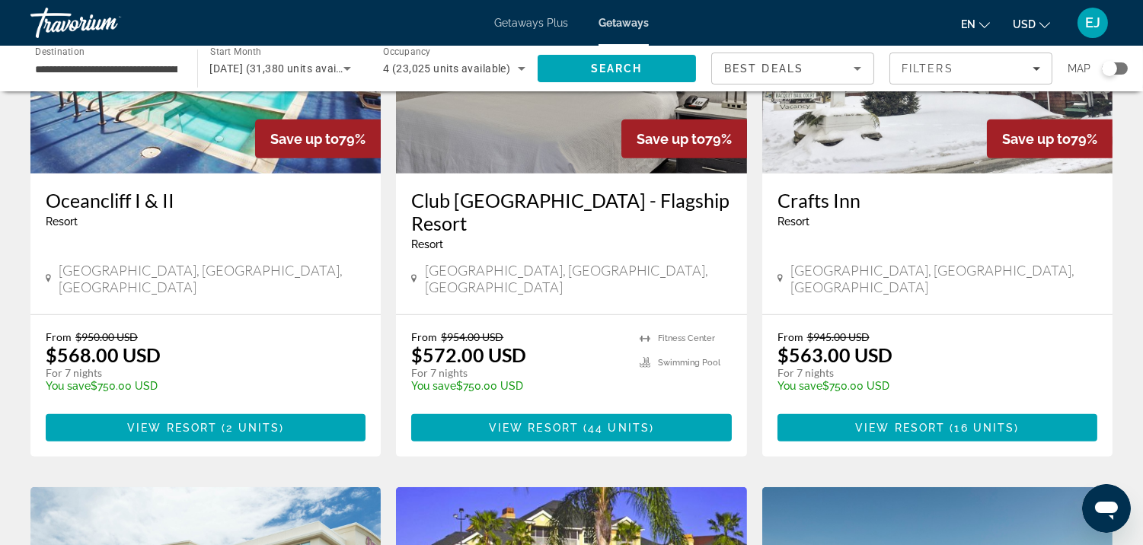
click at [99, 116] on img "Main content" at bounding box center [205, 52] width 350 height 244
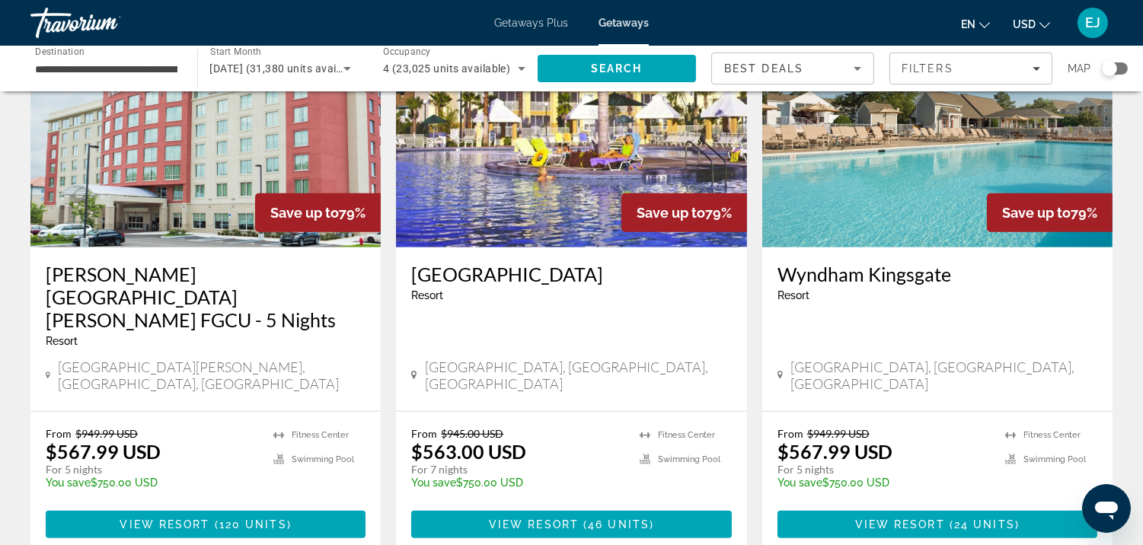
scroll to position [1847, 0]
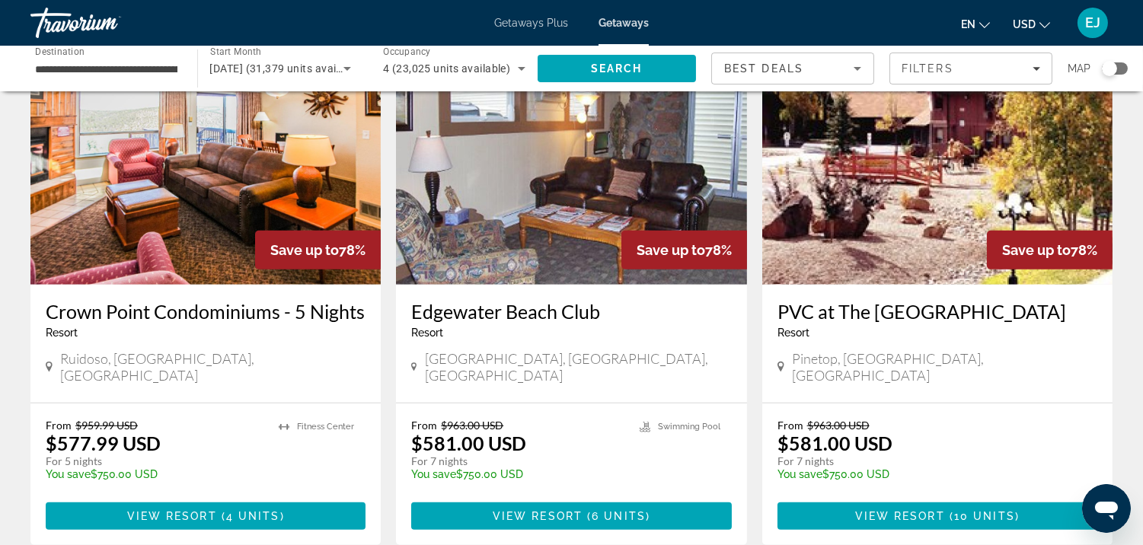
scroll to position [1934, 0]
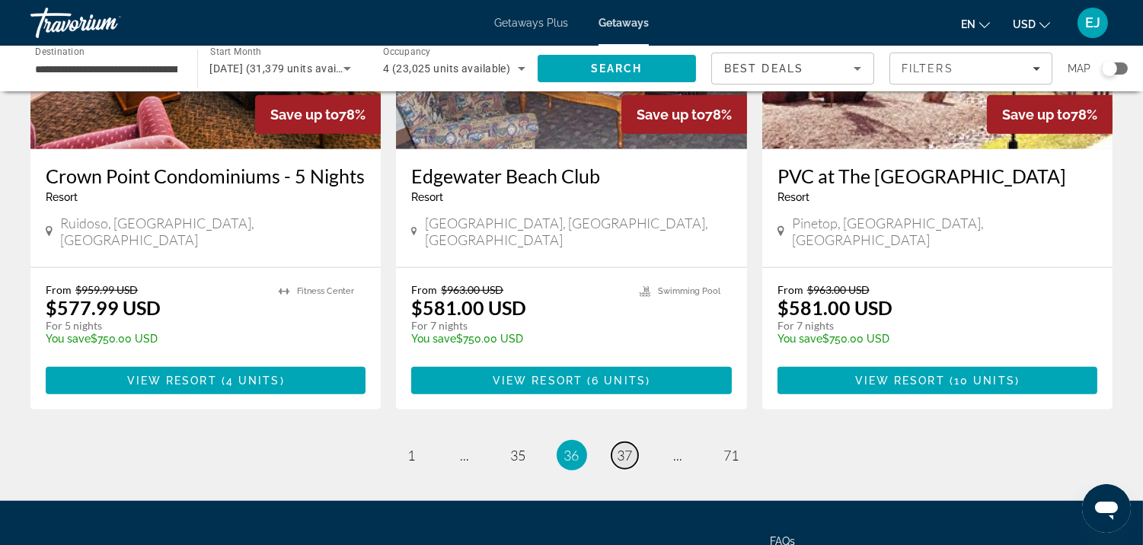
click at [627, 447] on span "37" at bounding box center [625, 455] width 15 height 17
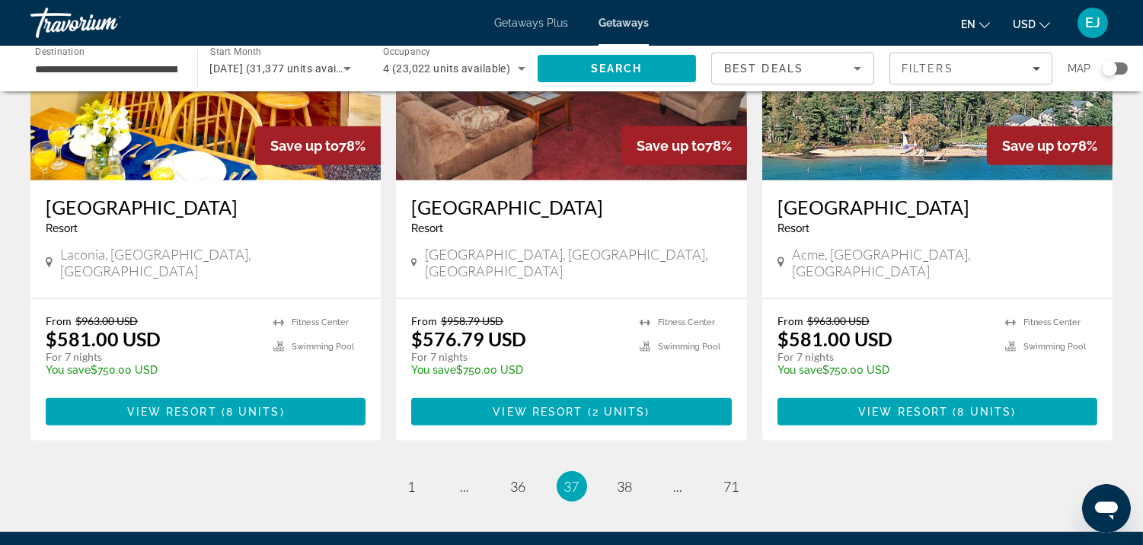
scroll to position [1927, 0]
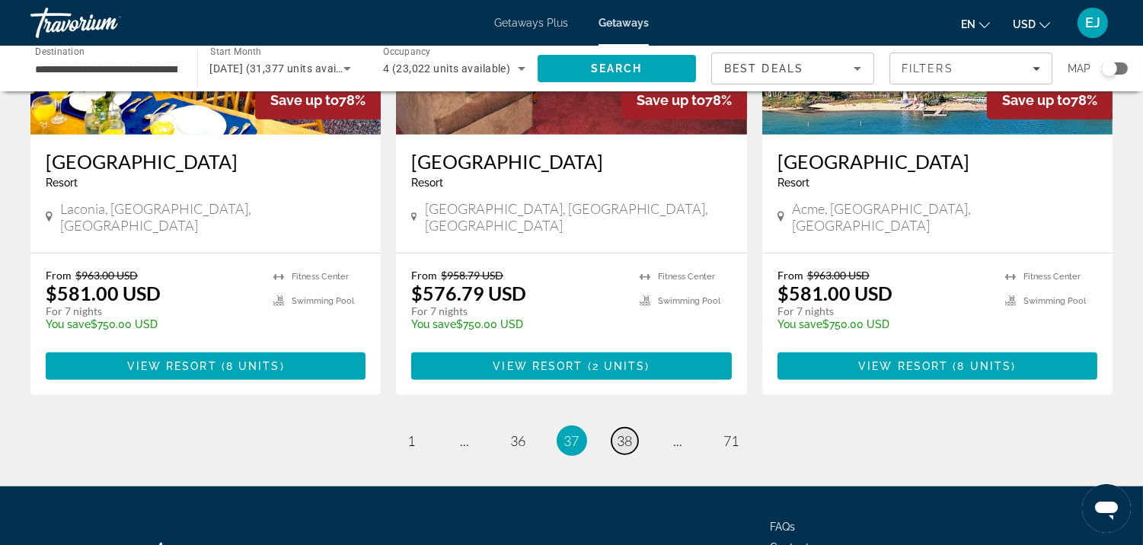
click at [626, 433] on span "38" at bounding box center [625, 441] width 15 height 17
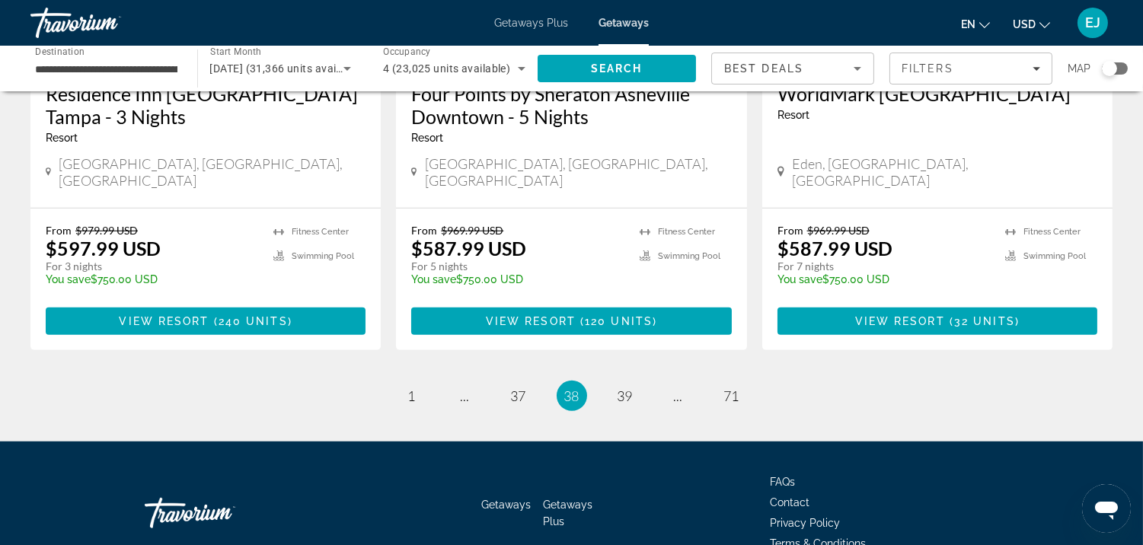
scroll to position [2009, 0]
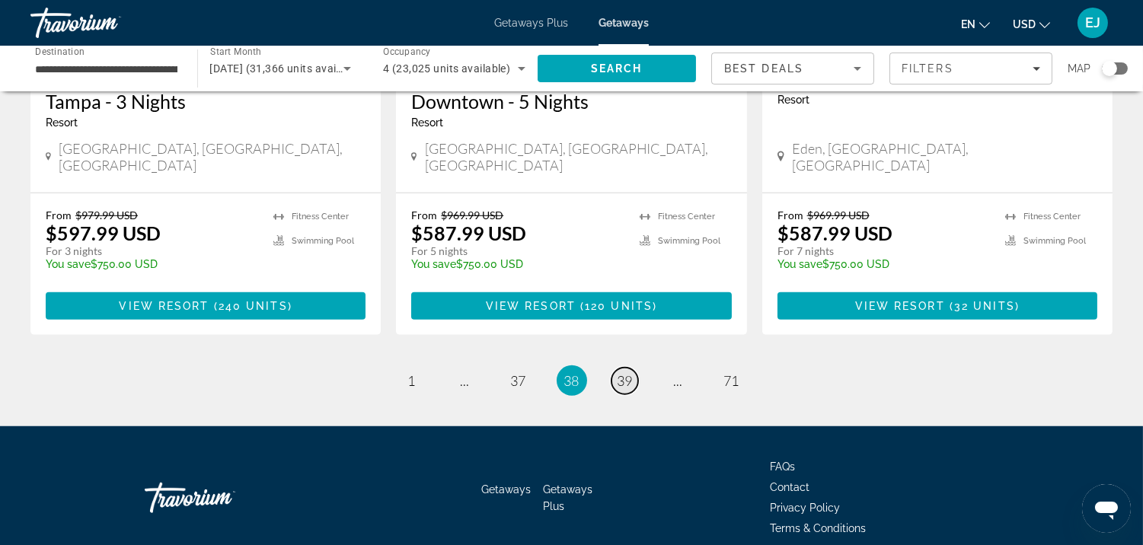
click at [623, 372] on span "39" at bounding box center [625, 380] width 15 height 17
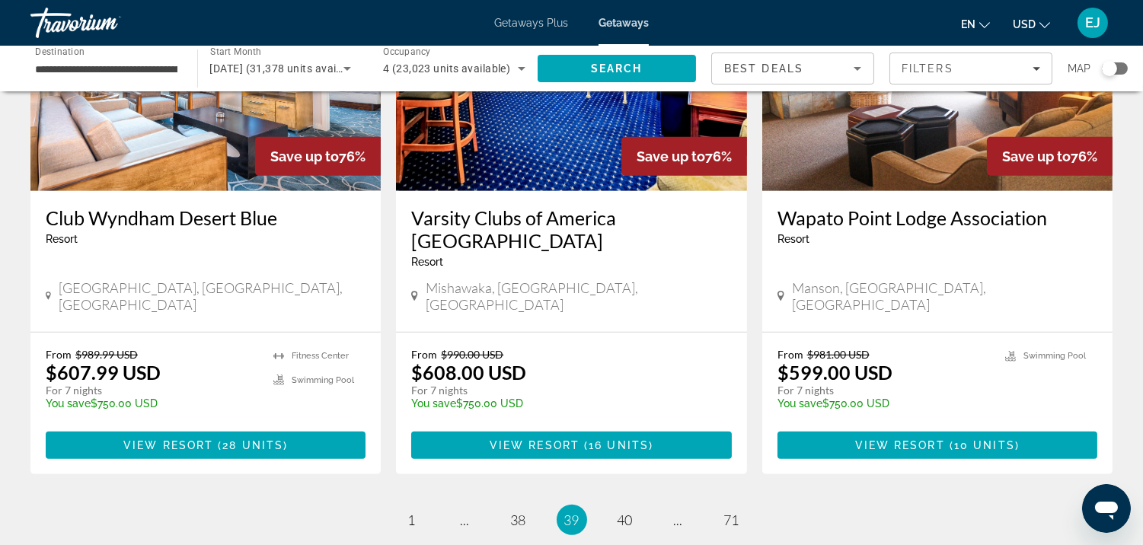
scroll to position [1965, 0]
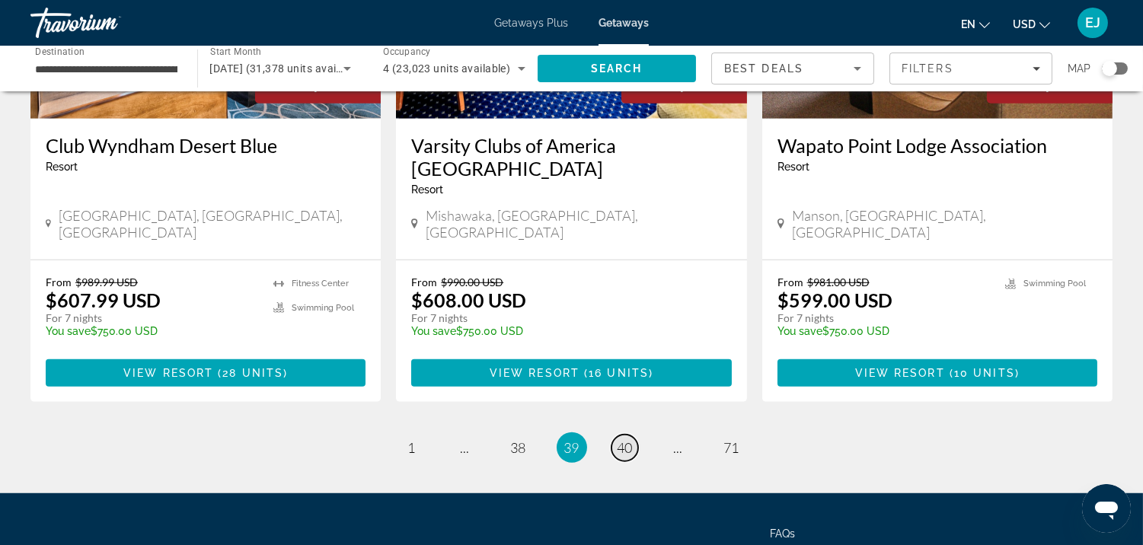
click at [625, 439] on span "40" at bounding box center [625, 447] width 15 height 17
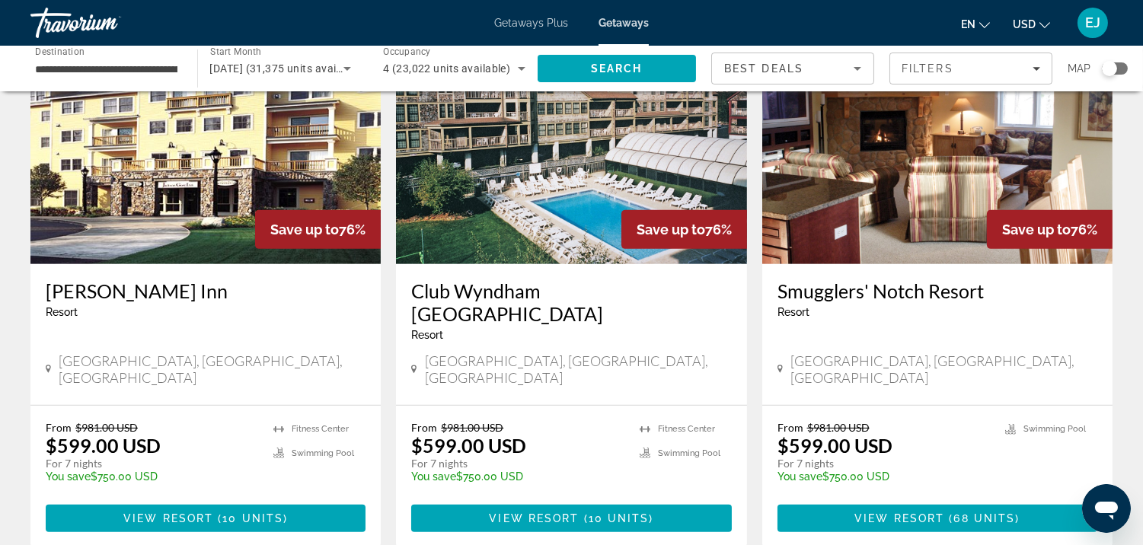
scroll to position [1262, 0]
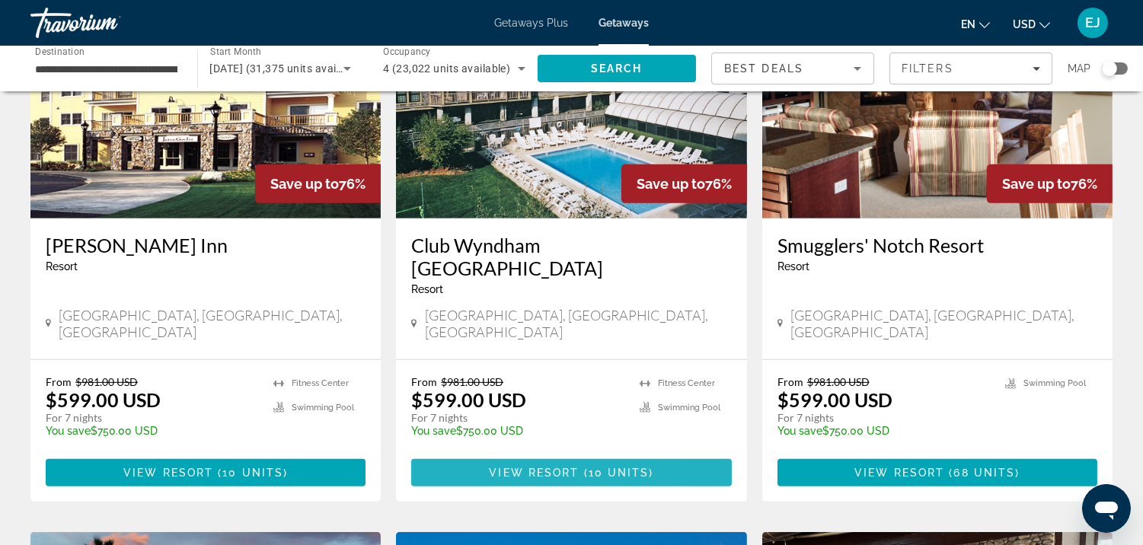
click at [516, 467] on span "View Resort" at bounding box center [534, 473] width 90 height 12
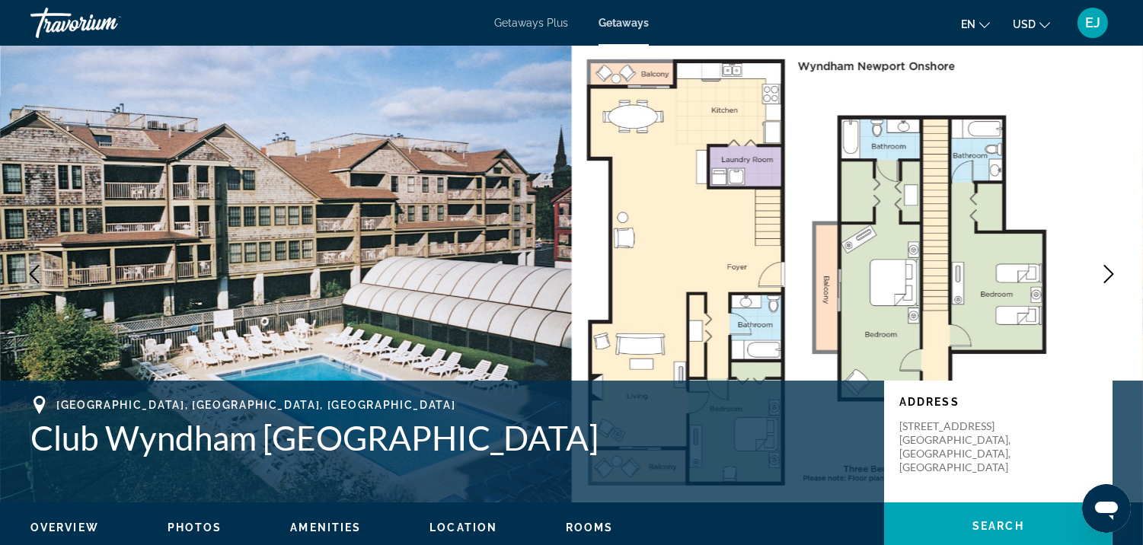
click at [1109, 276] on icon "Next image" at bounding box center [1109, 274] width 18 height 18
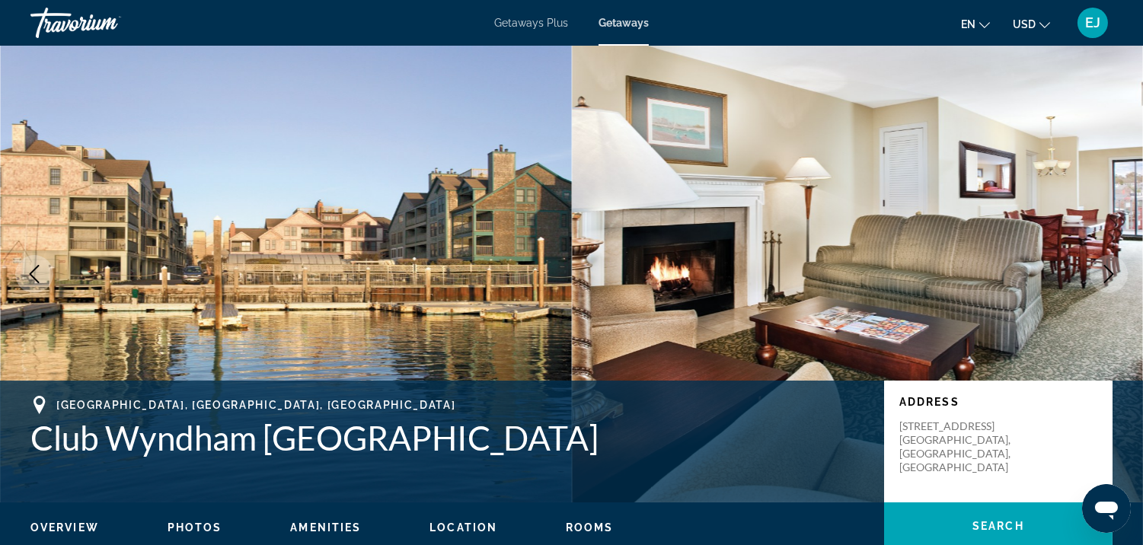
click at [1109, 276] on icon "Next image" at bounding box center [1109, 274] width 18 height 18
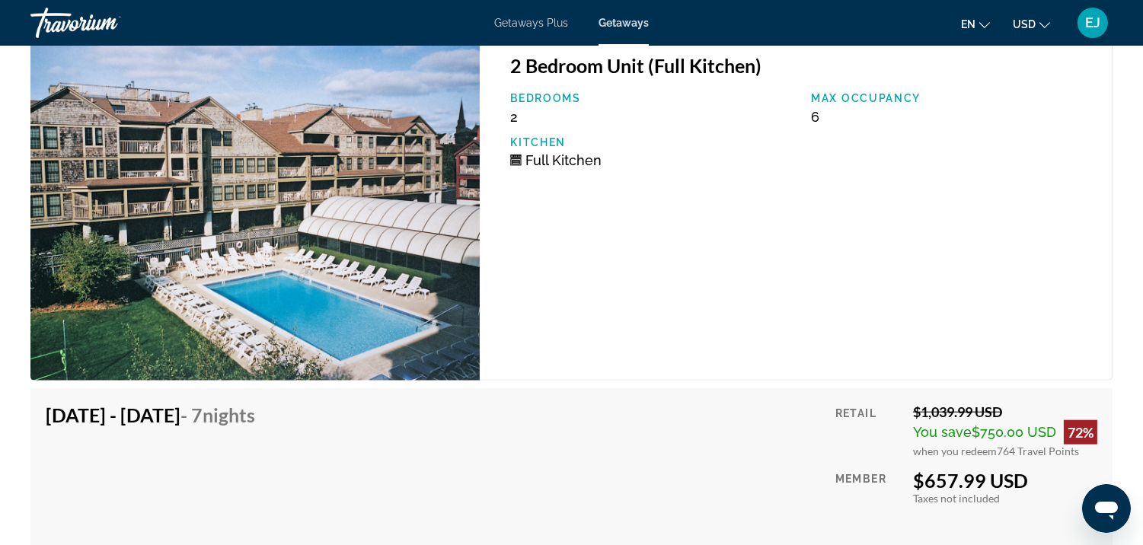
scroll to position [2414, 0]
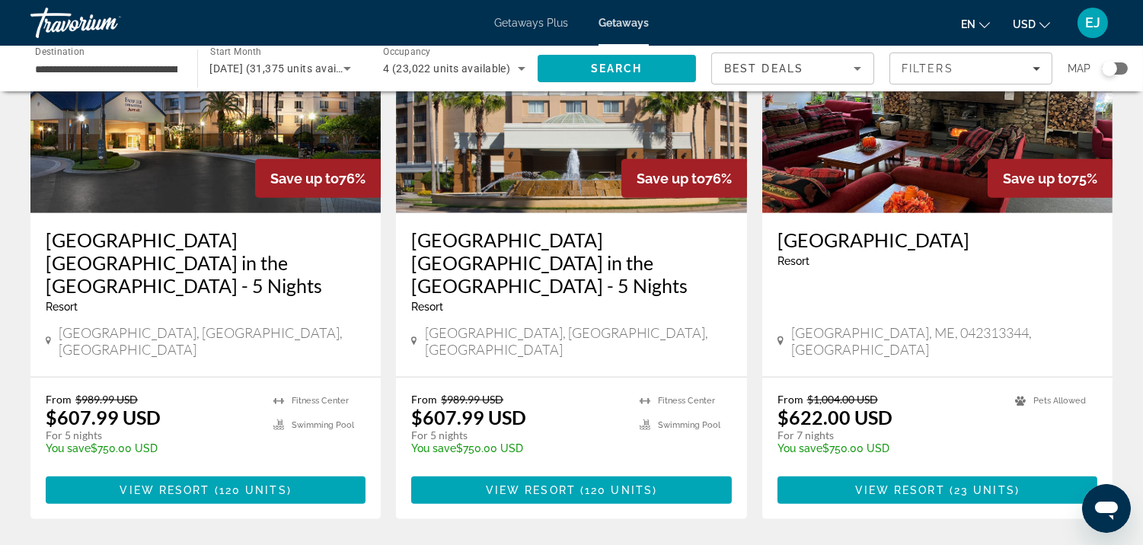
scroll to position [1847, 0]
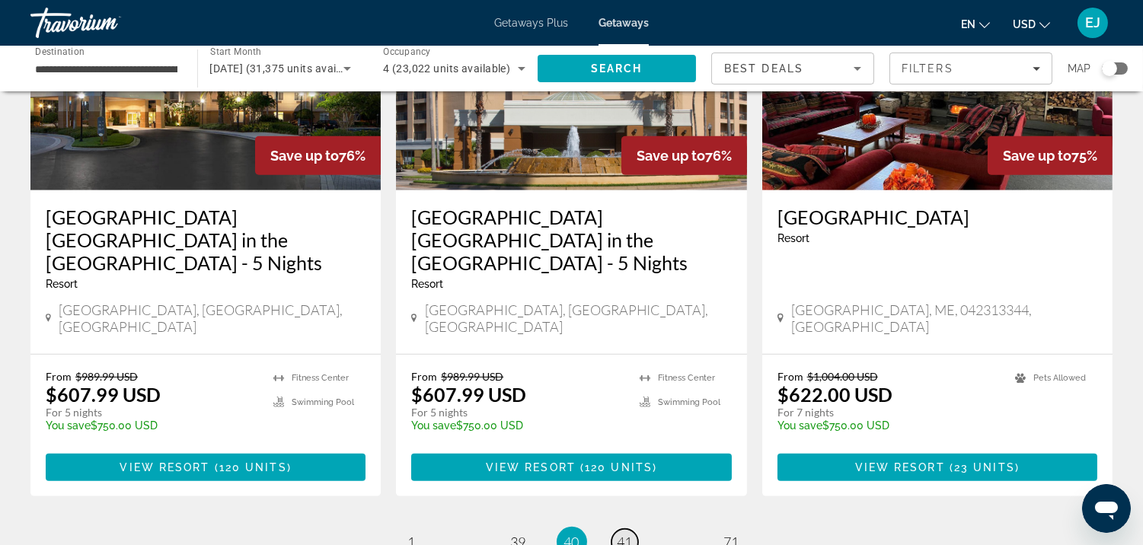
click at [629, 534] on span "41" at bounding box center [625, 542] width 15 height 17
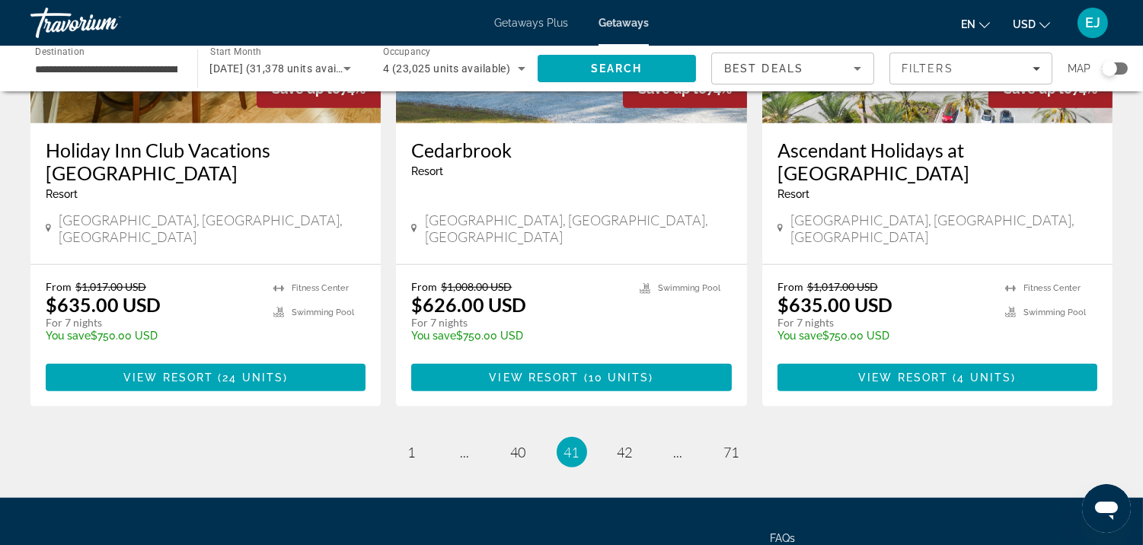
scroll to position [1963, 0]
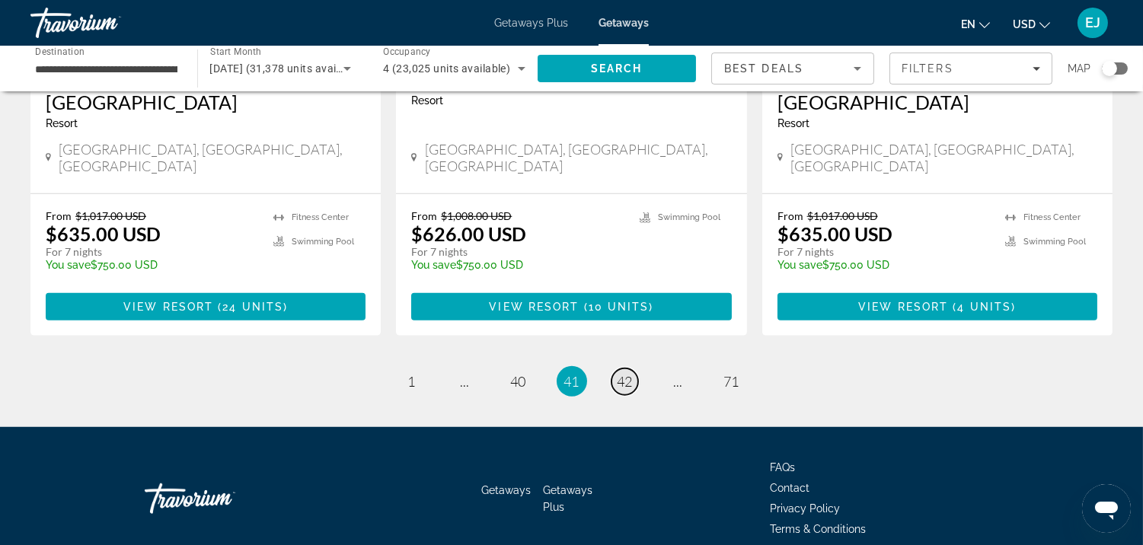
click at [626, 373] on span "42" at bounding box center [625, 381] width 15 height 17
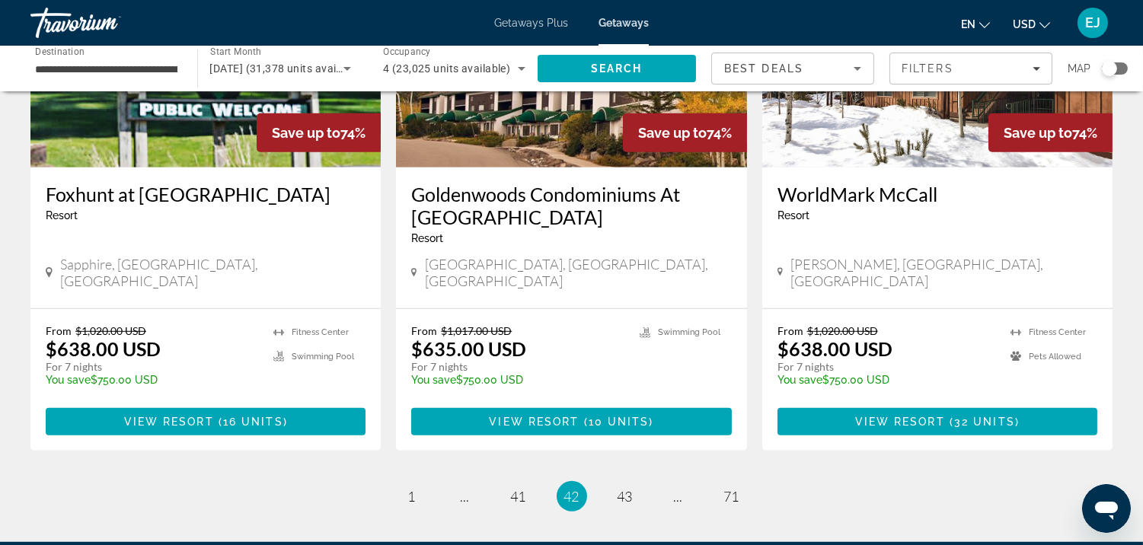
scroll to position [1915, 0]
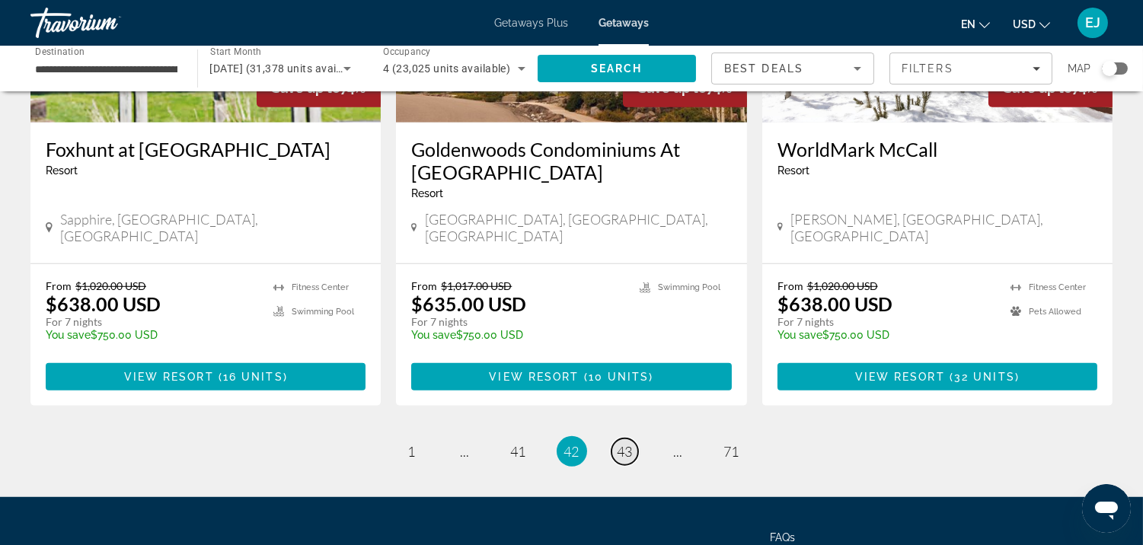
click at [623, 443] on span "43" at bounding box center [625, 451] width 15 height 17
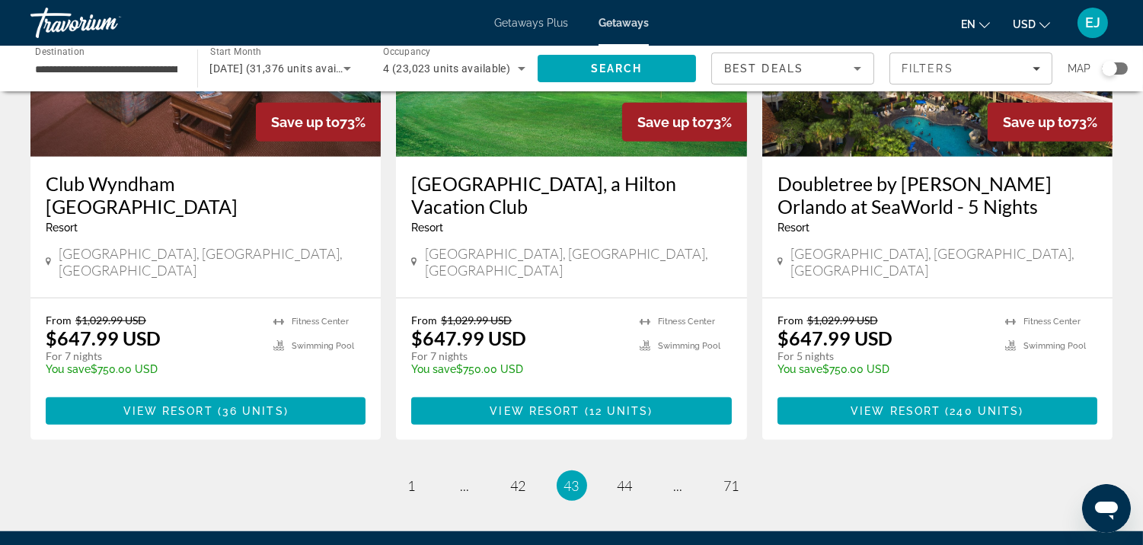
scroll to position [1986, 0]
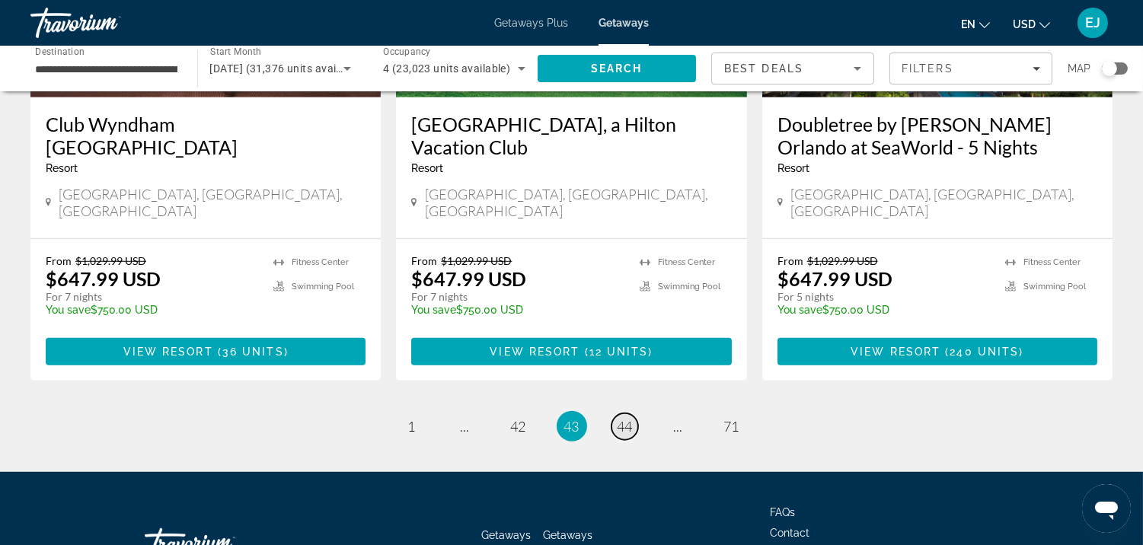
click at [623, 418] on span "44" at bounding box center [625, 426] width 15 height 17
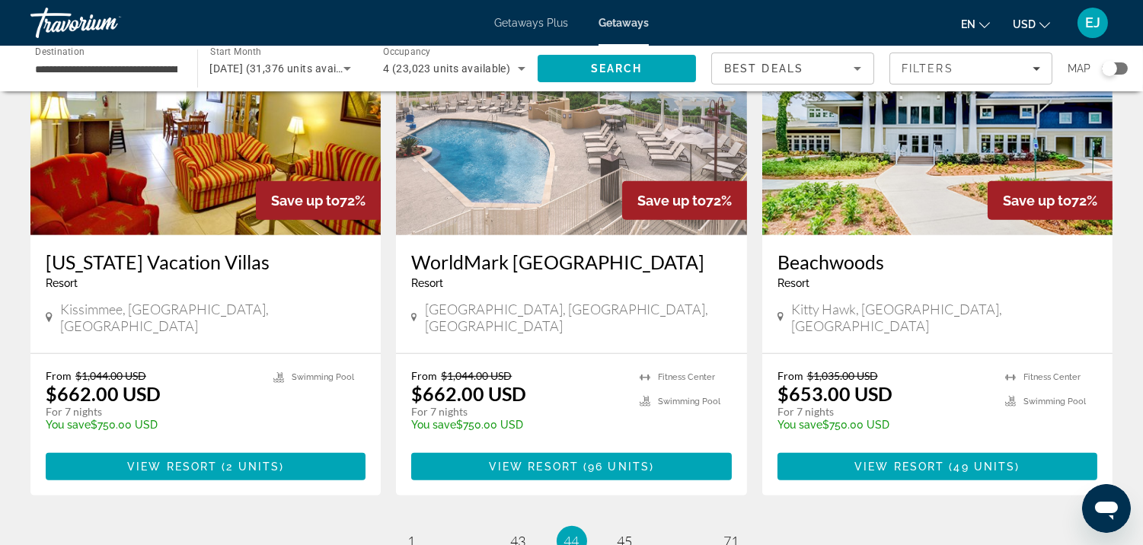
scroll to position [1915, 0]
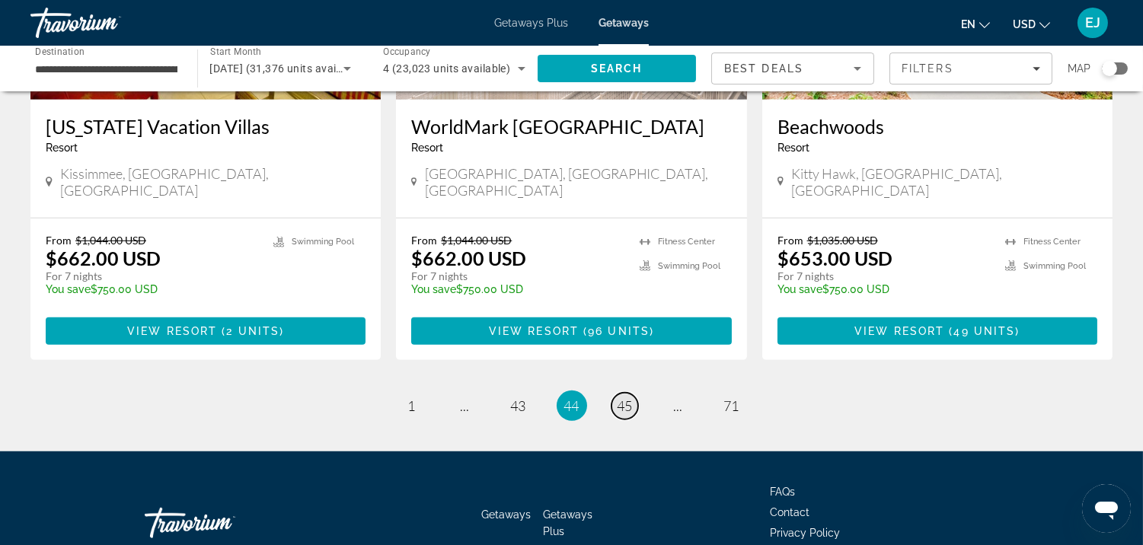
click at [626, 397] on span "45" at bounding box center [625, 405] width 15 height 17
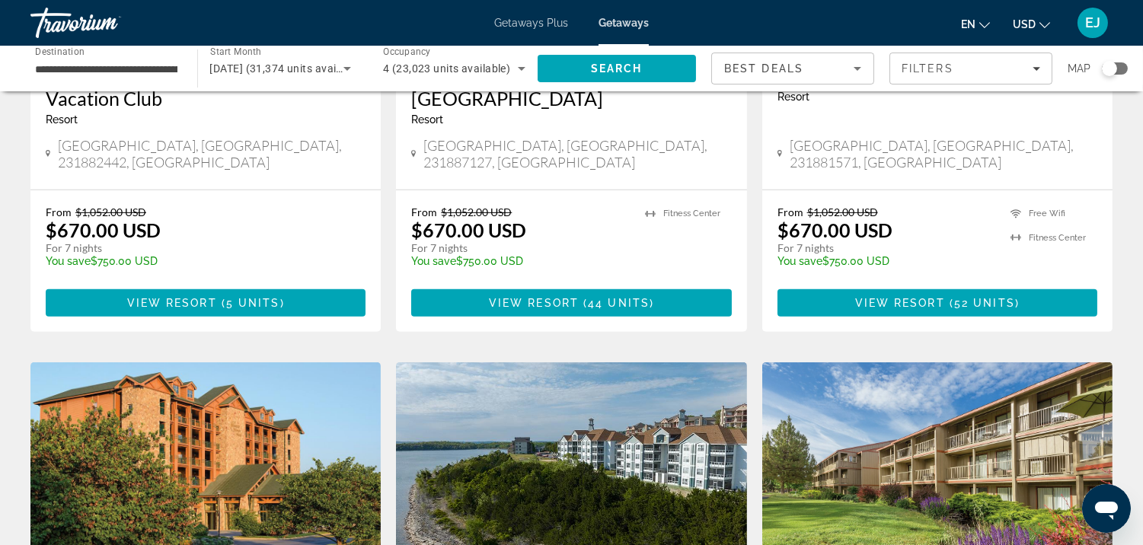
scroll to position [1908, 0]
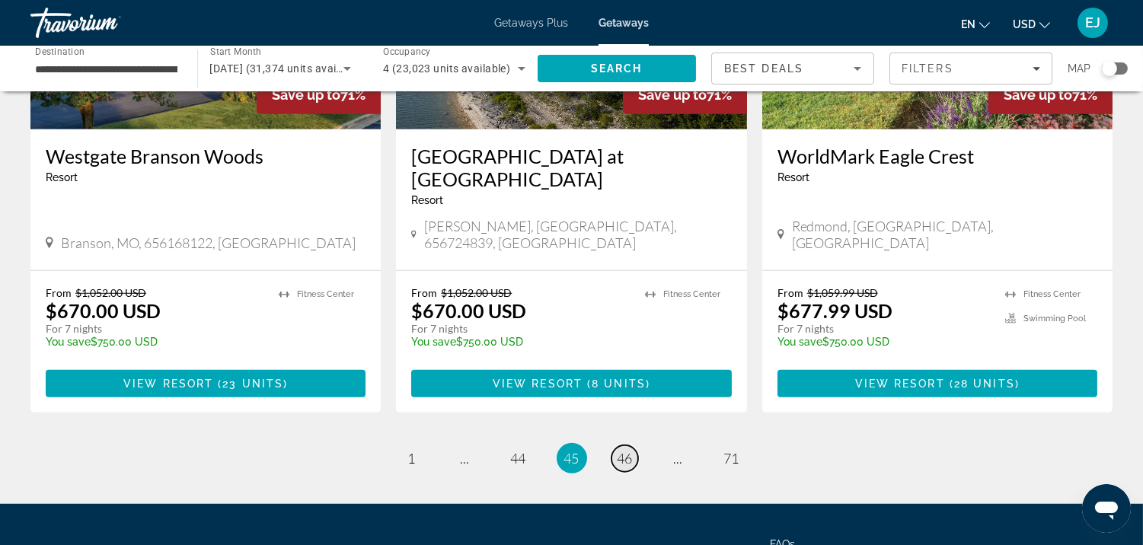
click at [621, 450] on span "46" at bounding box center [625, 458] width 15 height 17
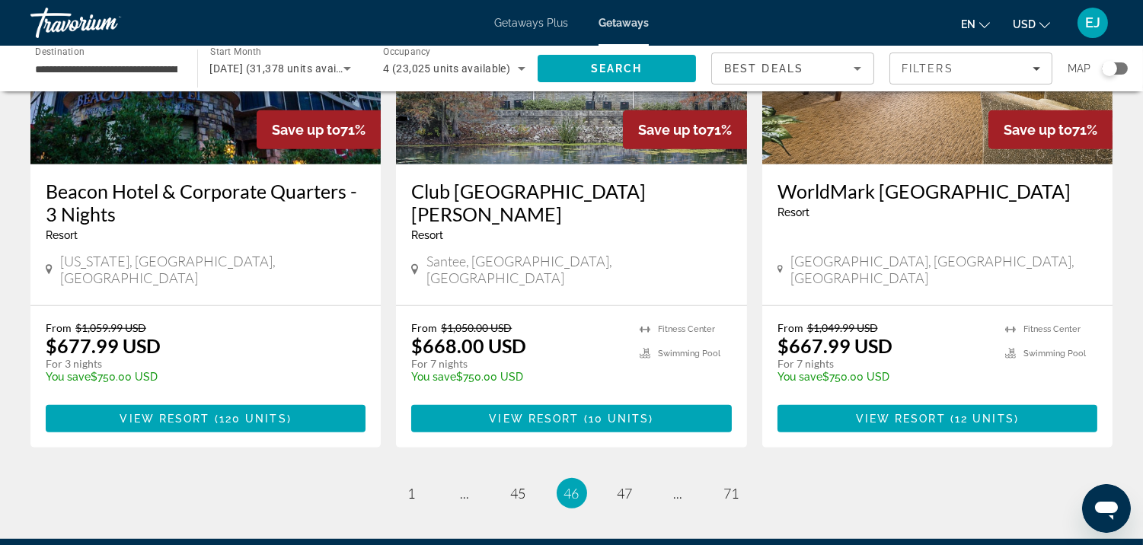
scroll to position [1986, 0]
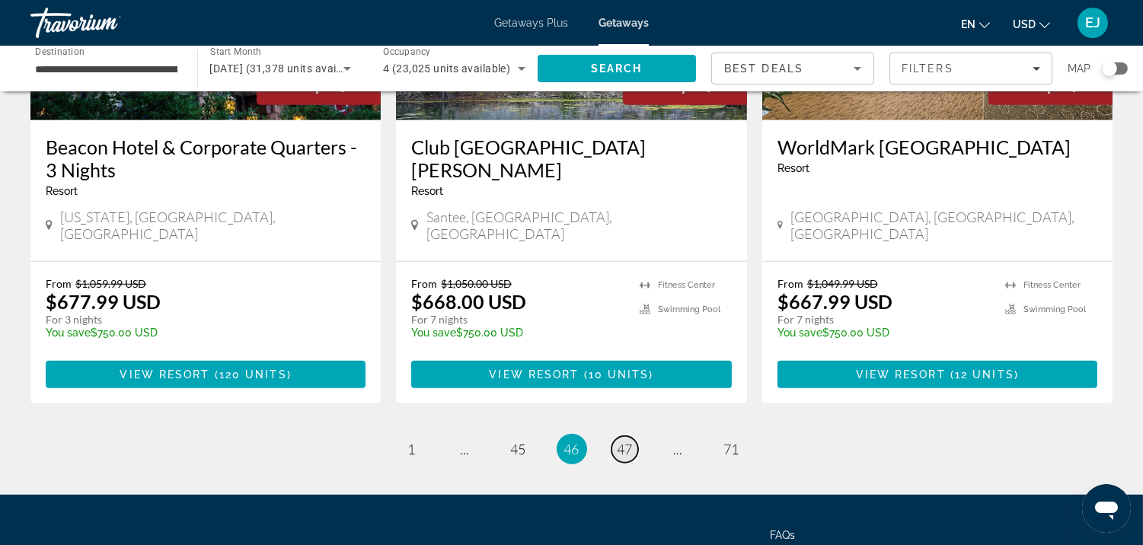
click at [630, 441] on span "47" at bounding box center [625, 449] width 15 height 17
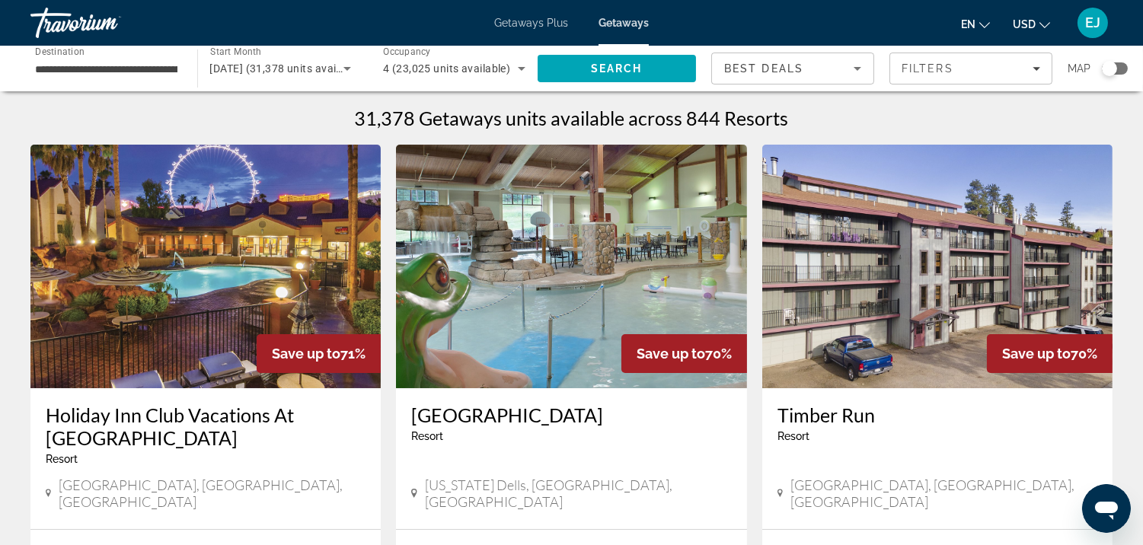
click at [630, 314] on img "Main content" at bounding box center [571, 267] width 350 height 244
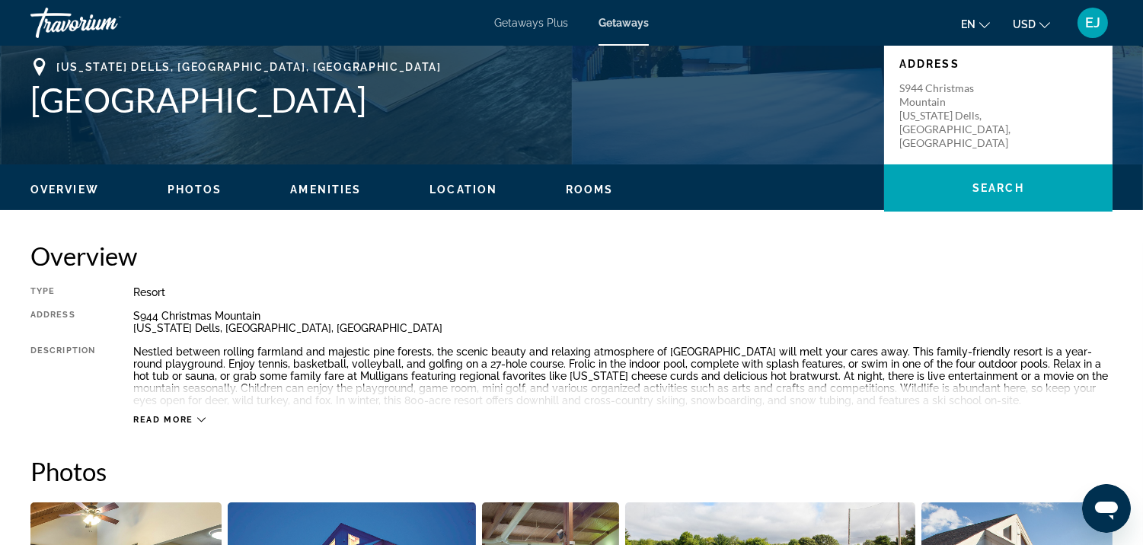
scroll to position [394, 0]
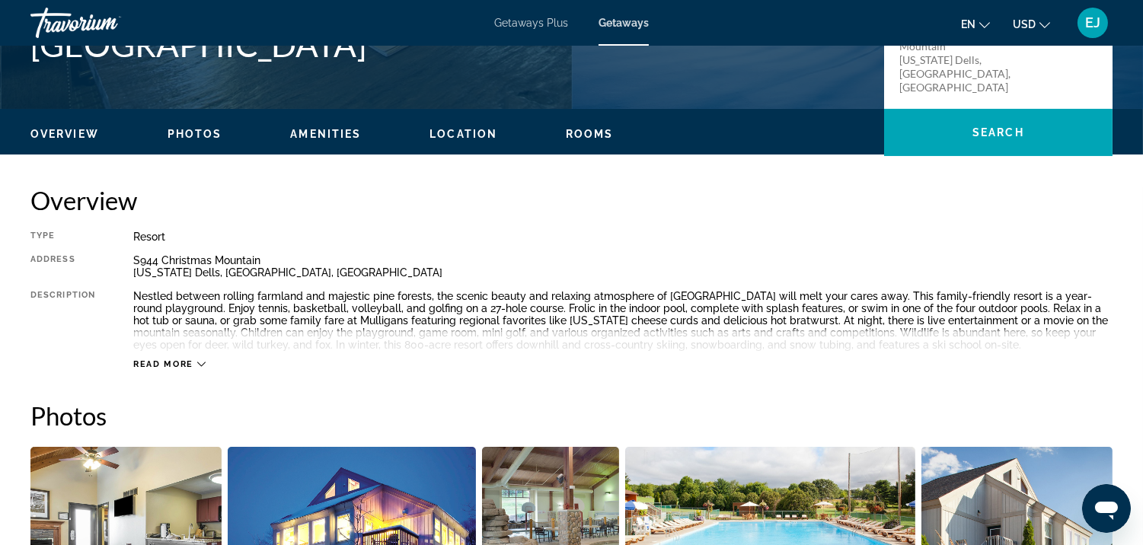
click at [186, 359] on span "Read more" at bounding box center [163, 364] width 60 height 10
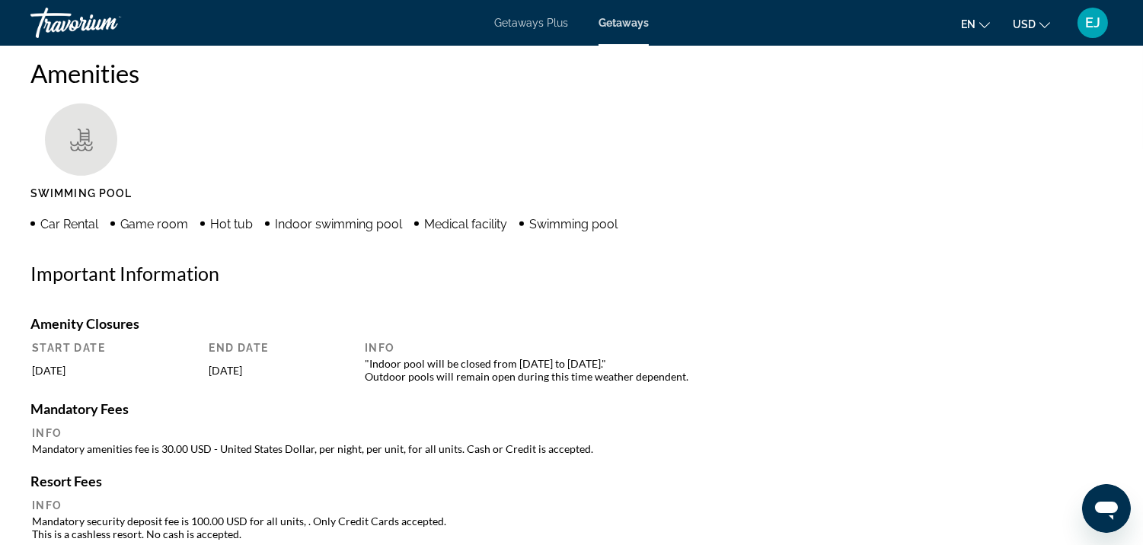
scroll to position [1261, 0]
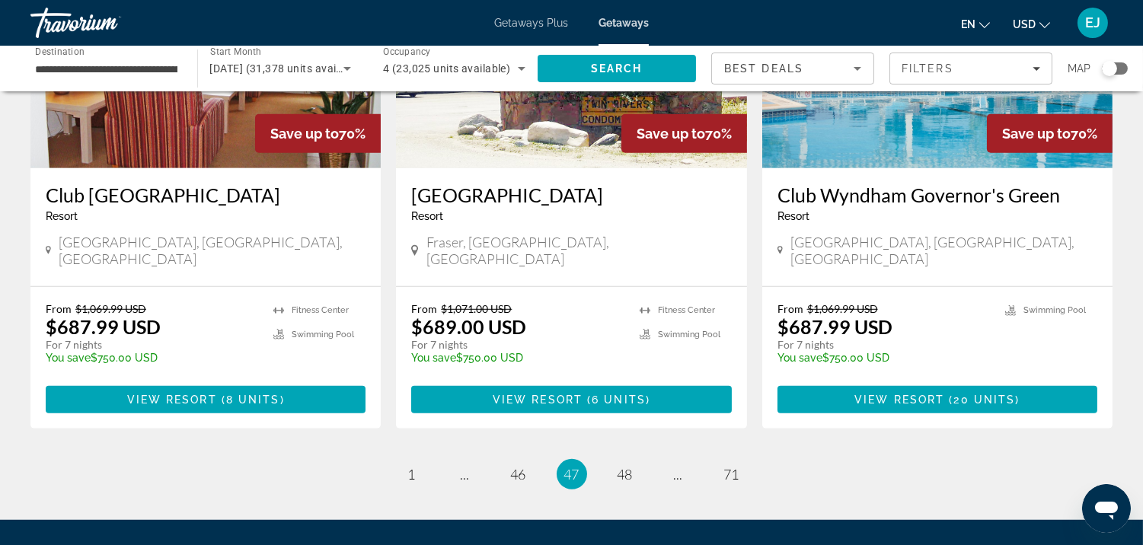
scroll to position [1963, 0]
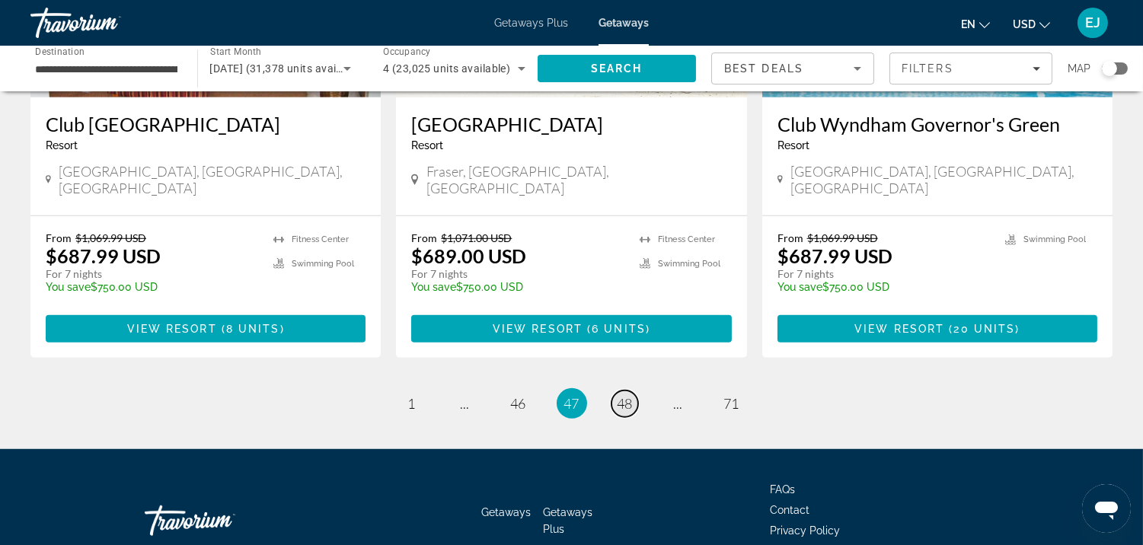
click at [626, 395] on span "48" at bounding box center [625, 403] width 15 height 17
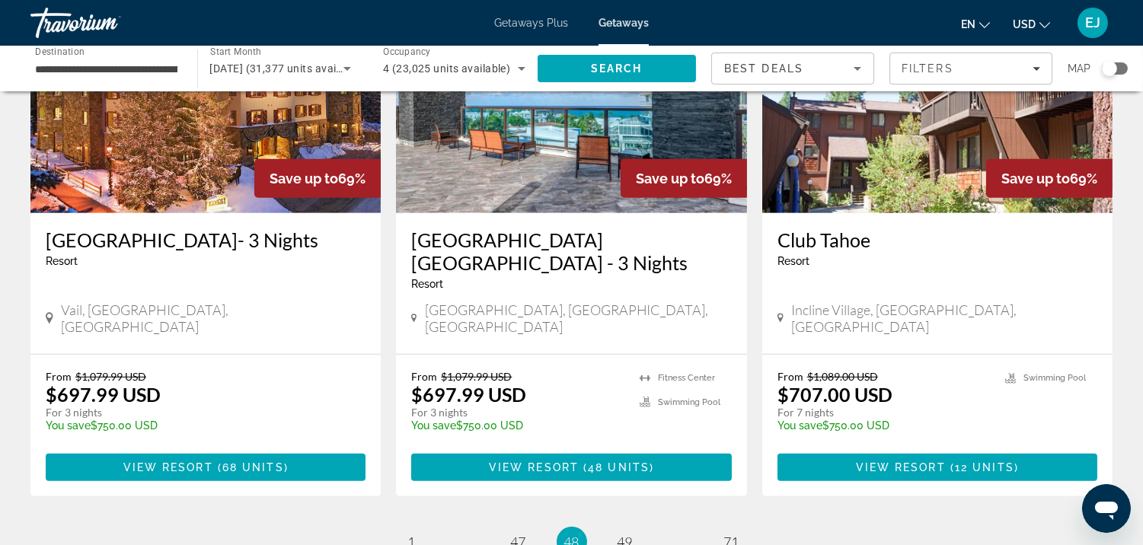
scroll to position [1882, 0]
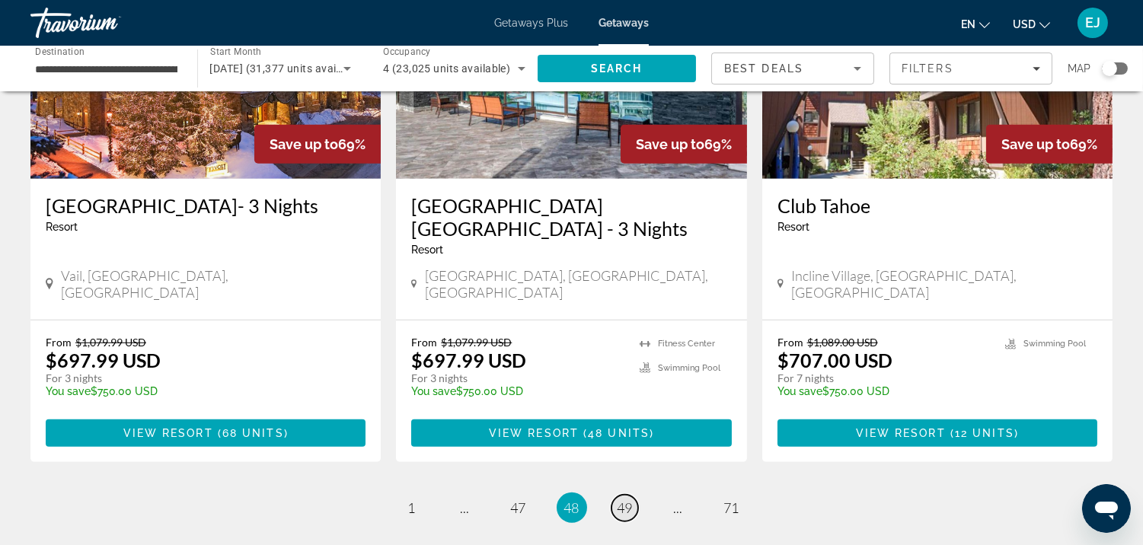
click at [628, 500] on span "49" at bounding box center [625, 508] width 15 height 17
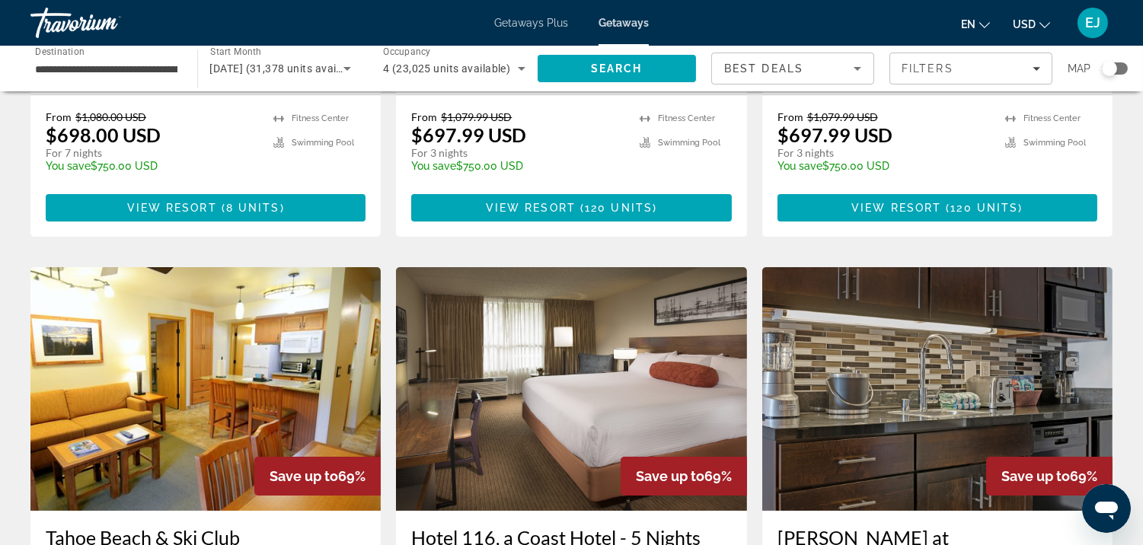
scroll to position [525, 0]
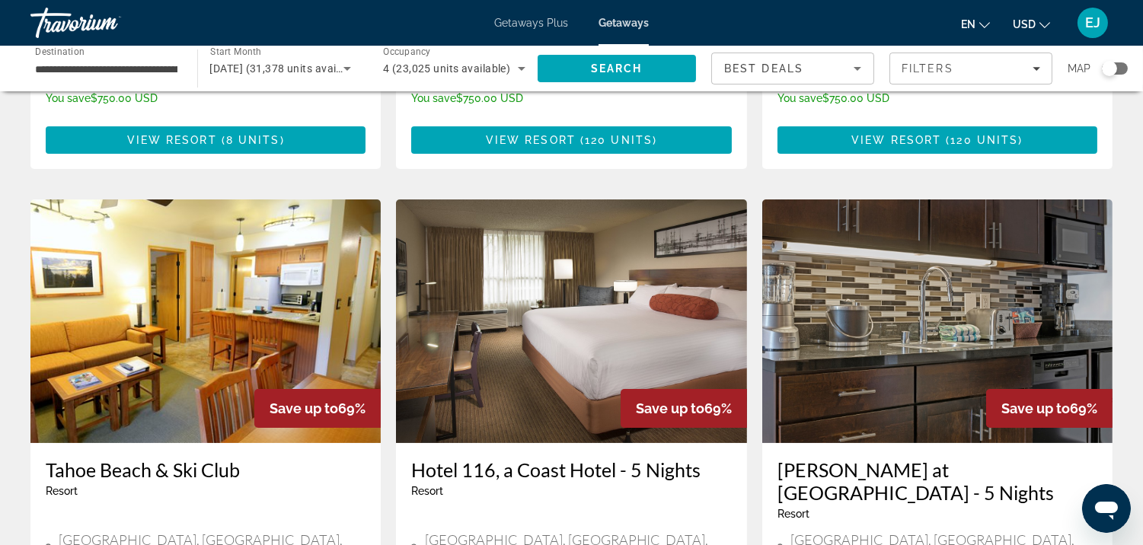
click at [538, 458] on h3 "Hotel 116, a Coast Hotel - 5 Nights" at bounding box center [571, 469] width 320 height 23
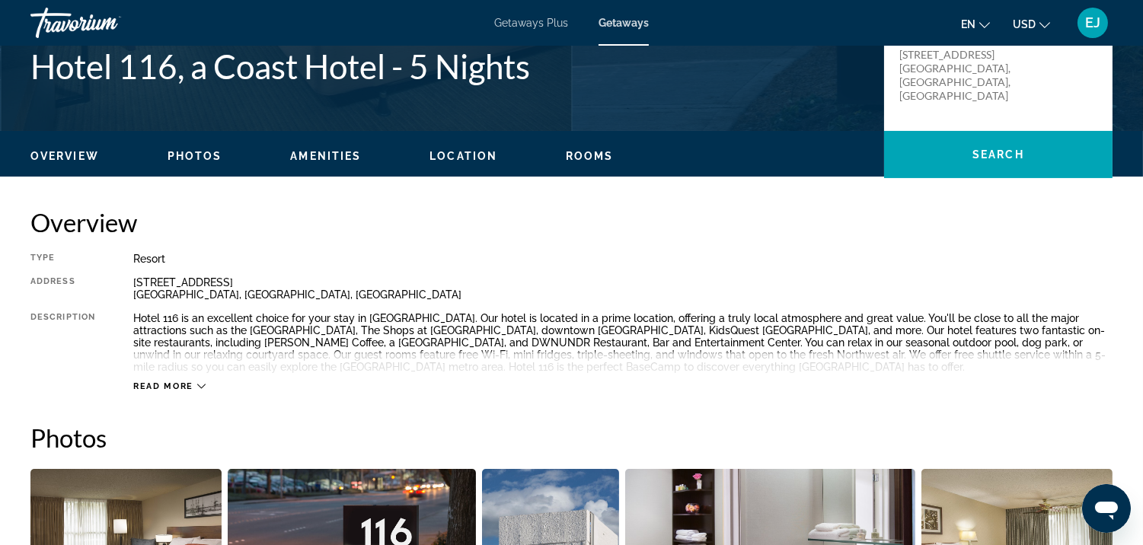
scroll to position [439, 0]
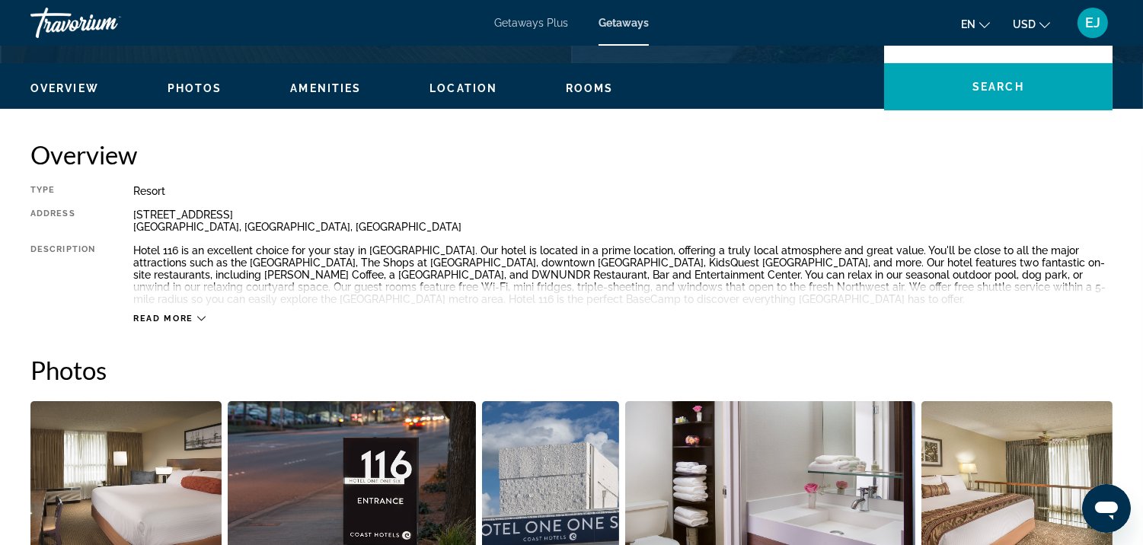
click at [200, 320] on icon "Main content" at bounding box center [201, 318] width 8 height 8
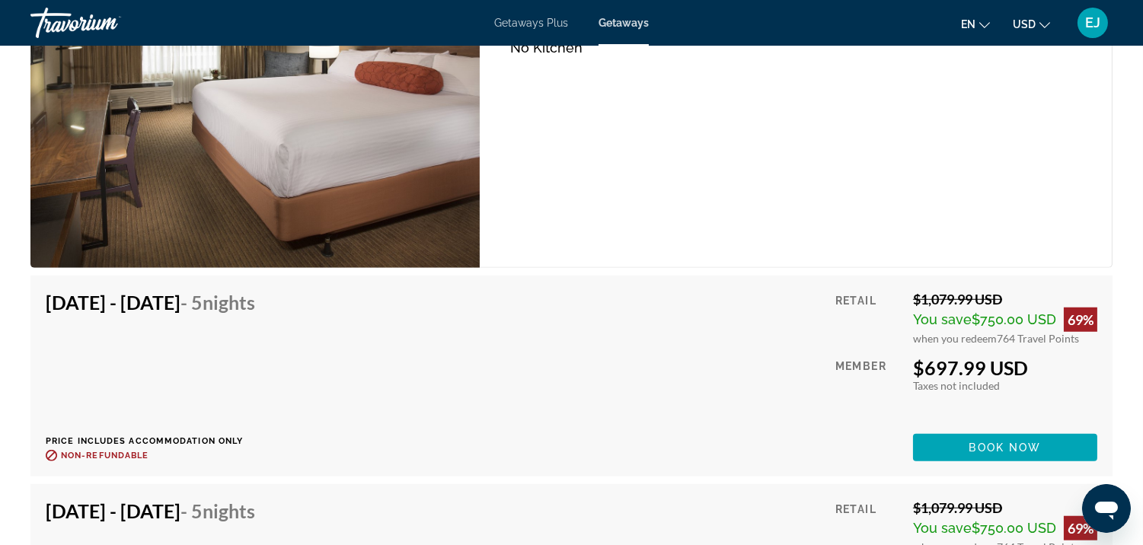
scroll to position [1869, 0]
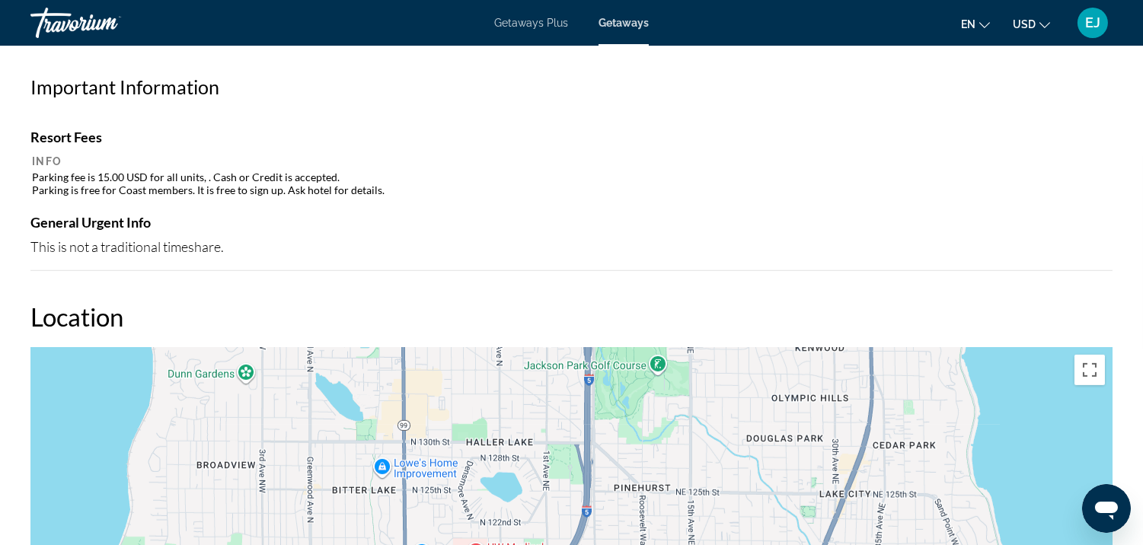
scroll to position [1074, 0]
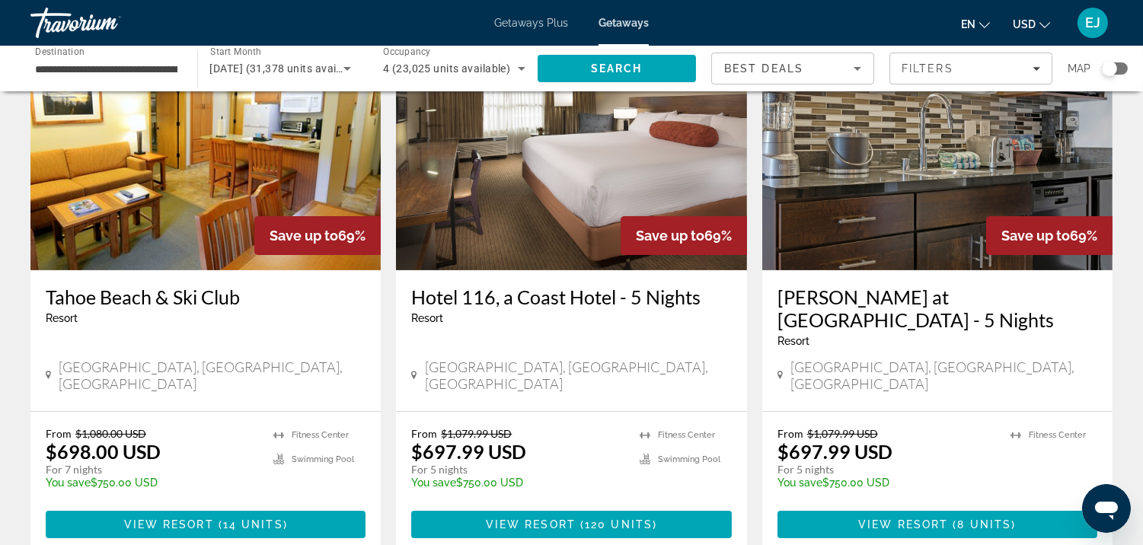
scroll to position [777, 0]
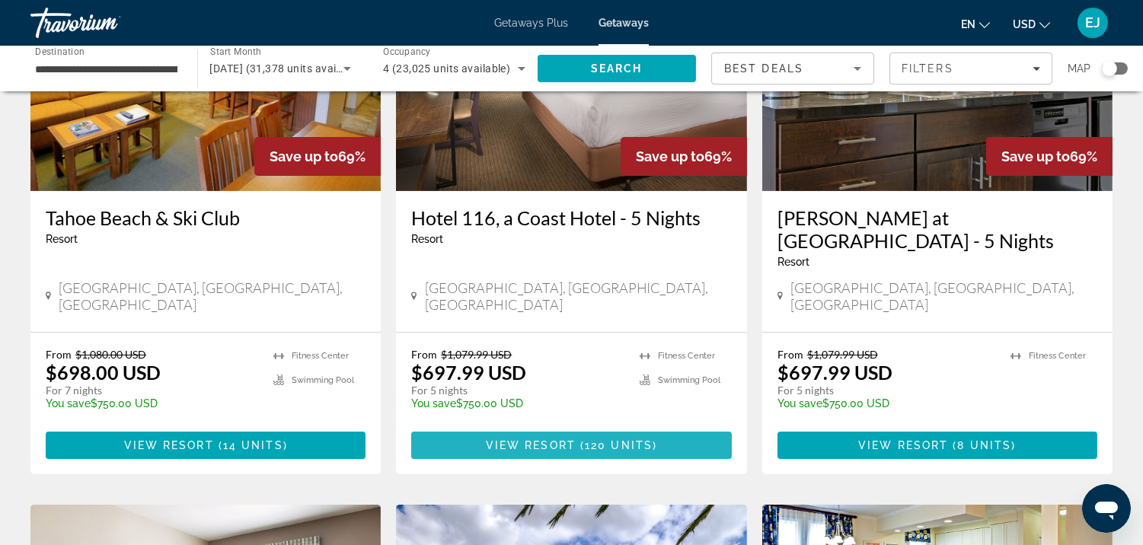
click at [547, 439] on span "View Resort" at bounding box center [531, 445] width 90 height 12
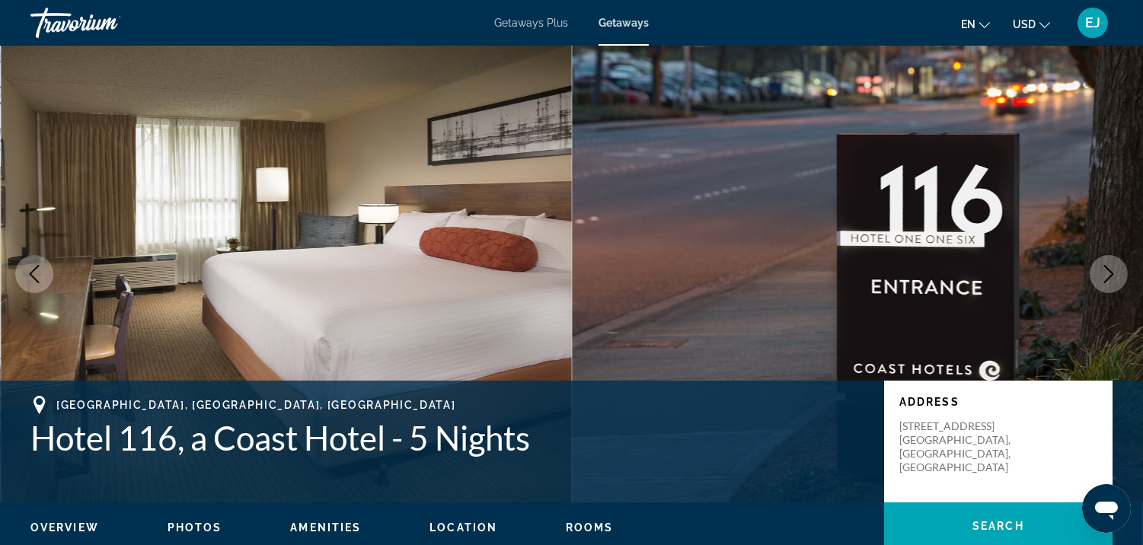
click at [1113, 276] on icon "Next image" at bounding box center [1109, 274] width 18 height 18
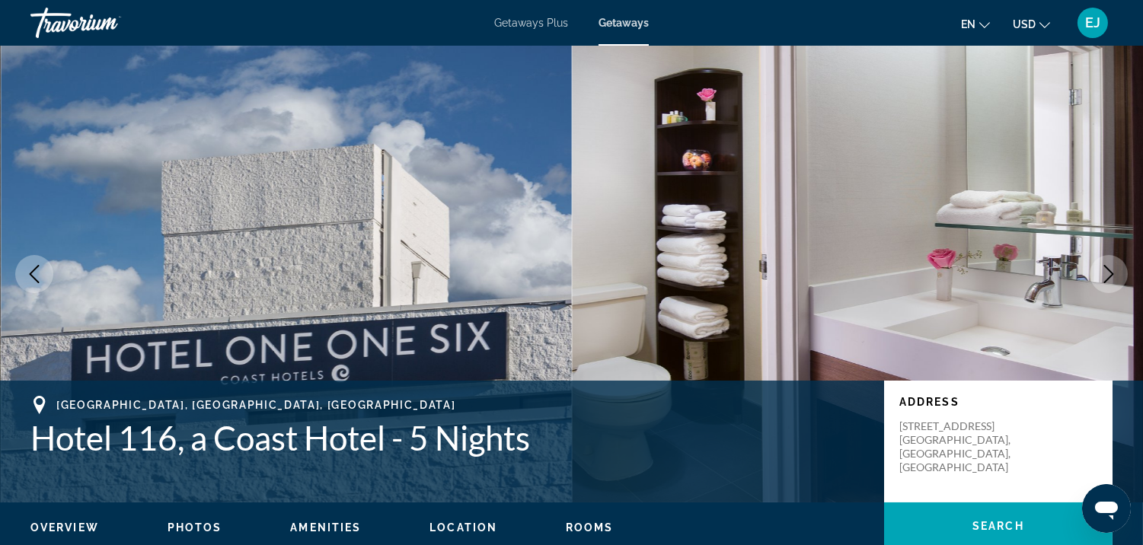
click at [1113, 276] on icon "Next image" at bounding box center [1109, 274] width 18 height 18
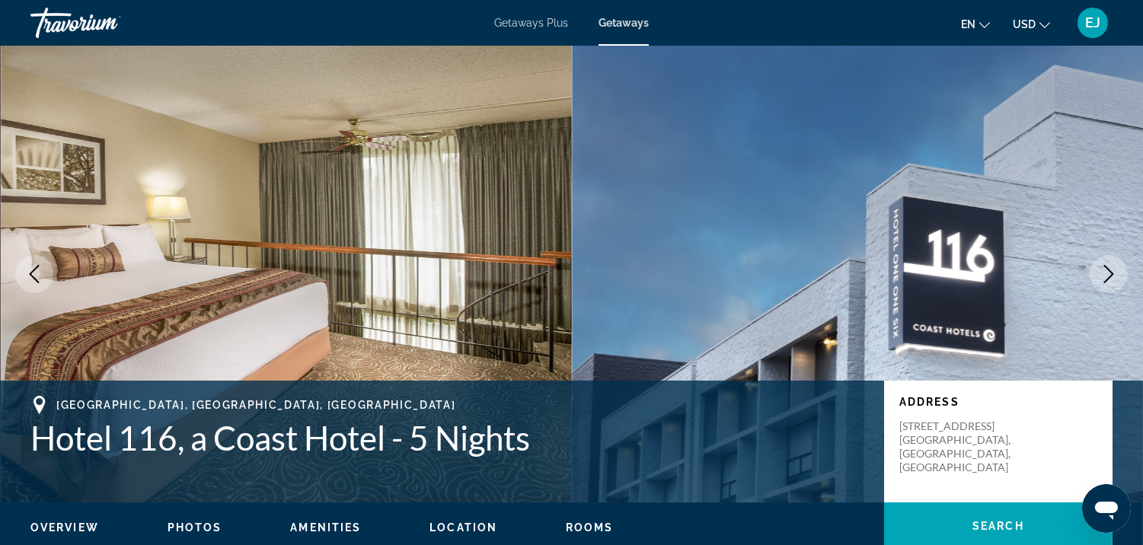
click at [1113, 276] on icon "Next image" at bounding box center [1109, 274] width 18 height 18
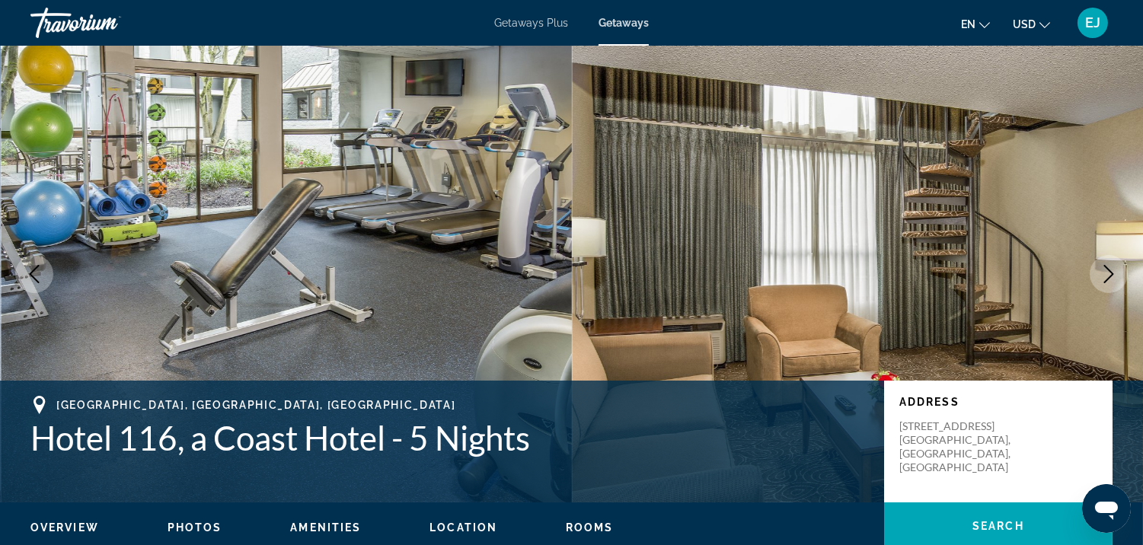
click at [1113, 276] on icon "Next image" at bounding box center [1109, 274] width 18 height 18
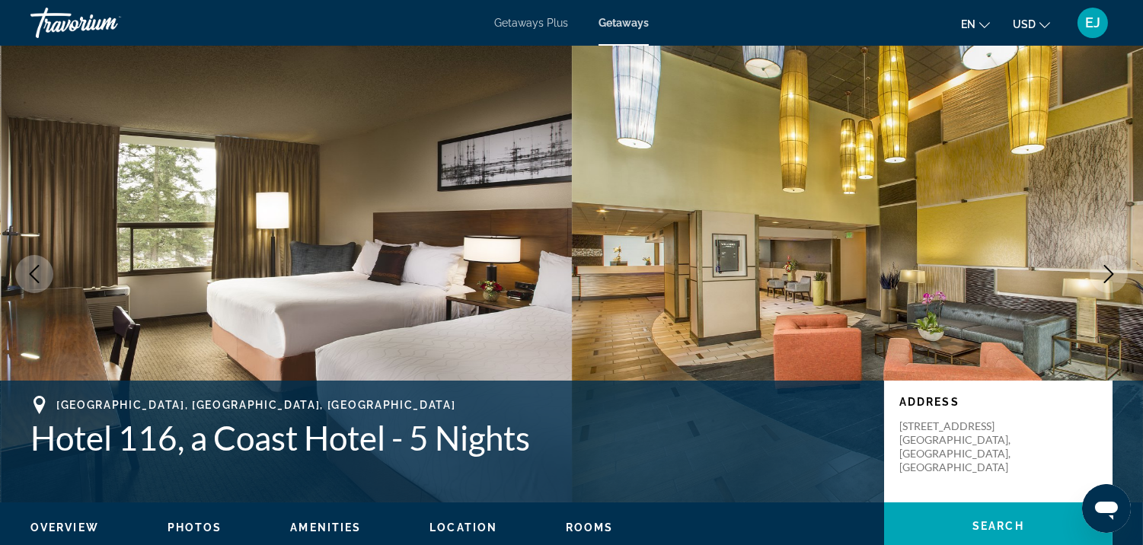
click at [1113, 272] on icon "Next image" at bounding box center [1109, 274] width 18 height 18
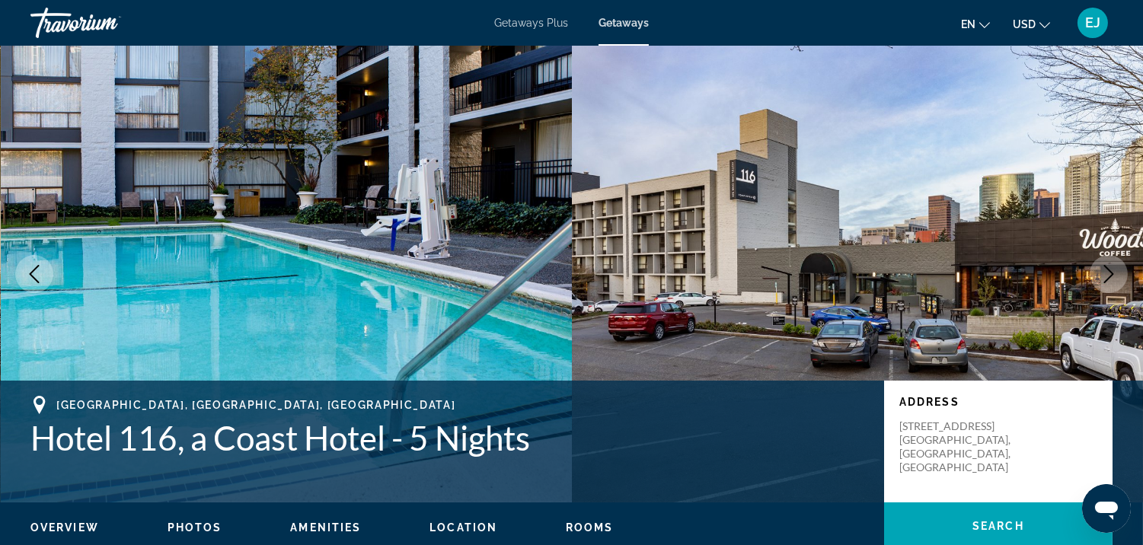
click at [1113, 272] on icon "Next image" at bounding box center [1109, 274] width 18 height 18
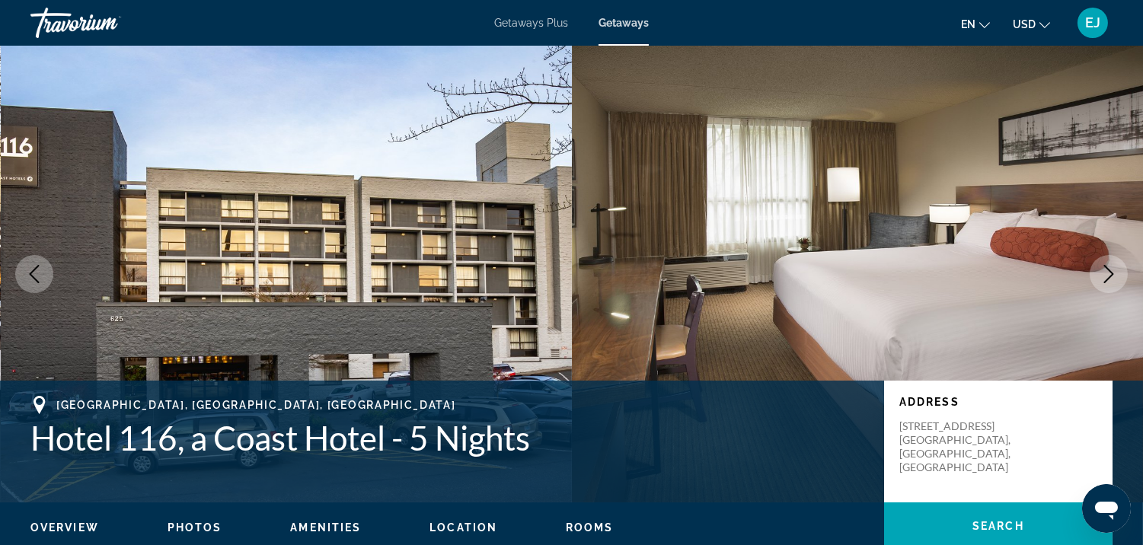
click at [1113, 272] on icon "Next image" at bounding box center [1109, 274] width 18 height 18
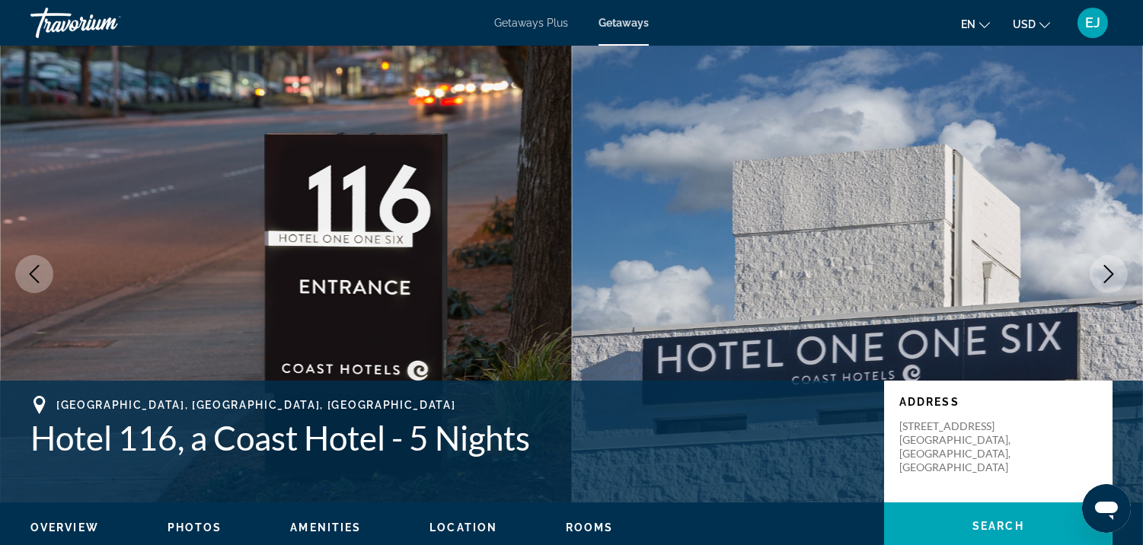
click at [1113, 272] on icon "Next image" at bounding box center [1109, 274] width 18 height 18
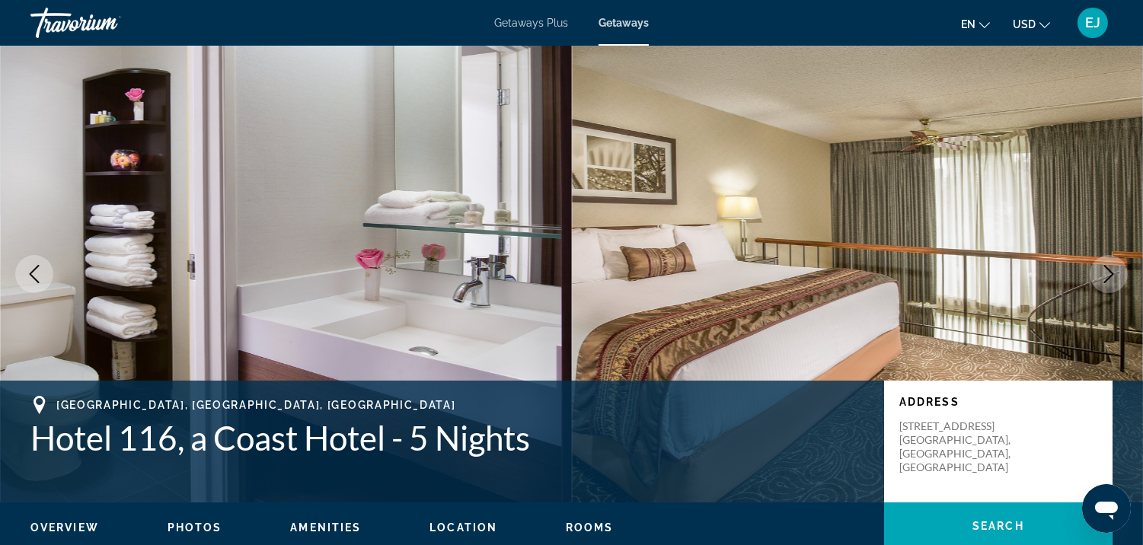
click at [1113, 272] on icon "Next image" at bounding box center [1109, 274] width 18 height 18
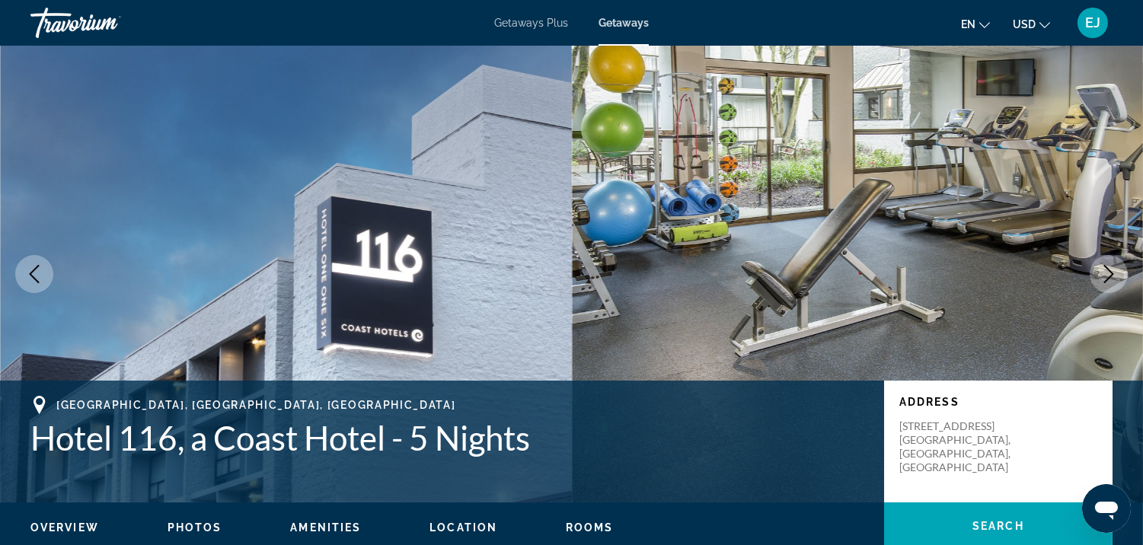
click at [1113, 272] on icon "Next image" at bounding box center [1109, 274] width 18 height 18
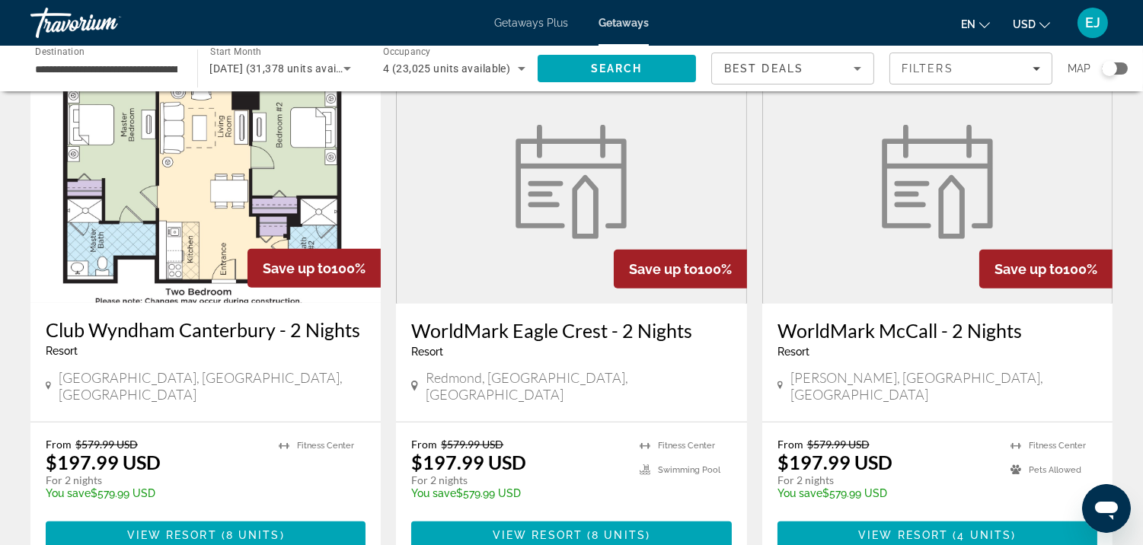
scroll to position [1802, 0]
